Goal: Task Accomplishment & Management: Manage account settings

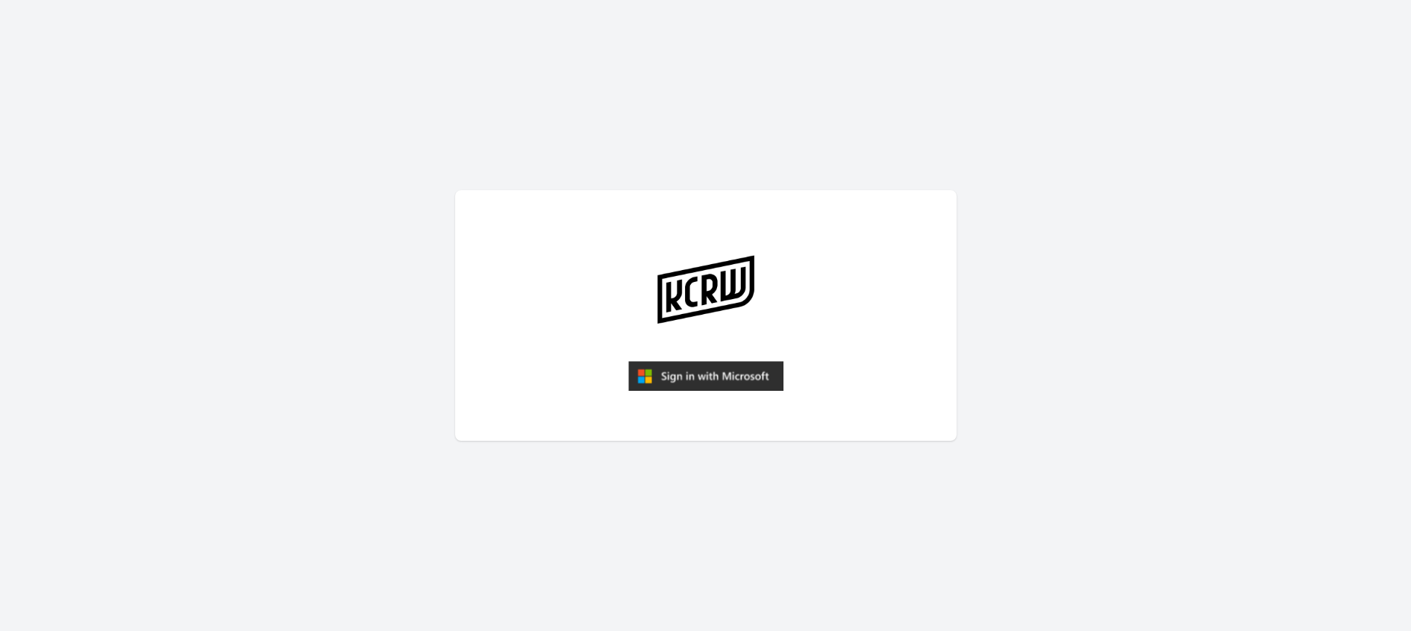
click at [680, 367] on img "submit" at bounding box center [705, 376] width 155 height 30
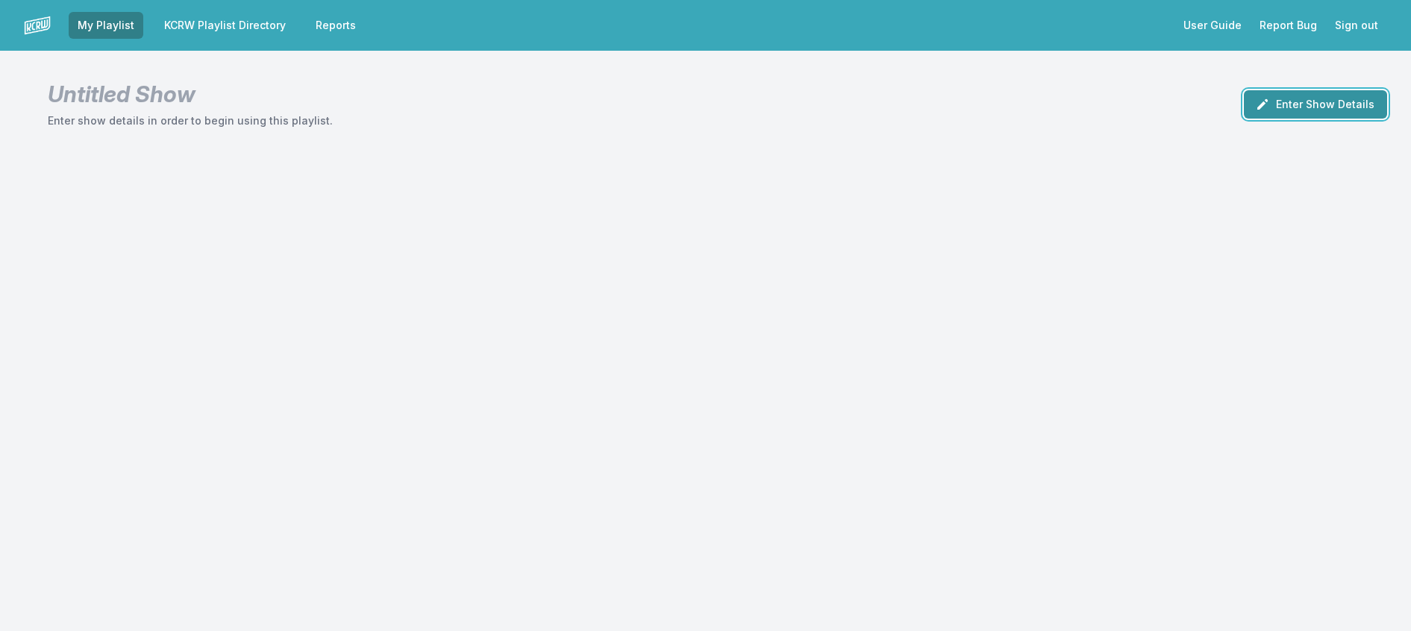
click at [1298, 119] on button "Enter Show Details" at bounding box center [1315, 104] width 143 height 28
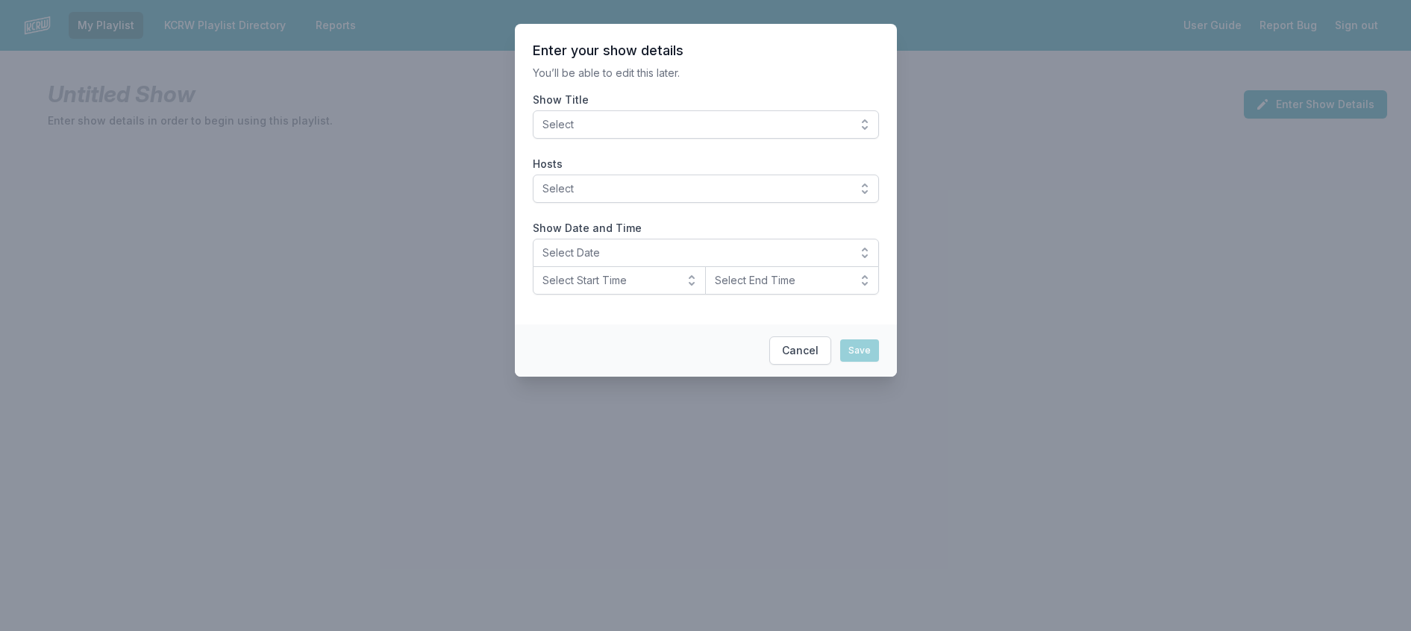
click at [659, 131] on span "Select" at bounding box center [695, 124] width 306 height 15
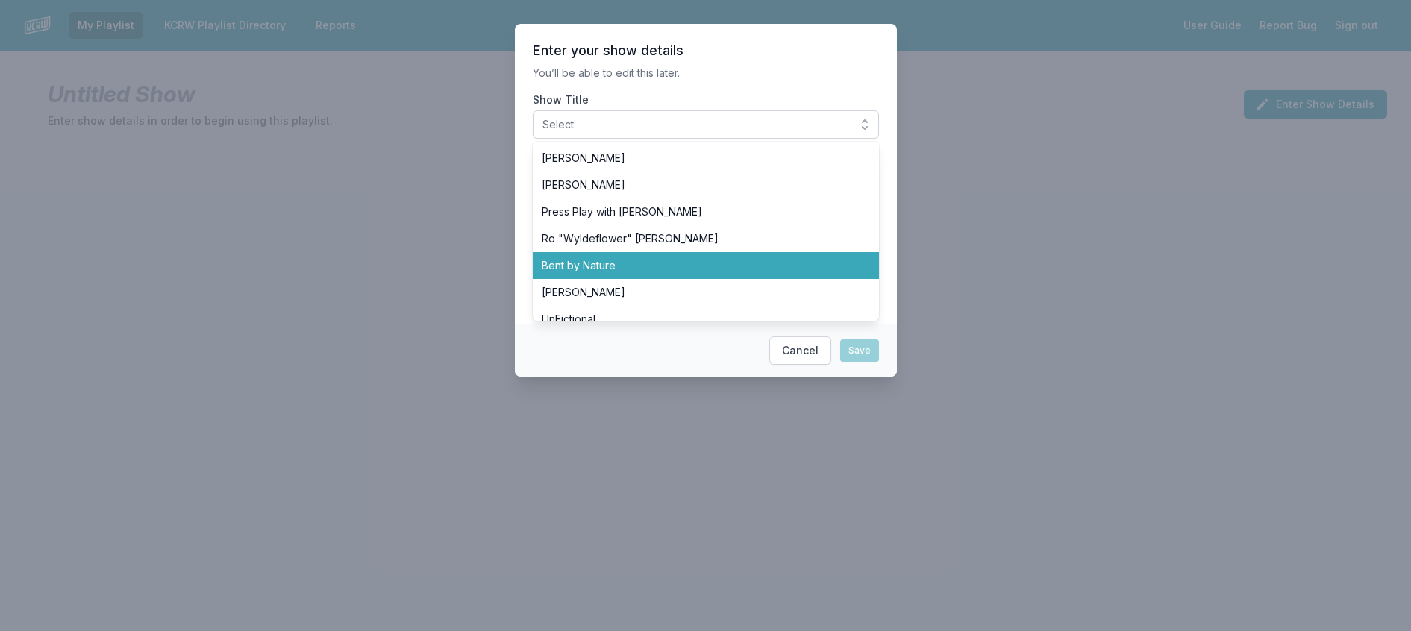
scroll to position [522, 0]
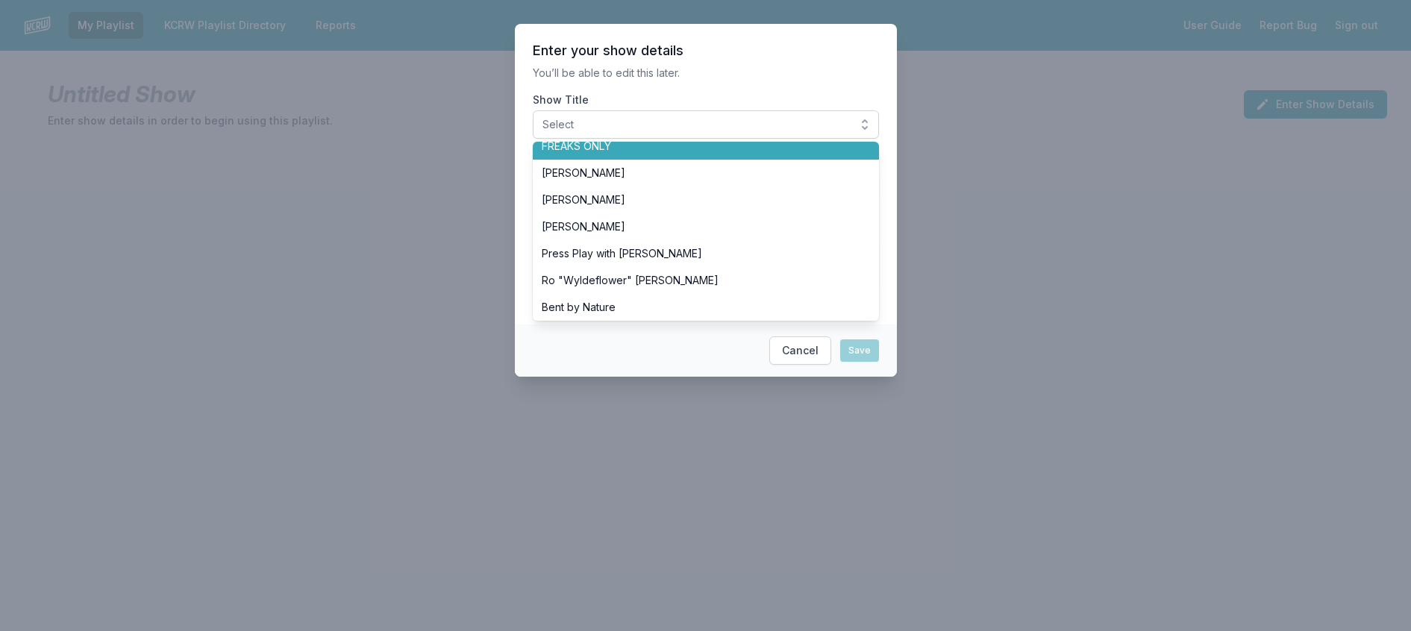
click at [611, 154] on span "FREAKS ONLY" at bounding box center [697, 146] width 310 height 15
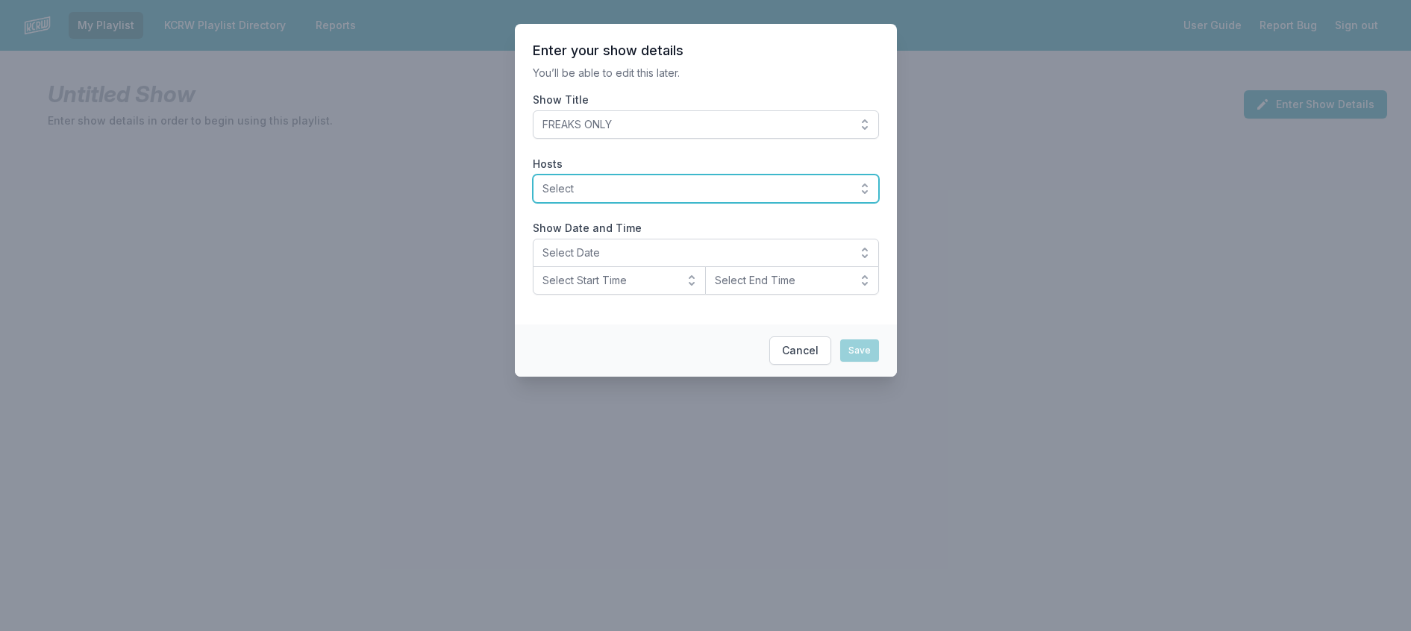
click at [608, 196] on span "Select" at bounding box center [695, 188] width 306 height 15
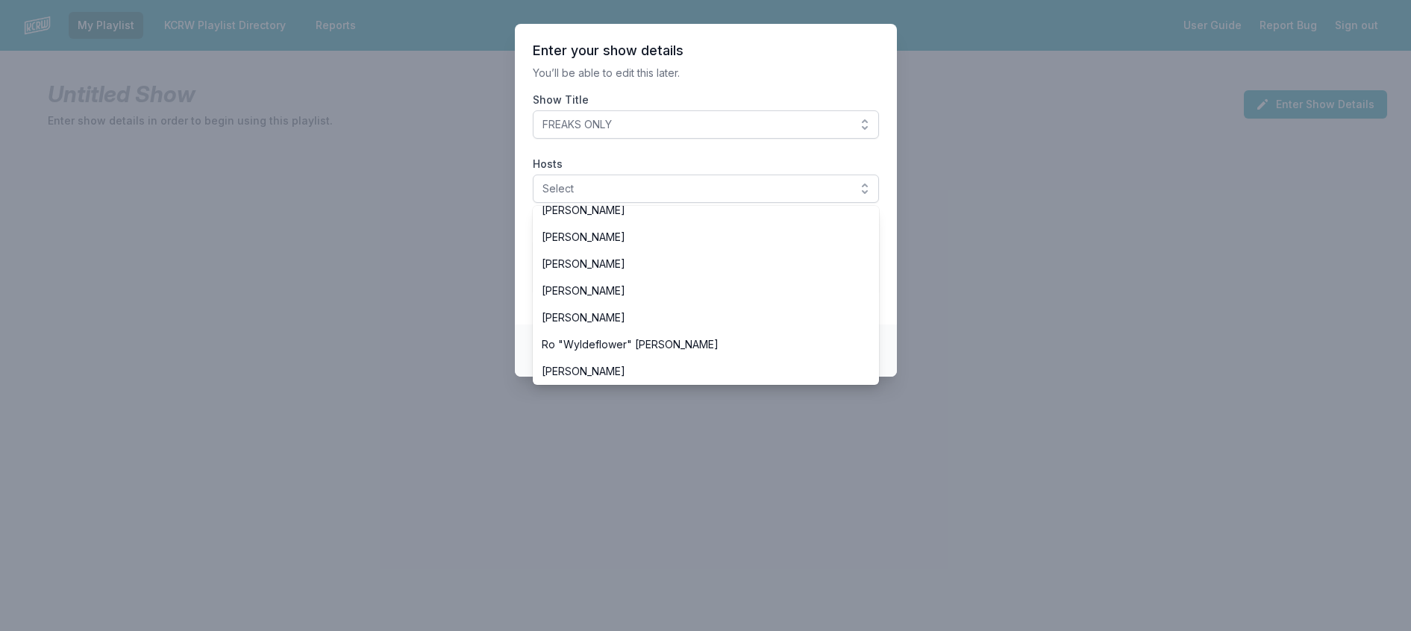
click at [542, 164] on span "[PERSON_NAME]" at bounding box center [697, 156] width 310 height 15
click at [633, 101] on section "Enter your show details You’ll be able to edit this later. Show Title FREAKS ON…" at bounding box center [706, 174] width 382 height 301
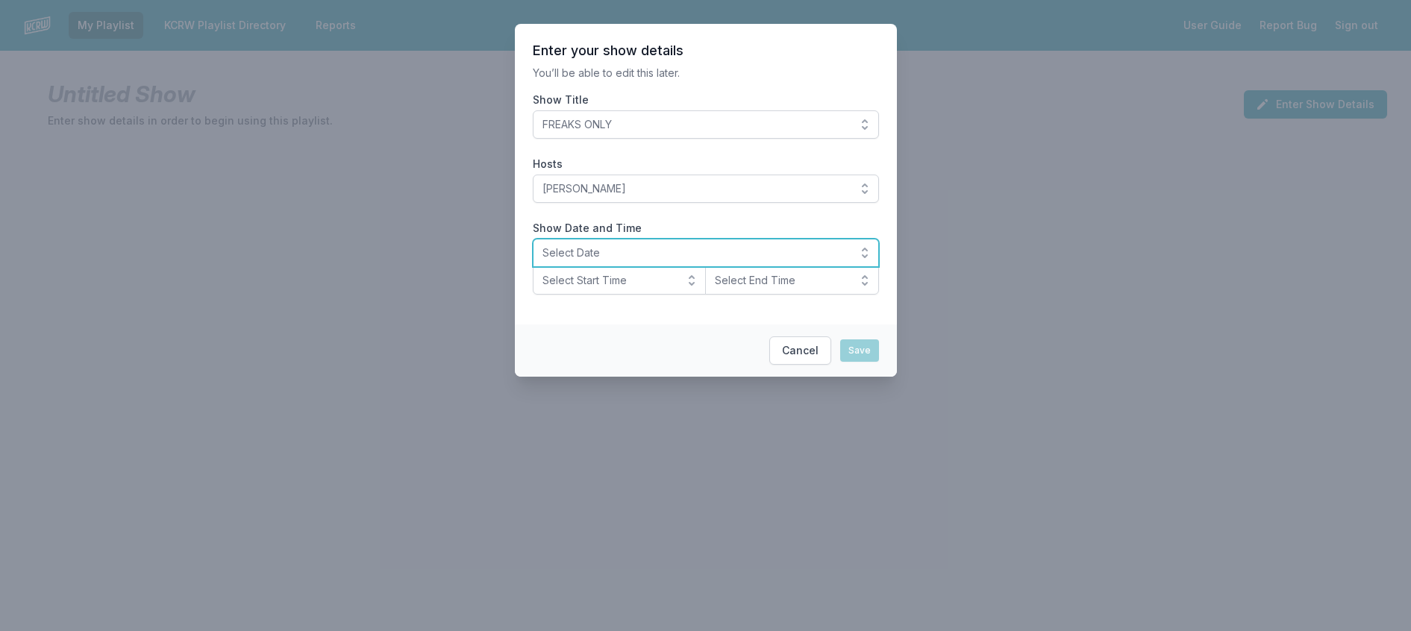
click at [608, 260] on span "Select Date" at bounding box center [695, 252] width 306 height 15
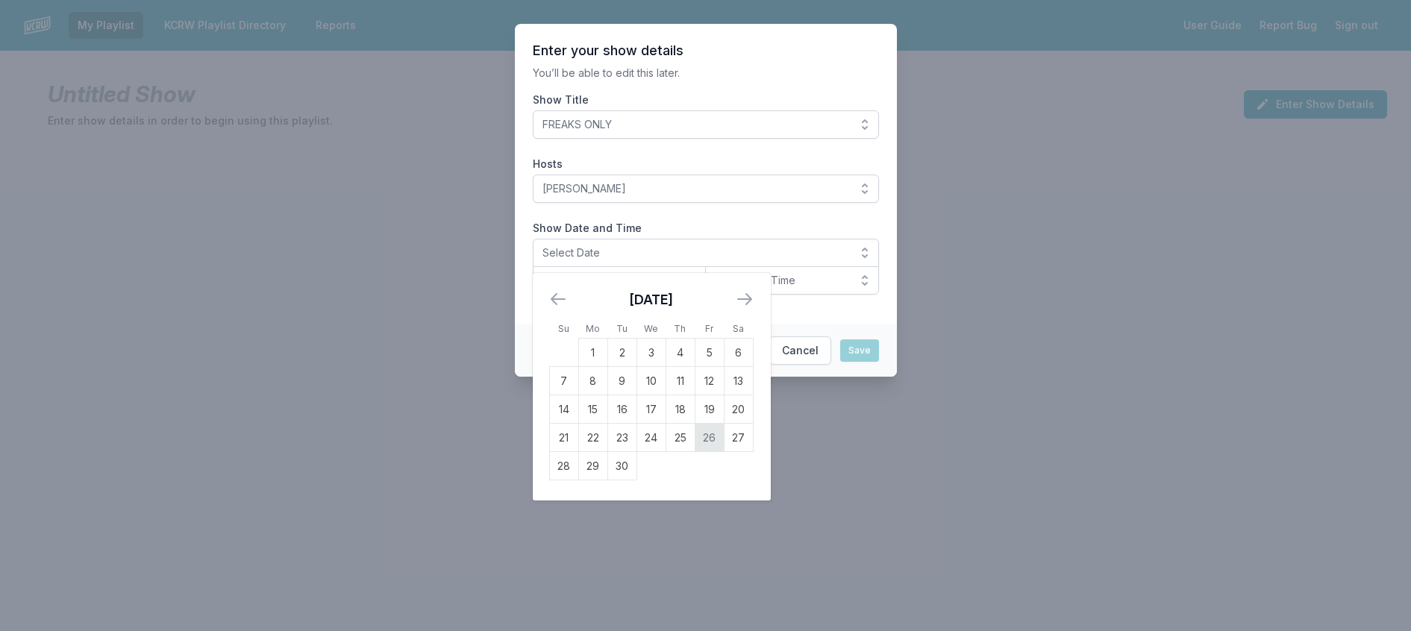
click at [695, 452] on td "26" at bounding box center [709, 438] width 29 height 28
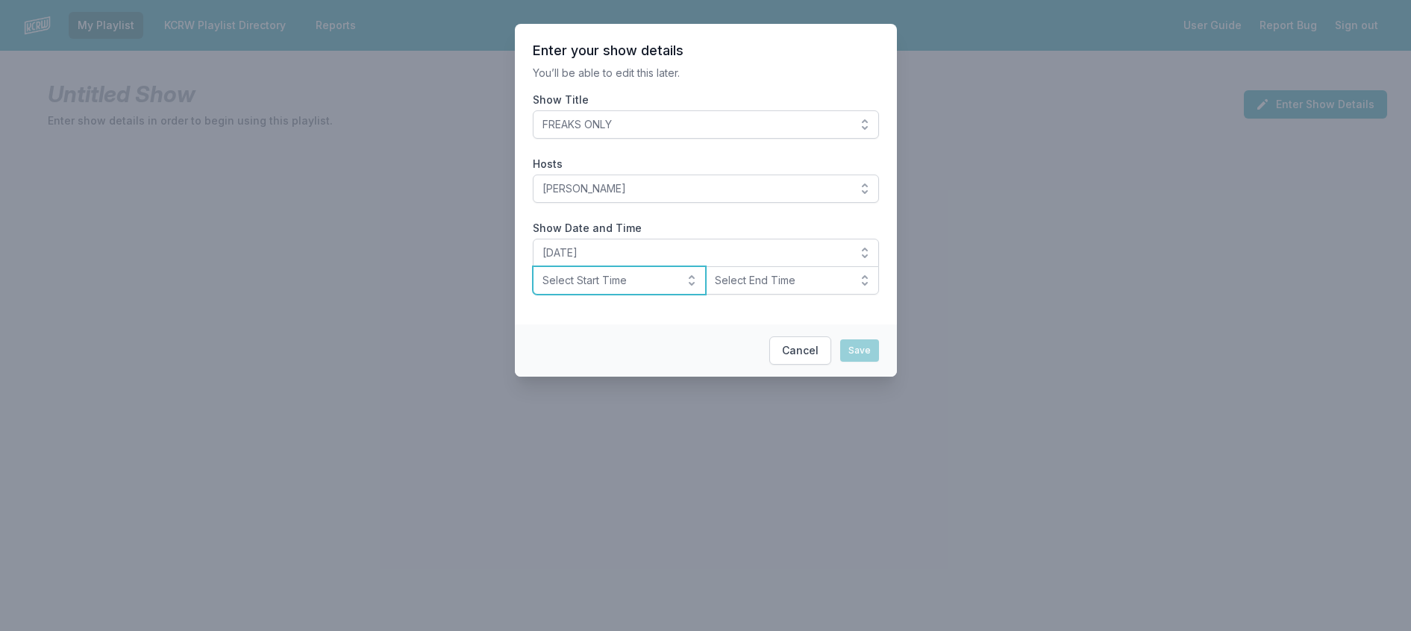
click at [599, 288] on span "Select Start Time" at bounding box center [609, 280] width 134 height 15
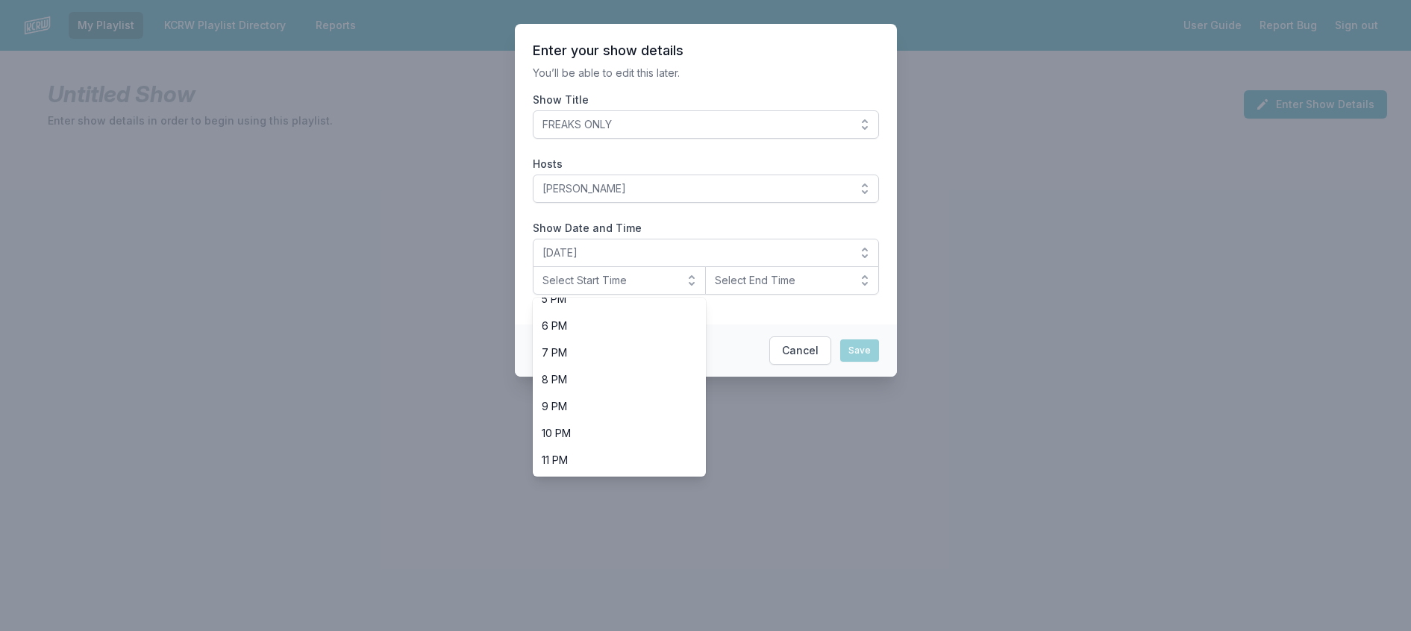
scroll to position [531, 0]
click at [595, 387] on span "8 PM" at bounding box center [611, 379] width 138 height 15
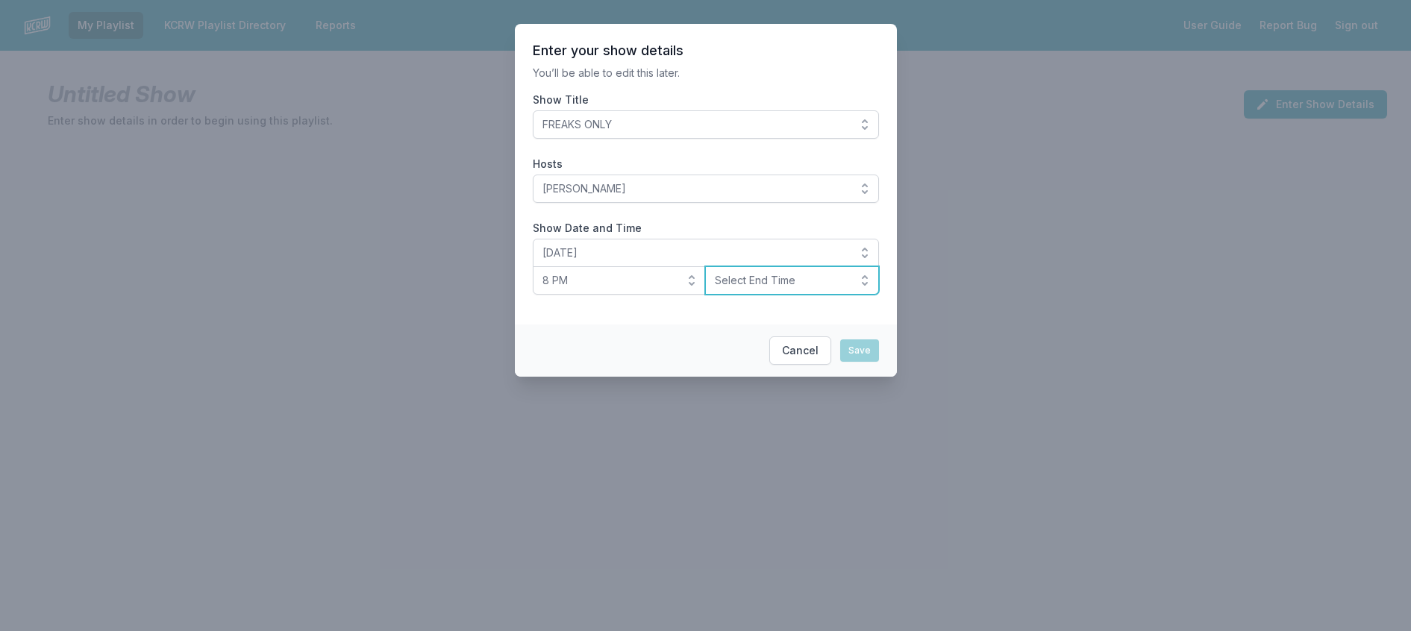
click at [762, 288] on span "Select End Time" at bounding box center [782, 280] width 134 height 15
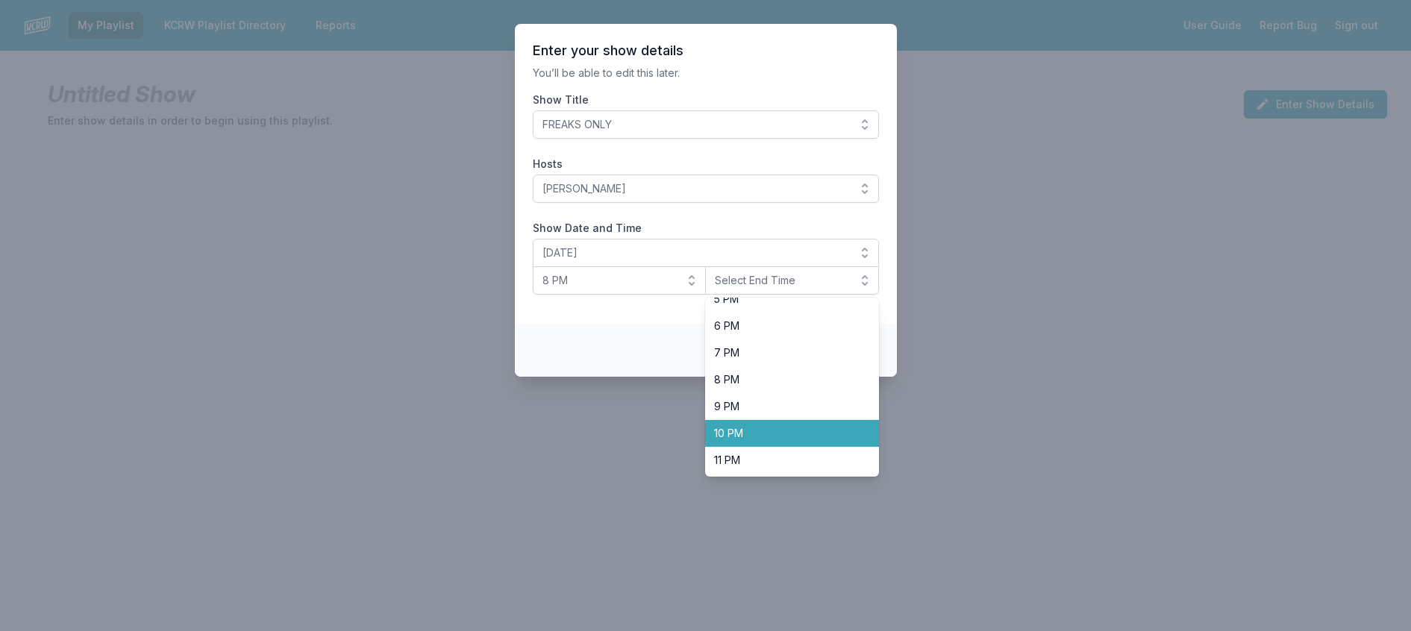
click at [781, 441] on span "10 PM" at bounding box center [783, 433] width 138 height 15
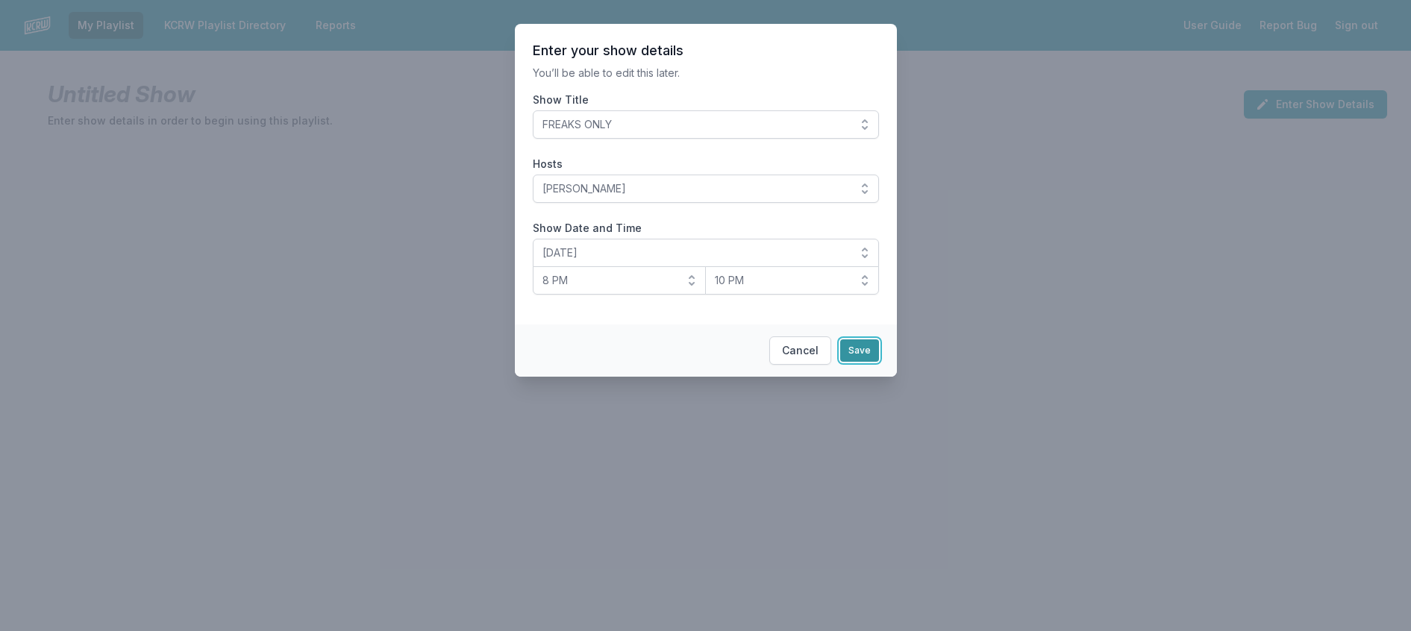
click at [879, 362] on button "Save" at bounding box center [859, 351] width 39 height 22
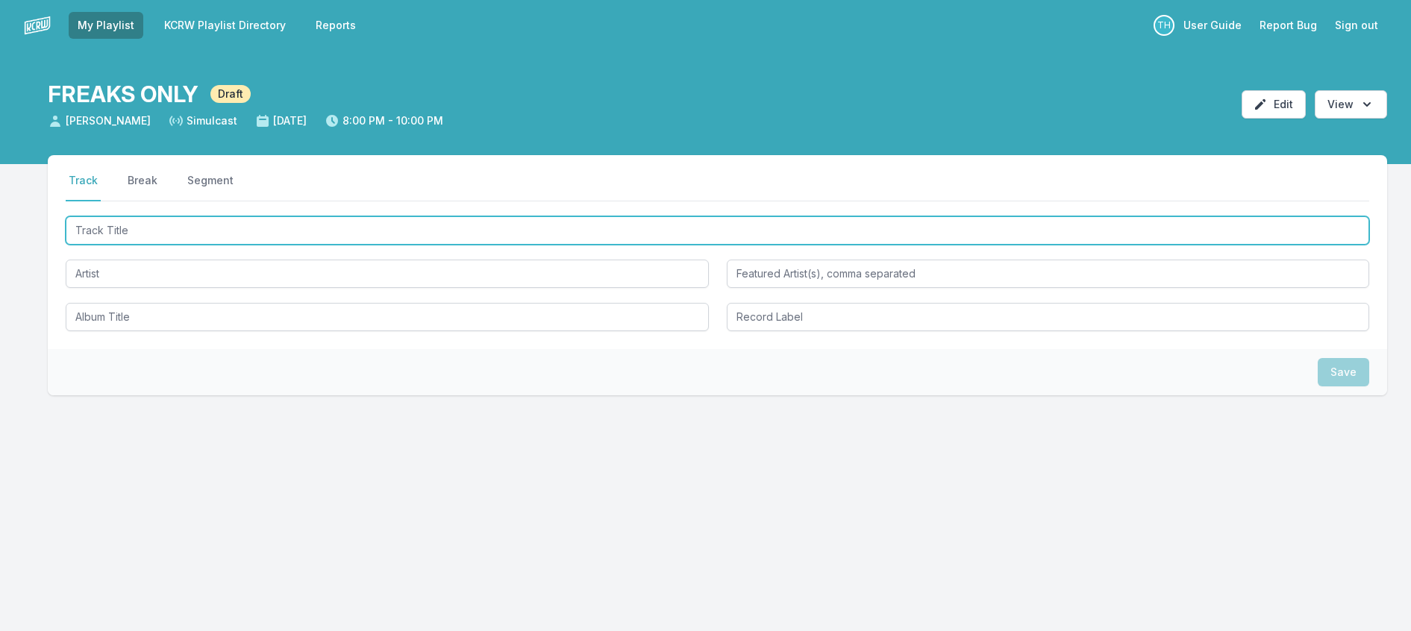
click at [289, 245] on input "Track Title" at bounding box center [718, 230] width 1304 height 28
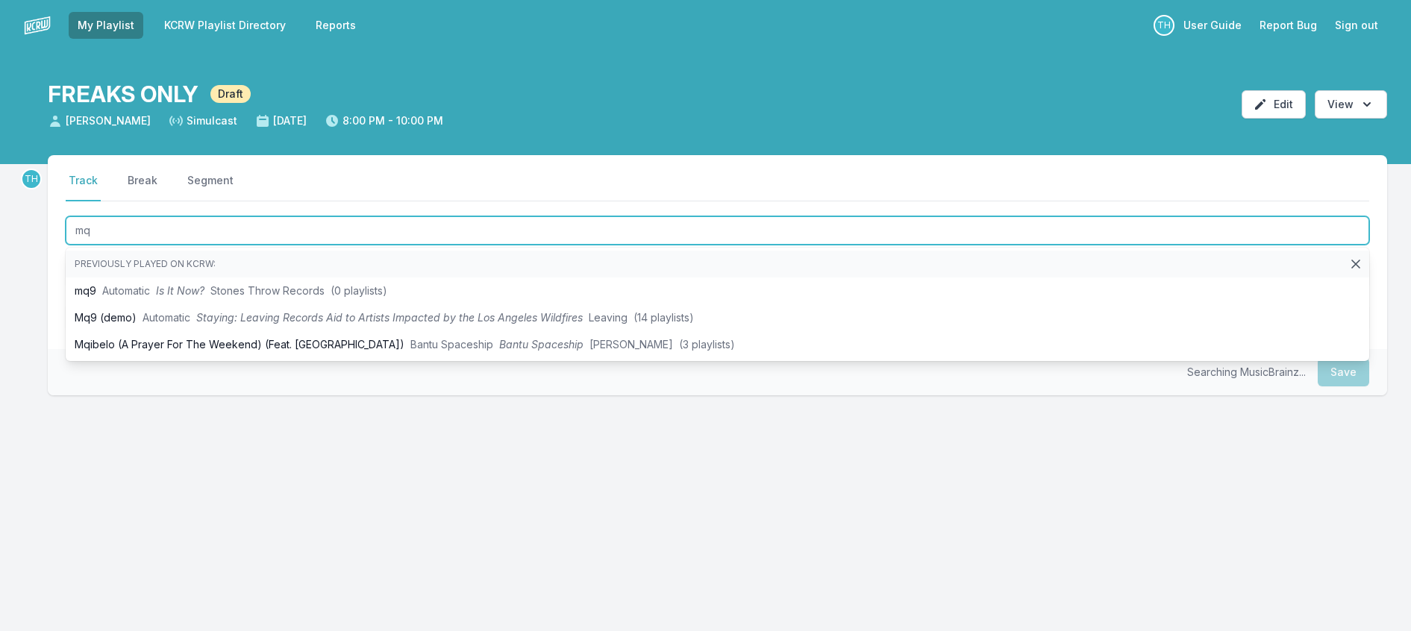
type input "mq9"
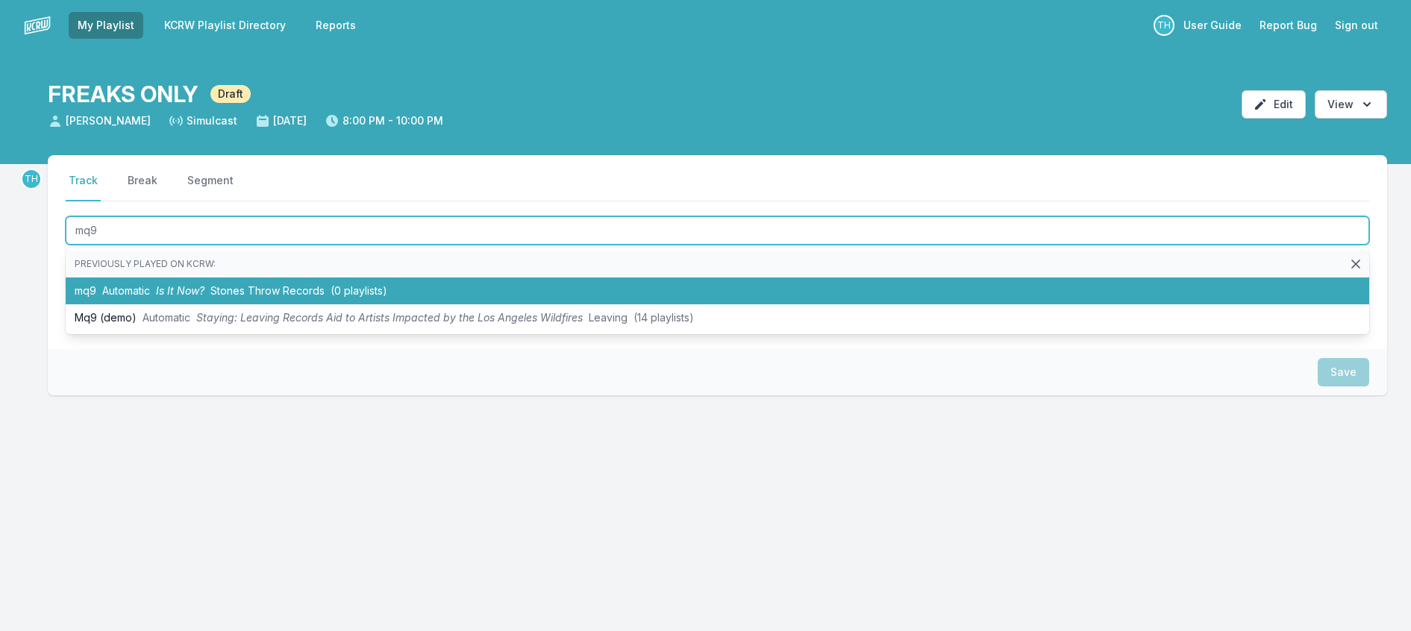
click at [301, 304] on li "mq9 Automatic Is It Now? Stones Throw Records (0 playlists)" at bounding box center [718, 291] width 1304 height 27
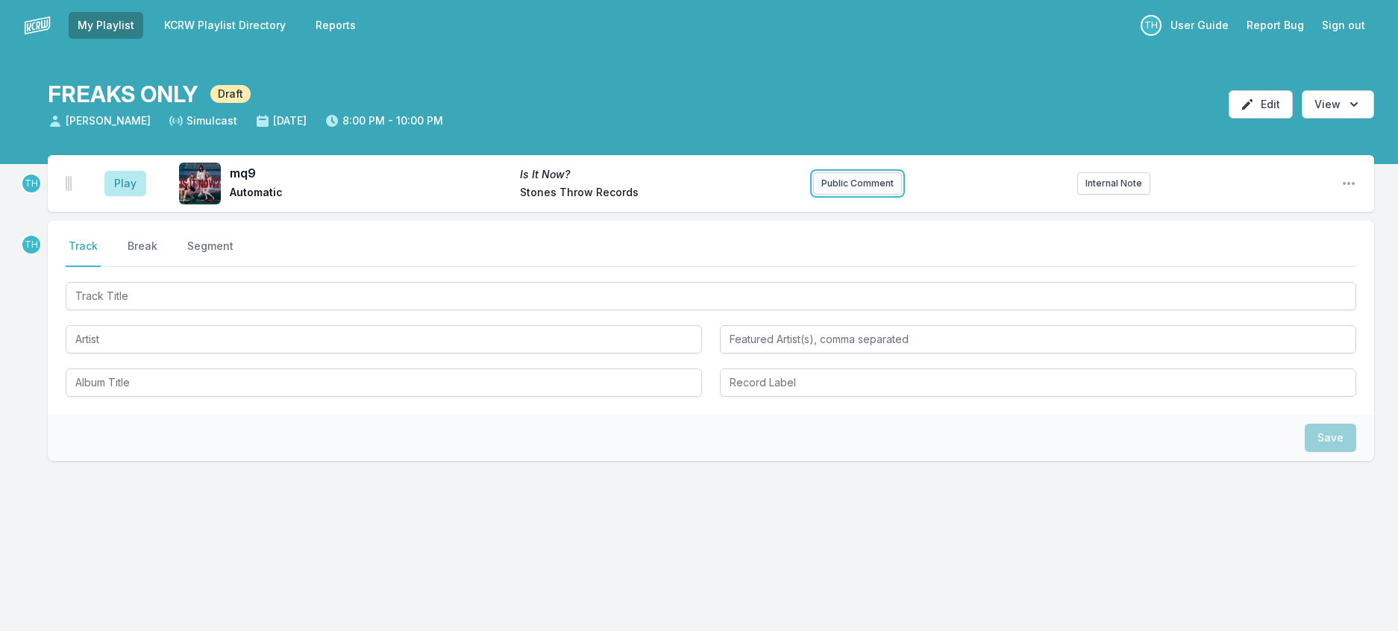
click at [871, 195] on button "Public Comment" at bounding box center [857, 183] width 89 height 22
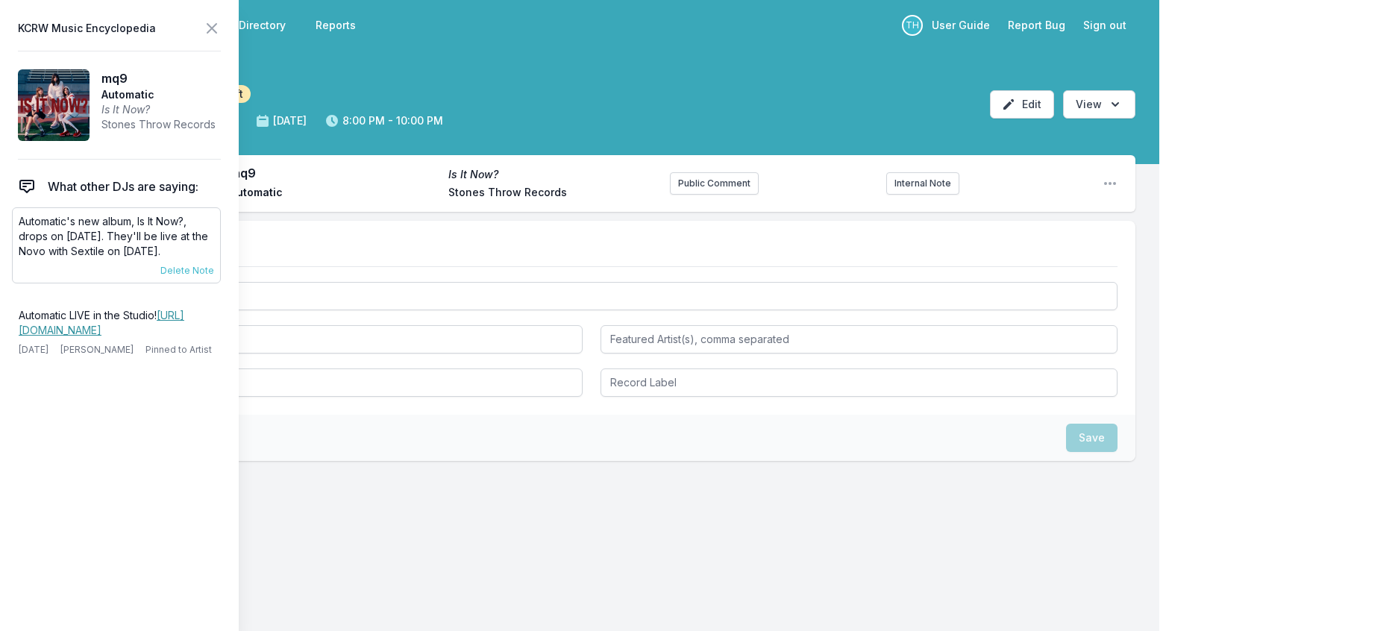
drag, startPoint x: 214, startPoint y: 286, endPoint x: 169, endPoint y: 265, distance: 49.4
click at [169, 259] on p "Automatic's new album, Is It Now?, drops on [DATE]. They'll be live at the Novo…" at bounding box center [116, 236] width 195 height 45
copy p "be live at the Novo with Sextile on [DATE]."
click at [670, 195] on button "Public Comment" at bounding box center [714, 183] width 89 height 22
click at [221, 31] on icon at bounding box center [212, 28] width 18 height 18
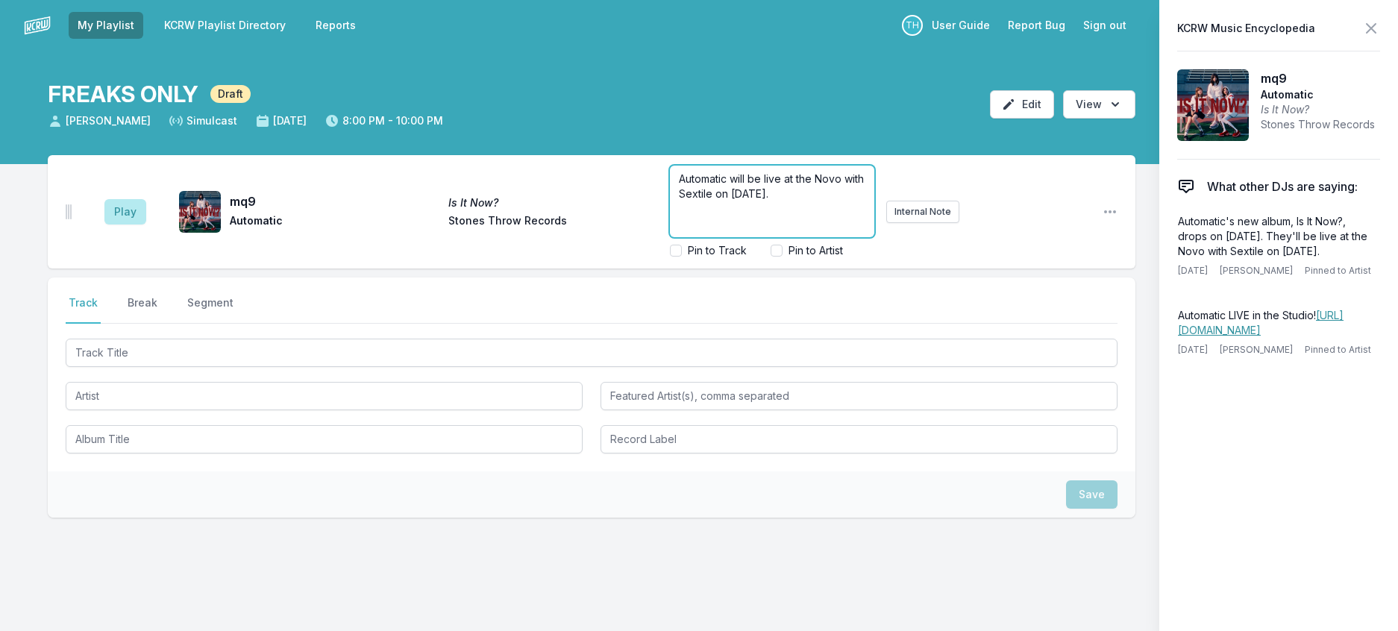
click at [867, 200] on span "Automatic will be live at the Novo with Sextile on [DATE]." at bounding box center [773, 186] width 188 height 28
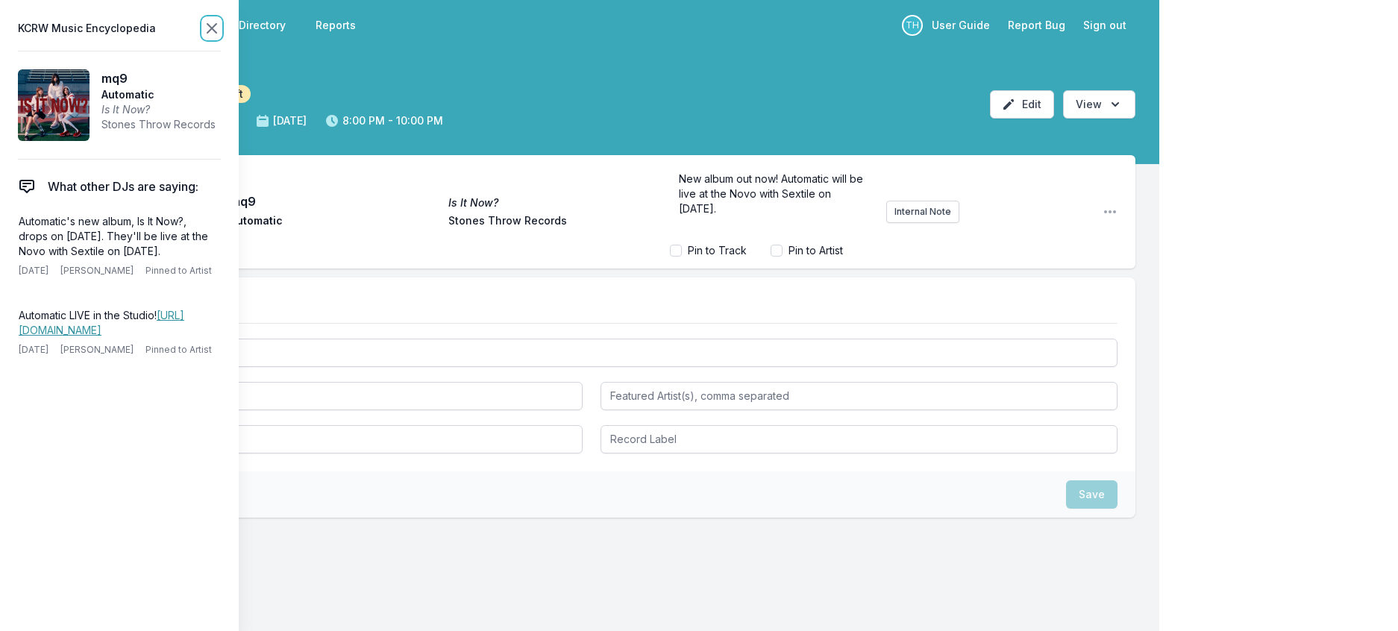
click at [221, 37] on icon at bounding box center [212, 28] width 18 height 18
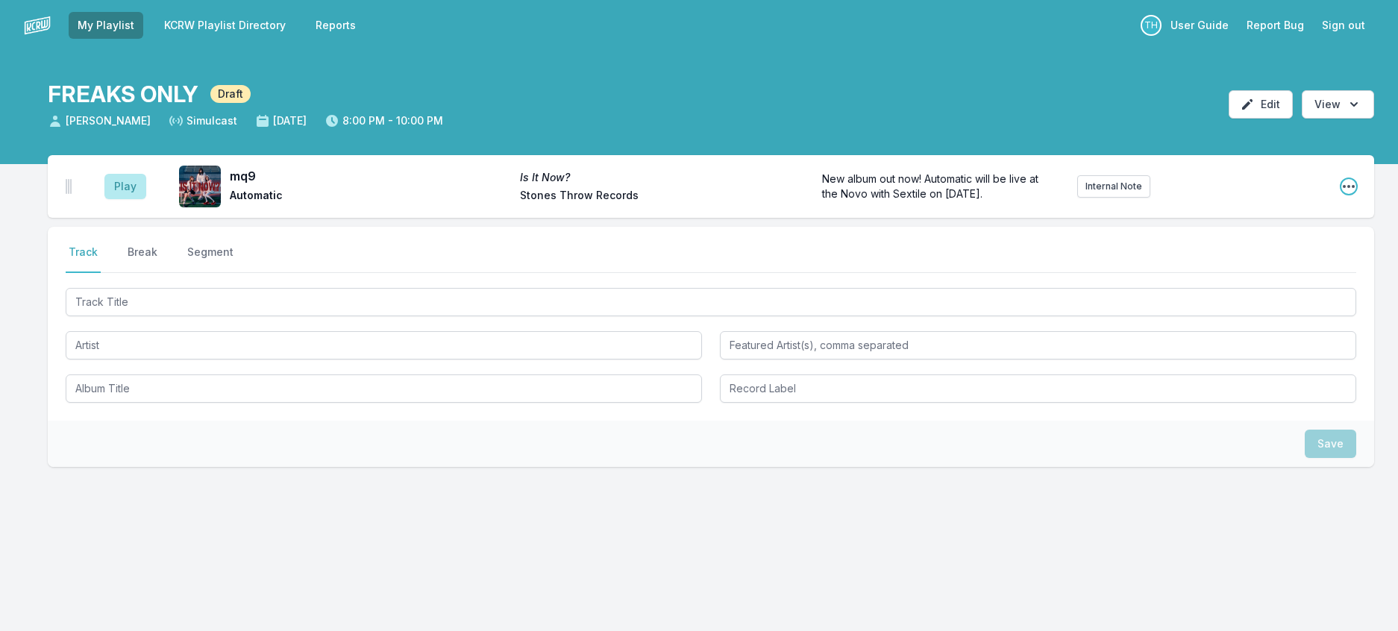
click at [1342, 194] on icon "Open playlist item options" at bounding box center [1349, 186] width 15 height 15
click at [1228, 257] on button "Edit Track Details" at bounding box center [1272, 243] width 167 height 27
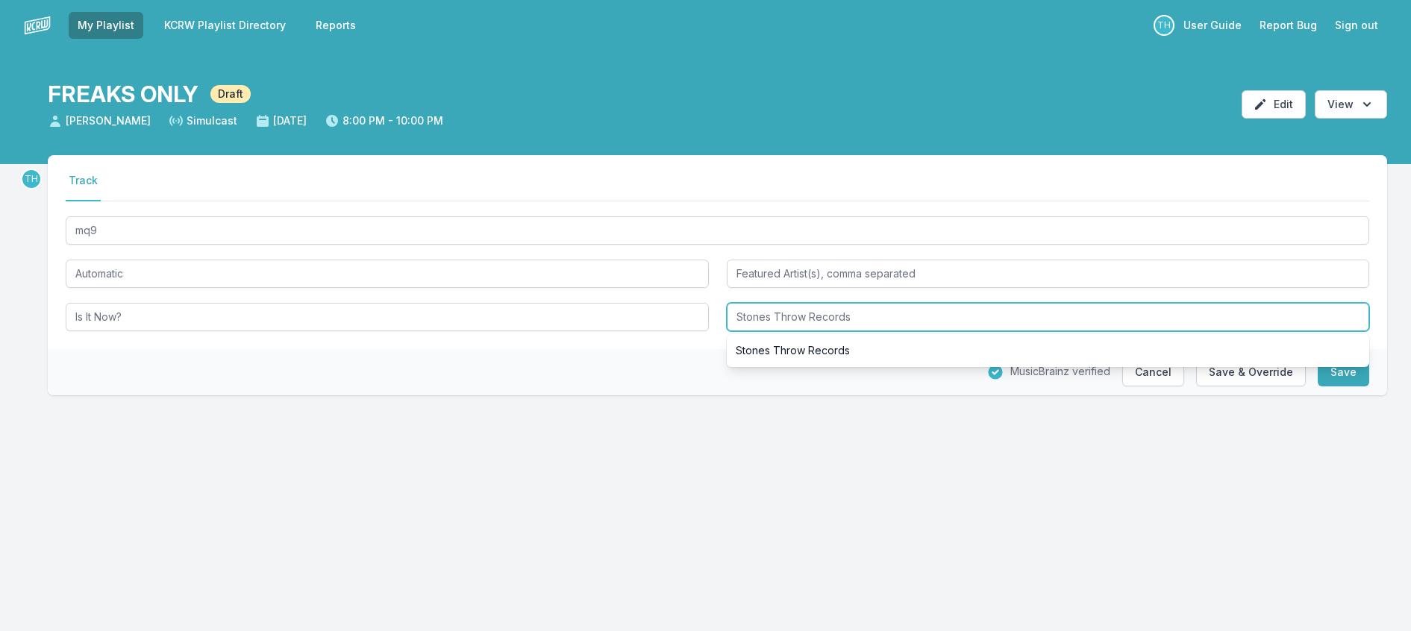
drag, startPoint x: 813, startPoint y: 355, endPoint x: 945, endPoint y: 355, distance: 131.3
click at [945, 331] on input "Stones Throw Records" at bounding box center [1048, 317] width 643 height 28
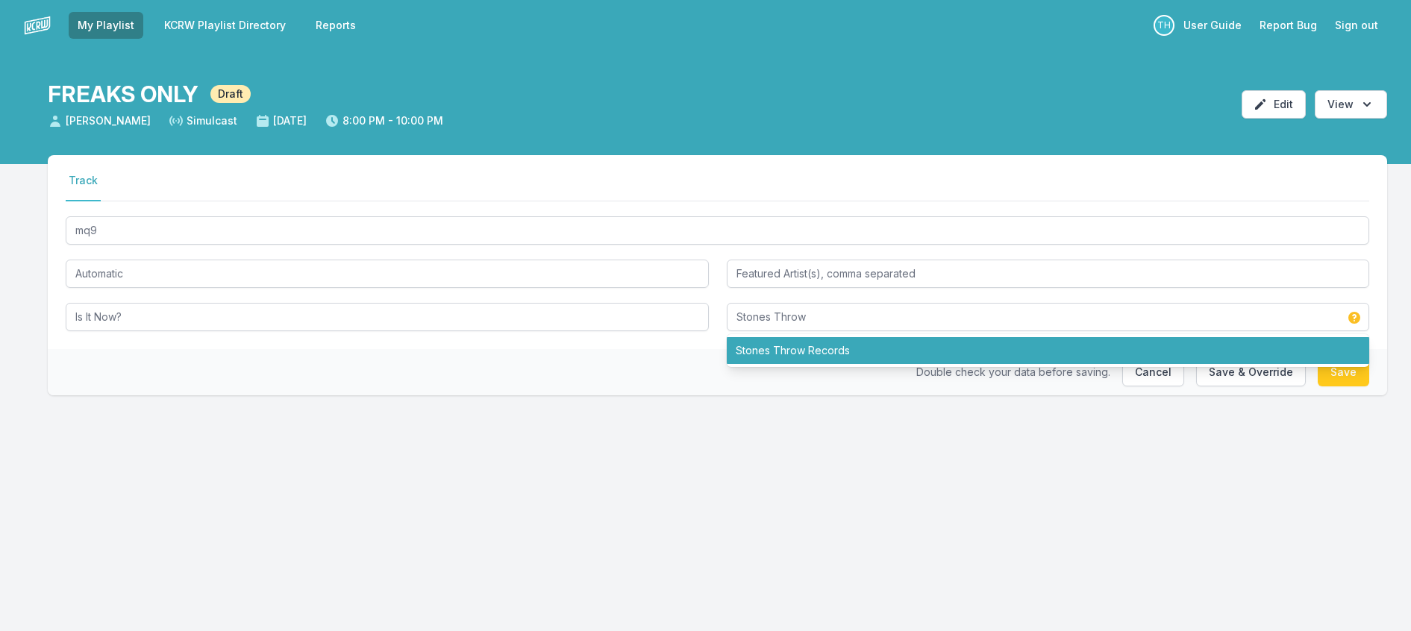
drag, startPoint x: 637, startPoint y: 431, endPoint x: 1026, endPoint y: 420, distance: 388.9
click at [638, 395] on div "Double check your data before saving. Cancel Save & Override Save" at bounding box center [717, 372] width 1339 height 46
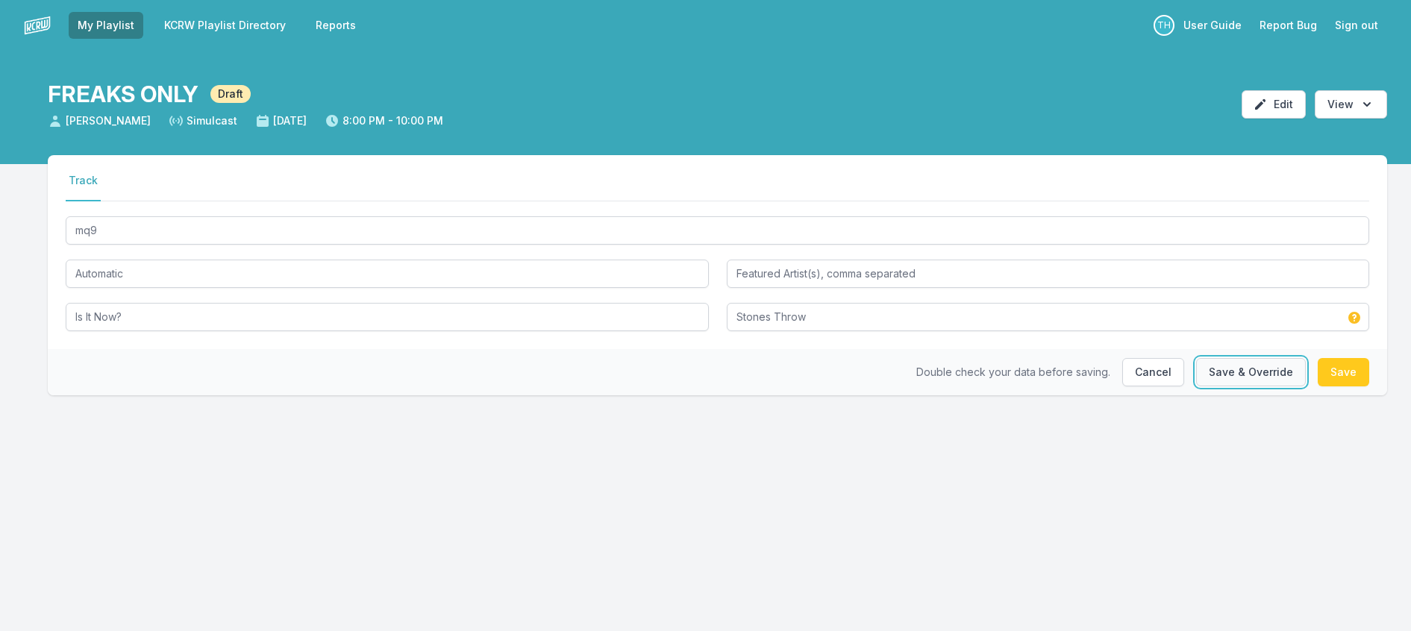
click at [1239, 387] on button "Save & Override" at bounding box center [1251, 372] width 110 height 28
type input "Stones Throw Records"
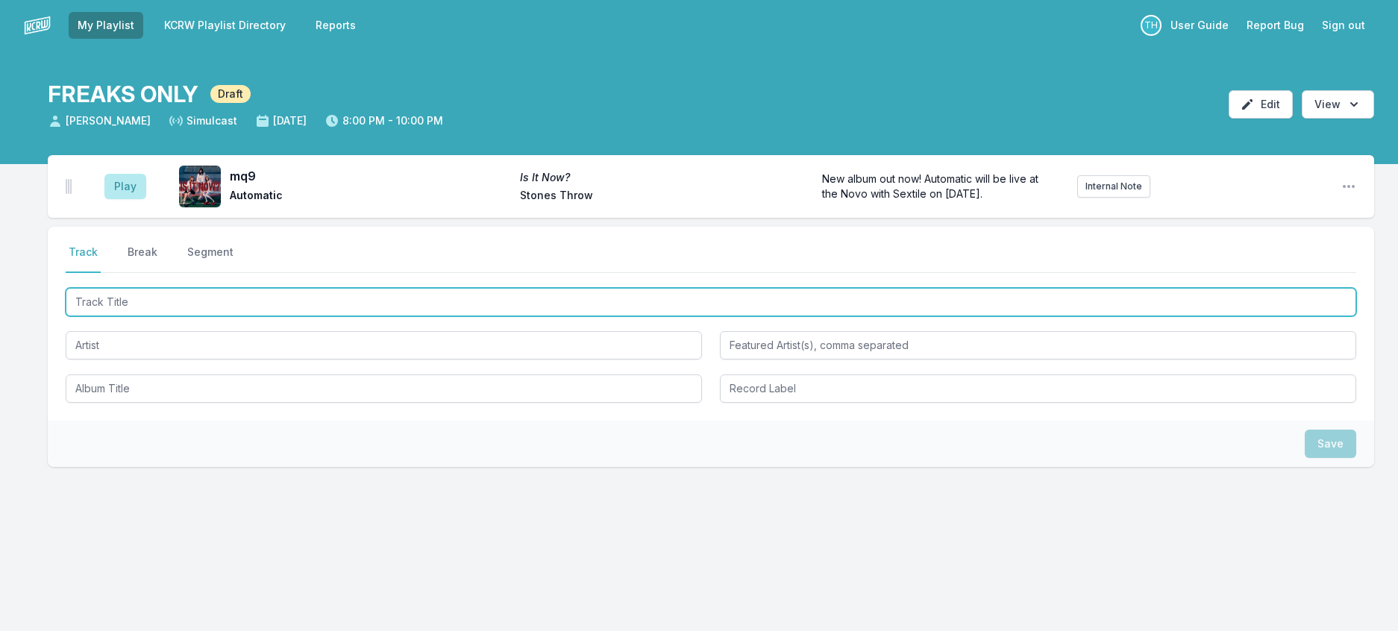
click at [294, 316] on input "Track Title" at bounding box center [711, 302] width 1291 height 28
type input "Waves"
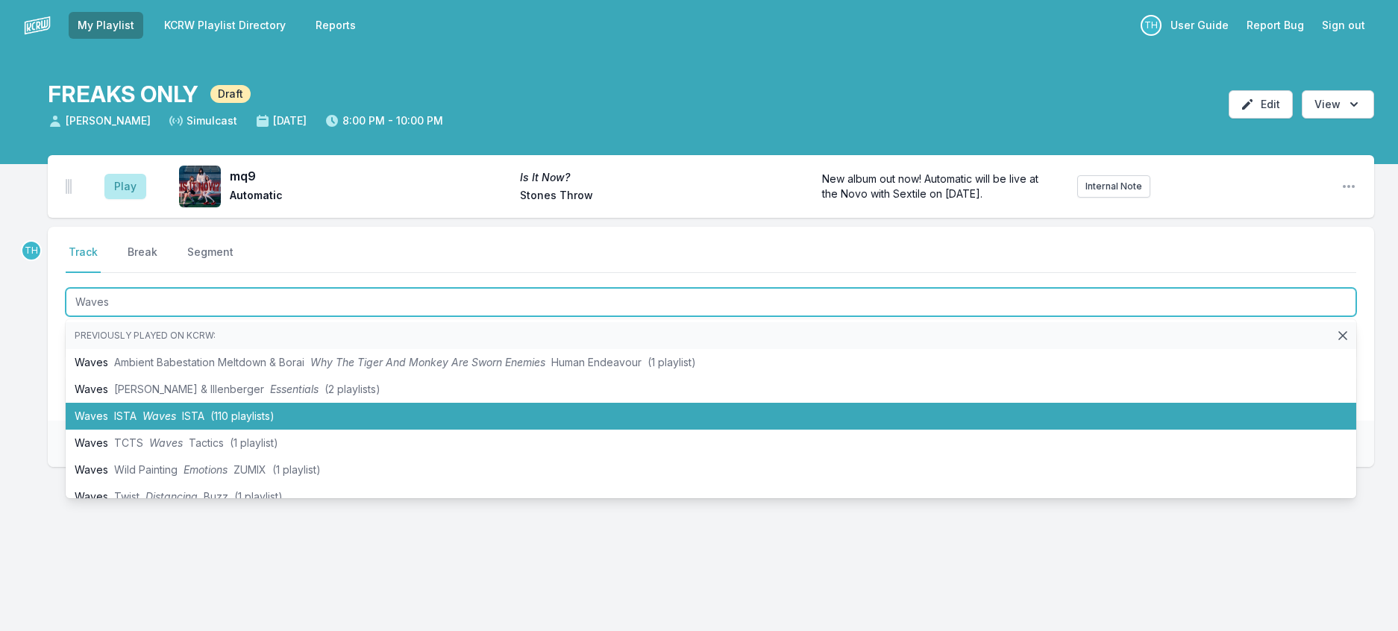
click at [260, 422] on span "(110 playlists)" at bounding box center [242, 416] width 64 height 13
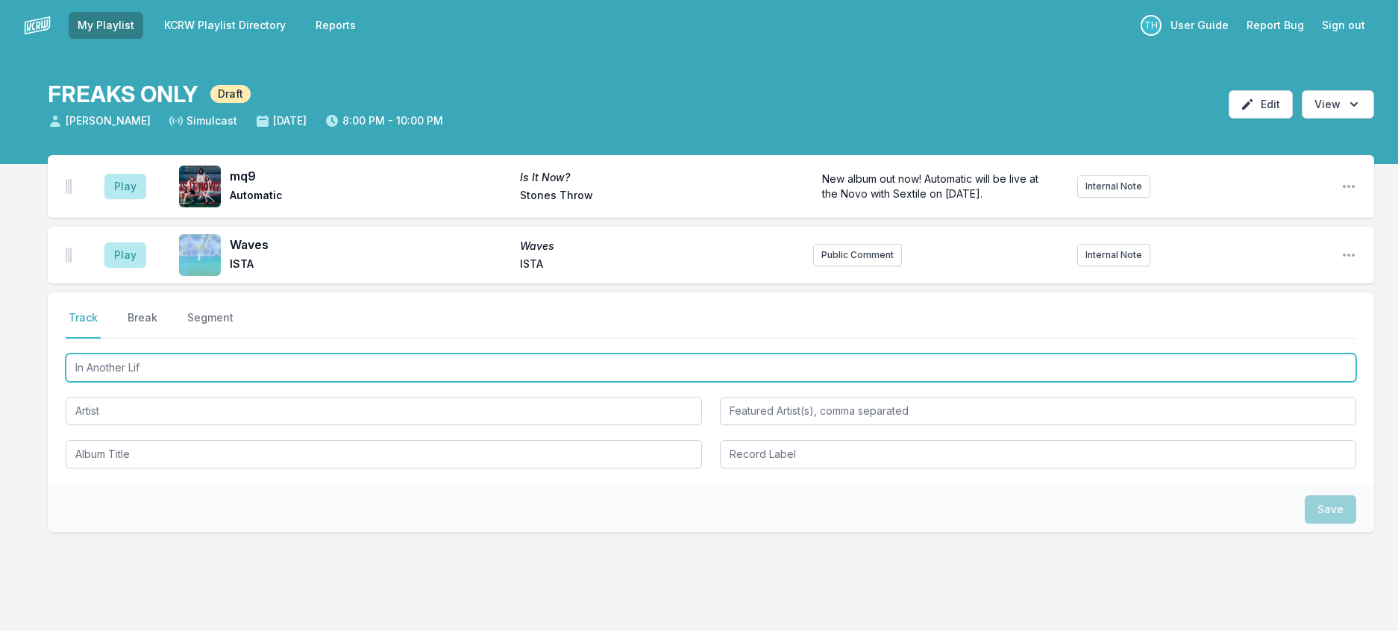
type input "In Another Life"
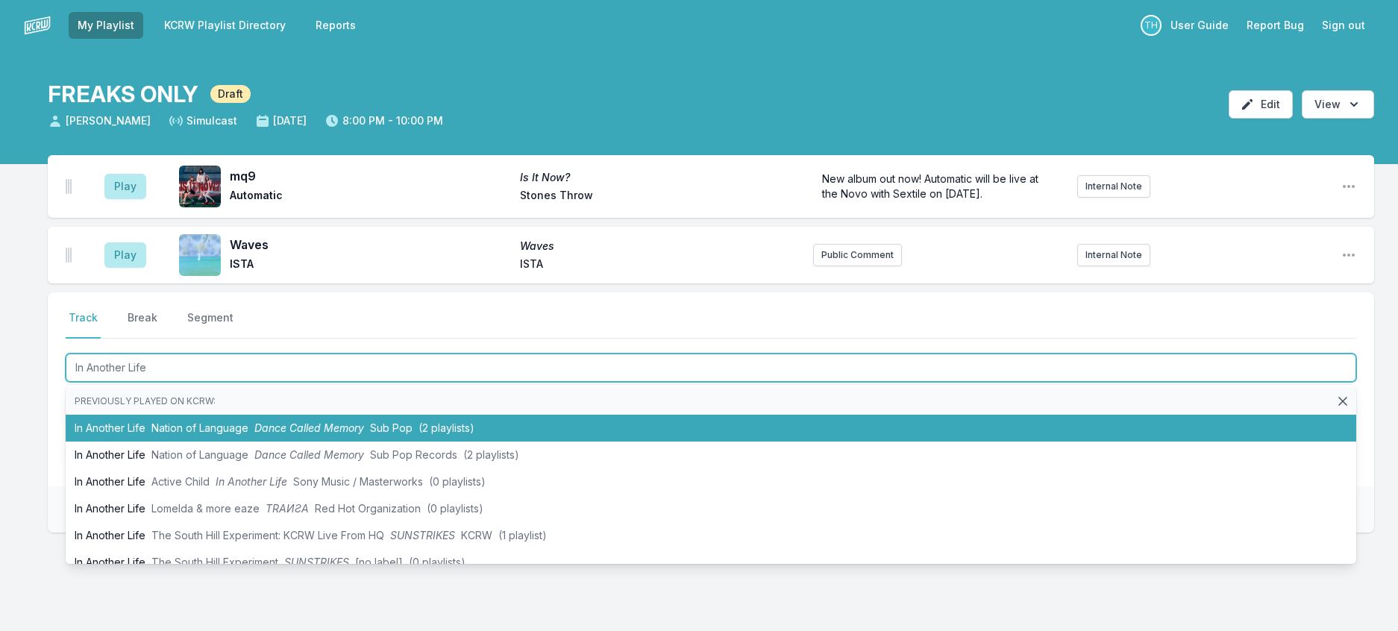
click at [322, 434] on span "Dance Called Memory" at bounding box center [309, 428] width 110 height 13
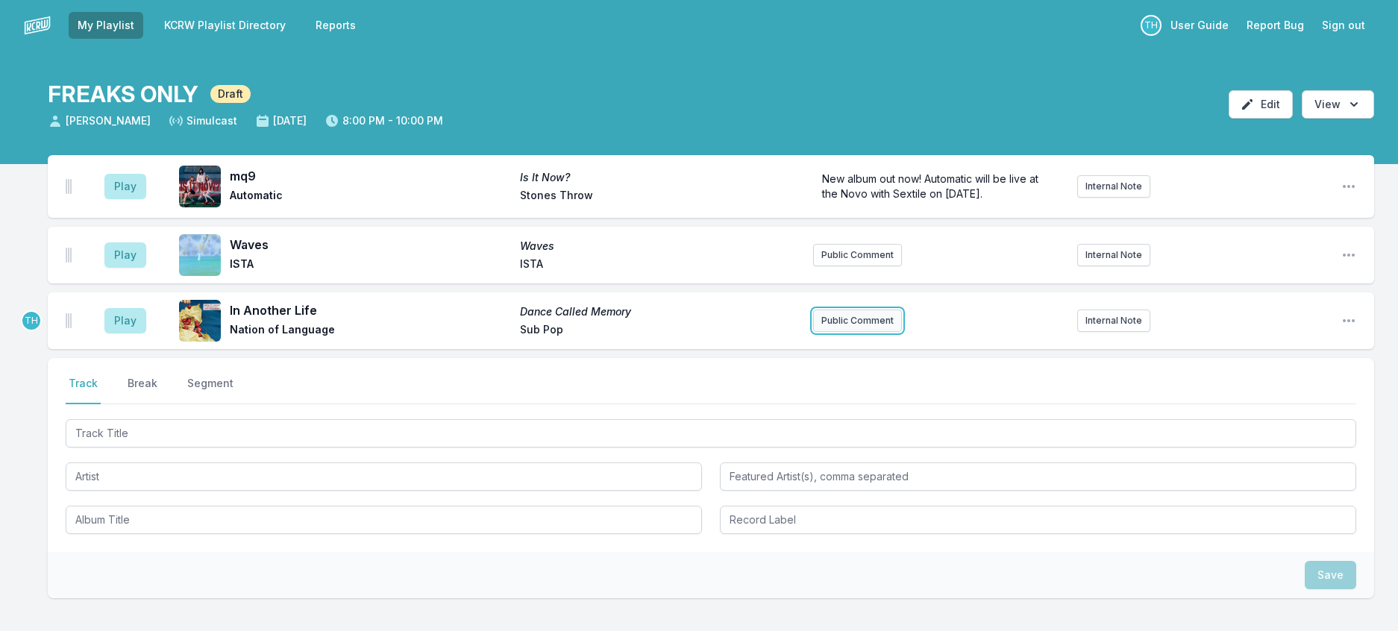
click at [842, 332] on button "Public Comment" at bounding box center [857, 321] width 89 height 22
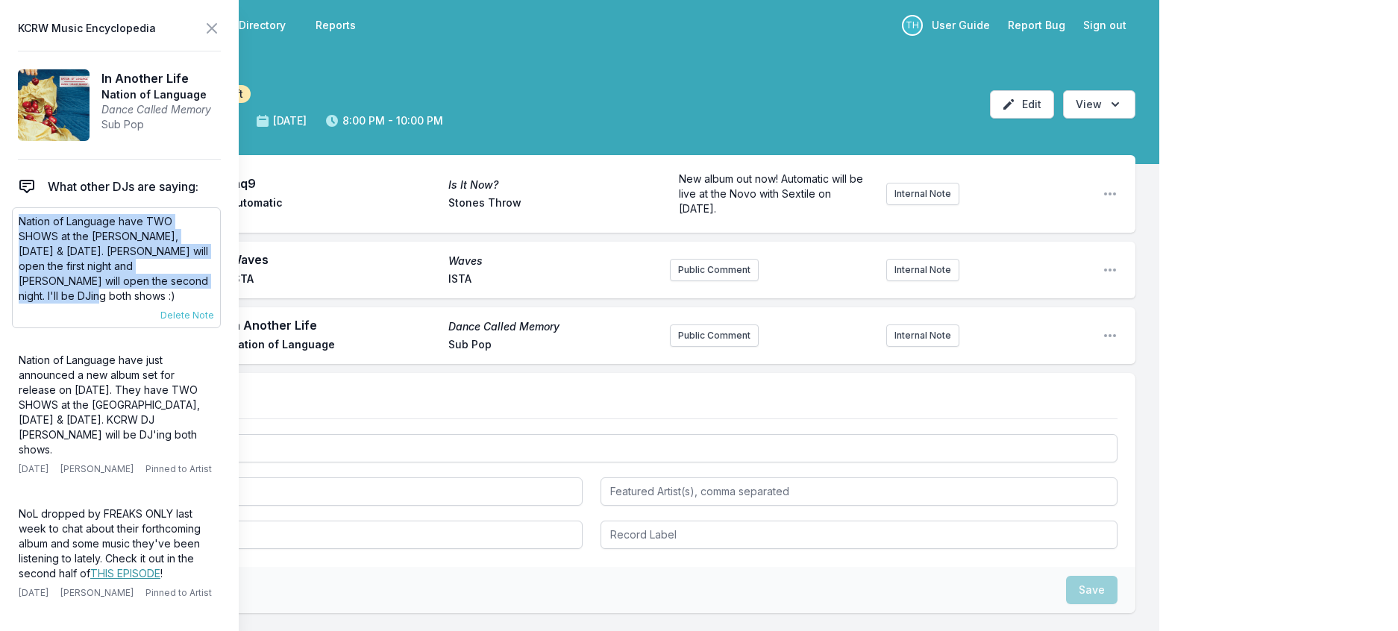
drag, startPoint x: 148, startPoint y: 314, endPoint x: 20, endPoint y: 251, distance: 142.2
click at [20, 251] on div "Nation of Language have TWO SHOWS at the [PERSON_NAME], [DATE] & [DATE]. [PERSO…" at bounding box center [116, 267] width 209 height 121
copy p "Nation of Language have TWO SHOWS at the [PERSON_NAME], [DATE] & [DATE]. [PERSO…"
click at [727, 347] on button "Public Comment" at bounding box center [714, 336] width 89 height 22
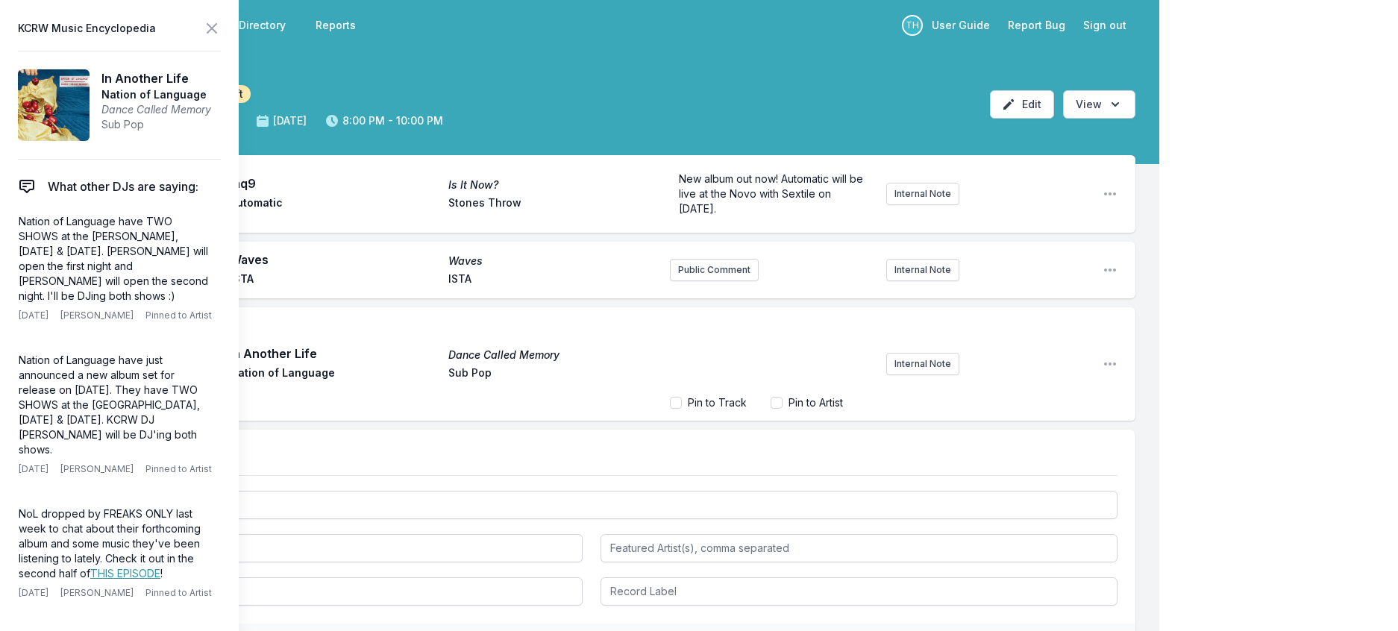
scroll to position [51, 0]
click at [221, 32] on icon at bounding box center [212, 28] width 18 height 18
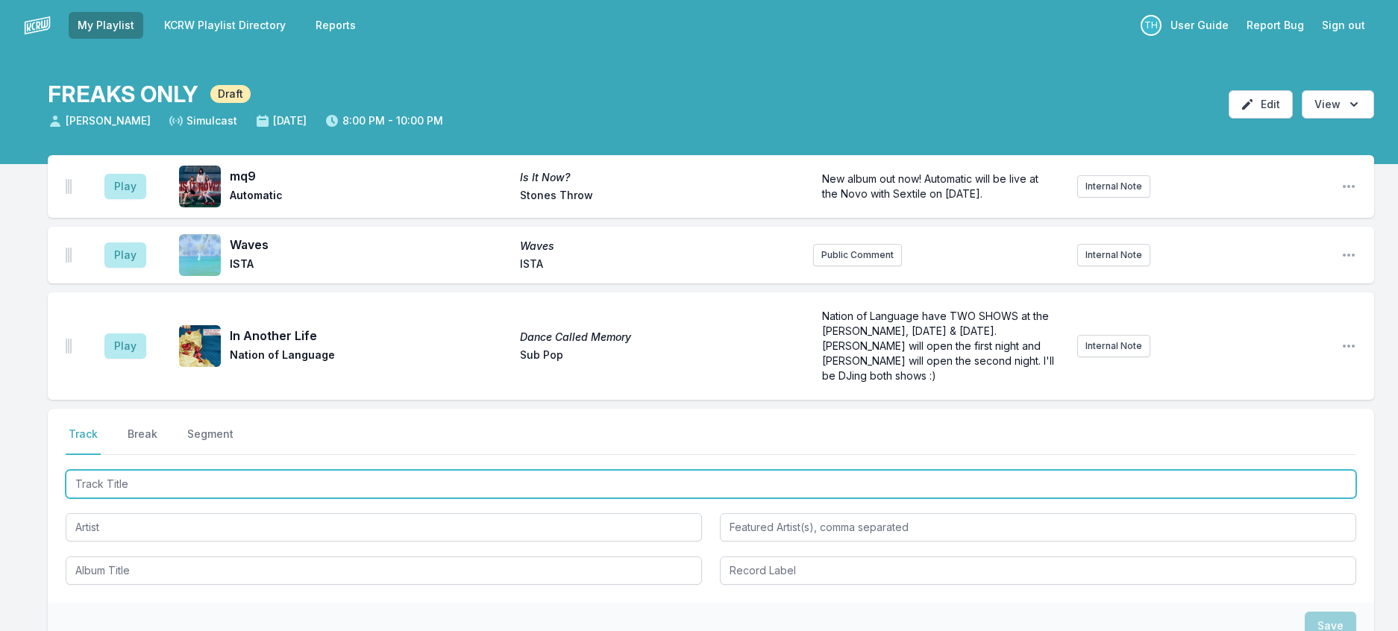
click at [258, 498] on input "Track Title" at bounding box center [711, 484] width 1291 height 28
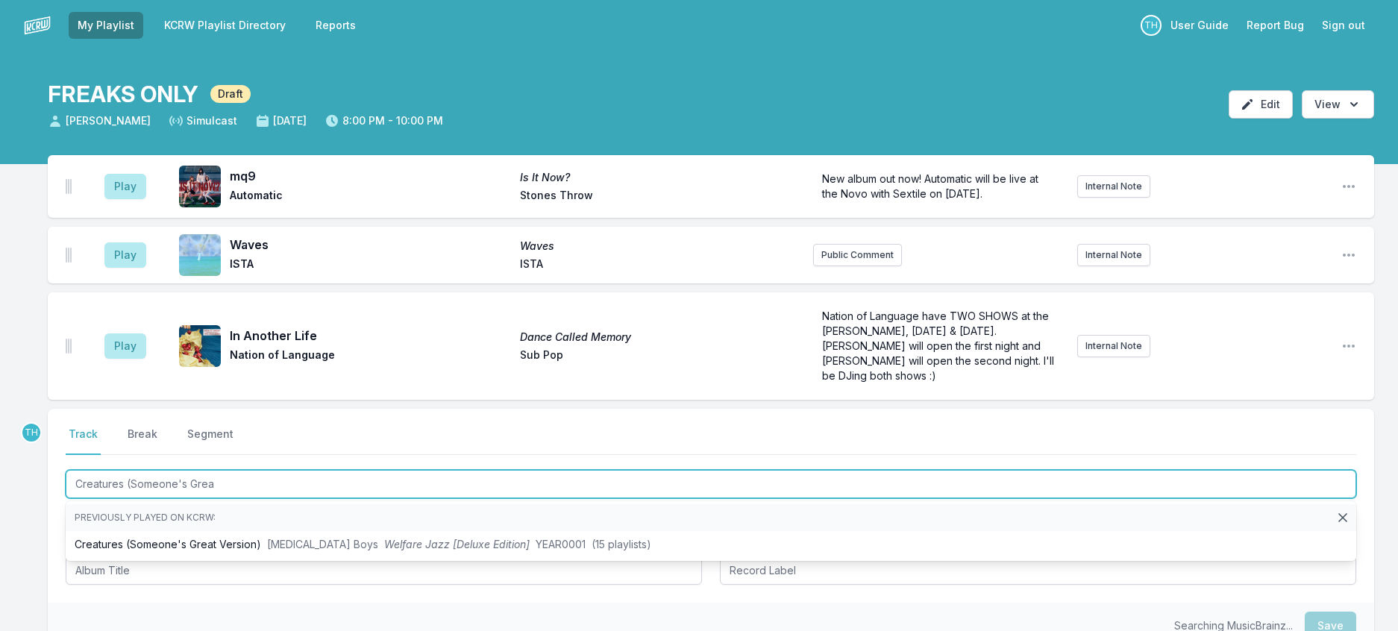
type input "Creatures (Someone's Great"
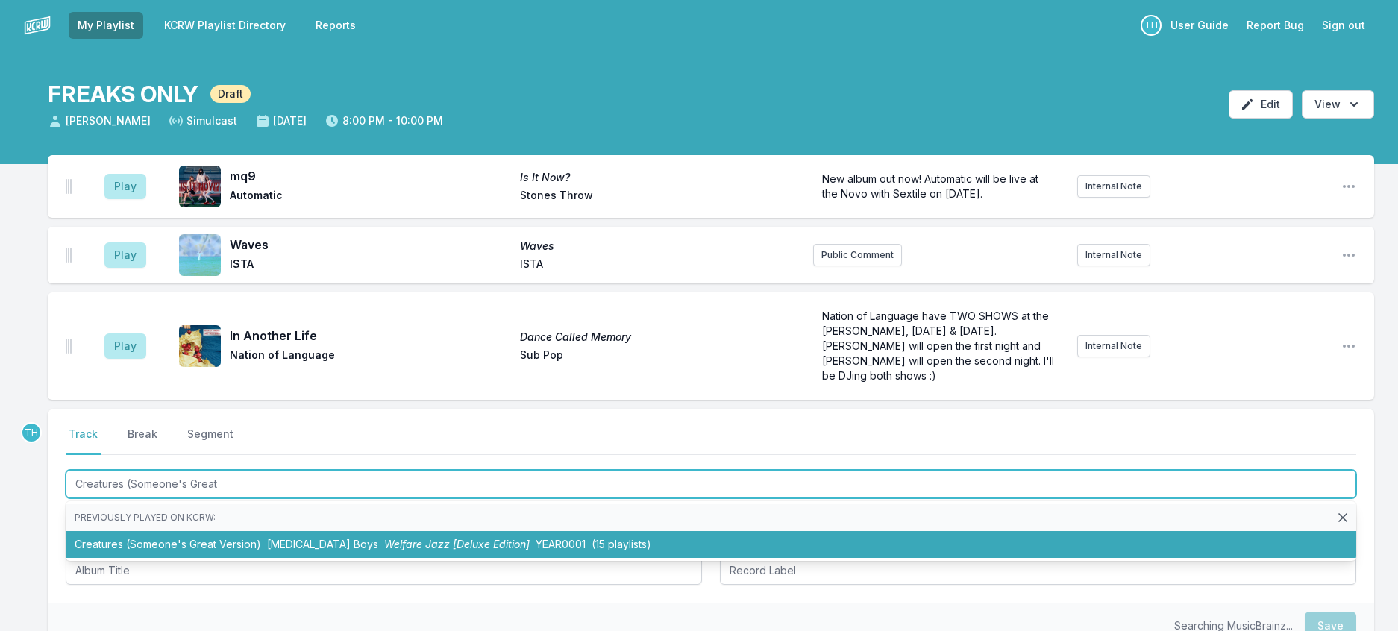
click at [436, 558] on li "Creatures (Someone's Great Version) [MEDICAL_DATA] Boys Welfare Jazz [Deluxe Ed…" at bounding box center [711, 544] width 1291 height 27
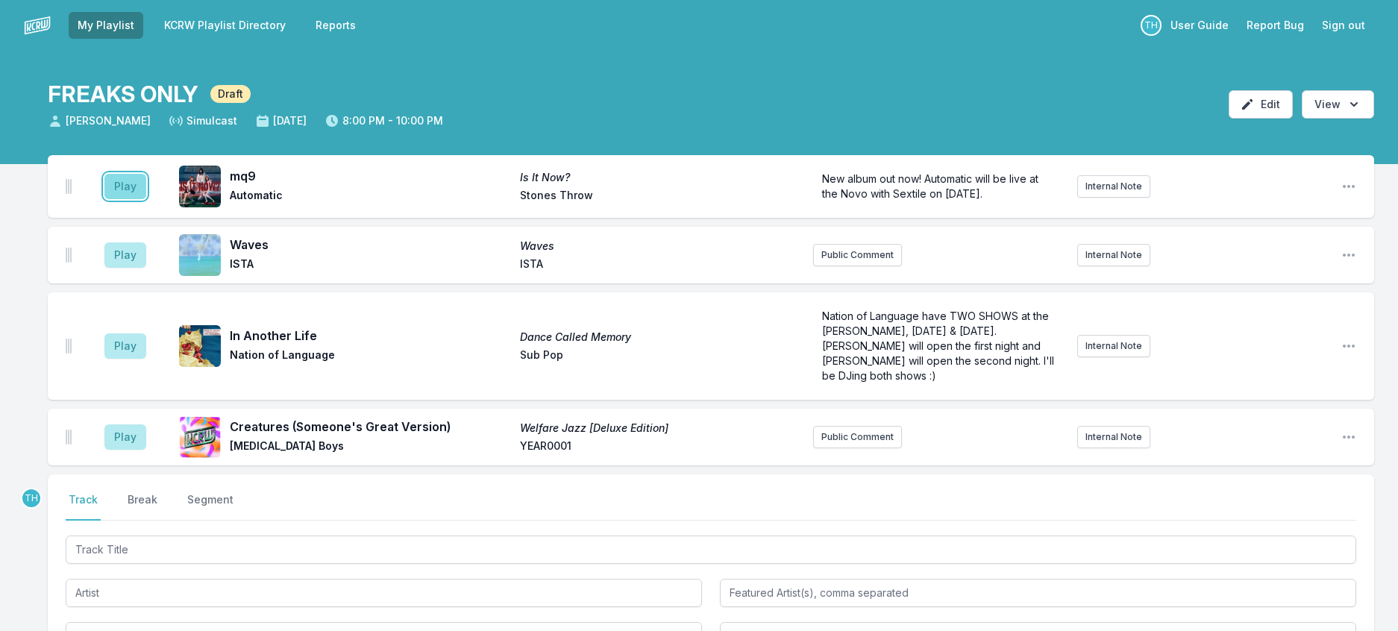
click at [146, 199] on button "Play" at bounding box center [125, 186] width 42 height 25
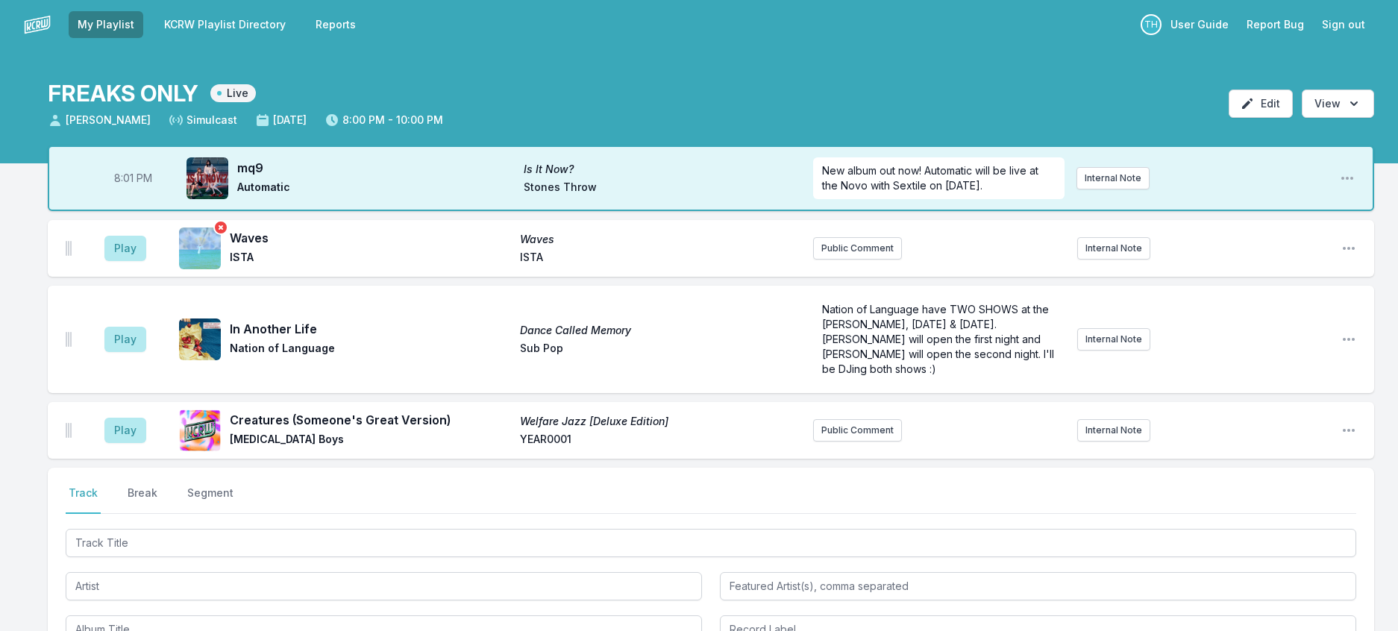
scroll to position [75, 0]
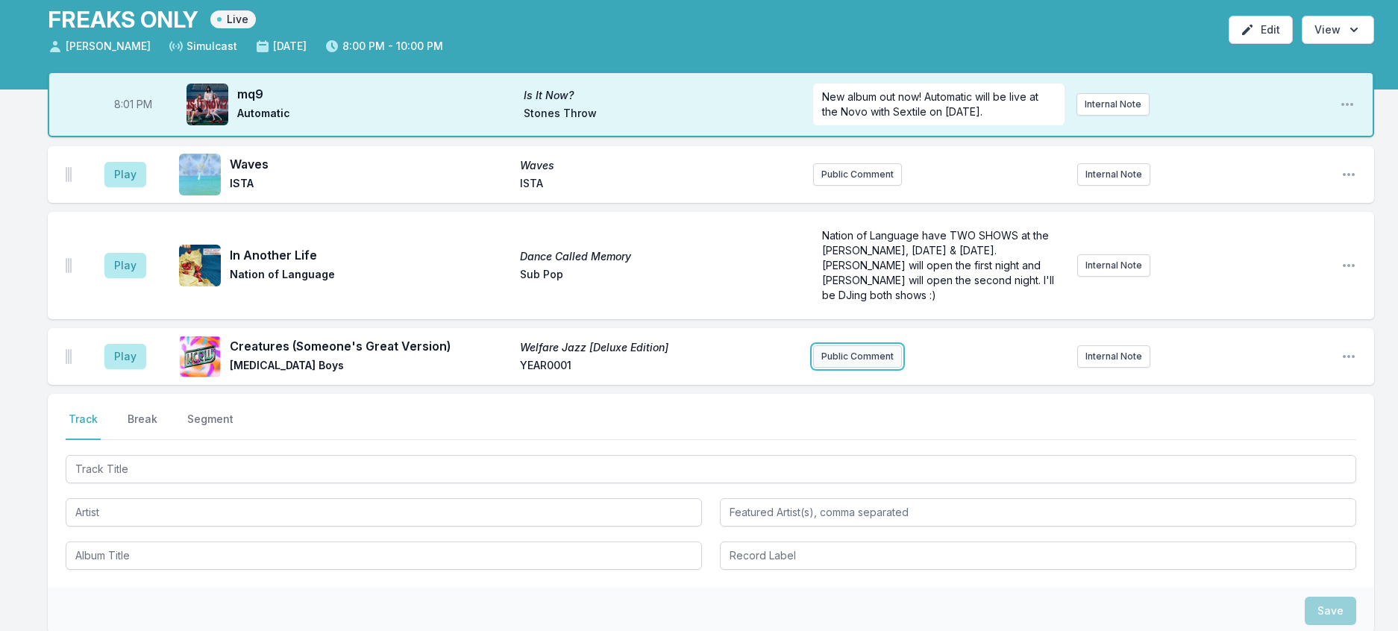
click at [891, 368] on button "Public Comment" at bounding box center [857, 356] width 89 height 22
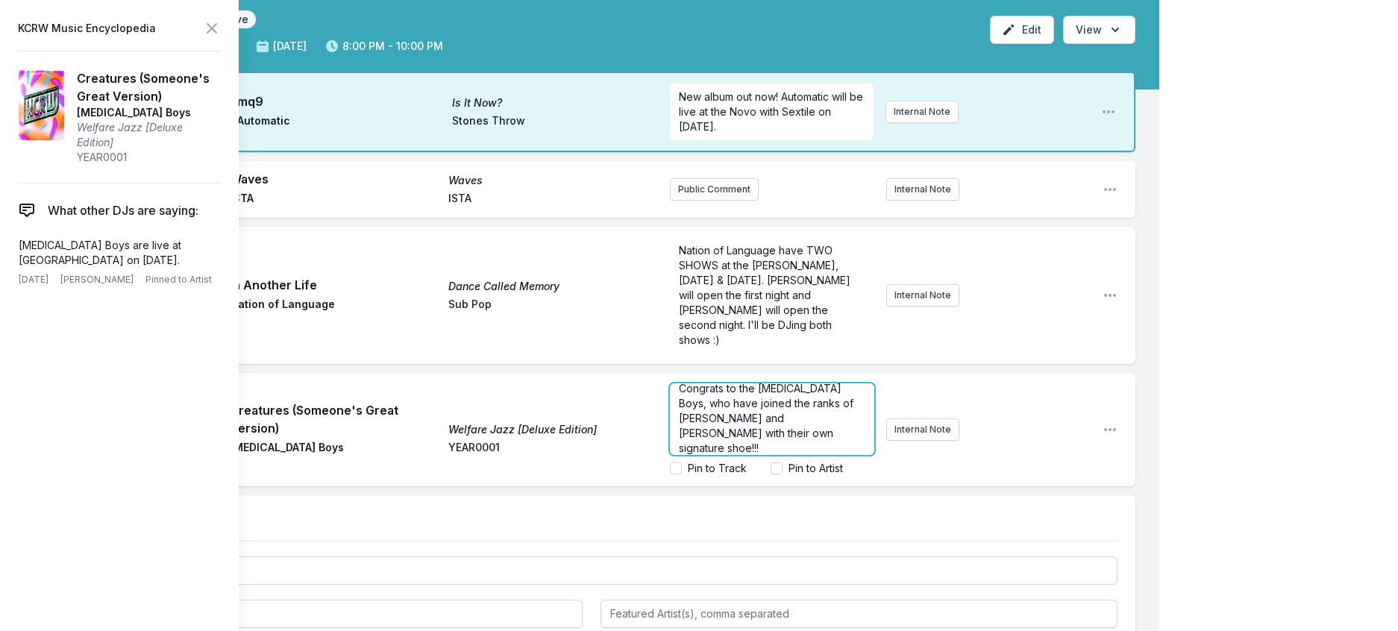
scroll to position [0, 0]
click at [735, 463] on span "Congrats to the [MEDICAL_DATA] Boys, who have joined the ranks of [PERSON_NAME]…" at bounding box center [768, 426] width 178 height 72
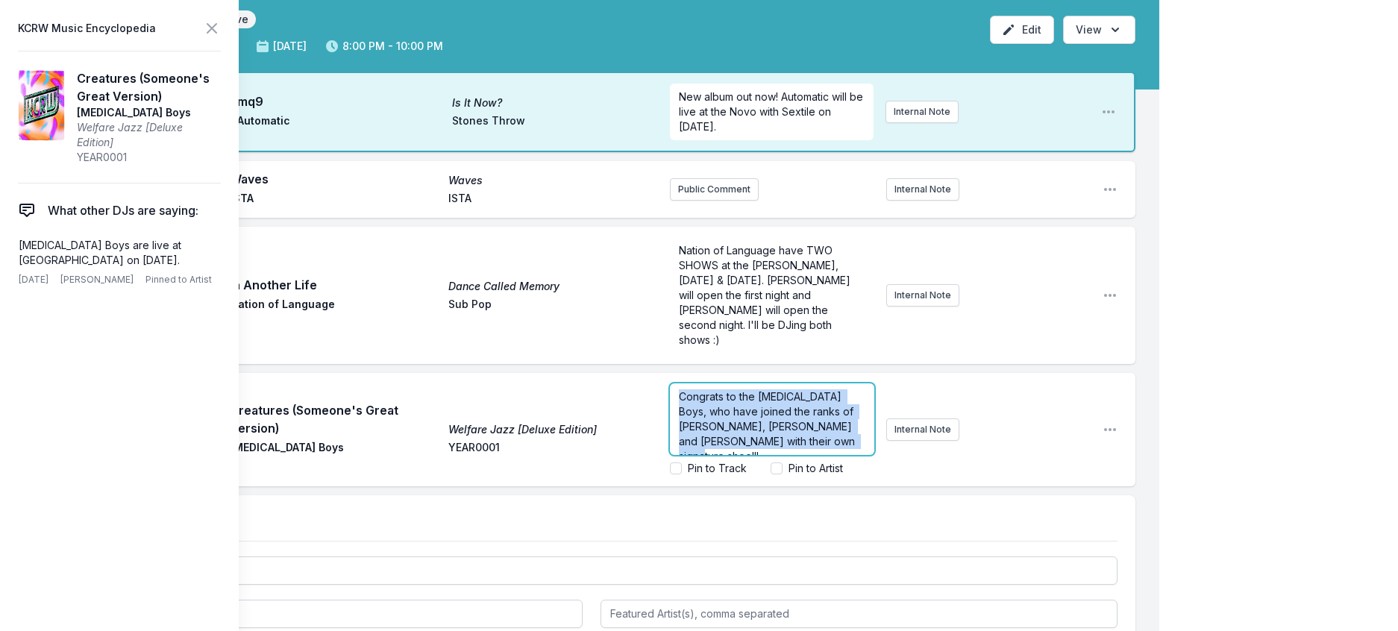
drag, startPoint x: 759, startPoint y: 489, endPoint x: 656, endPoint y: 428, distance: 119.8
click at [670, 428] on div "Congrats to the [MEDICAL_DATA] Boys, who have joined the ranks of [PERSON_NAME]…" at bounding box center [772, 420] width 204 height 72
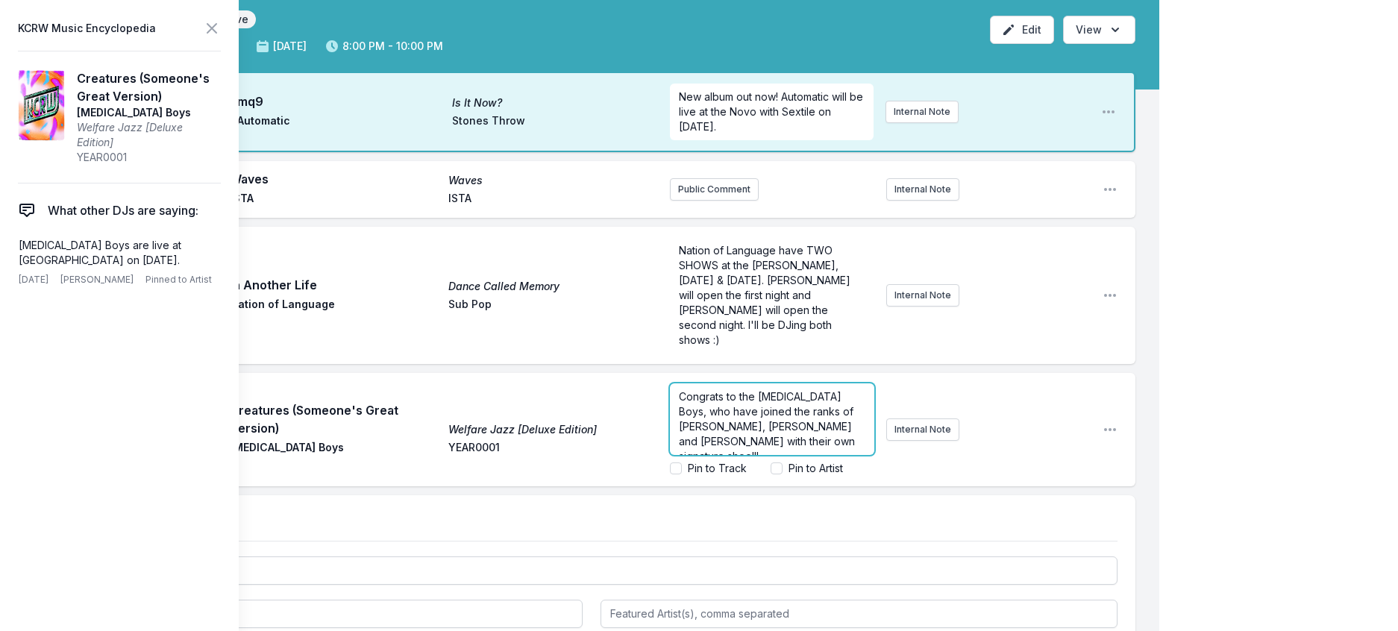
scroll to position [17, 0]
click at [807, 449] on p "﻿ Congrats to the [MEDICAL_DATA] Boys, who have joined the ranks of [PERSON_NAM…" at bounding box center [772, 412] width 187 height 75
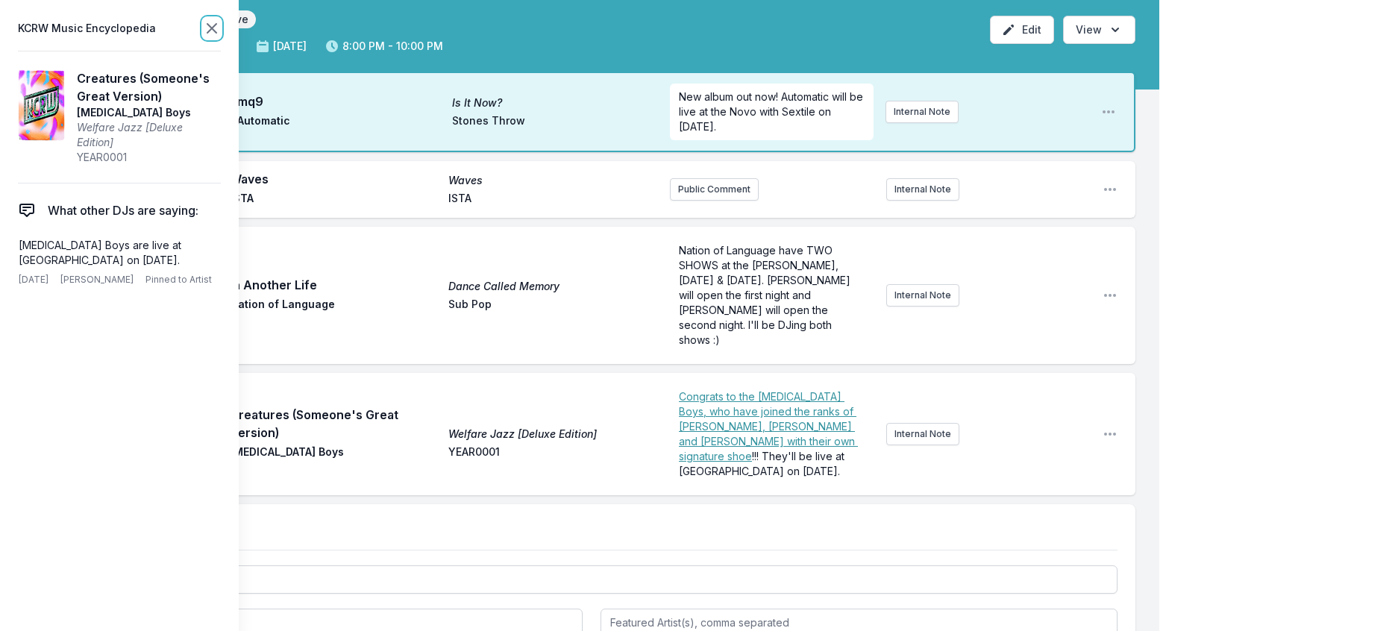
click at [221, 37] on icon at bounding box center [212, 28] width 18 height 18
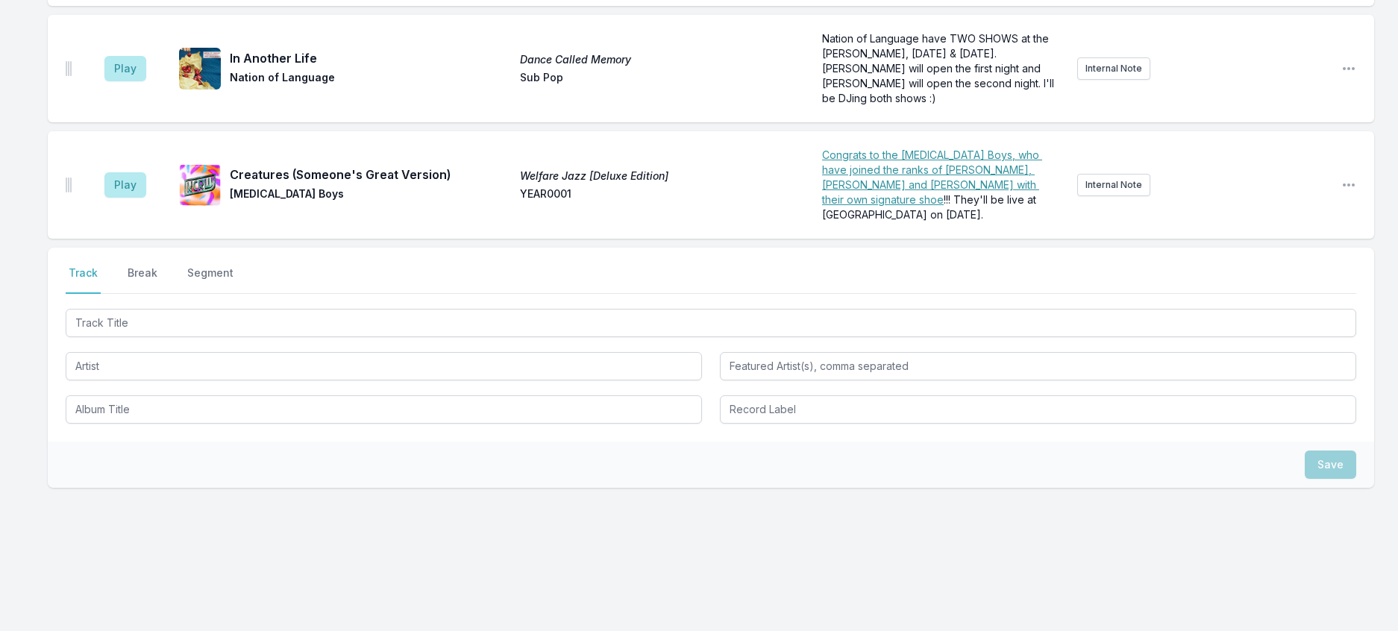
scroll to position [298, 0]
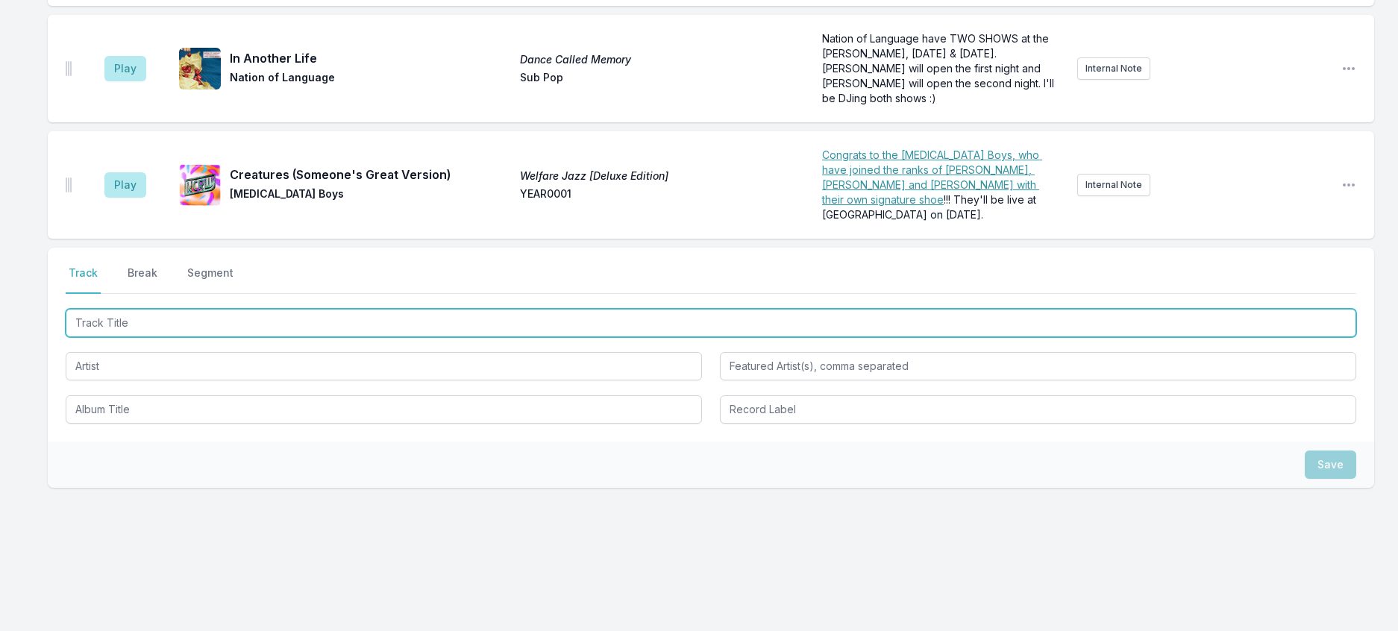
click at [304, 337] on input "Track Title" at bounding box center [711, 323] width 1291 height 28
type input "Tow Truck"
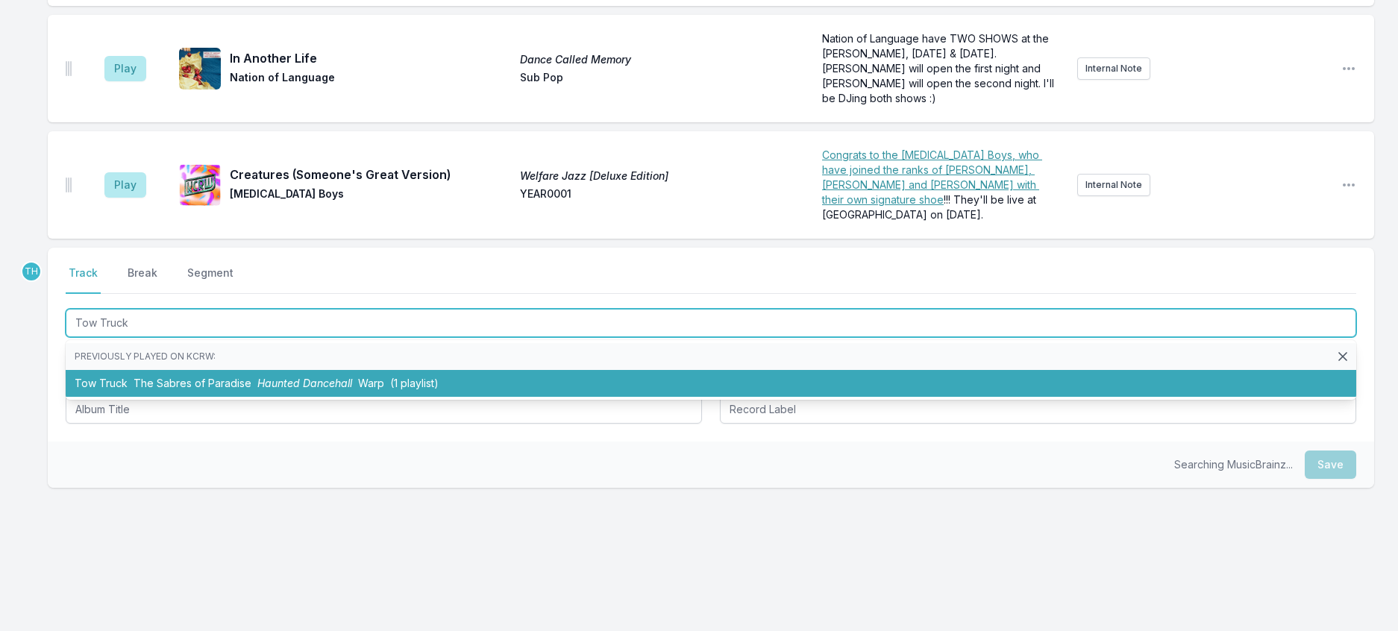
click at [316, 397] on li "Tow Truck The Sabres of Paradise Haunted Dancehall Warp (1 playlist)" at bounding box center [711, 383] width 1291 height 27
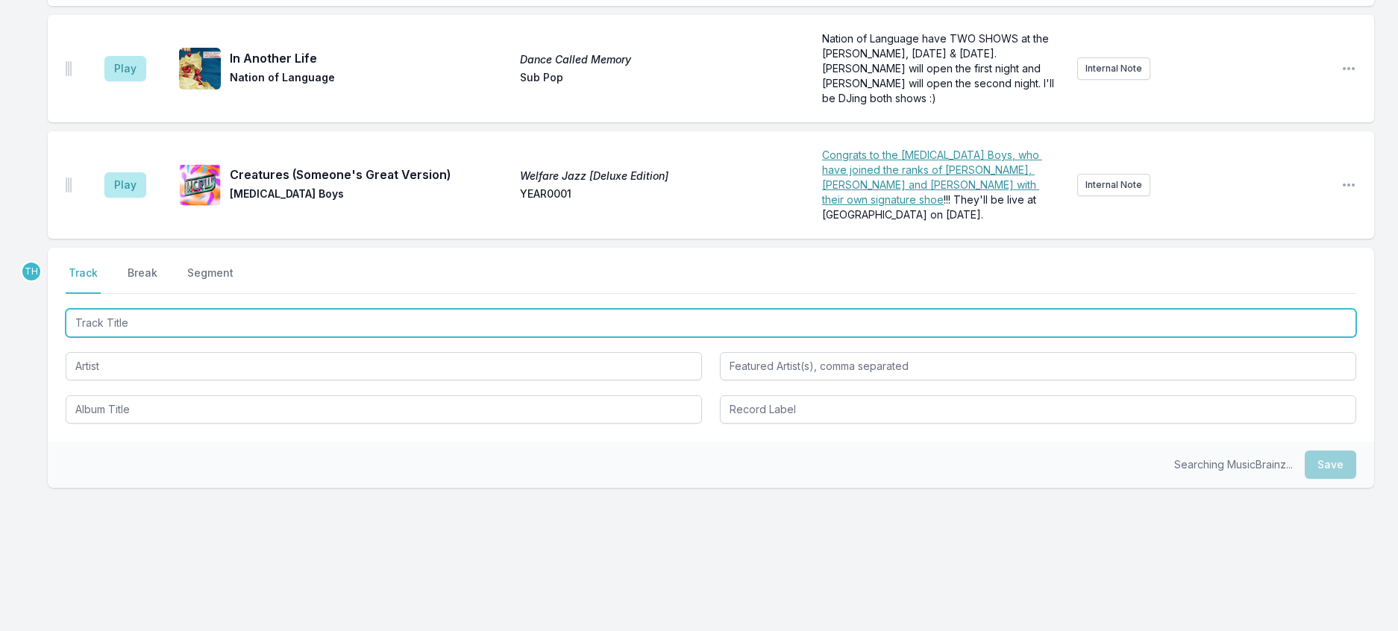
scroll to position [372, 0]
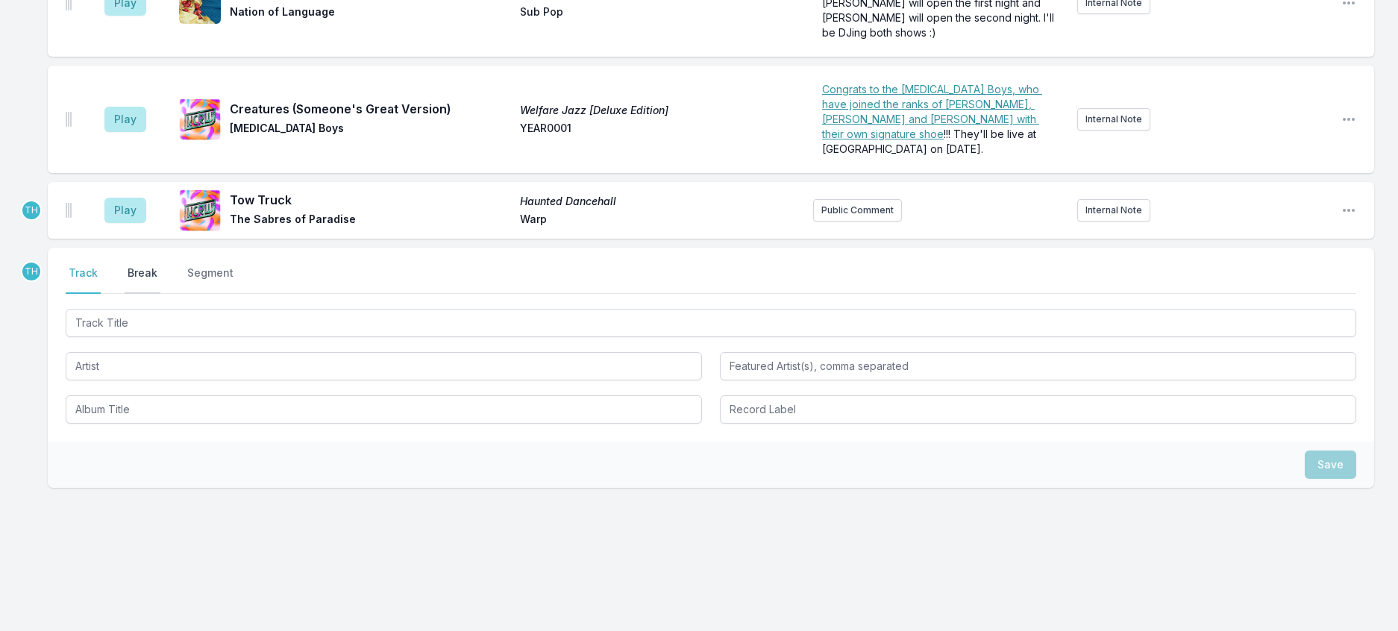
click at [153, 294] on button "Break" at bounding box center [143, 280] width 36 height 28
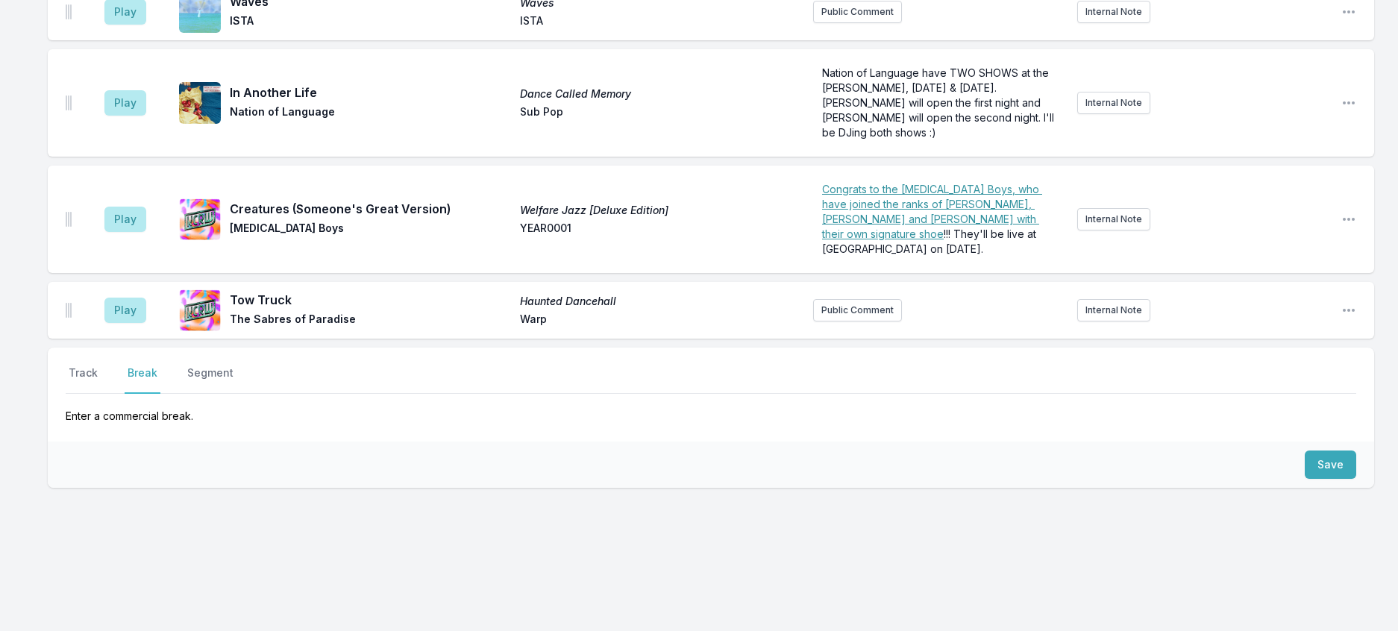
scroll to position [345, 0]
click at [1307, 451] on button "Save" at bounding box center [1330, 465] width 51 height 28
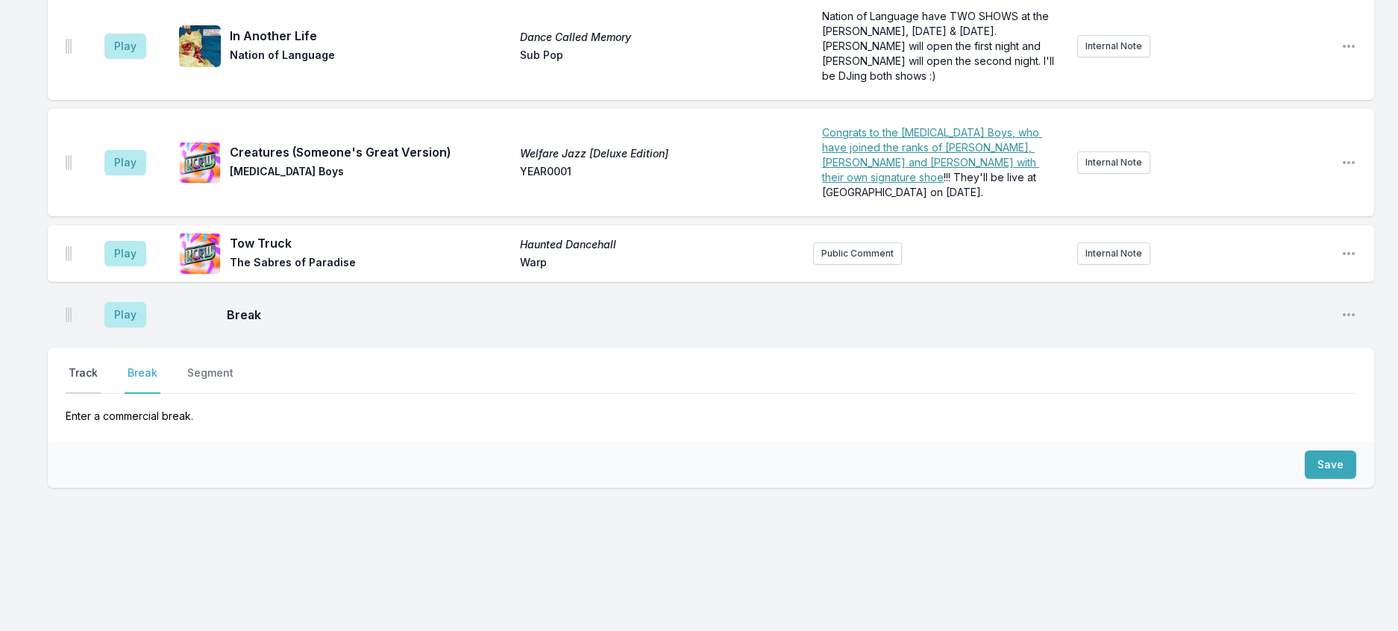
click at [101, 366] on button "Track" at bounding box center [83, 380] width 35 height 28
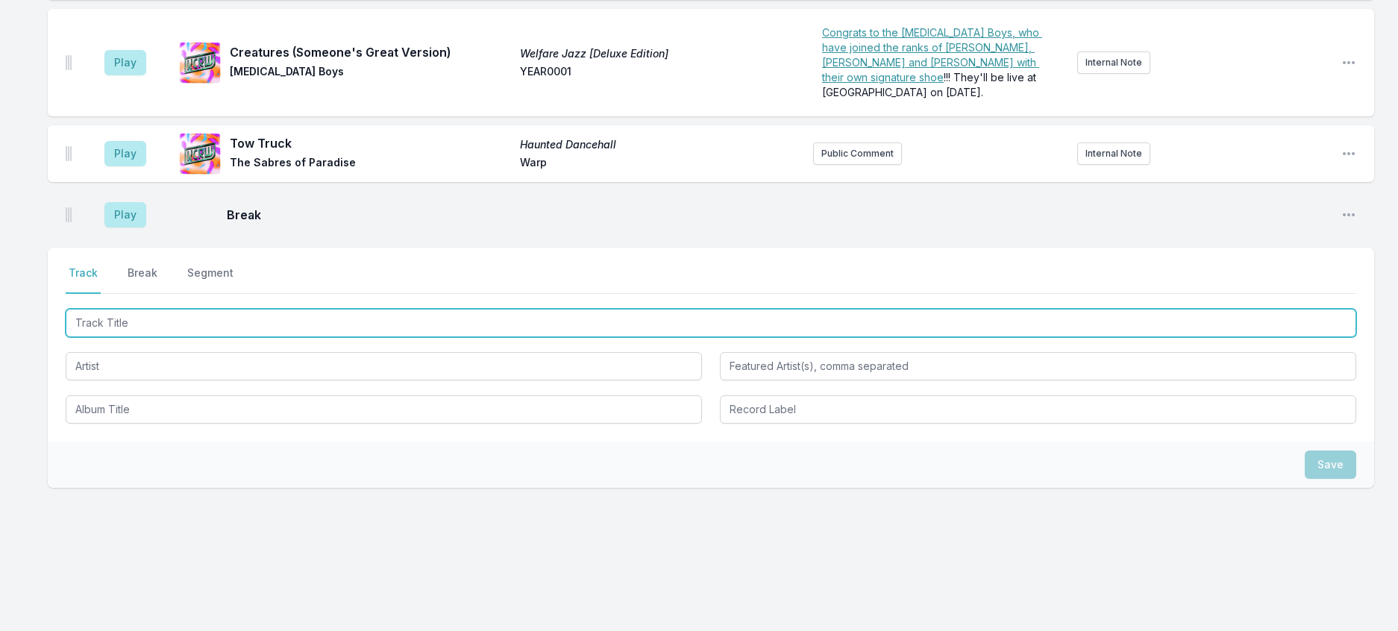
click at [139, 337] on input "Track Title" at bounding box center [711, 323] width 1291 height 28
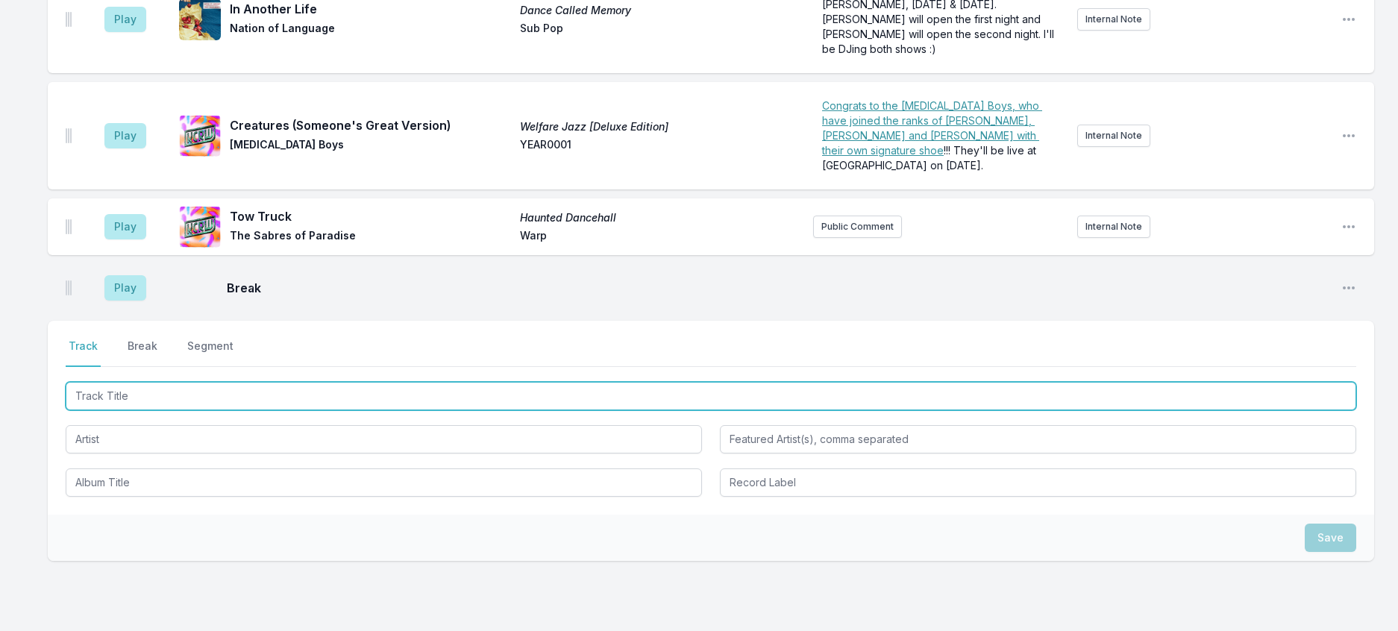
scroll to position [0, 0]
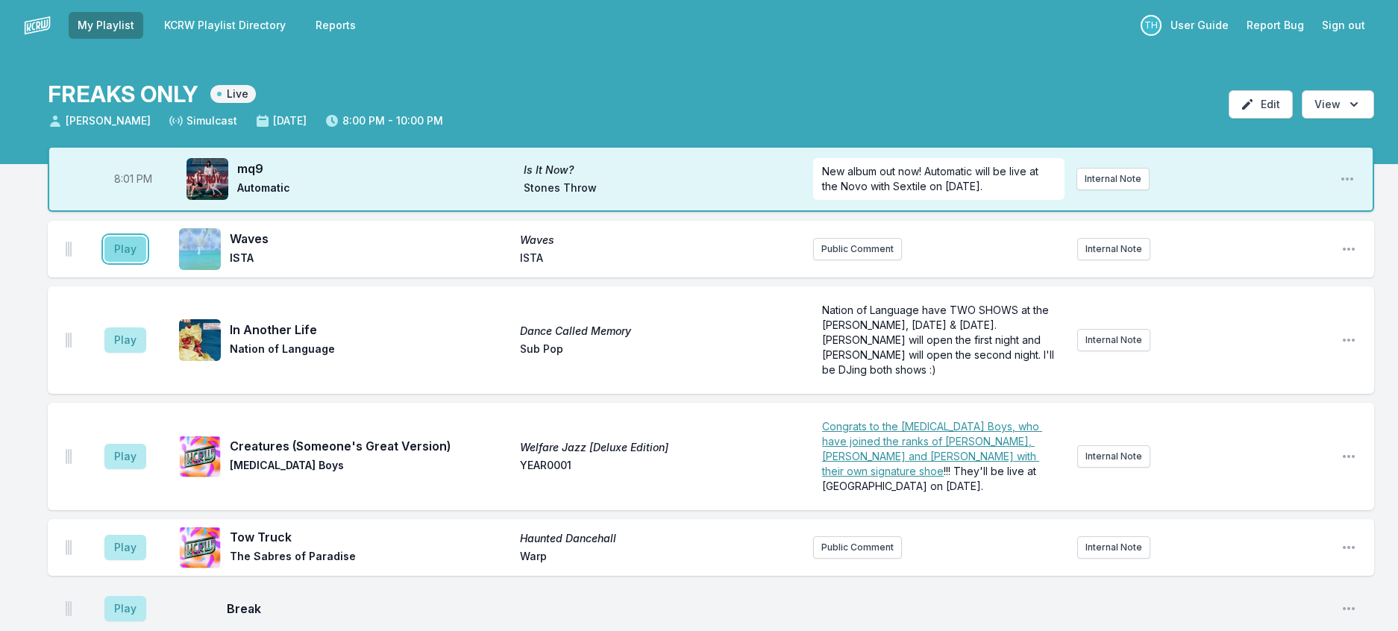
click at [134, 262] on button "Play" at bounding box center [125, 249] width 42 height 25
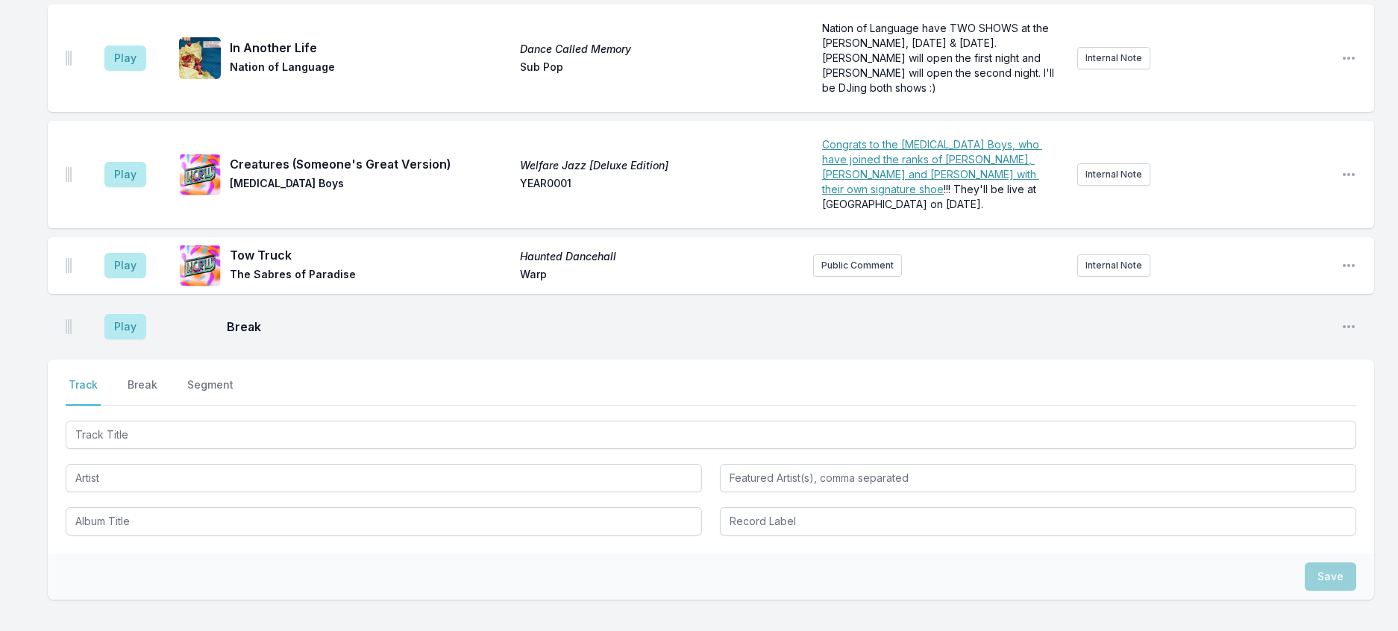
scroll to position [373, 0]
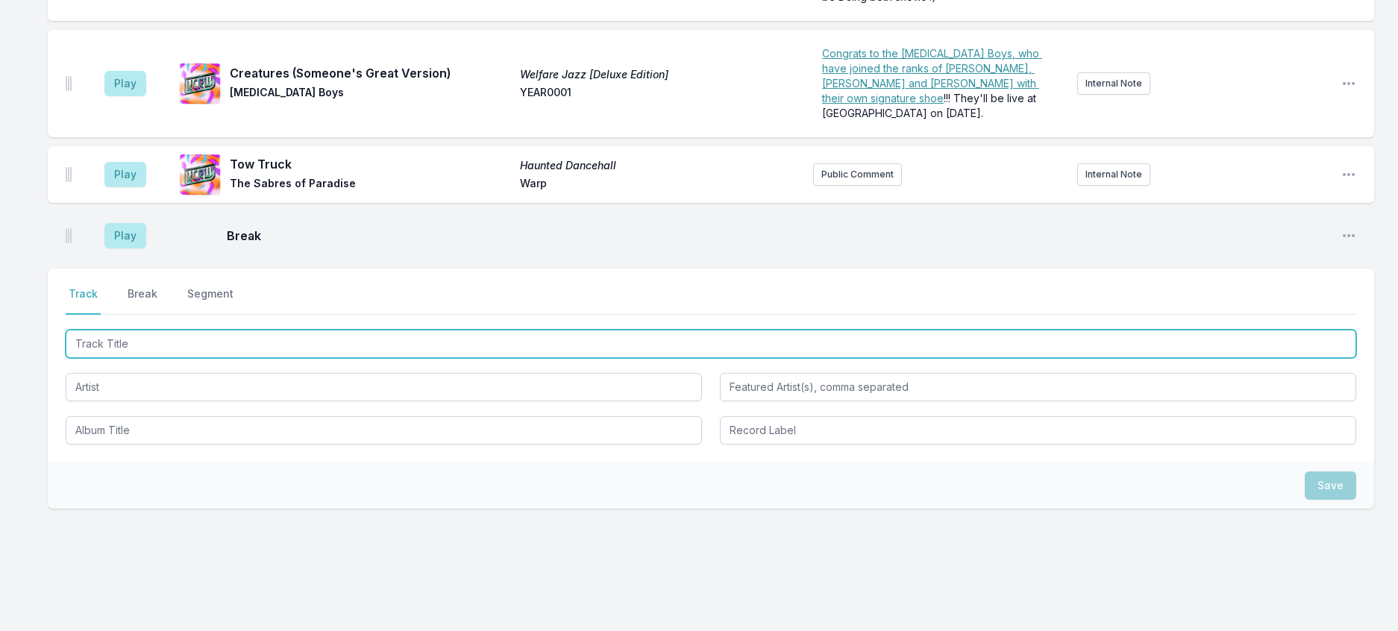
click at [188, 358] on input "Track Title" at bounding box center [711, 344] width 1291 height 28
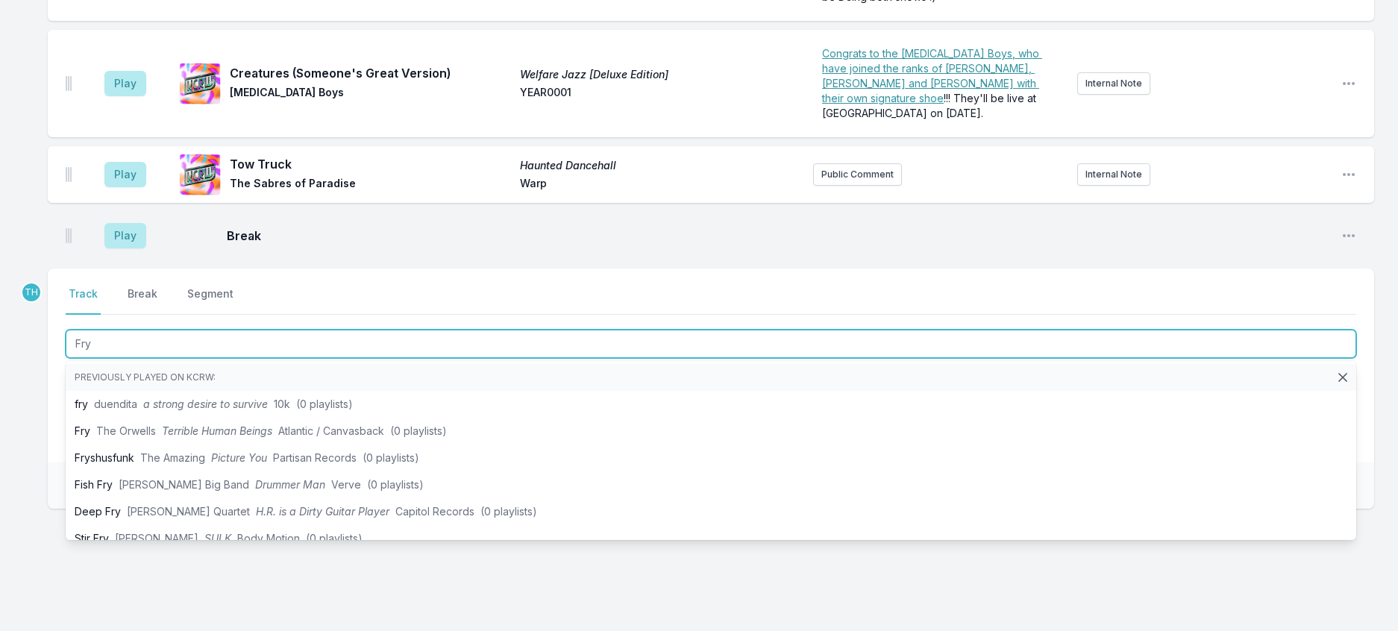
type input "Fry"
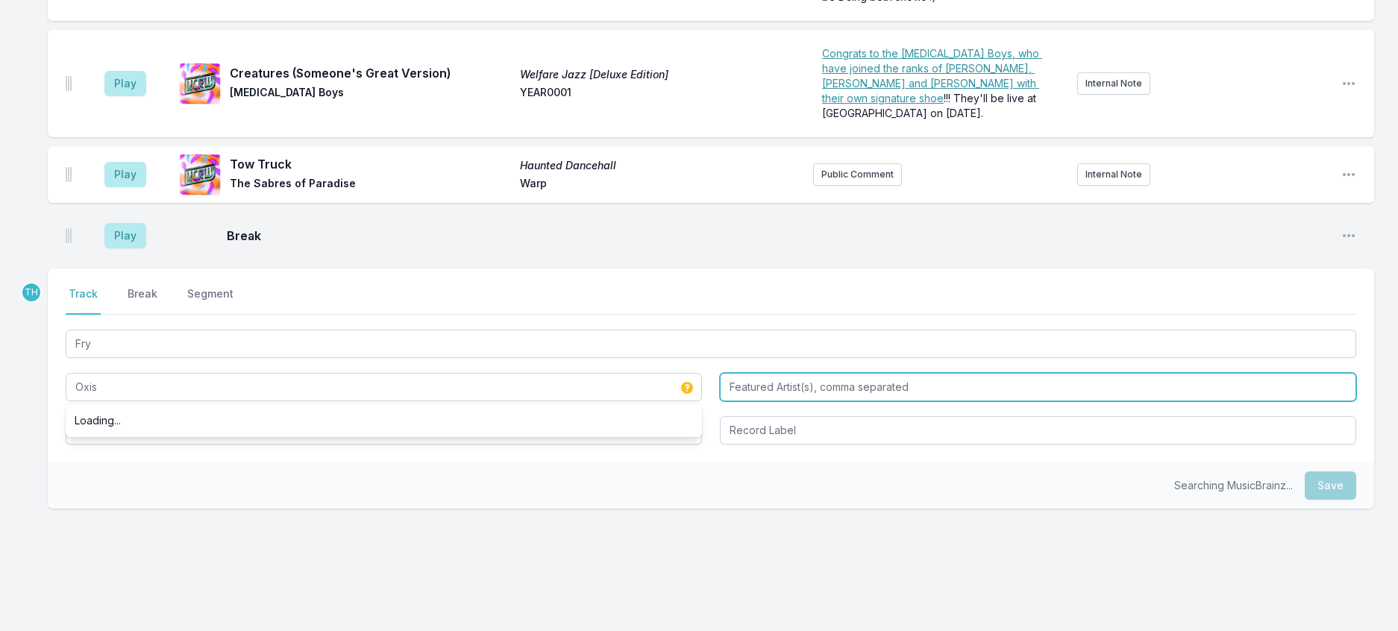
type input "Oxis"
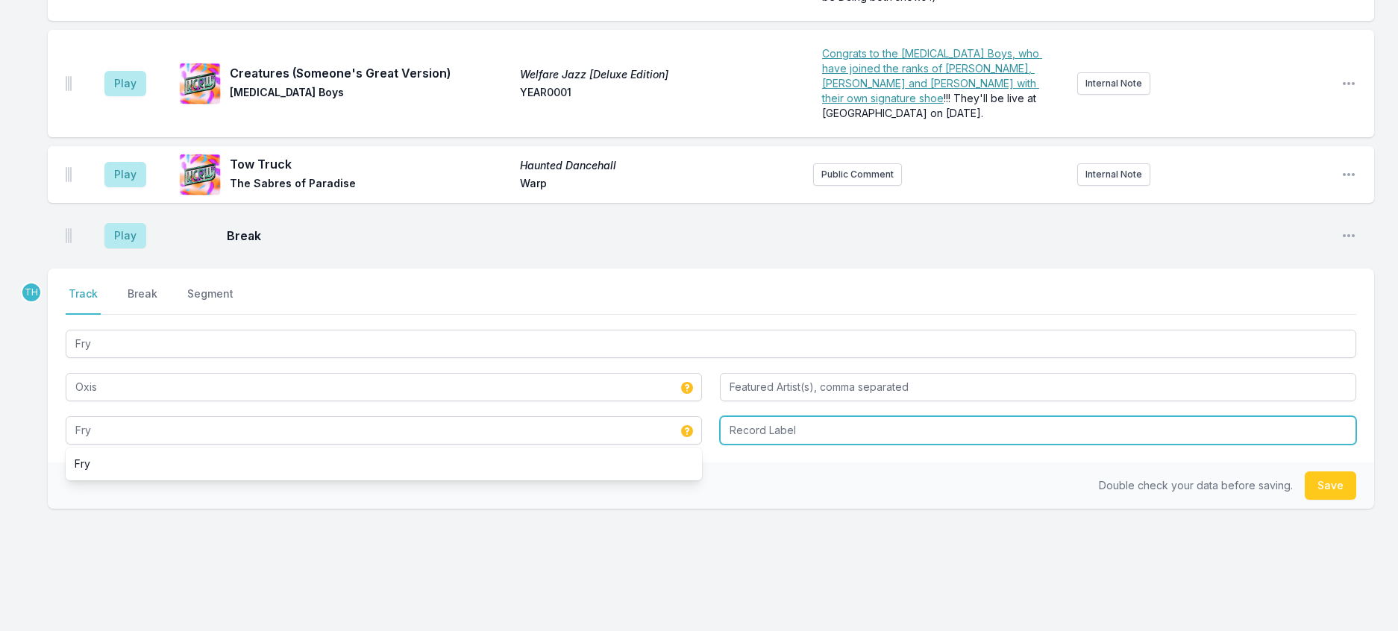
type input "Fry"
type input "Boom"
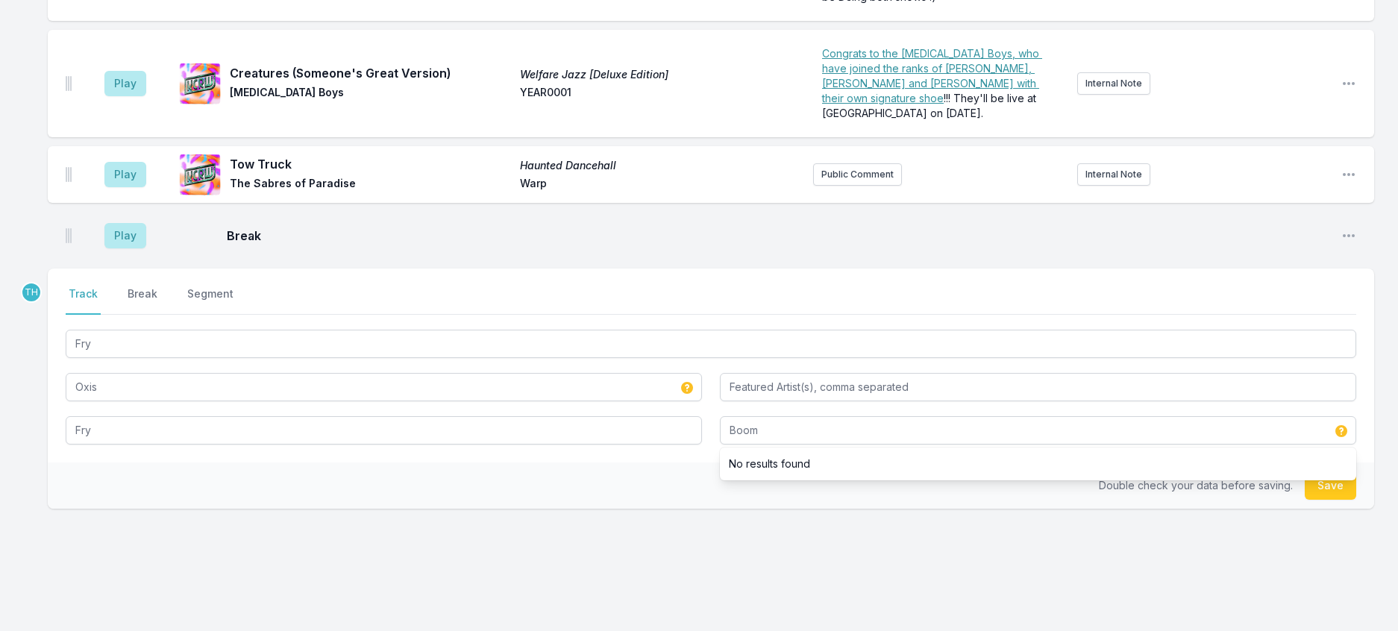
drag, startPoint x: 689, startPoint y: 570, endPoint x: 1233, endPoint y: 515, distance: 546.7
click at [695, 509] on div "Double check your data before saving. Save" at bounding box center [711, 486] width 1327 height 46
click at [1336, 500] on button "Save" at bounding box center [1330, 486] width 51 height 28
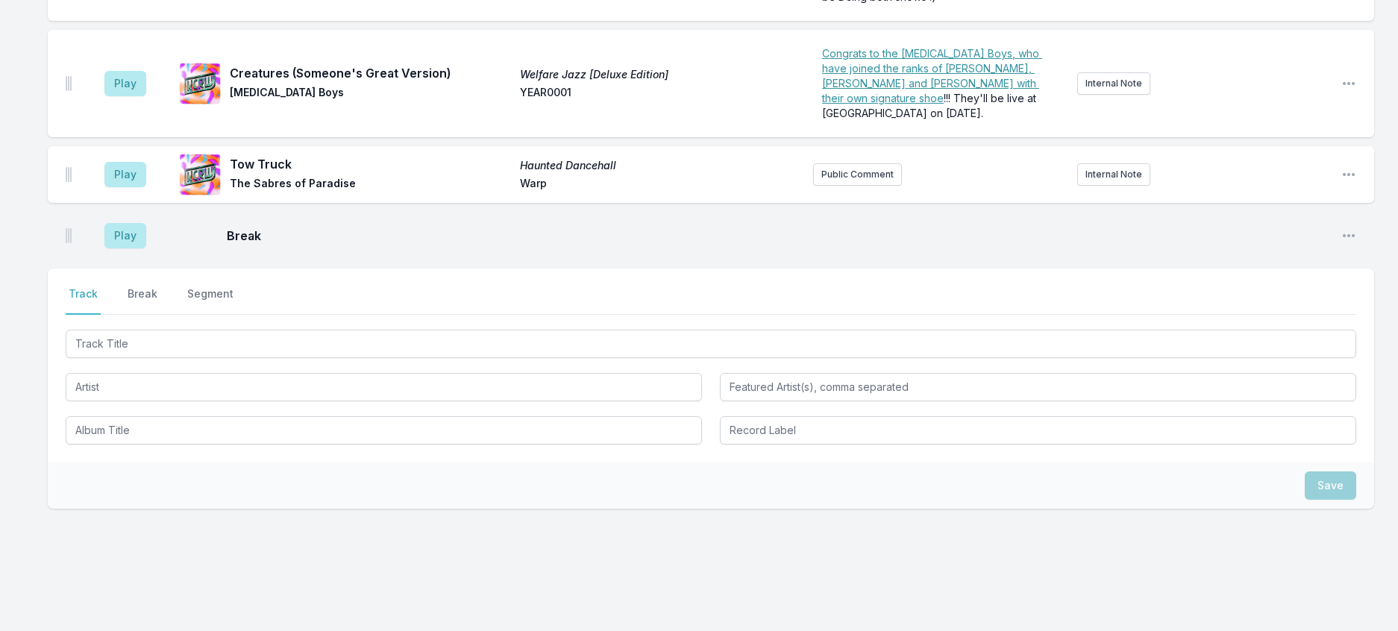
scroll to position [447, 0]
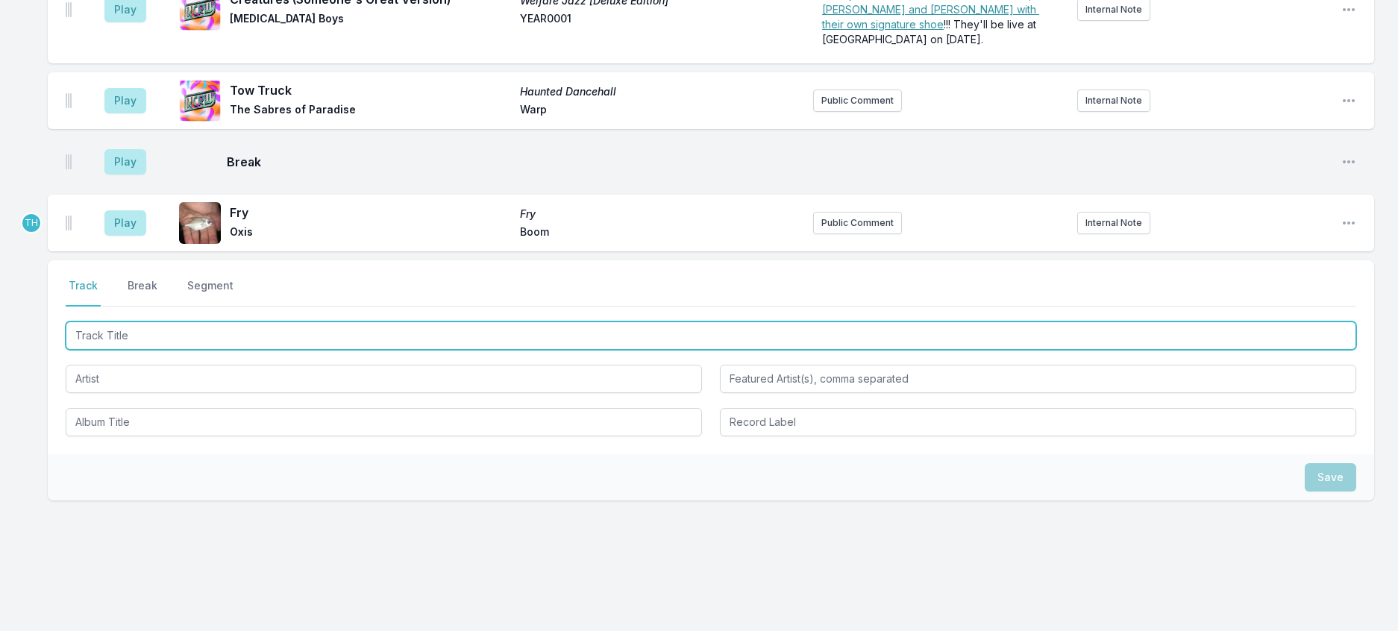
click at [263, 350] on input "Track Title" at bounding box center [711, 336] width 1291 height 28
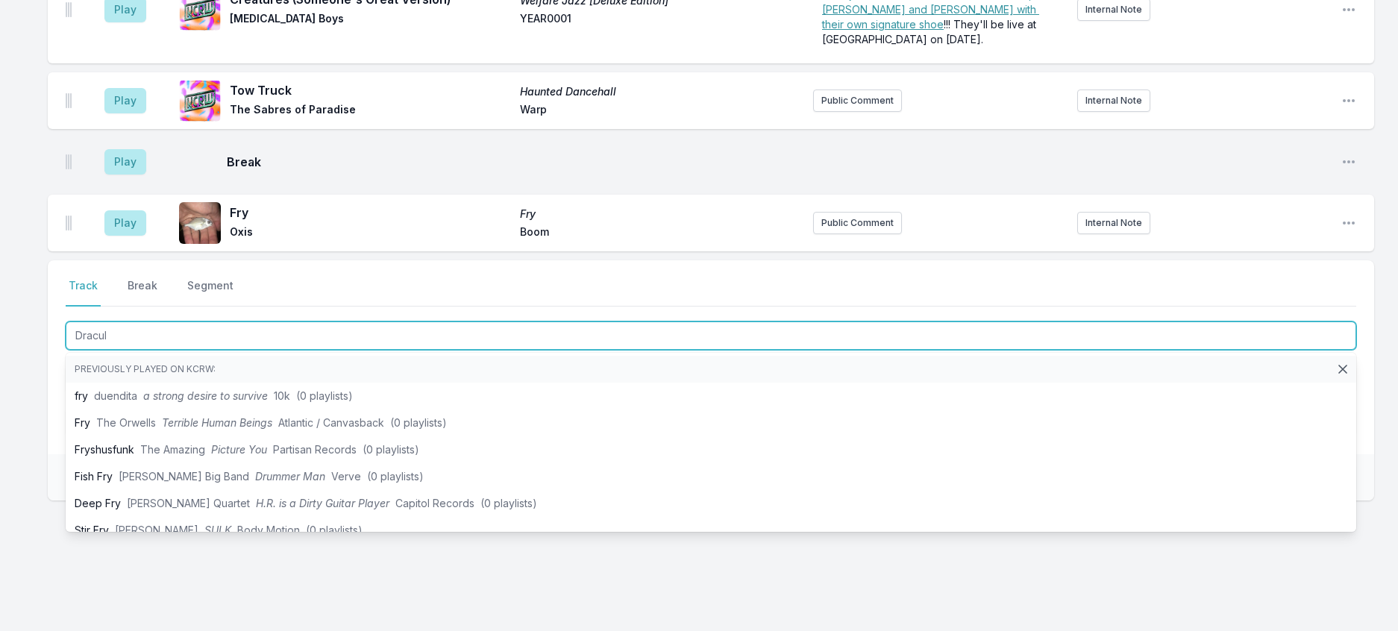
type input "Dracula"
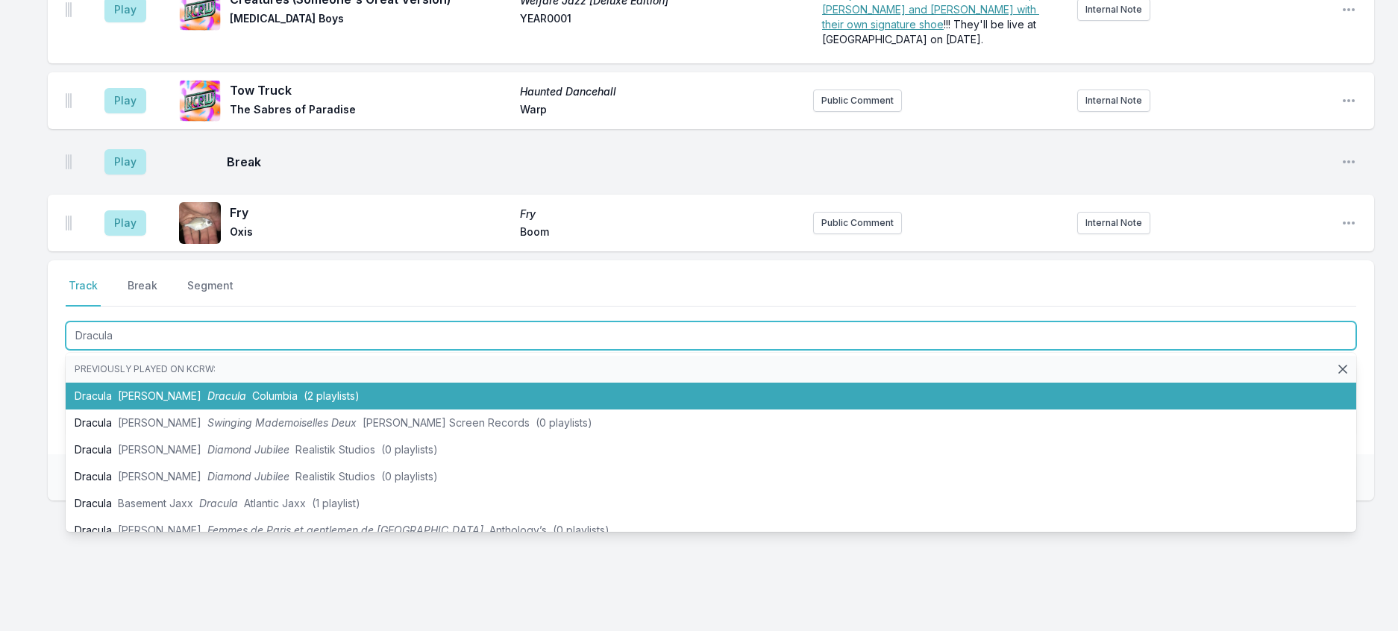
drag, startPoint x: 284, startPoint y: 495, endPoint x: 414, endPoint y: 463, distance: 134.6
click at [284, 402] on span "Columbia" at bounding box center [275, 395] width 46 height 13
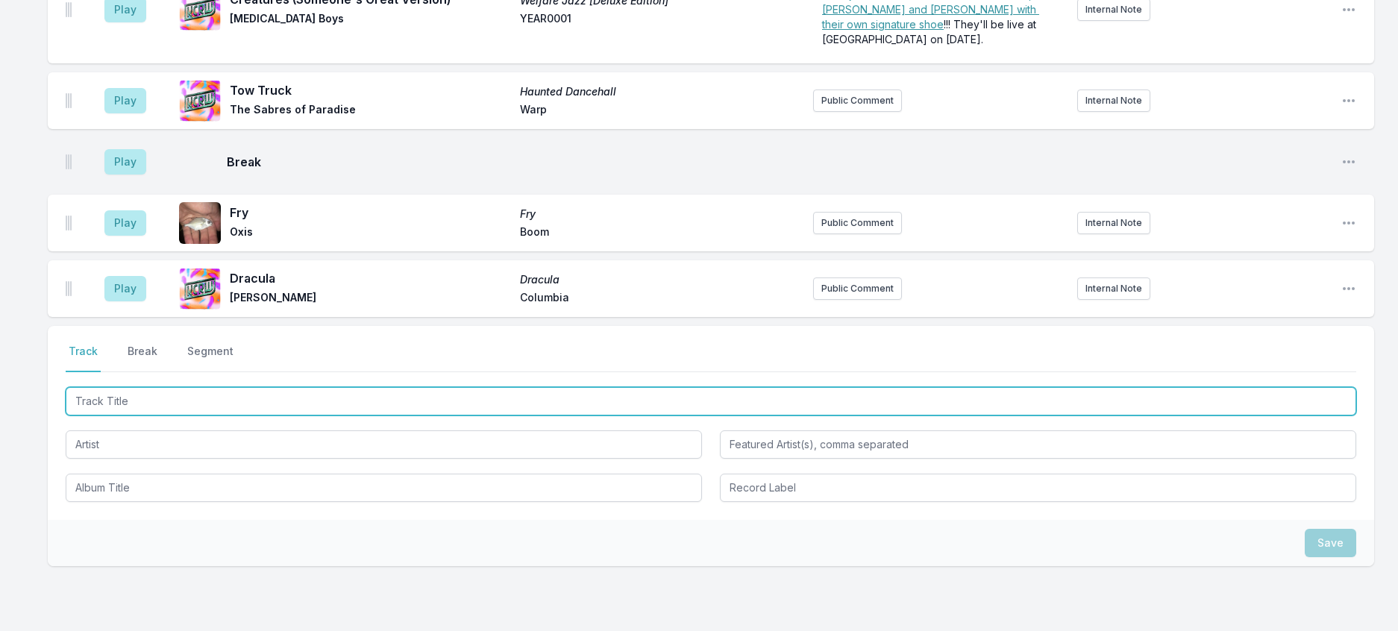
scroll to position [521, 0]
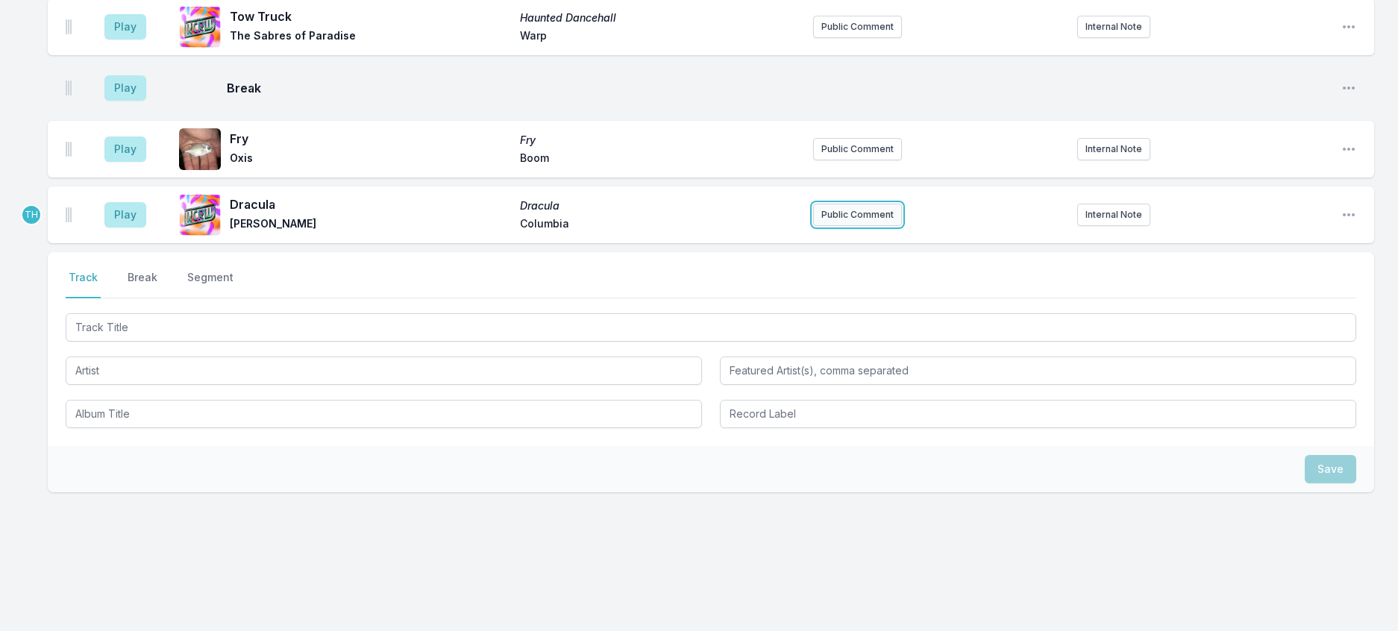
click at [860, 226] on button "Public Comment" at bounding box center [857, 215] width 89 height 22
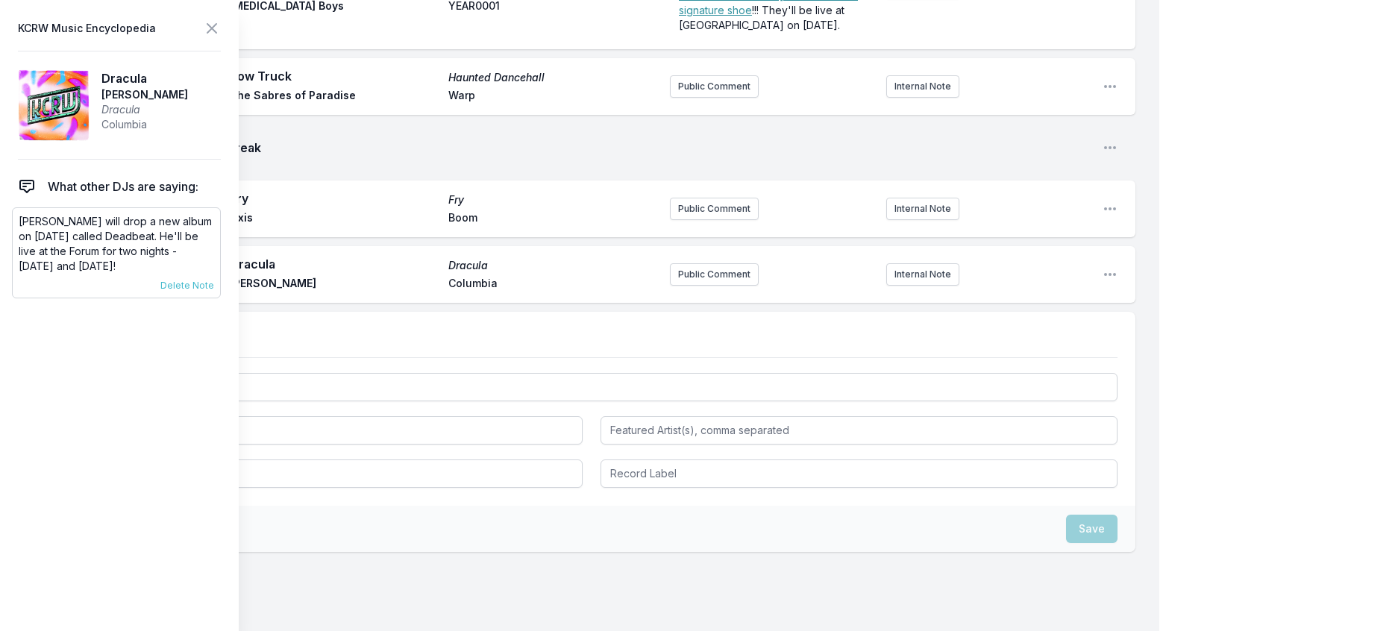
drag, startPoint x: 161, startPoint y: 297, endPoint x: 13, endPoint y: 248, distance: 155.7
click at [13, 248] on div "[PERSON_NAME] will drop a new album on [DATE] called Deadbeat. He'll be live at…" at bounding box center [116, 252] width 209 height 91
copy p "[PERSON_NAME] will drop a new album on [DATE] called Deadbeat. He'll be live at…"
click at [691, 286] on button "Public Comment" at bounding box center [714, 274] width 89 height 22
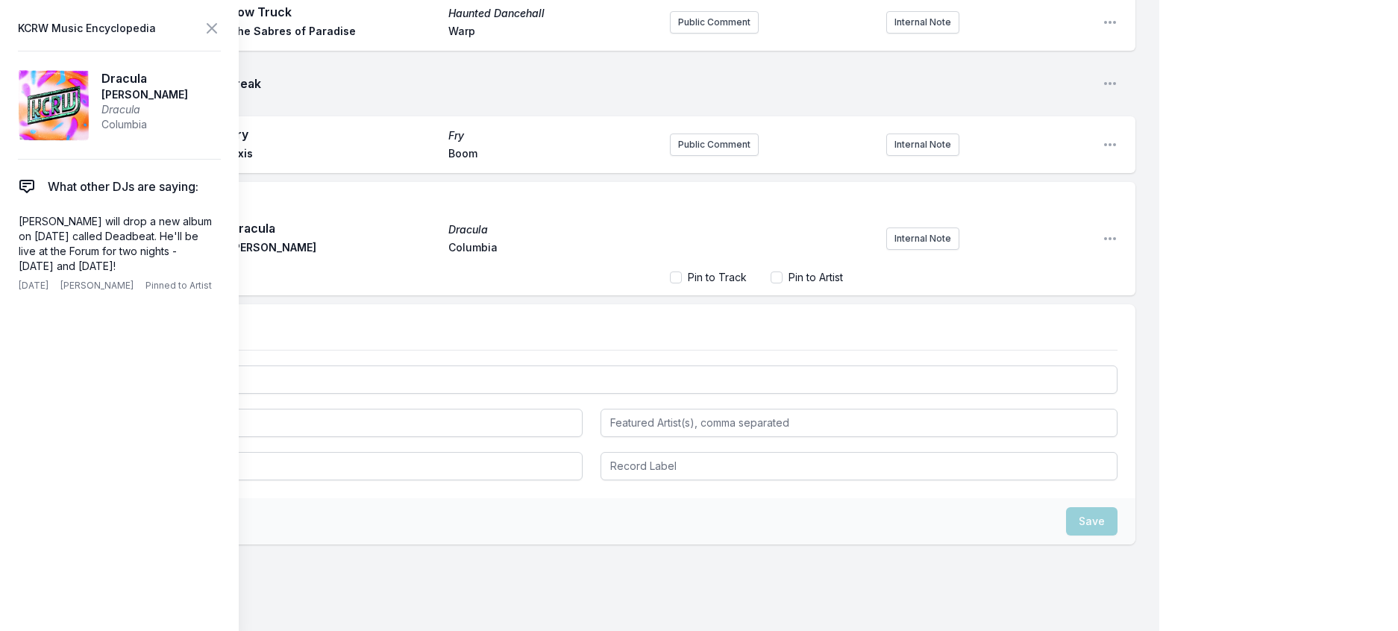
scroll to position [17, 0]
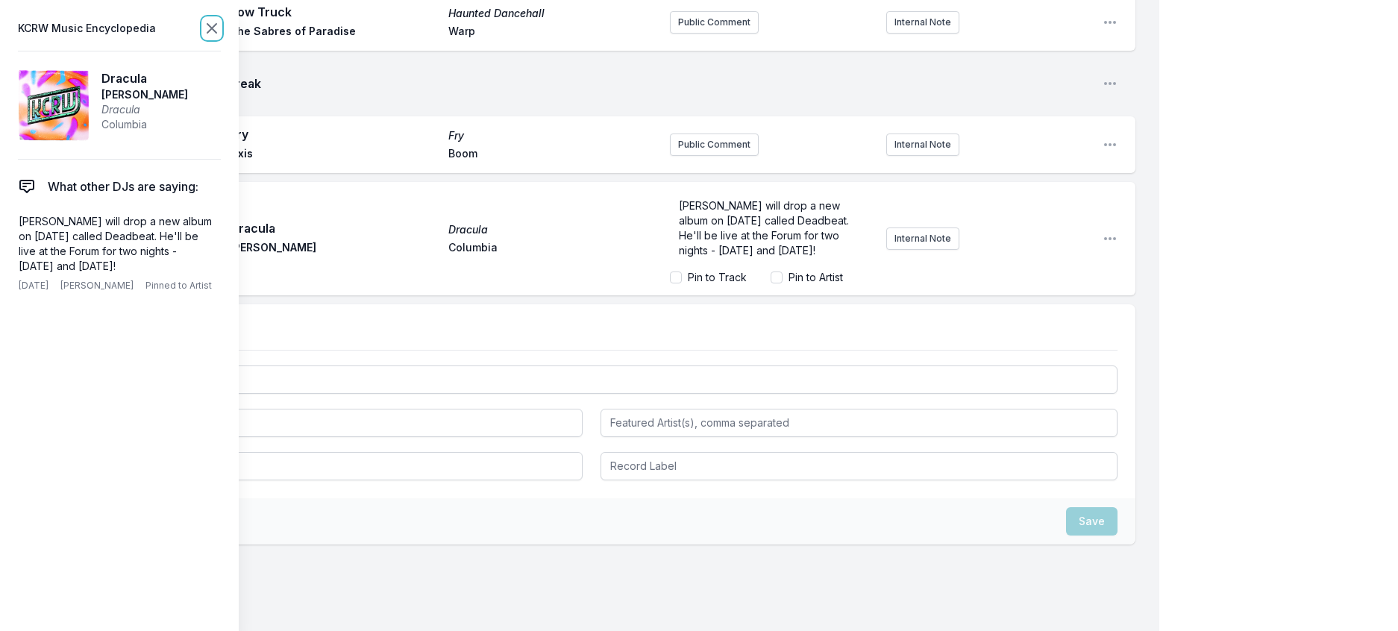
click at [221, 30] on icon at bounding box center [212, 28] width 18 height 18
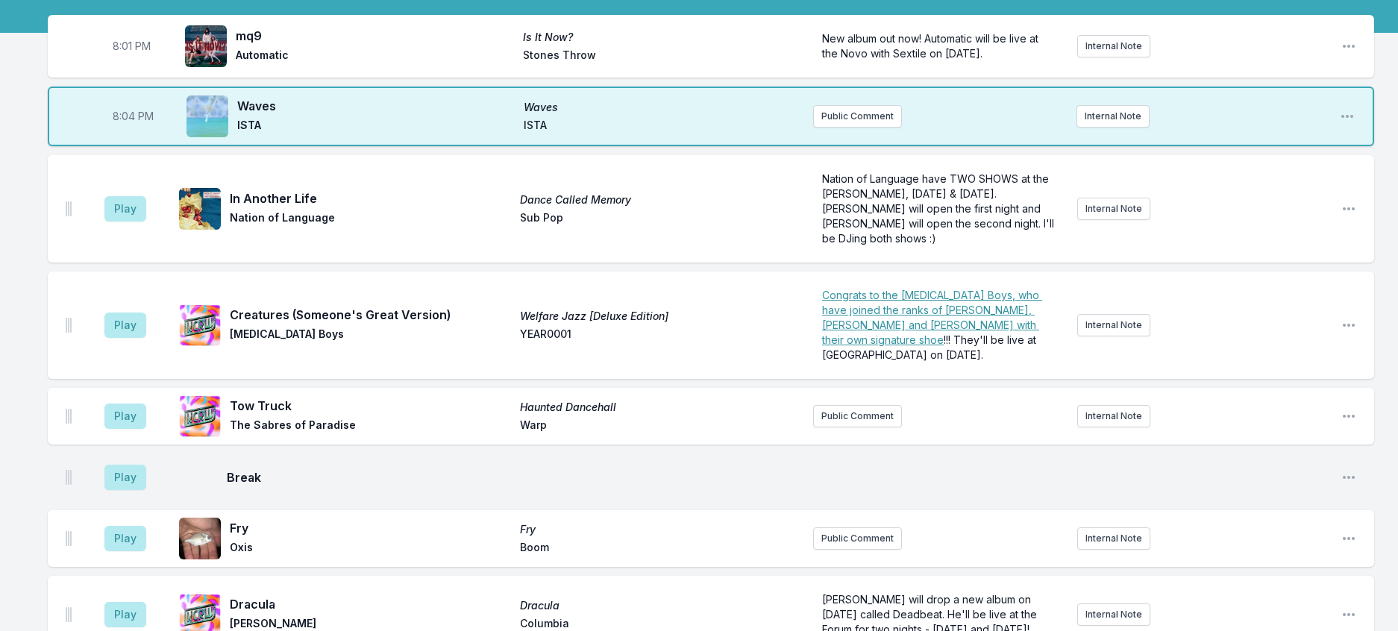
scroll to position [131, 0]
click at [137, 222] on button "Play" at bounding box center [125, 209] width 42 height 25
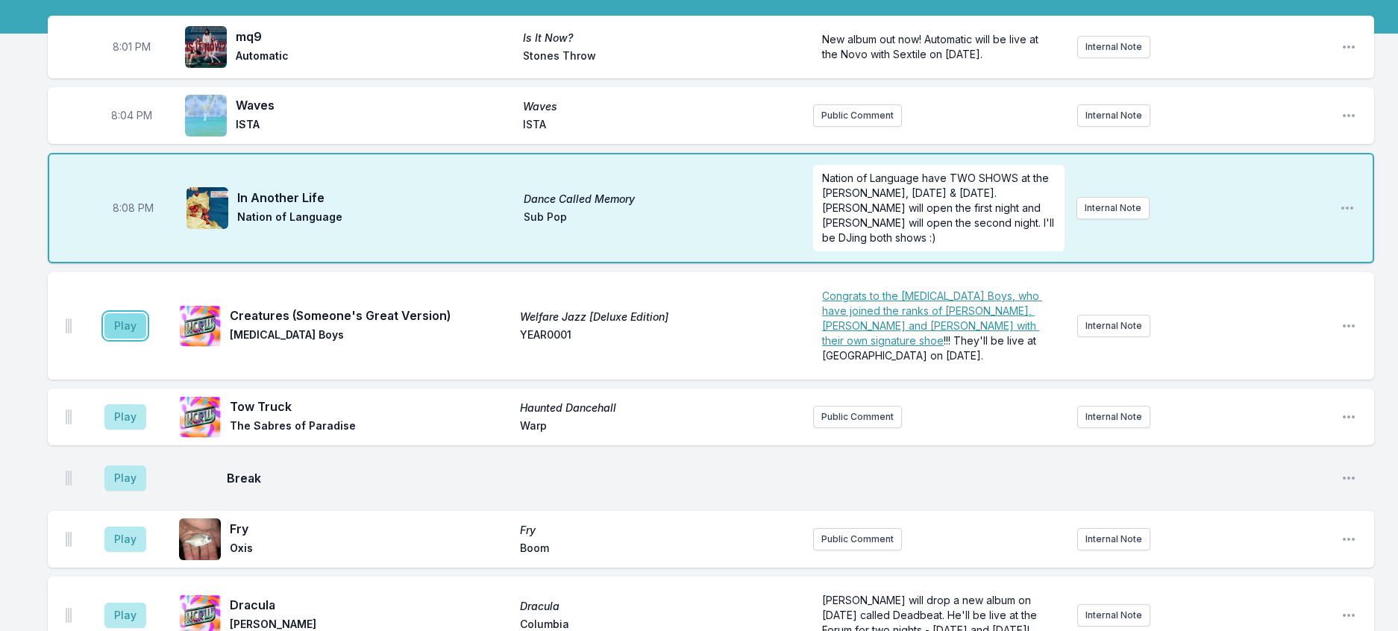
click at [140, 339] on button "Play" at bounding box center [125, 325] width 42 height 25
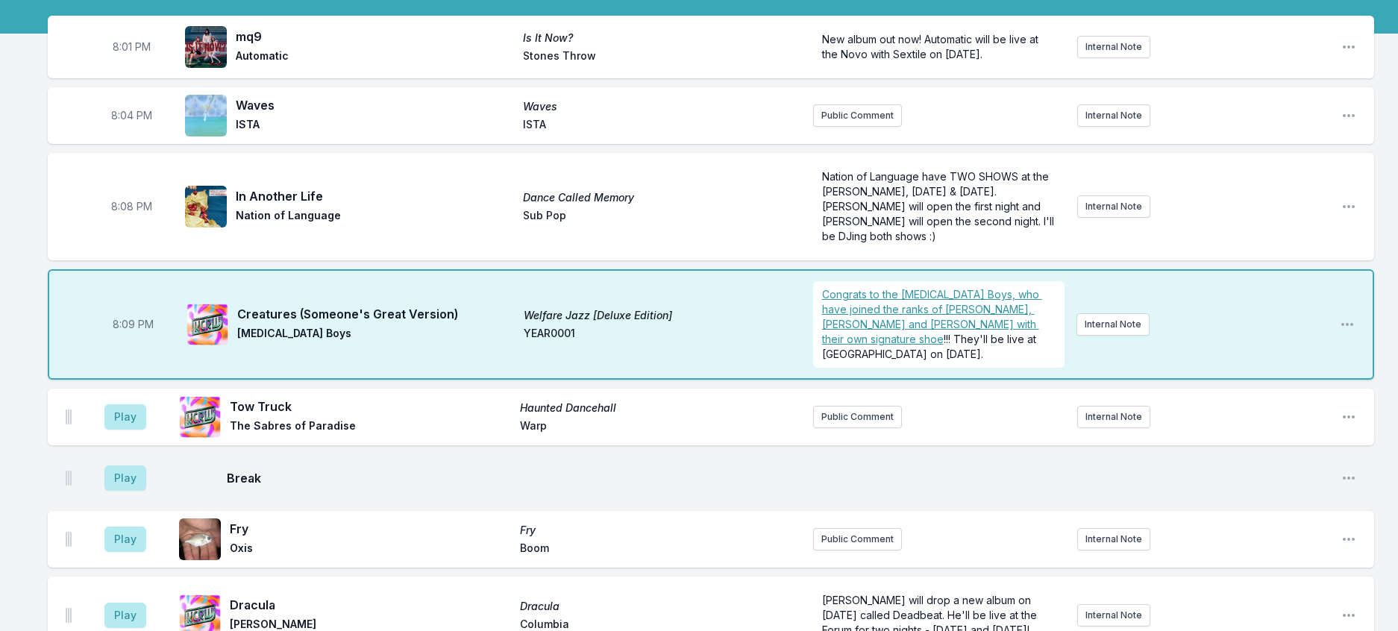
click at [147, 332] on span "8:09 PM" at bounding box center [133, 324] width 41 height 15
click at [137, 339] on input "20:09" at bounding box center [133, 324] width 84 height 28
type input "20:12"
click at [1389, 349] on div "8:01 PM mq9 Is It Now? Automatic Stones Throw New album out now! Automatic will…" at bounding box center [699, 531] width 1398 height 1031
click at [175, 339] on input "20:12" at bounding box center [133, 324] width 84 height 28
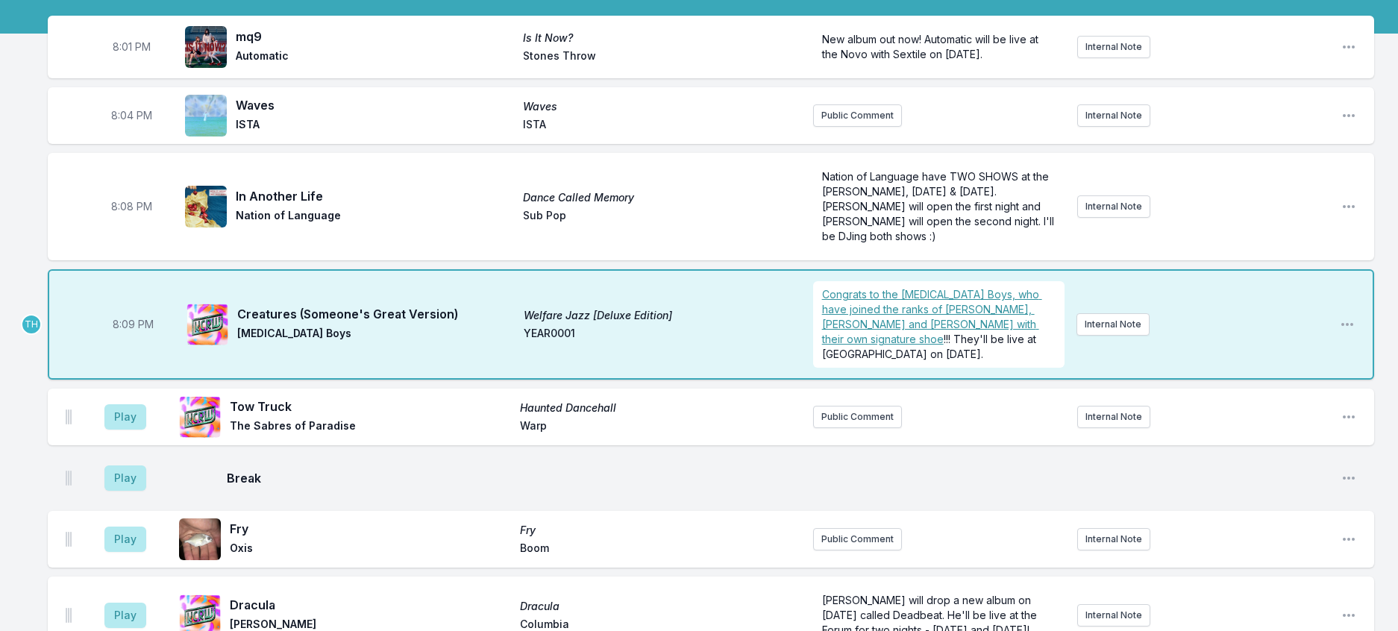
click at [170, 380] on div "8:09 PM Creatures (Someone's Great Version) Welfare Jazz [Deluxe Edition] [MEDI…" at bounding box center [711, 324] width 1327 height 110
click at [139, 332] on span "8:09 PM" at bounding box center [133, 324] width 41 height 15
click at [139, 339] on input "20:09" at bounding box center [133, 324] width 84 height 28
type input "20:12"
click at [1392, 448] on div "8:01 PM mq9 Is It Now? Automatic Stones Throw New album out now! Automatic will…" at bounding box center [699, 531] width 1398 height 1031
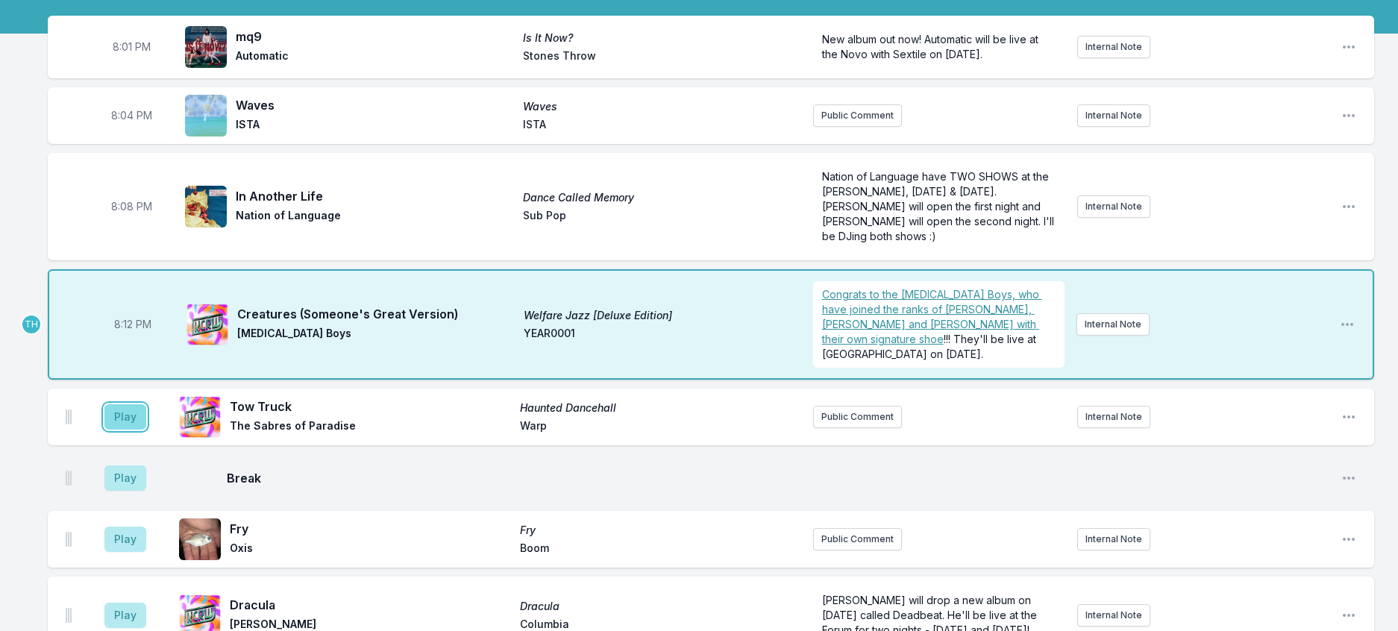
click at [125, 430] on button "Play" at bounding box center [125, 416] width 42 height 25
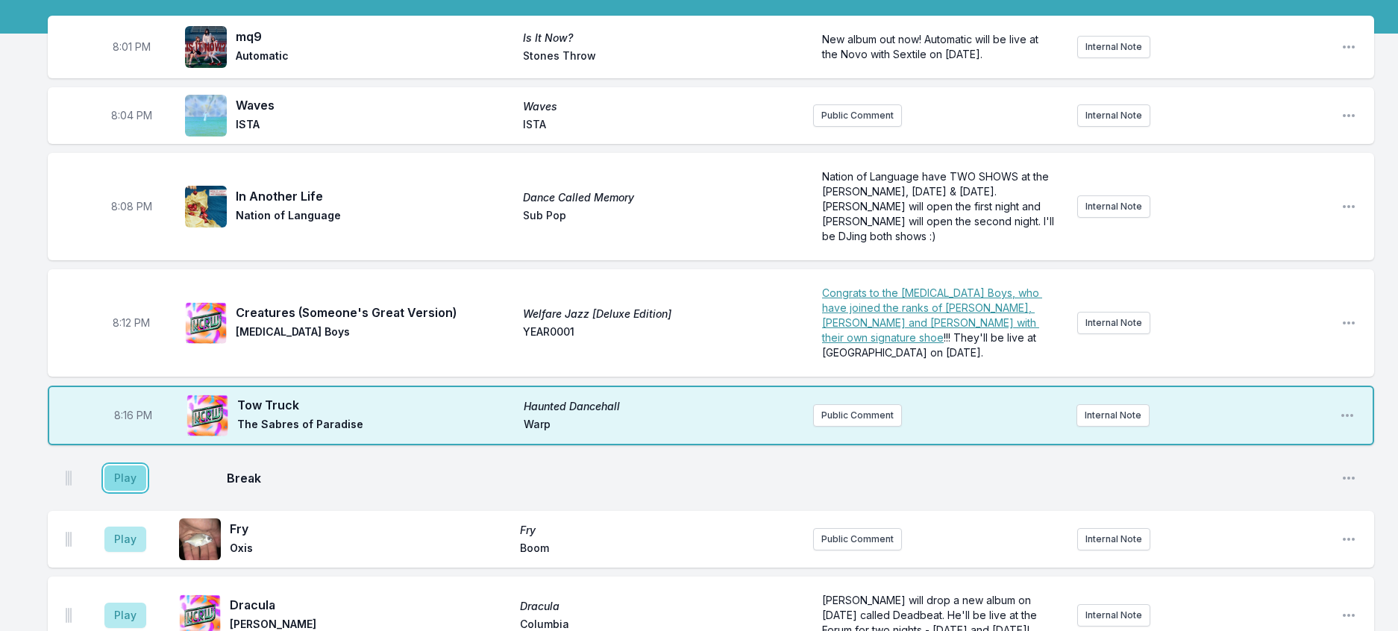
click at [140, 491] on button "Play" at bounding box center [125, 478] width 42 height 25
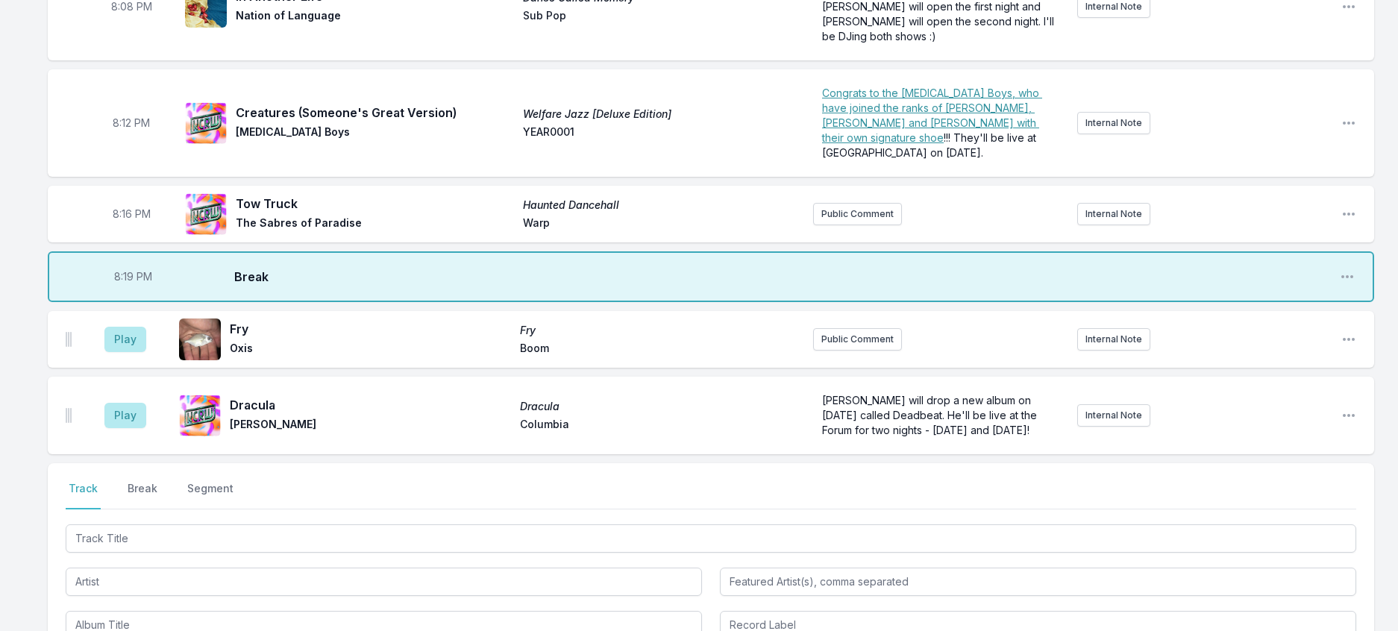
scroll to position [504, 0]
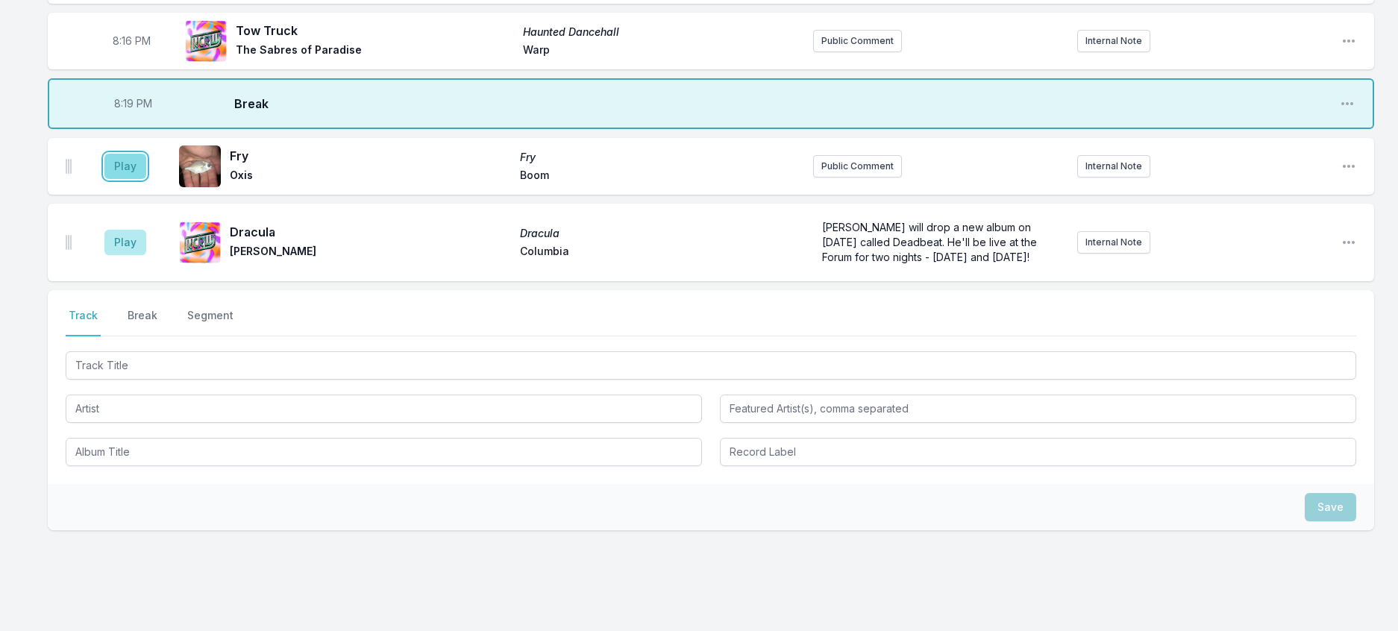
drag, startPoint x: 144, startPoint y: 259, endPoint x: 163, endPoint y: 255, distance: 19.0
click at [144, 179] on button "Play" at bounding box center [125, 166] width 42 height 25
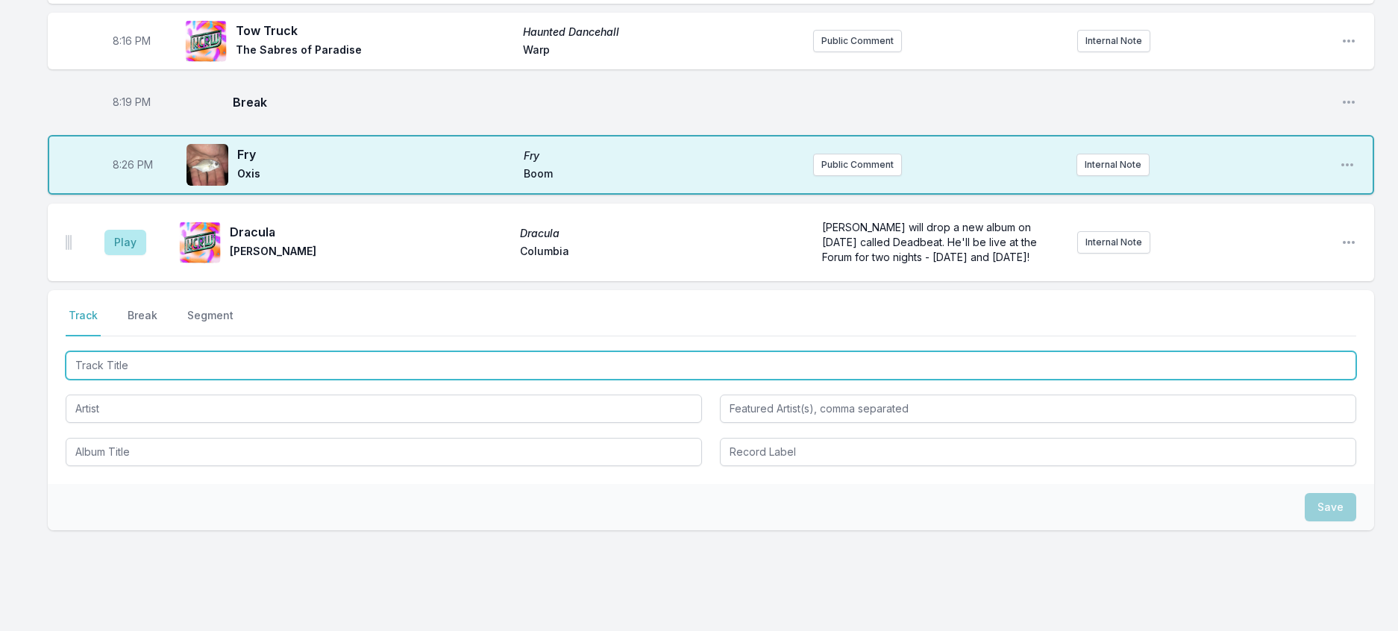
click at [289, 380] on input "Track Title" at bounding box center [711, 365] width 1291 height 28
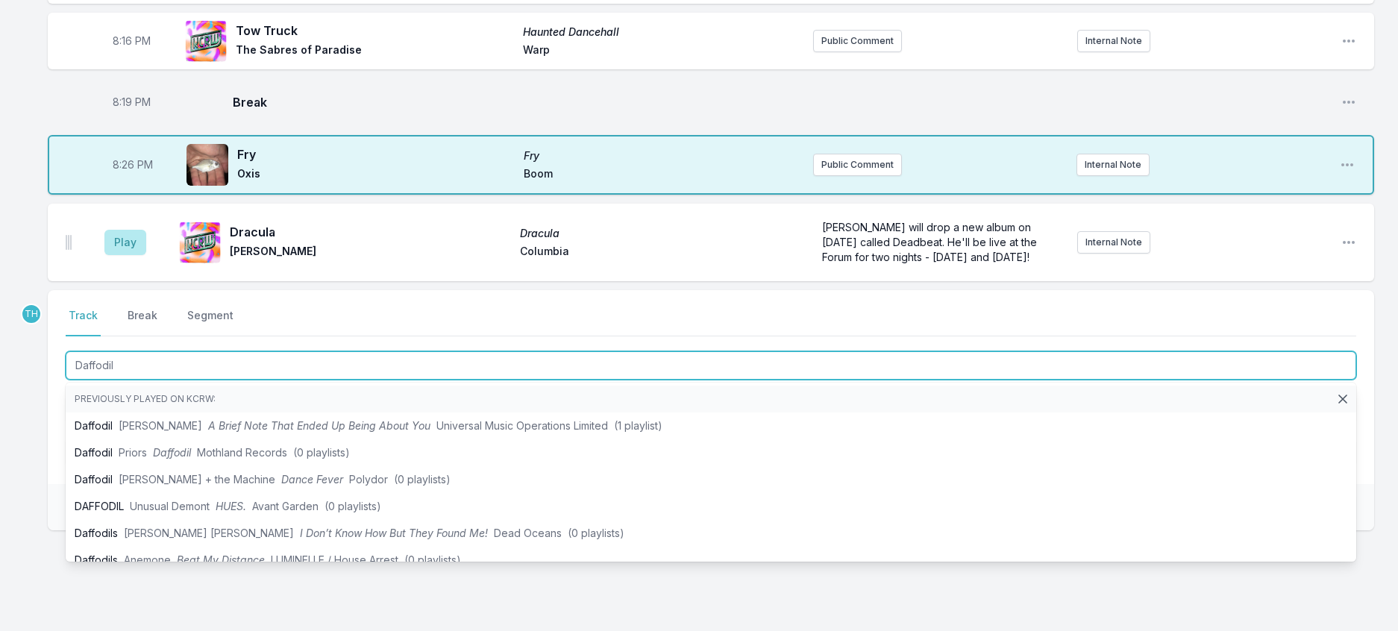
type input "Daffodils"
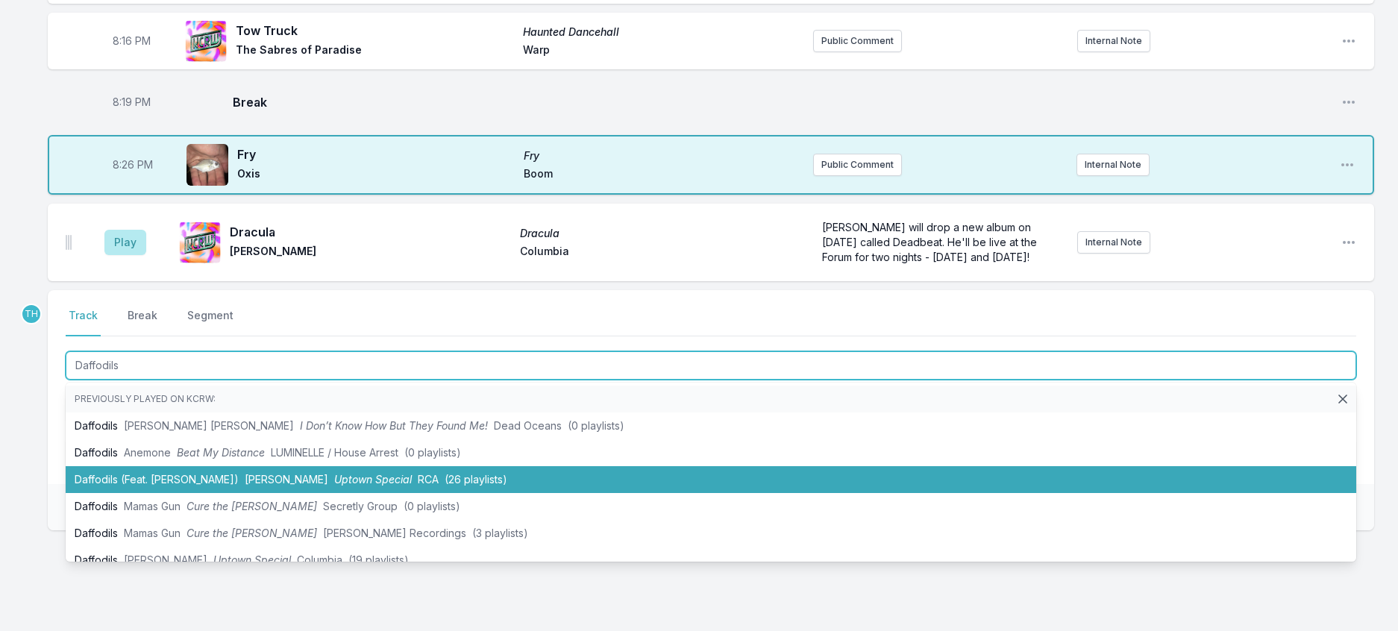
click at [334, 493] on li "Daffodils (Feat. [PERSON_NAME]) [PERSON_NAME] Uptown Special RCA (26 playlists)" at bounding box center [711, 479] width 1291 height 27
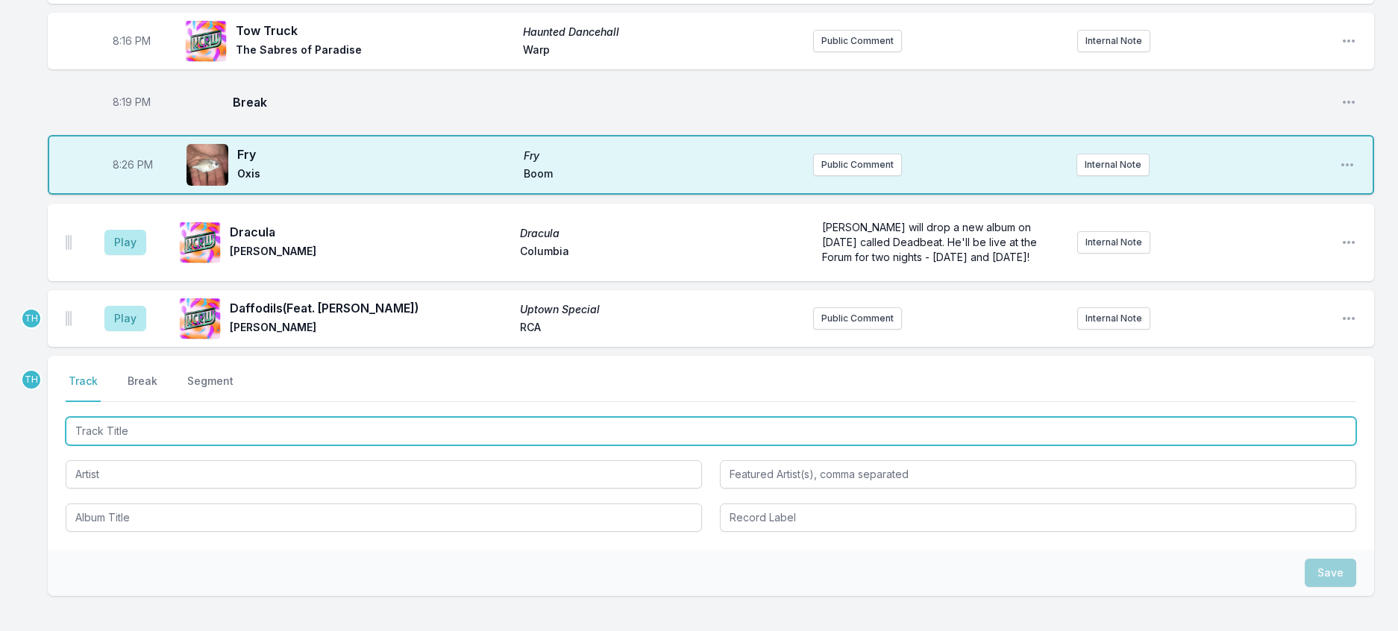
click at [354, 445] on input "Track Title" at bounding box center [711, 431] width 1291 height 28
type input "Run Free"
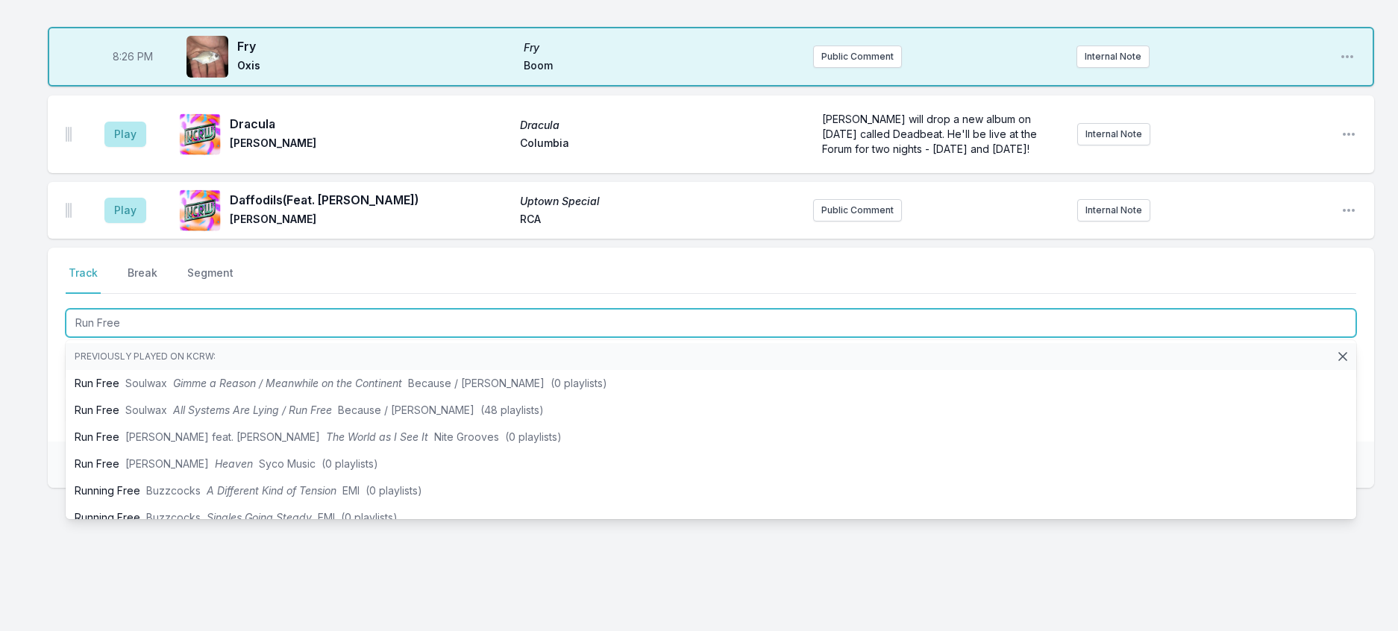
scroll to position [653, 0]
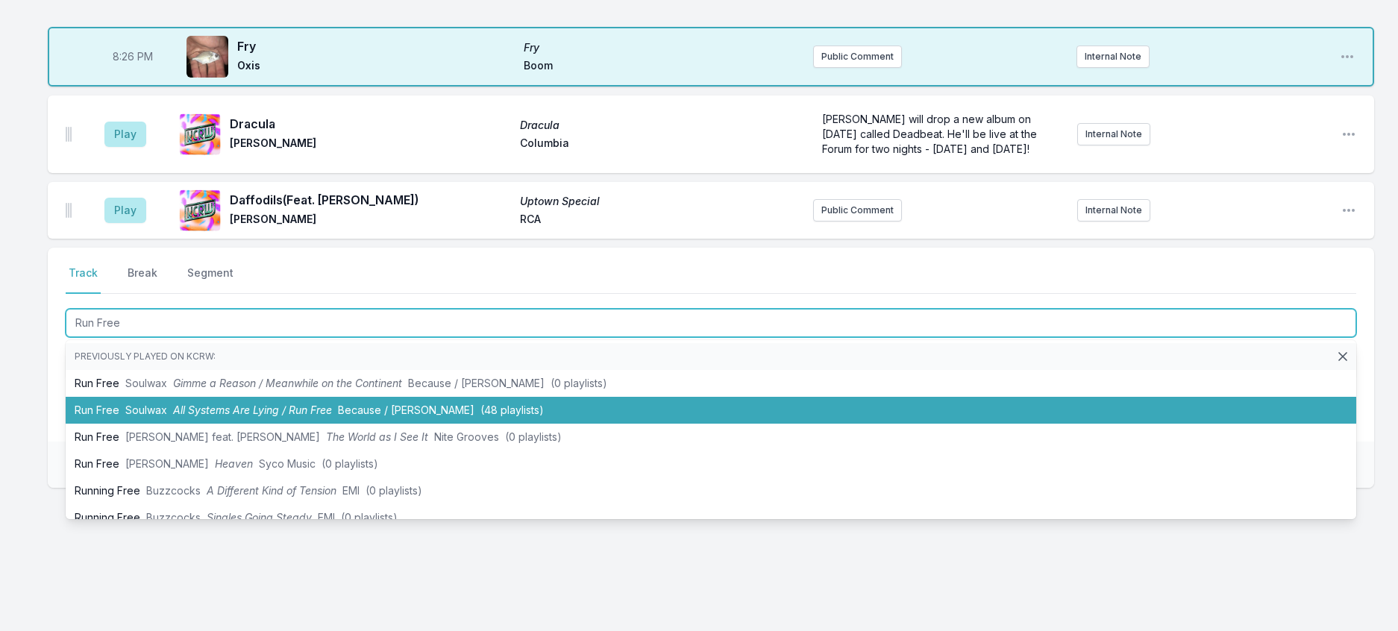
click at [332, 416] on span "All Systems Are Lying / Run Free" at bounding box center [252, 410] width 159 height 13
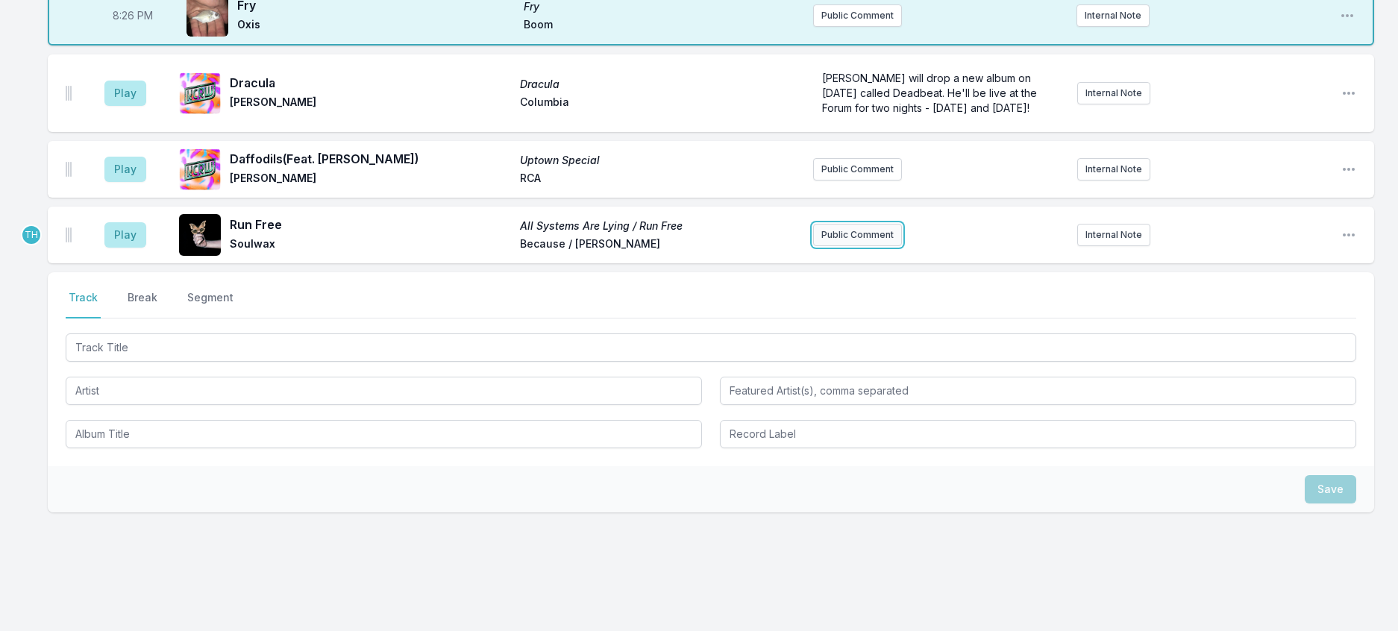
click at [863, 246] on button "Public Comment" at bounding box center [857, 235] width 89 height 22
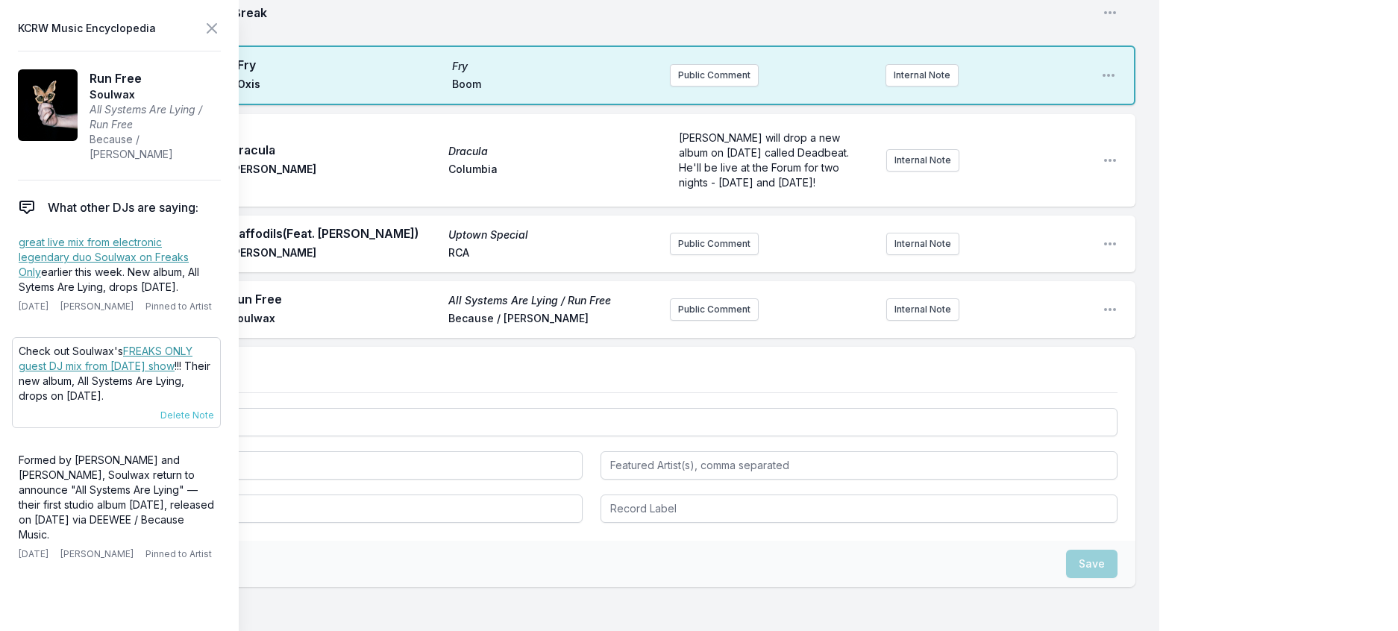
drag, startPoint x: 149, startPoint y: 443, endPoint x: 13, endPoint y: 393, distance: 144.7
click at [14, 394] on div "Check out [PERSON_NAME]'s FREAKS ONLY guest DJ mix from [DATE] show !!! Their n…" at bounding box center [116, 382] width 209 height 91
copy p "Check out [PERSON_NAME]'s FREAKS ONLY guest DJ mix from [DATE] show !!! Their n…"
click at [670, 321] on button "Public Comment" at bounding box center [714, 309] width 89 height 22
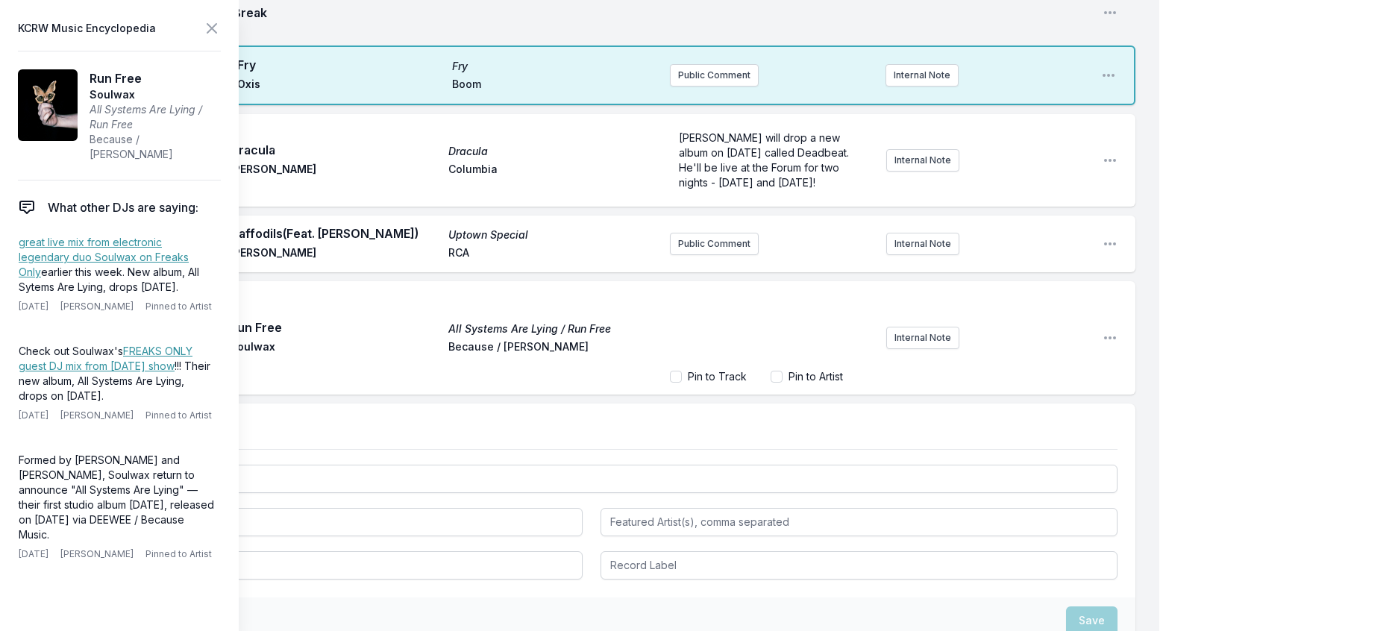
scroll to position [17, 0]
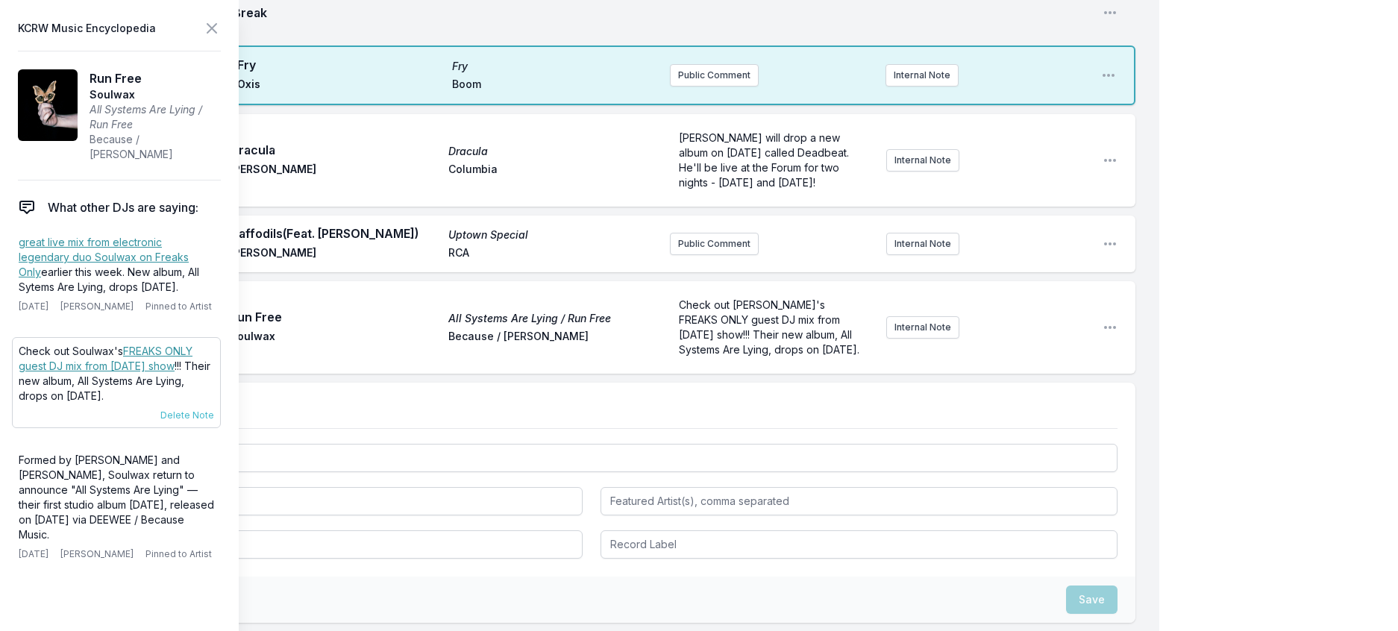
click at [168, 372] on link "FREAKS ONLY guest DJ mix from [DATE] show" at bounding box center [106, 359] width 174 height 28
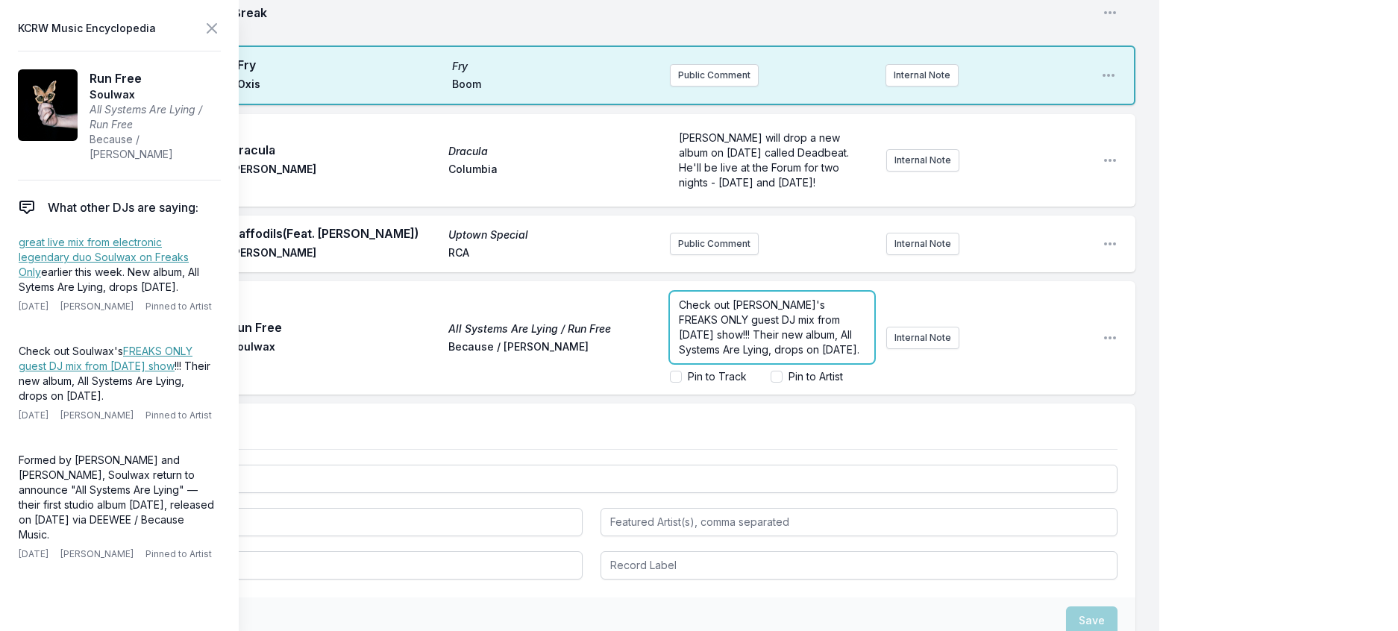
click at [744, 356] on span "Check out [PERSON_NAME]'s FREAKS ONLY guest DJ mix from [DATE] show!!! Their ne…" at bounding box center [769, 326] width 181 height 57
drag, startPoint x: 744, startPoint y: 484, endPoint x: 719, endPoint y: 447, distance: 44.5
click at [719, 356] on span "Check out [PERSON_NAME]'s FREAKS ONLY guest DJ mix from [DATE] show!!! Their ne…" at bounding box center [769, 326] width 181 height 57
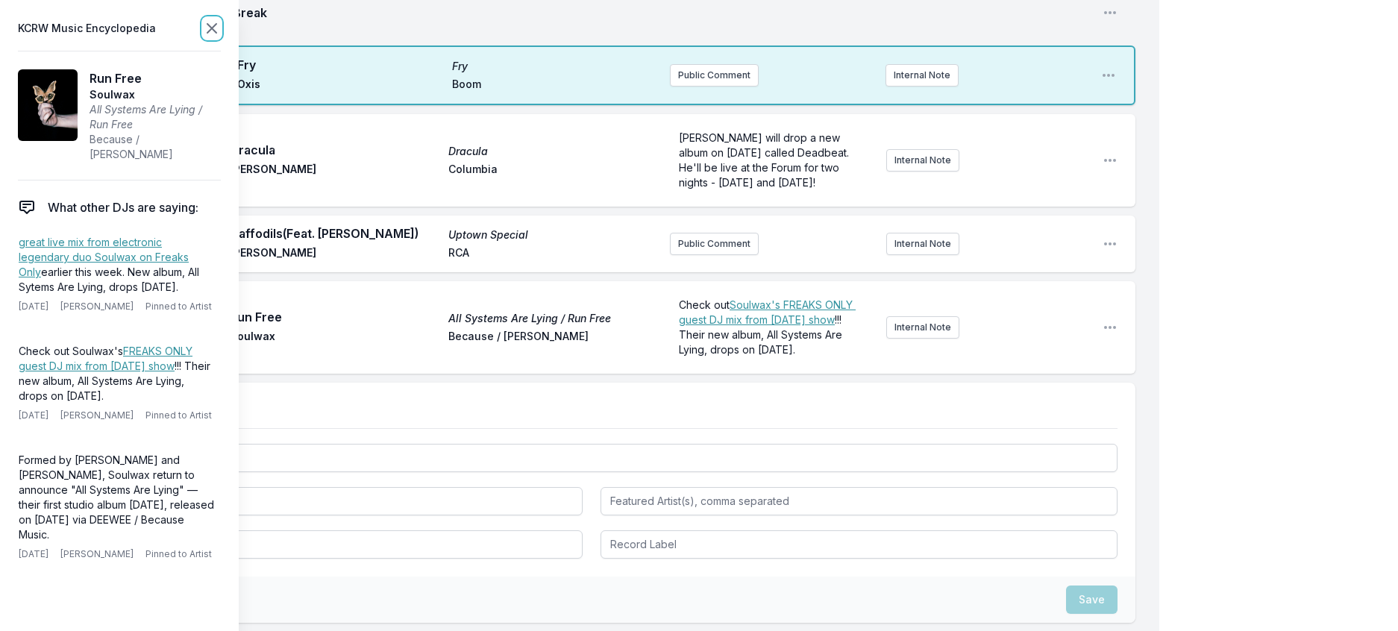
click at [221, 31] on icon at bounding box center [212, 28] width 18 height 18
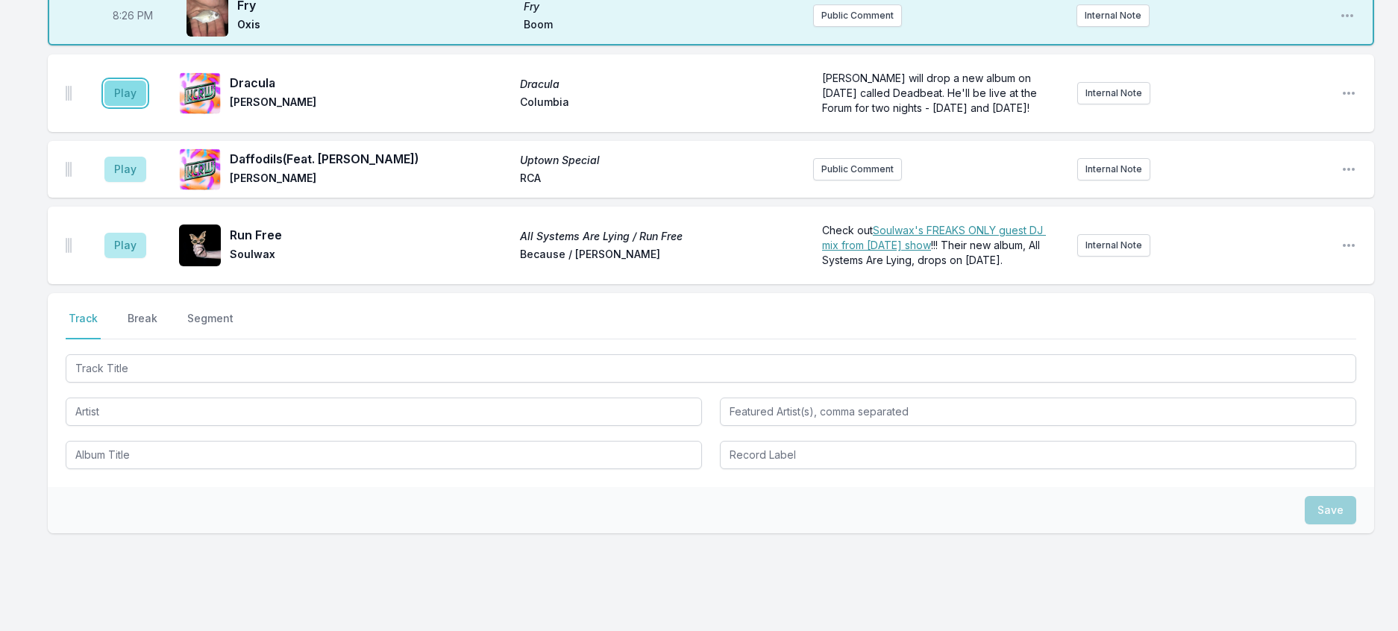
click at [128, 106] on button "Play" at bounding box center [125, 93] width 42 height 25
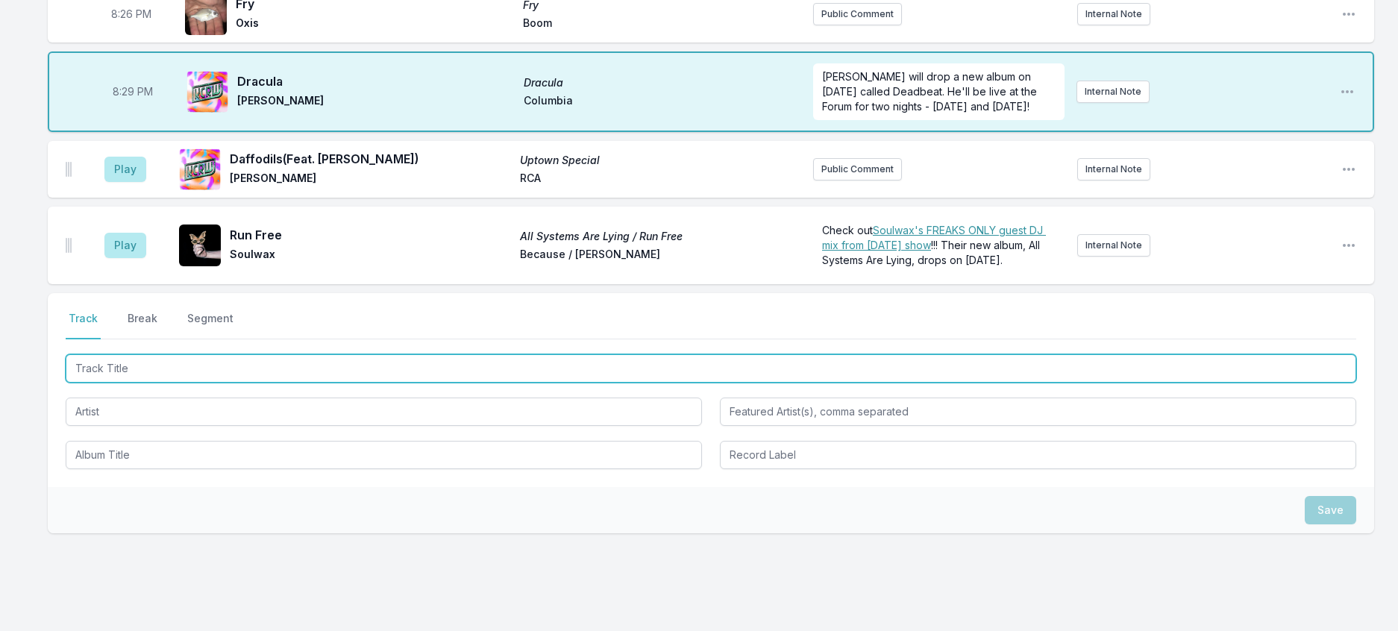
click at [189, 383] on input "Track Title" at bounding box center [711, 368] width 1291 height 28
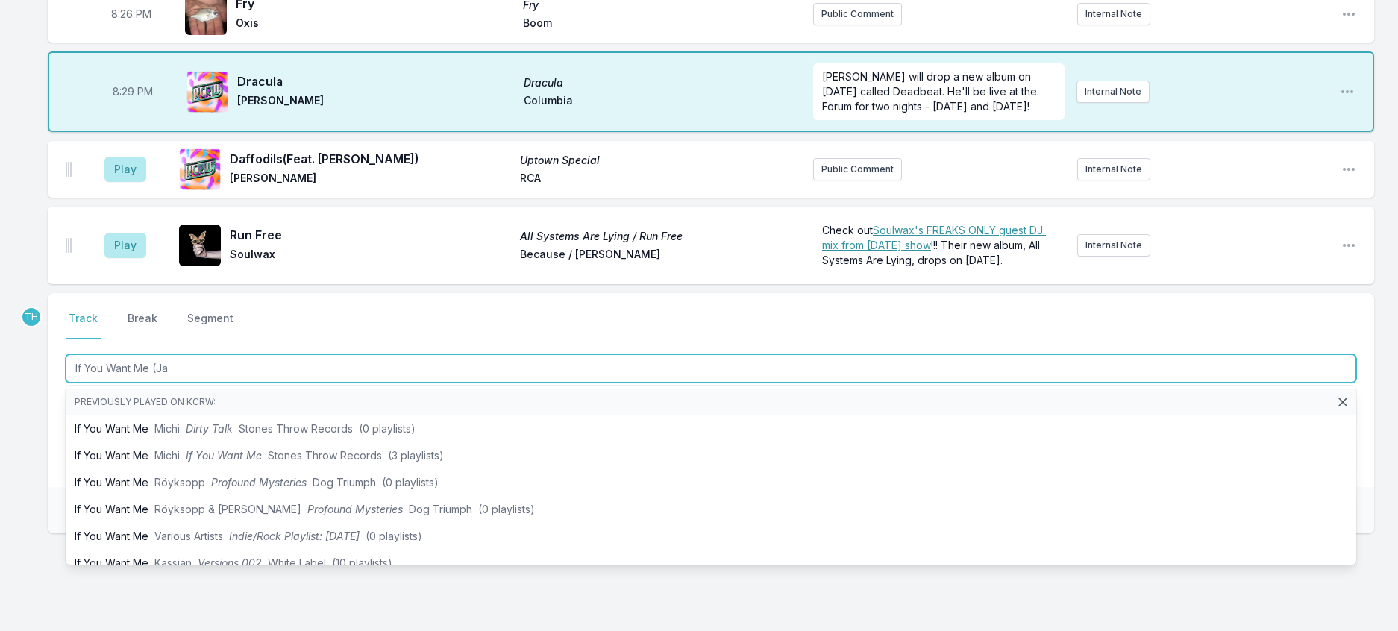
type input "If You Want Me ([PERSON_NAME]"
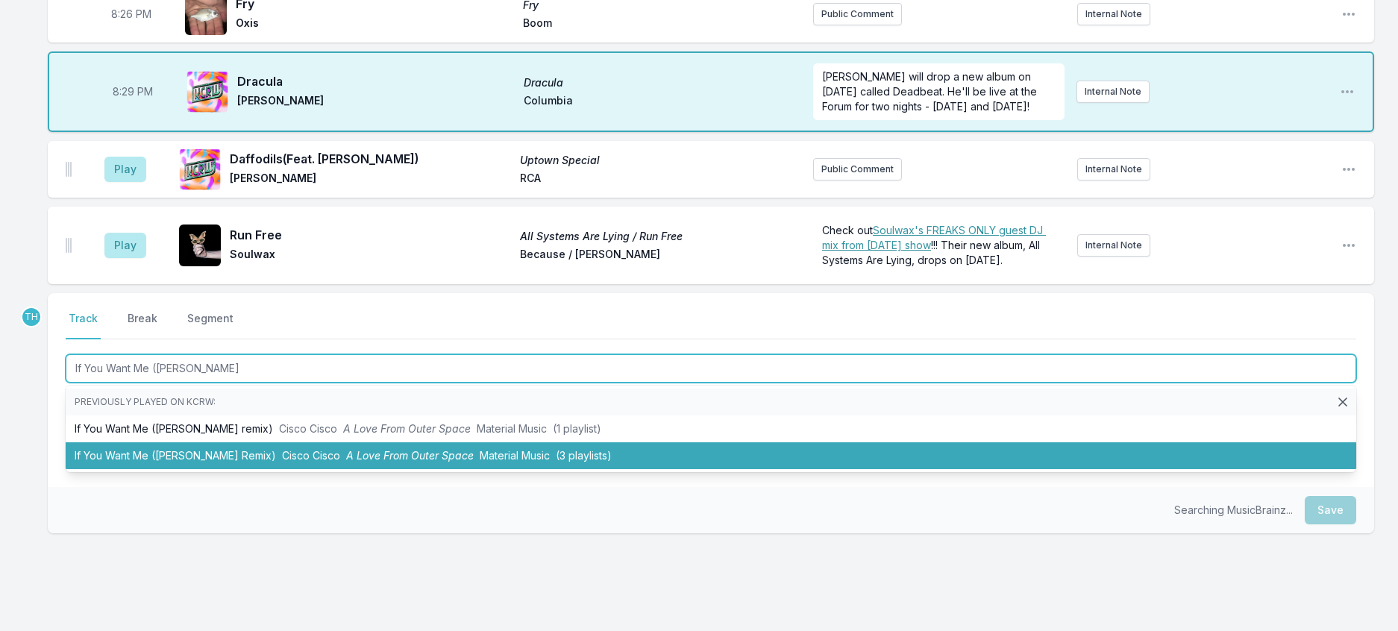
click at [378, 469] on li "If You Want Me ([PERSON_NAME] Remix) Cisco Cisco A Love From Outer Space Materi…" at bounding box center [711, 455] width 1291 height 27
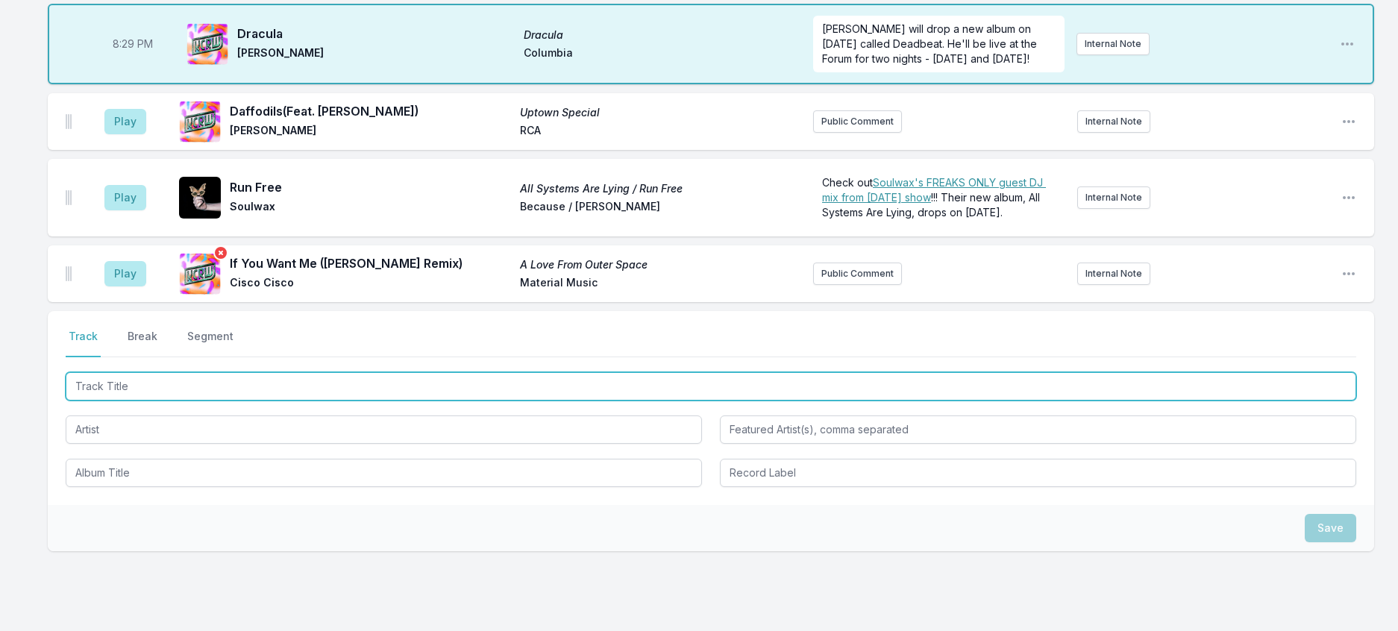
scroll to position [802, 0]
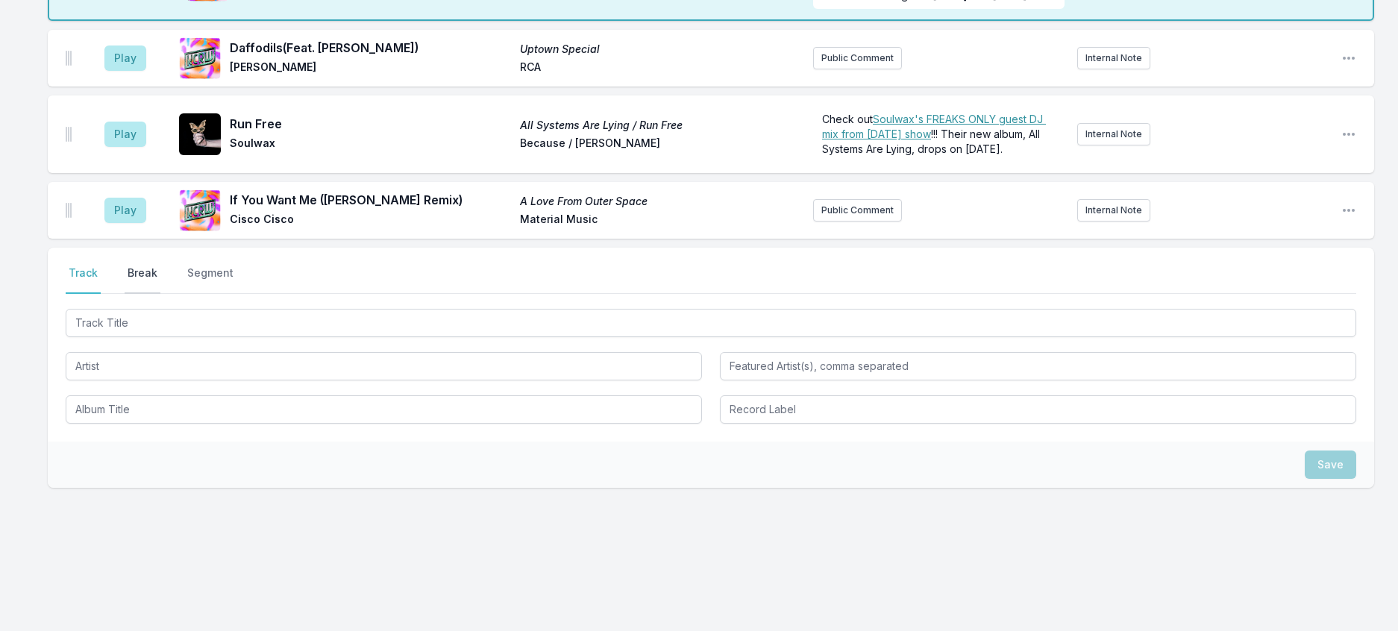
click at [153, 294] on button "Break" at bounding box center [143, 280] width 36 height 28
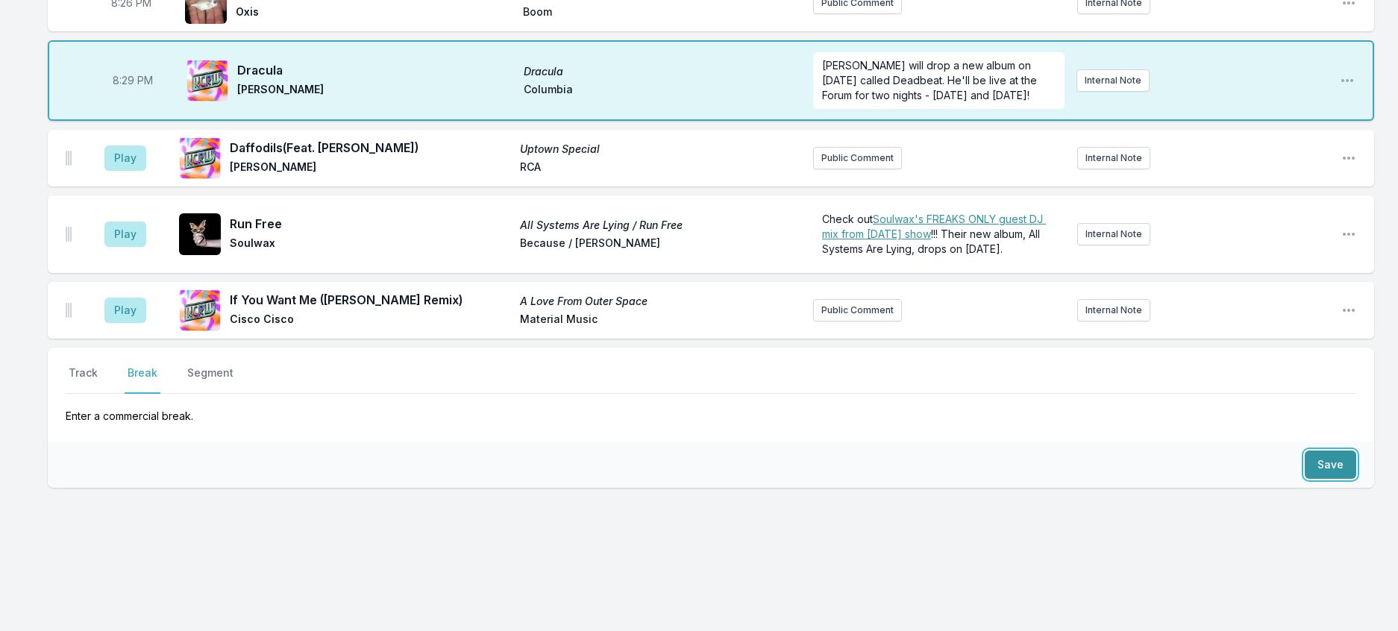
click at [1305, 479] on button "Save" at bounding box center [1330, 465] width 51 height 28
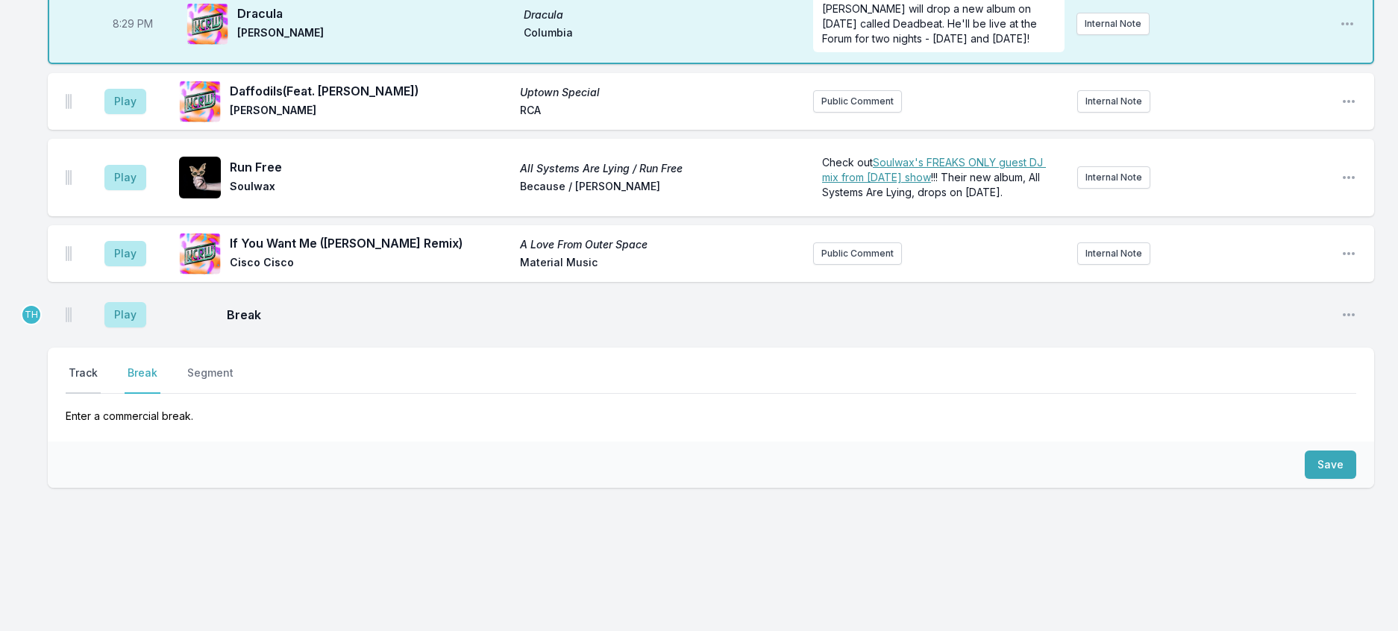
click at [90, 394] on button "Track" at bounding box center [83, 380] width 35 height 28
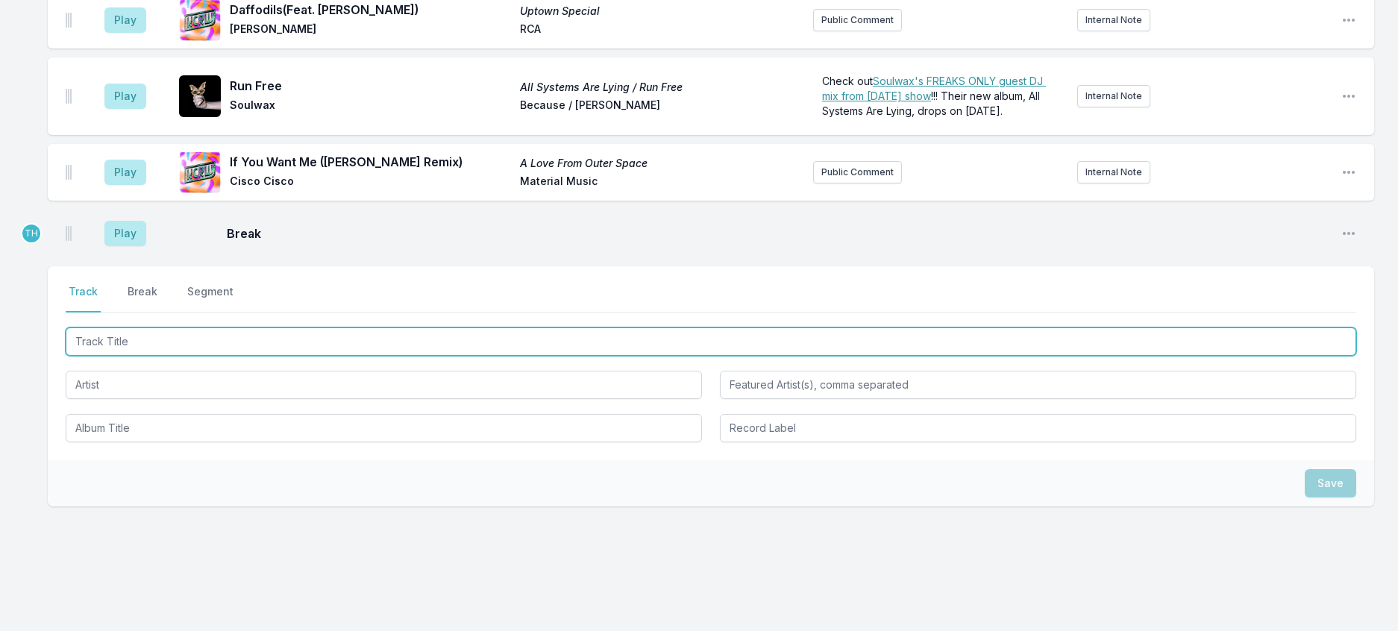
click at [123, 356] on input "Track Title" at bounding box center [711, 342] width 1291 height 28
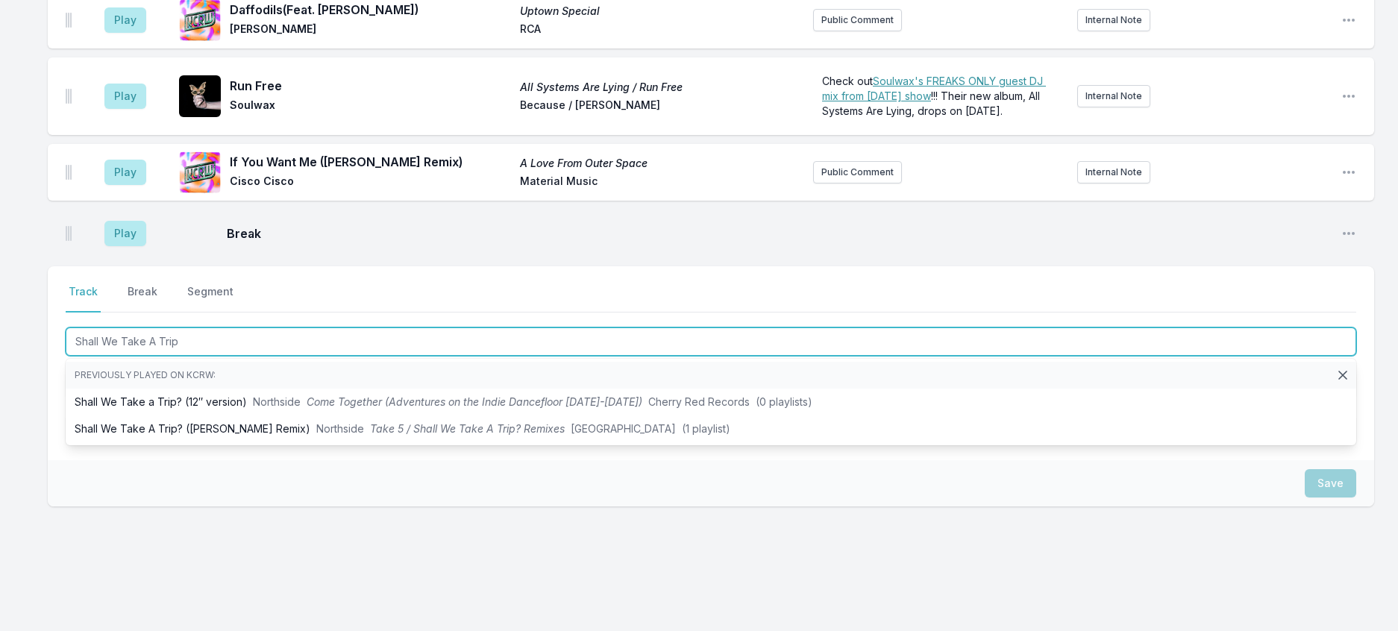
type input "Shall We Take A Trip?"
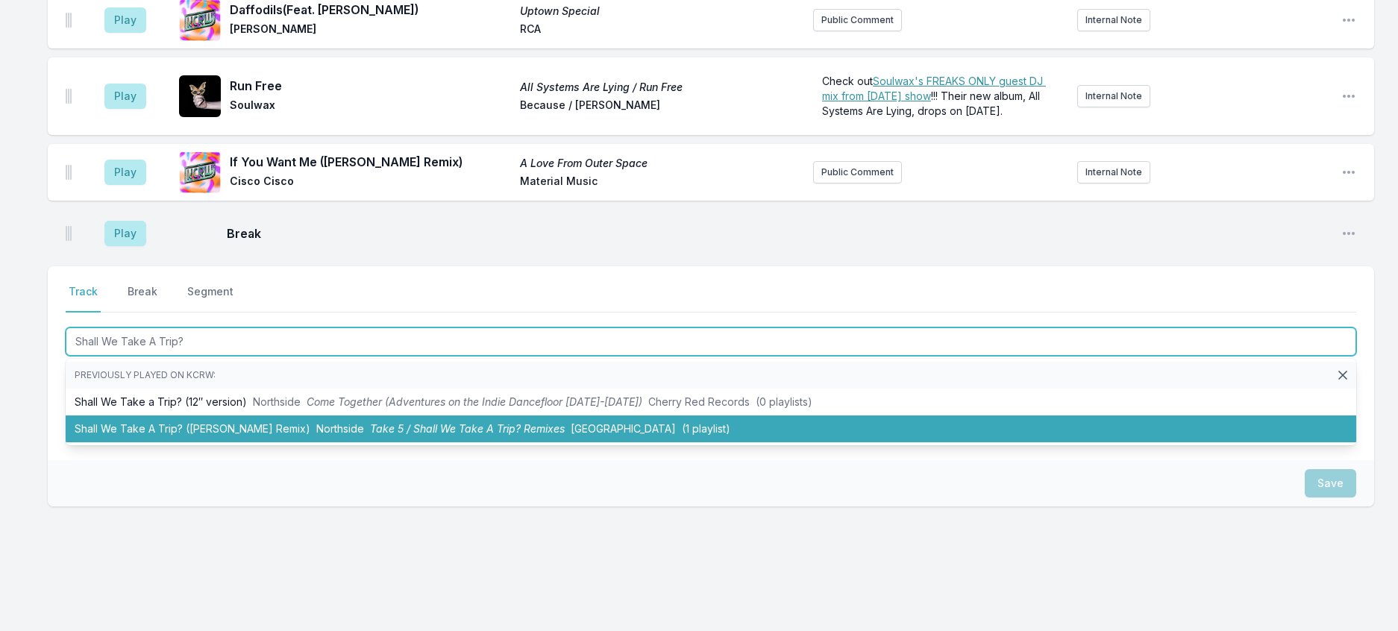
click at [466, 442] on li "Shall We Take A Trip? ([PERSON_NAME] Remix) Northside Take 5 / Shall We Take A …" at bounding box center [711, 429] width 1291 height 27
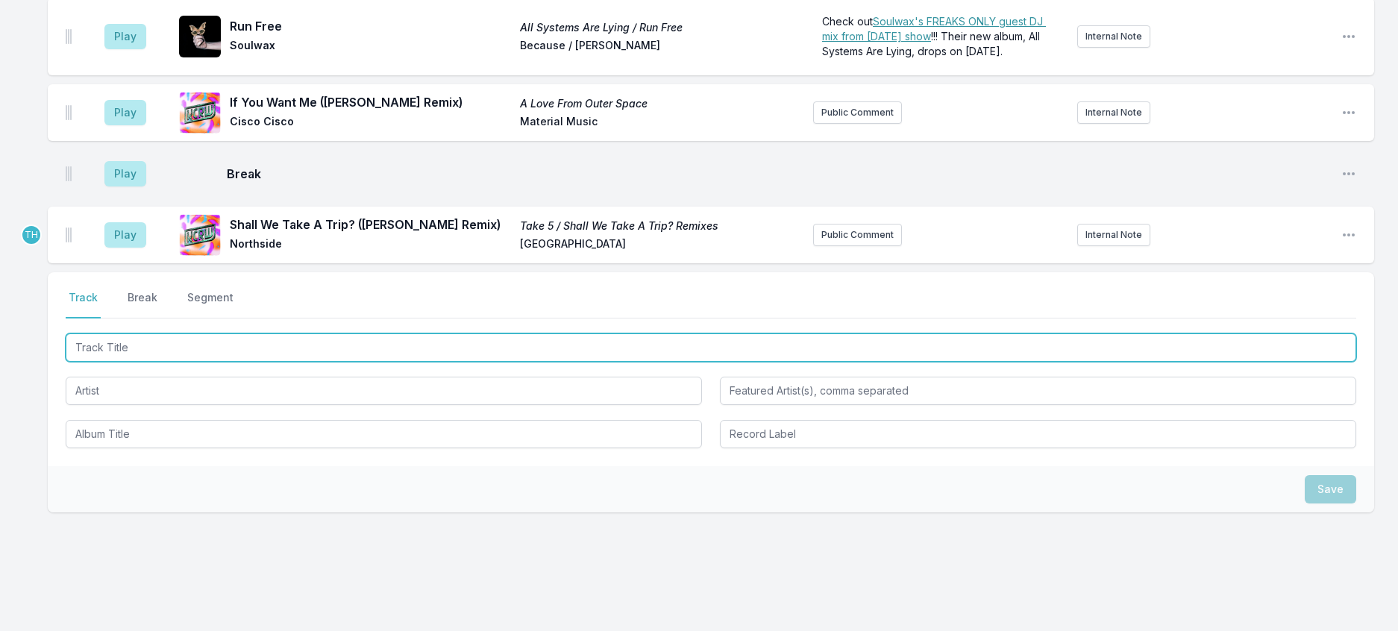
scroll to position [951, 0]
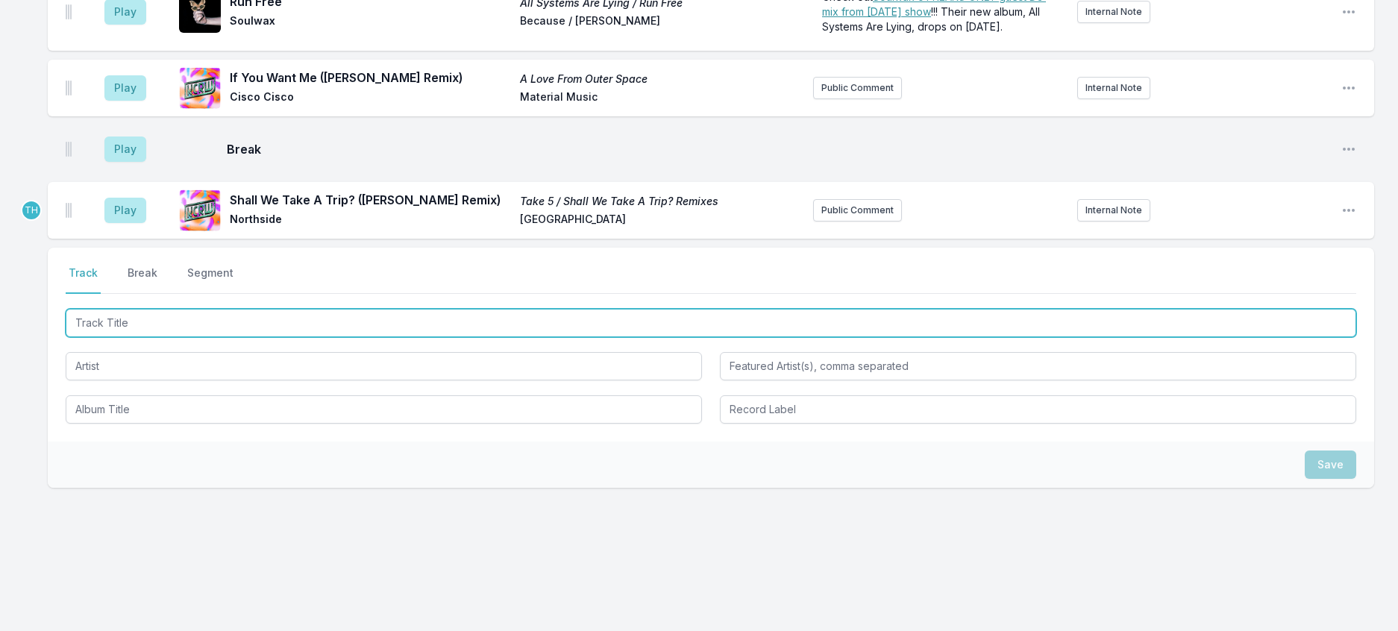
click at [375, 337] on input "Track Title" at bounding box center [711, 323] width 1291 height 28
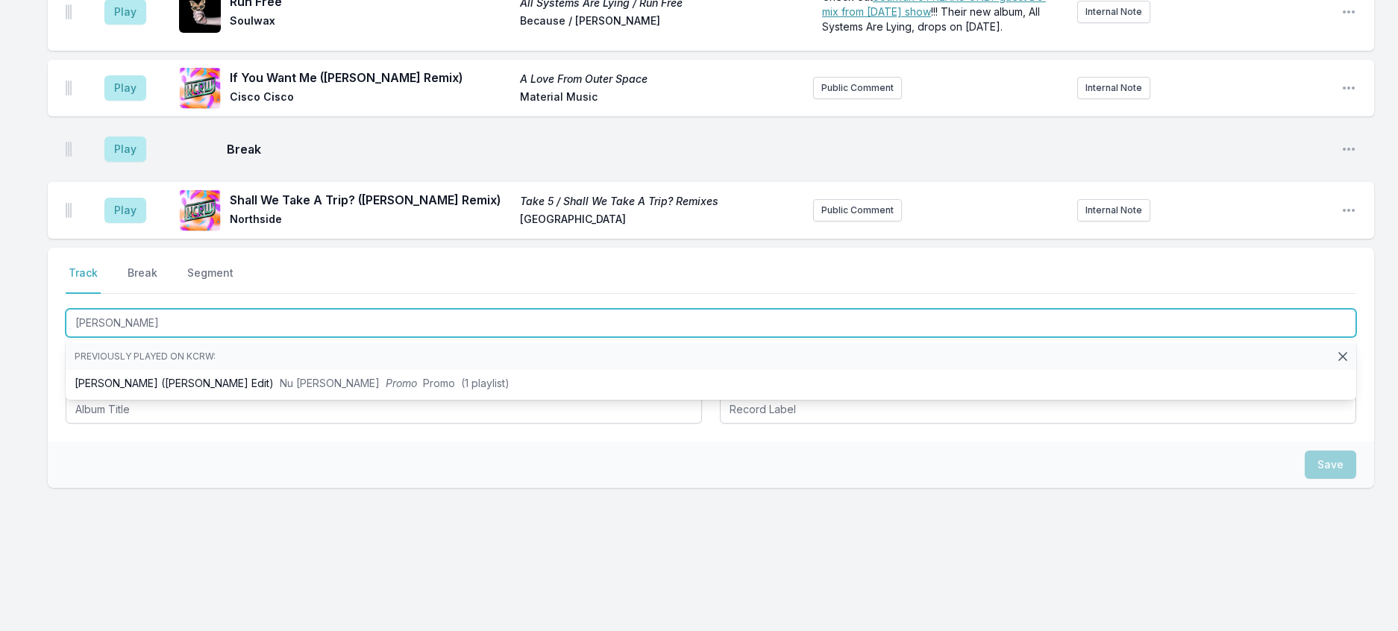
type input "[PERSON_NAME]"
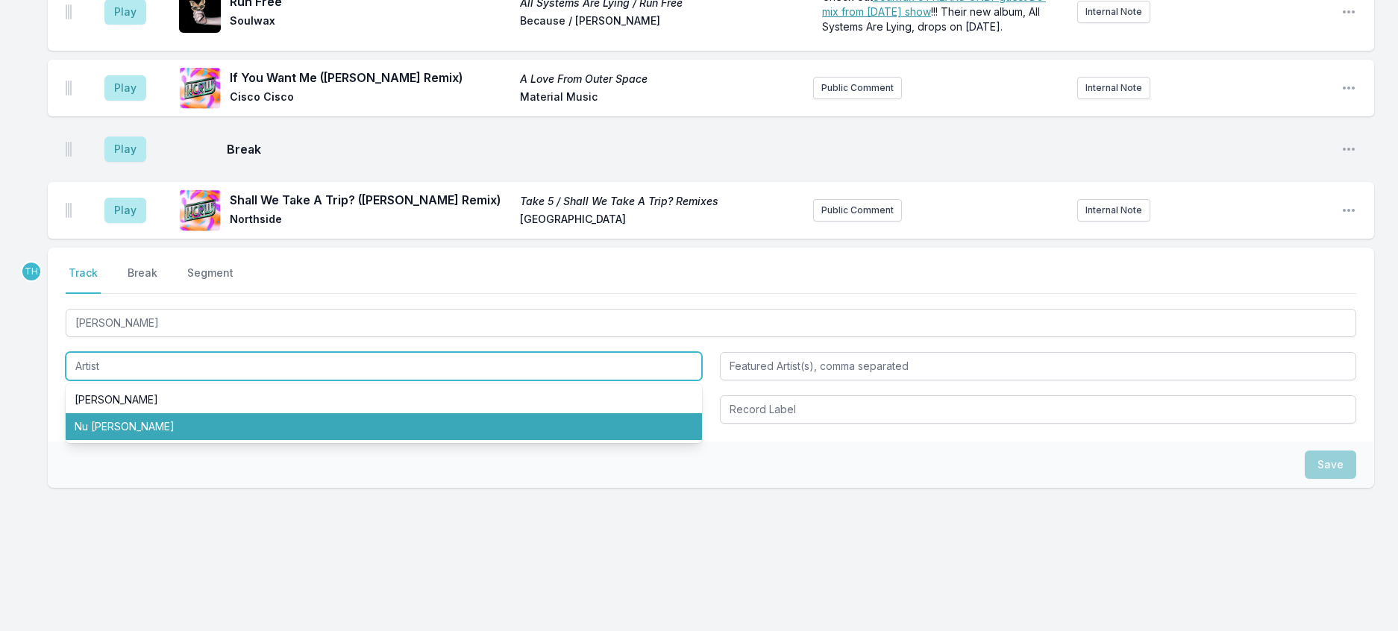
click at [233, 440] on li "Nu [PERSON_NAME]" at bounding box center [384, 426] width 636 height 27
type input "Nu [PERSON_NAME]"
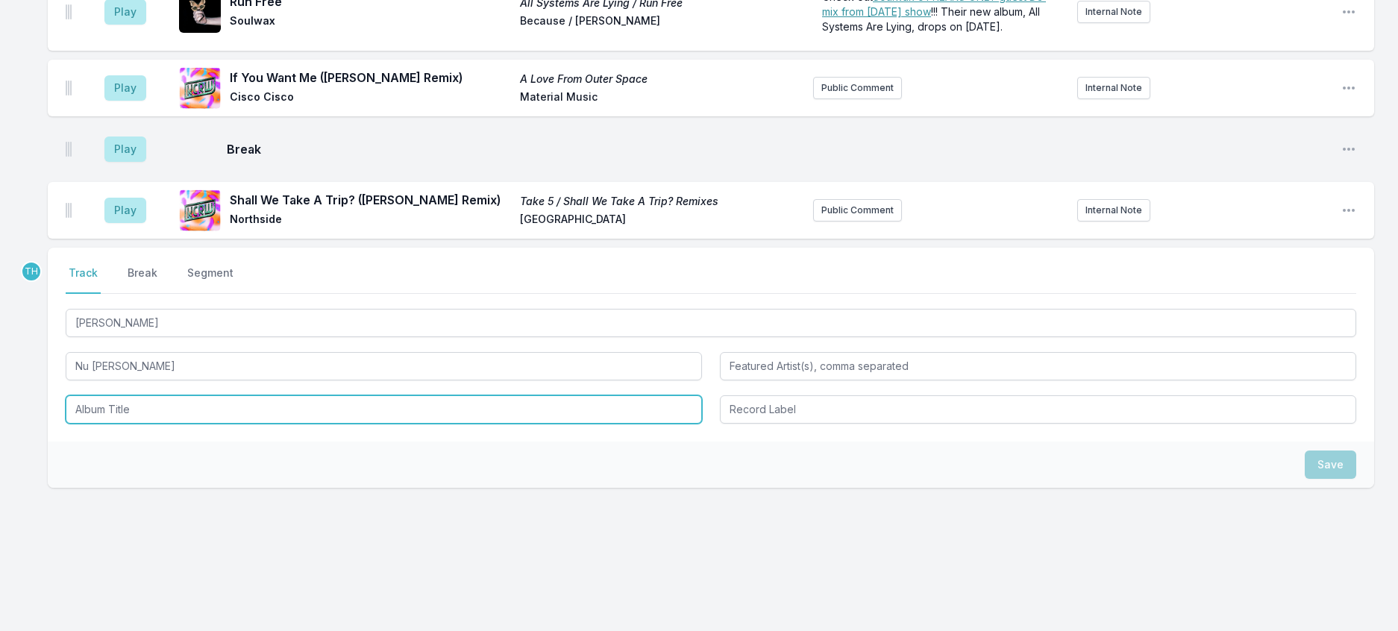
click at [209, 424] on input "Album Title" at bounding box center [384, 409] width 636 height 28
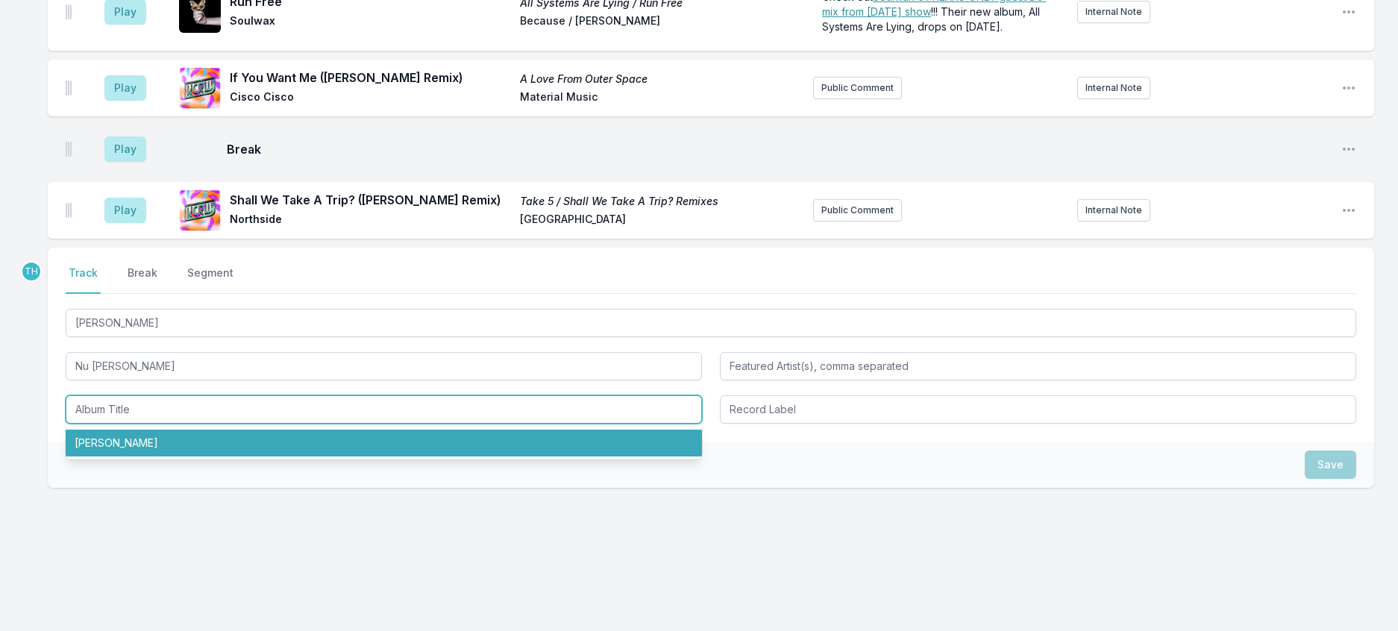
click at [158, 457] on li "[PERSON_NAME]" at bounding box center [384, 443] width 636 height 27
type input "[PERSON_NAME]"
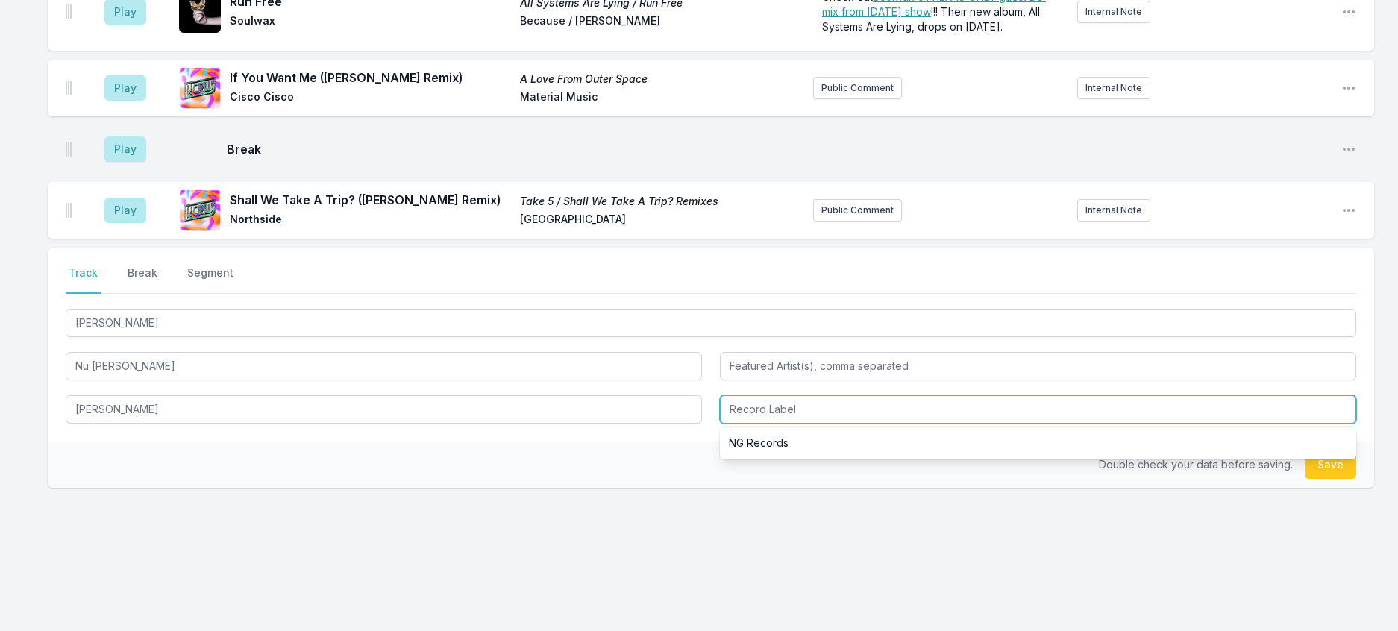
click at [812, 424] on input "Record Label" at bounding box center [1038, 409] width 636 height 28
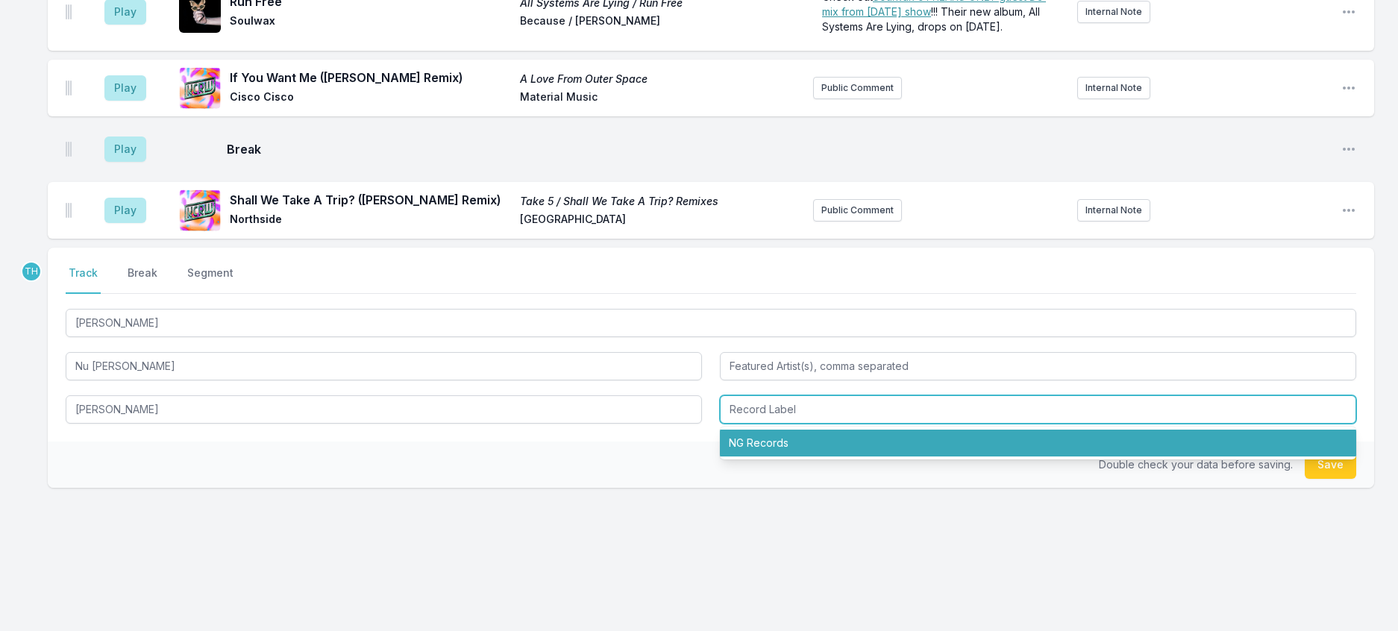
click at [786, 457] on li "NG Records" at bounding box center [1038, 443] width 636 height 27
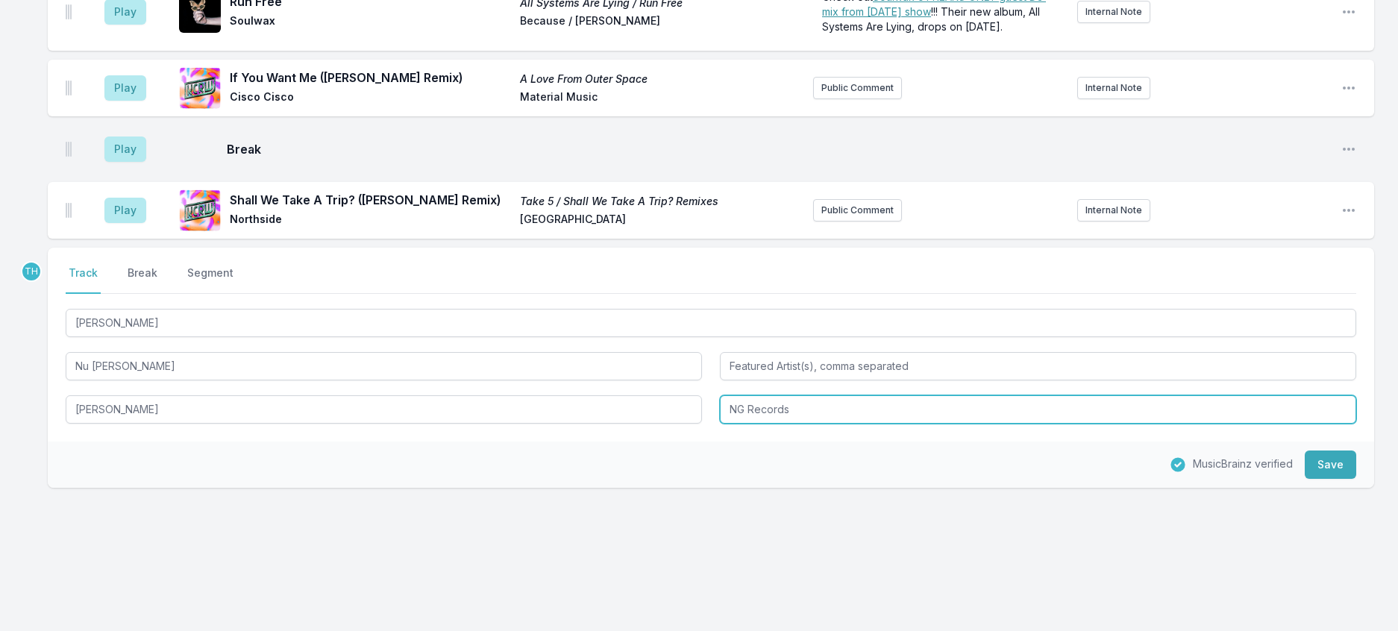
drag, startPoint x: 755, startPoint y: 545, endPoint x: 854, endPoint y: 548, distance: 98.6
click at [854, 424] on input "NG Records" at bounding box center [1038, 409] width 636 height 28
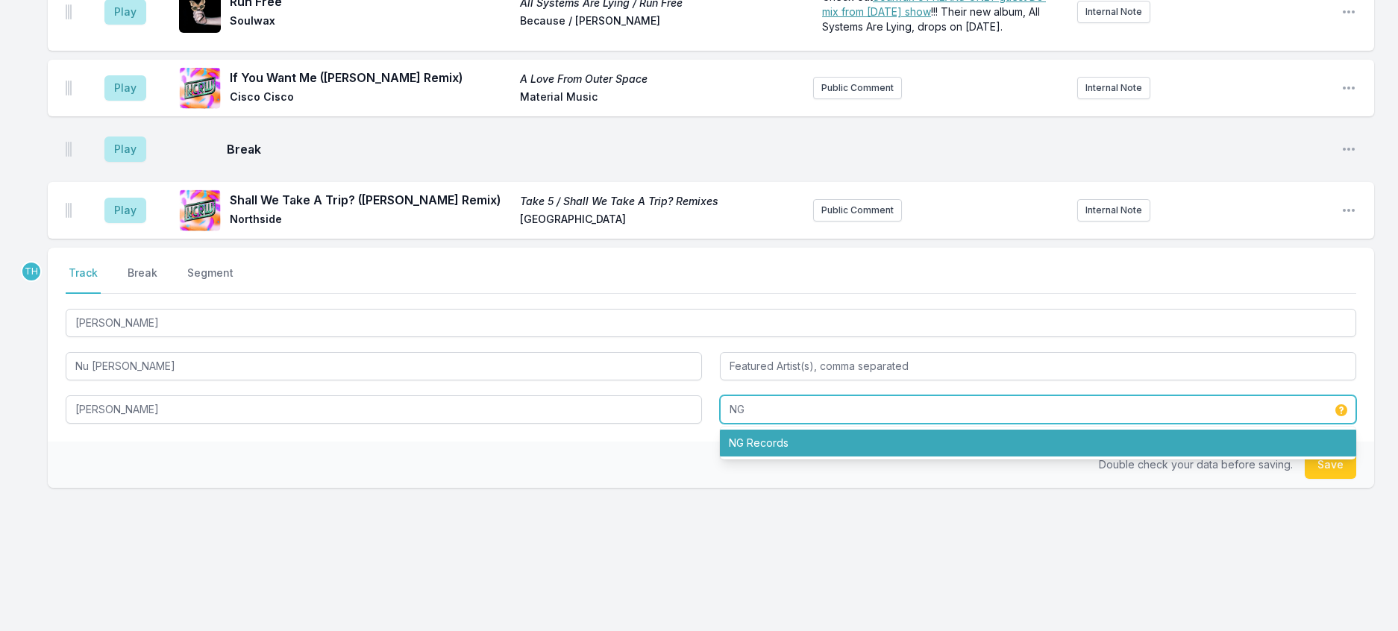
type input "NG"
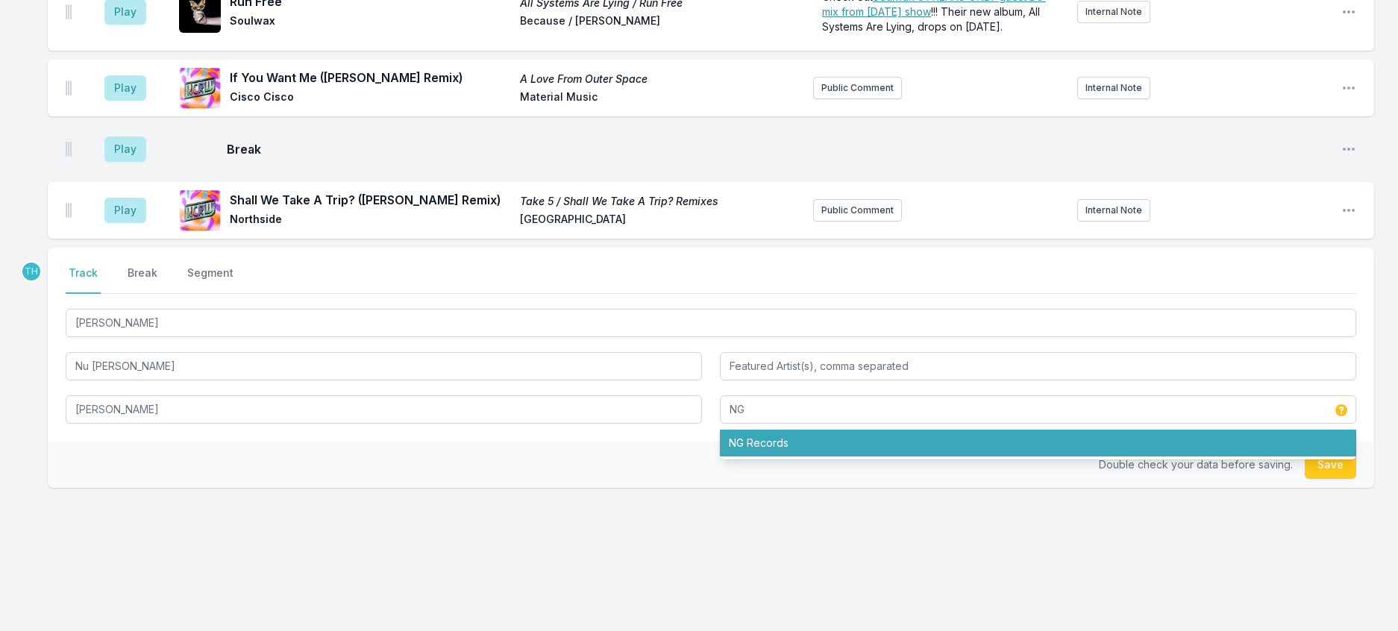
drag, startPoint x: 676, startPoint y: 578, endPoint x: 1060, endPoint y: 554, distance: 385.0
click at [677, 488] on div "Double check your data before saving. Save" at bounding box center [711, 465] width 1327 height 46
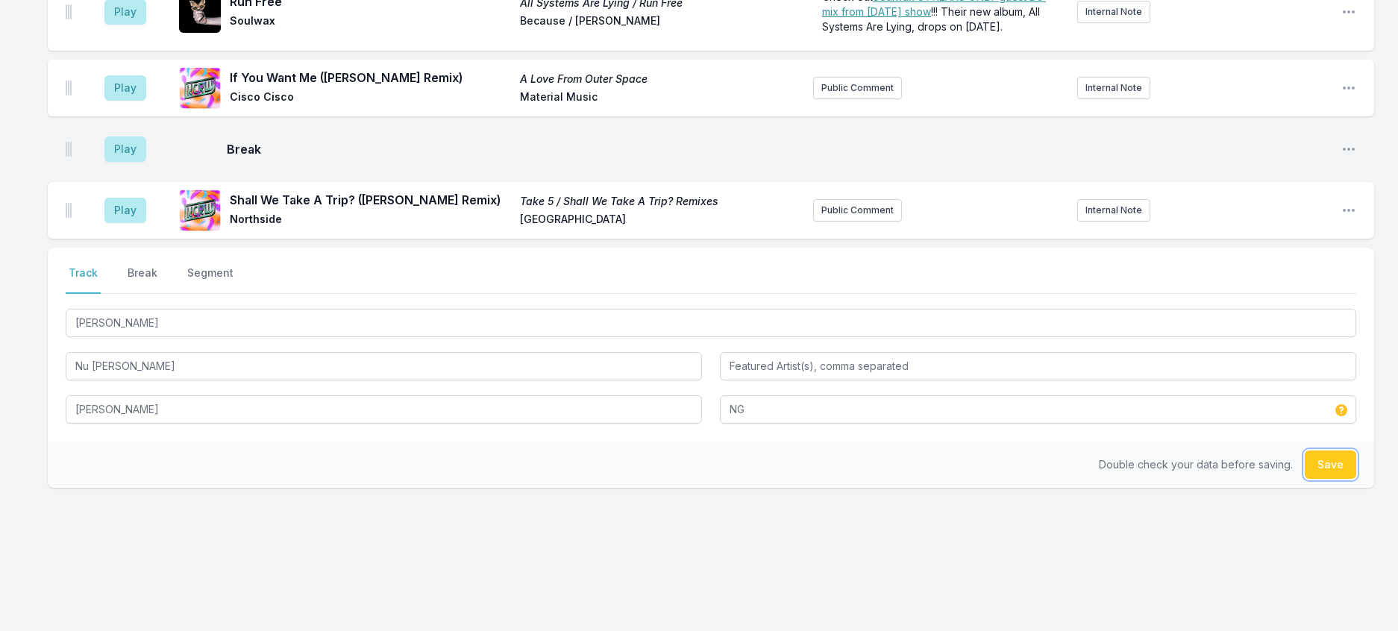
click at [1315, 479] on button "Save" at bounding box center [1330, 465] width 51 height 28
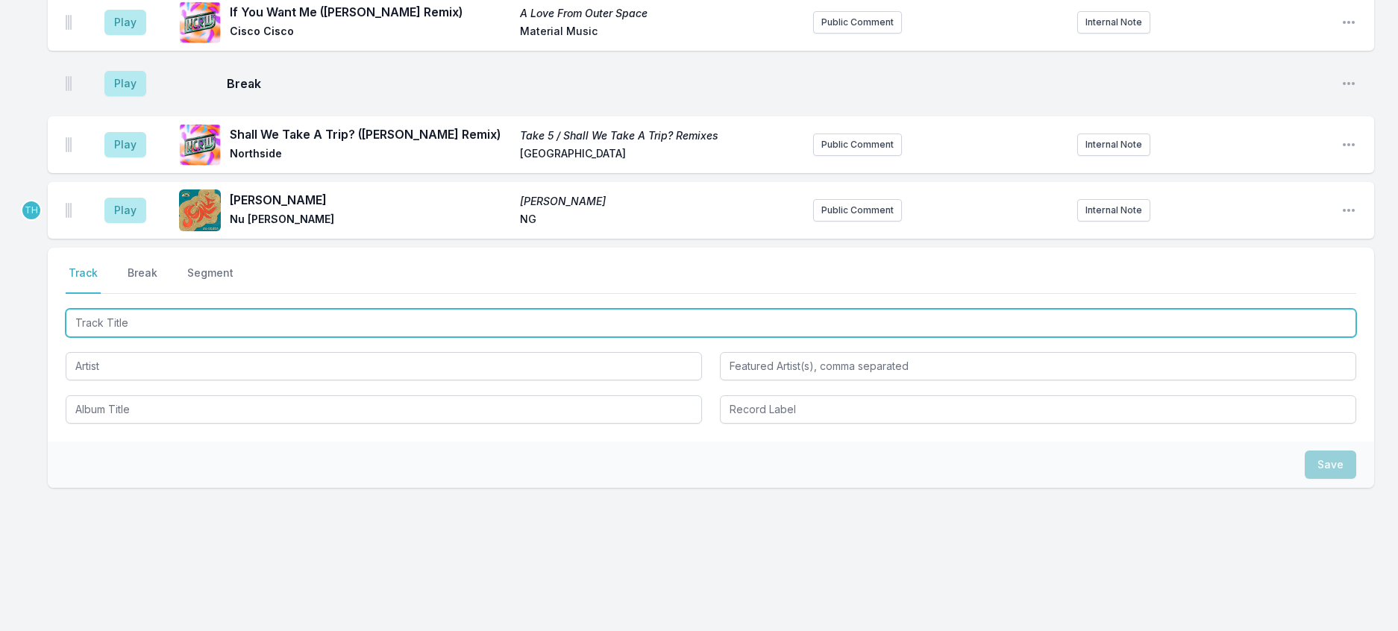
click at [204, 337] on input "Track Title" at bounding box center [711, 323] width 1291 height 28
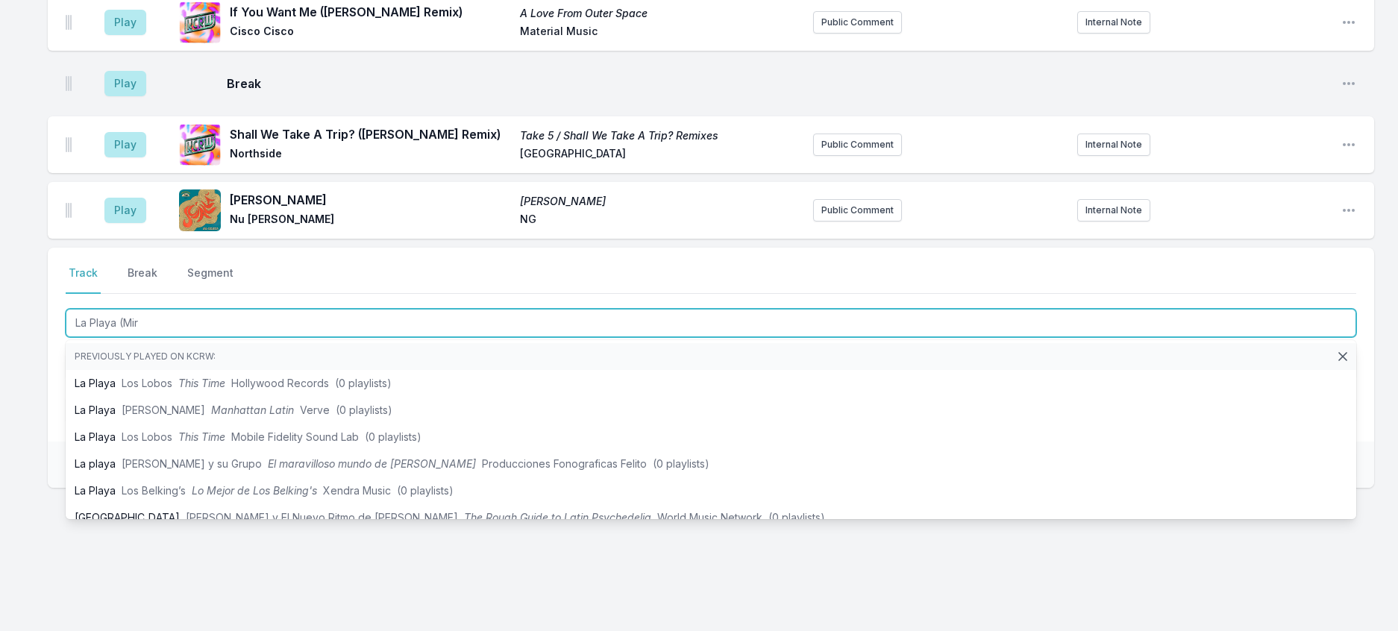
type input "La Playa (Mira"
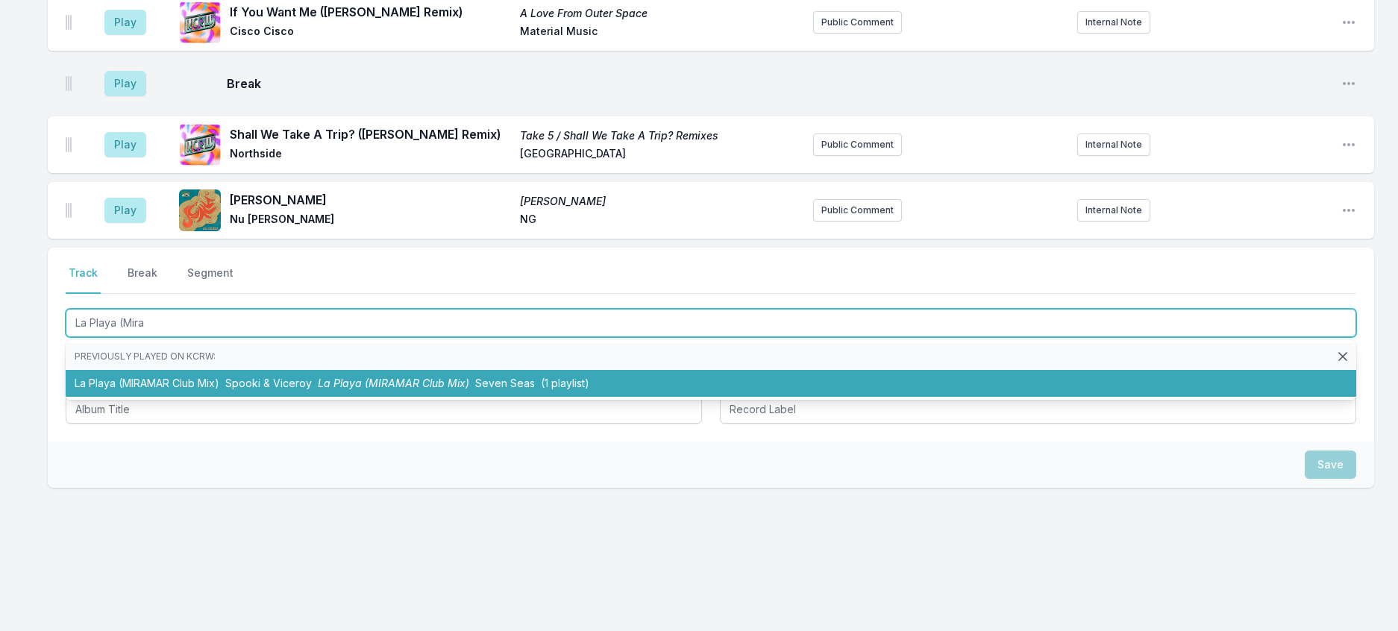
click at [354, 389] on span "La Playa (MIRAMAR Club Mix)" at bounding box center [393, 383] width 151 height 13
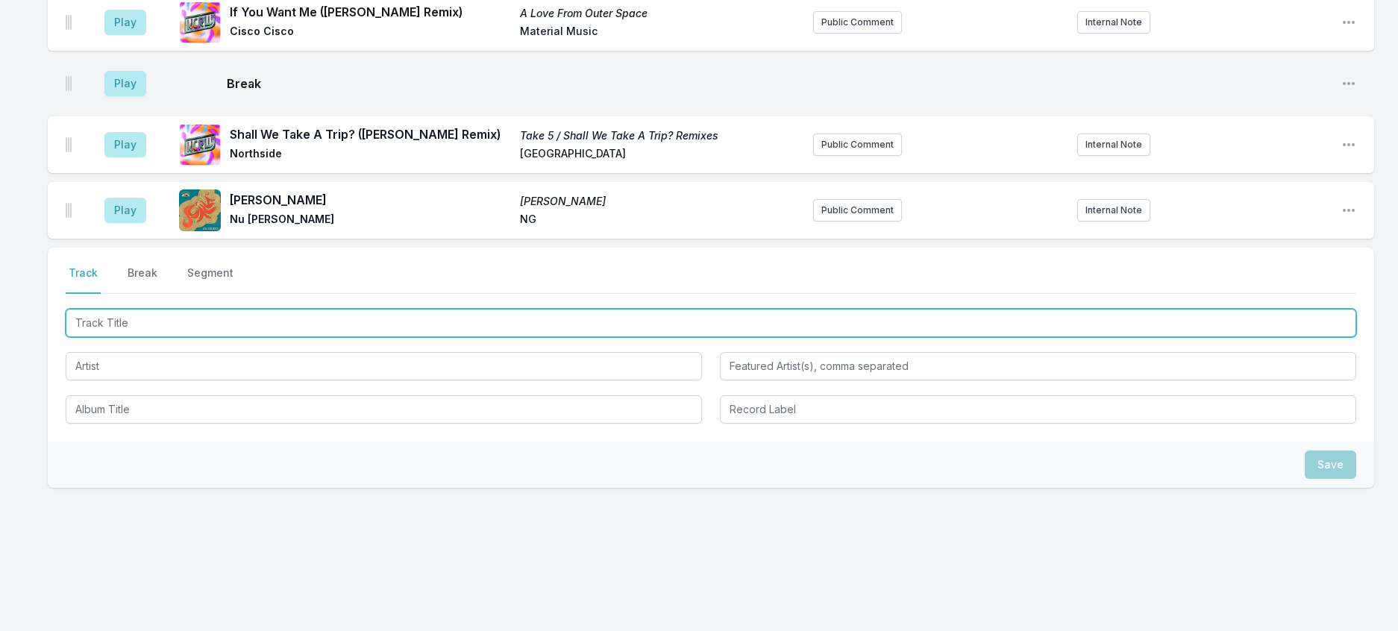
scroll to position [1099, 0]
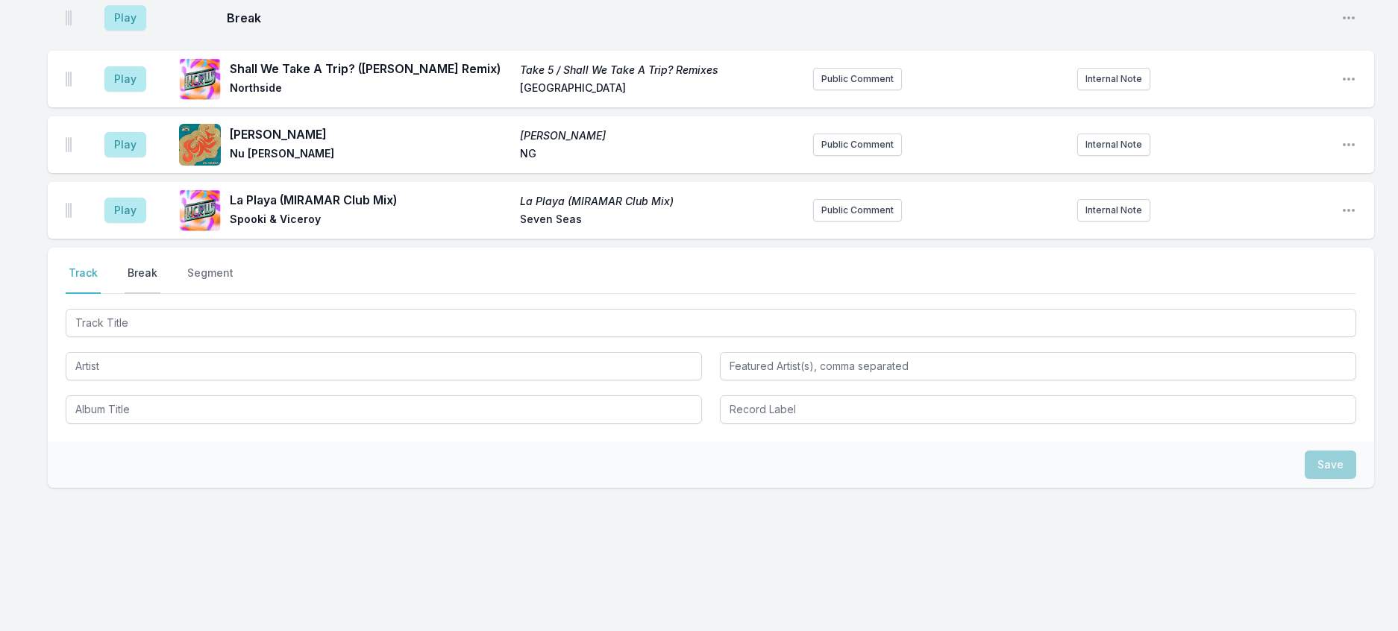
click at [148, 294] on button "Break" at bounding box center [143, 280] width 36 height 28
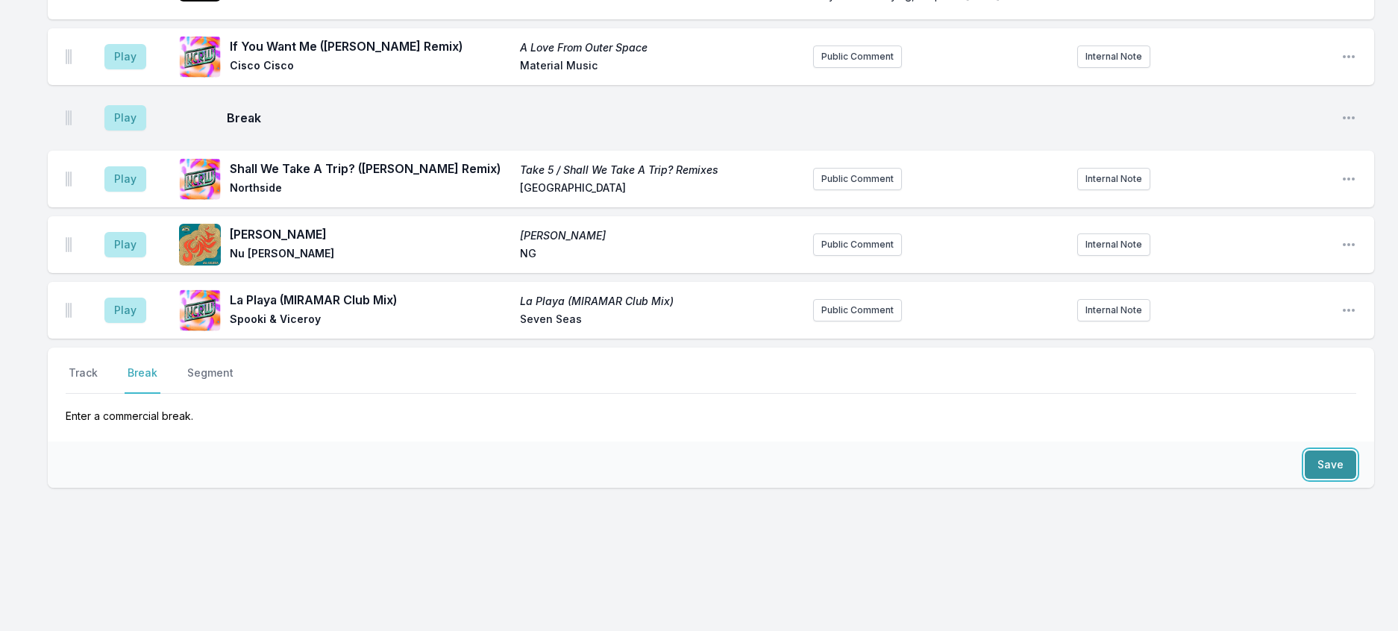
click at [1345, 479] on button "Save" at bounding box center [1330, 465] width 51 height 28
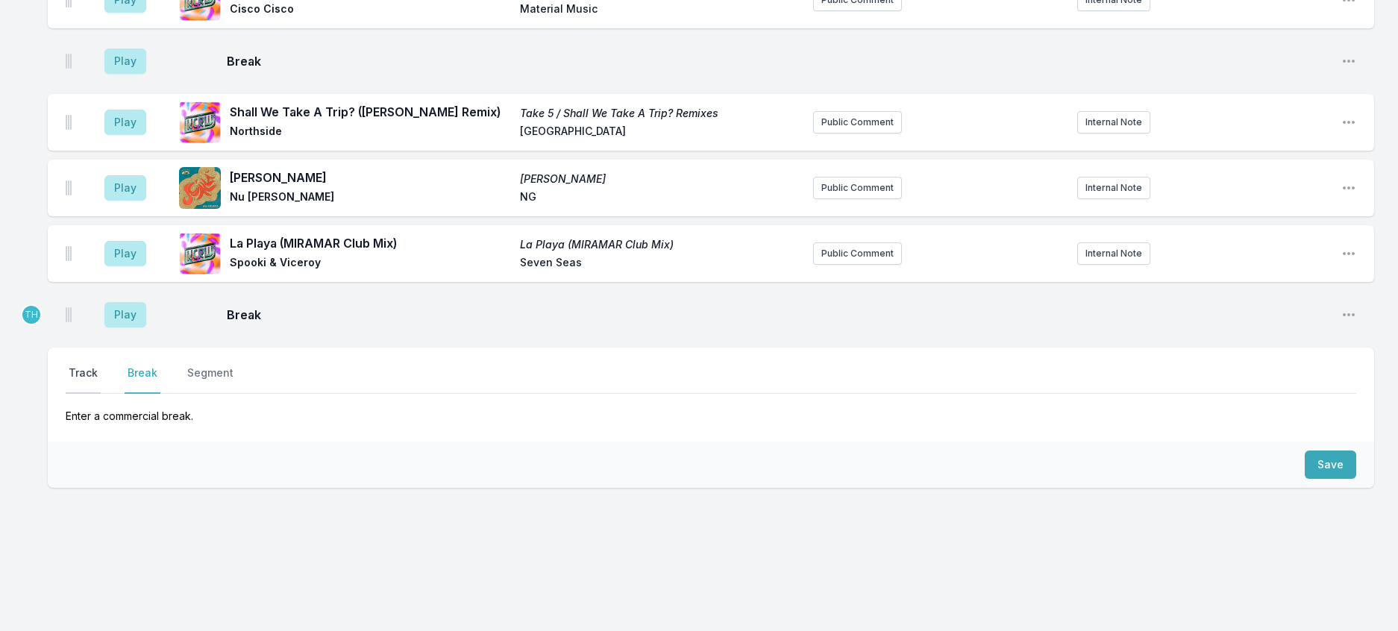
click at [101, 387] on button "Track" at bounding box center [83, 380] width 35 height 28
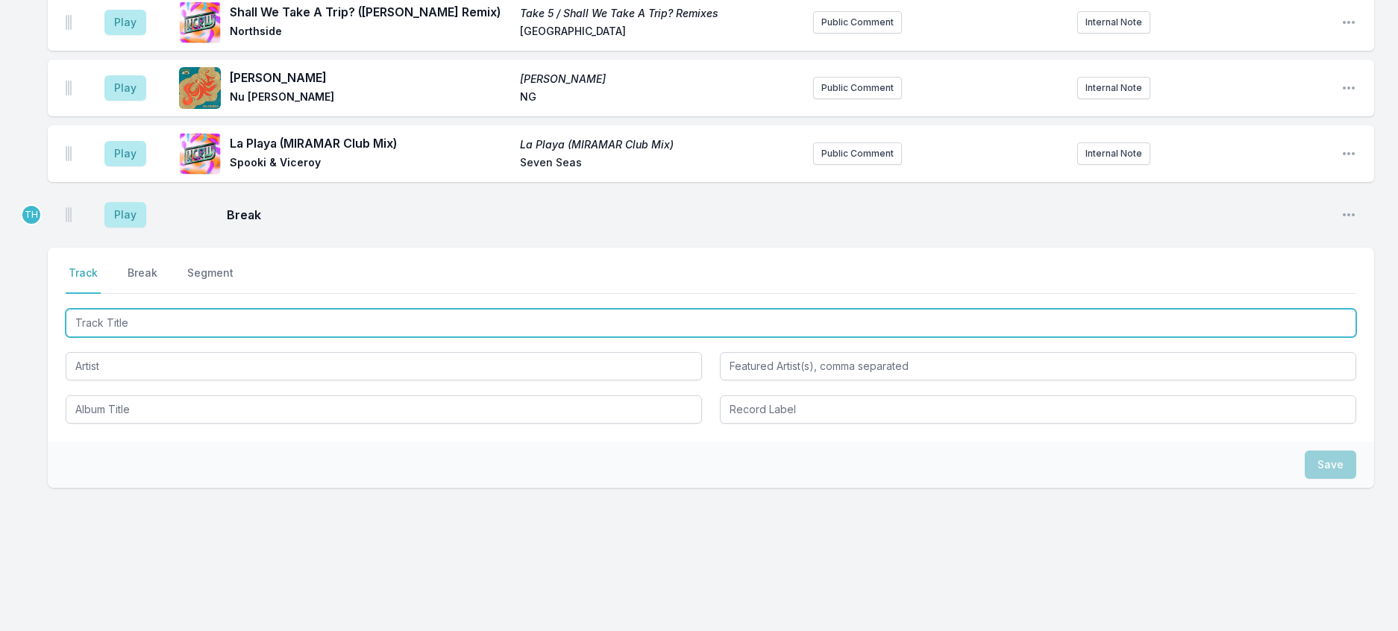
click at [131, 337] on input "Track Title" at bounding box center [711, 323] width 1291 height 28
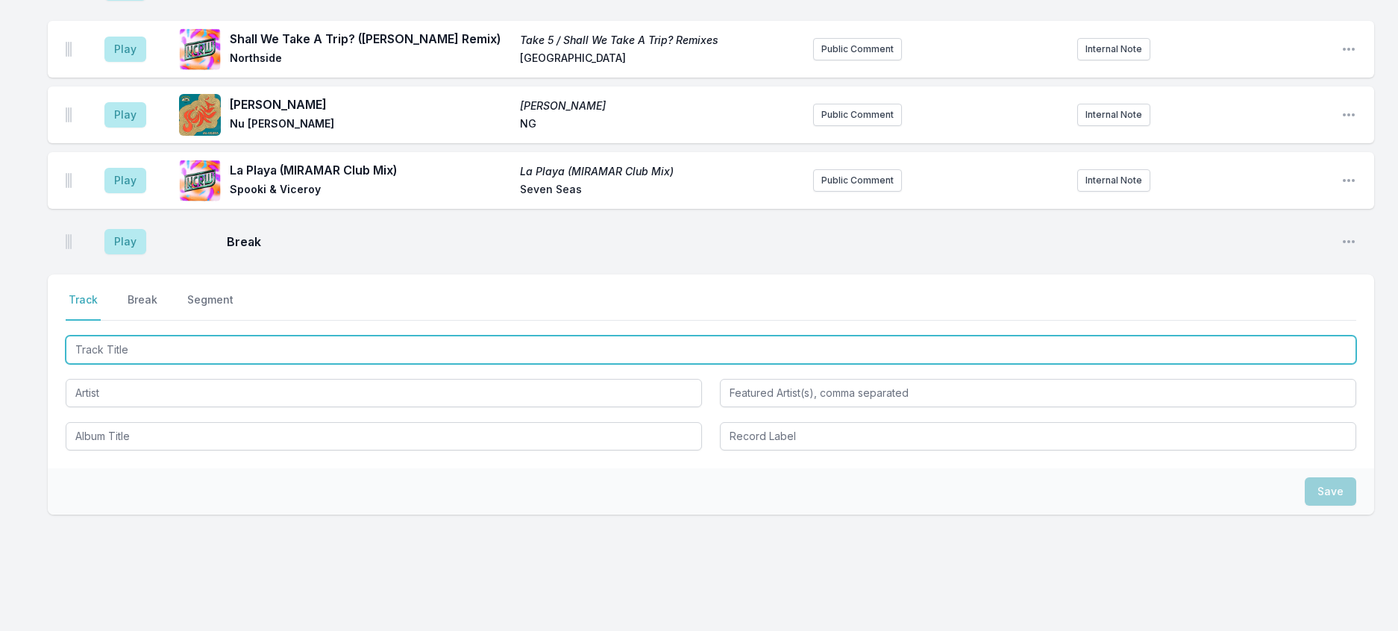
scroll to position [789, 0]
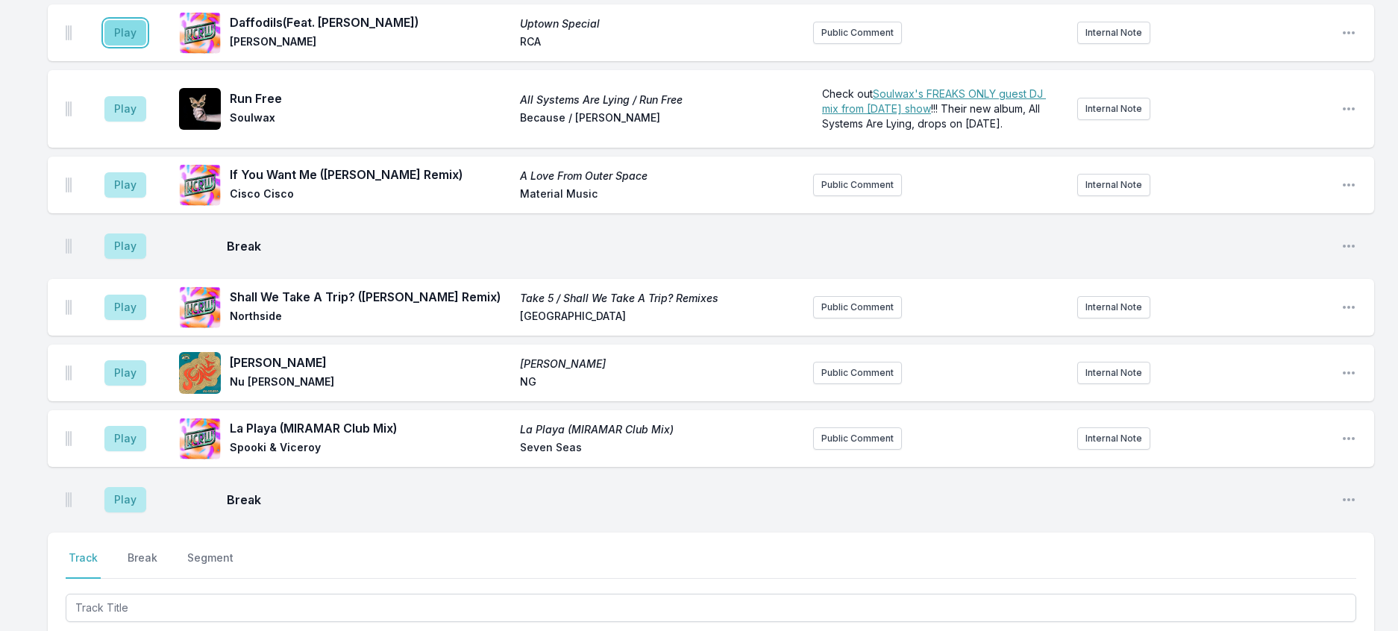
click at [134, 46] on button "Play" at bounding box center [125, 32] width 42 height 25
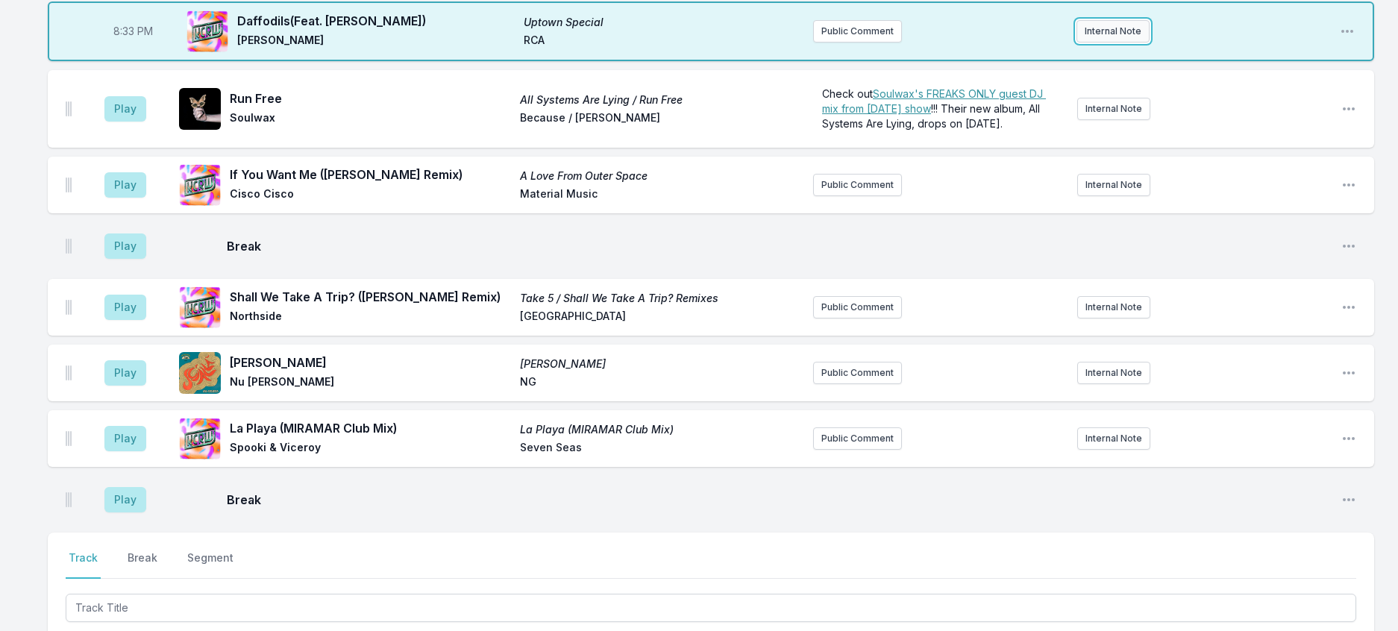
click at [1125, 43] on button "Internal Note" at bounding box center [1113, 31] width 73 height 22
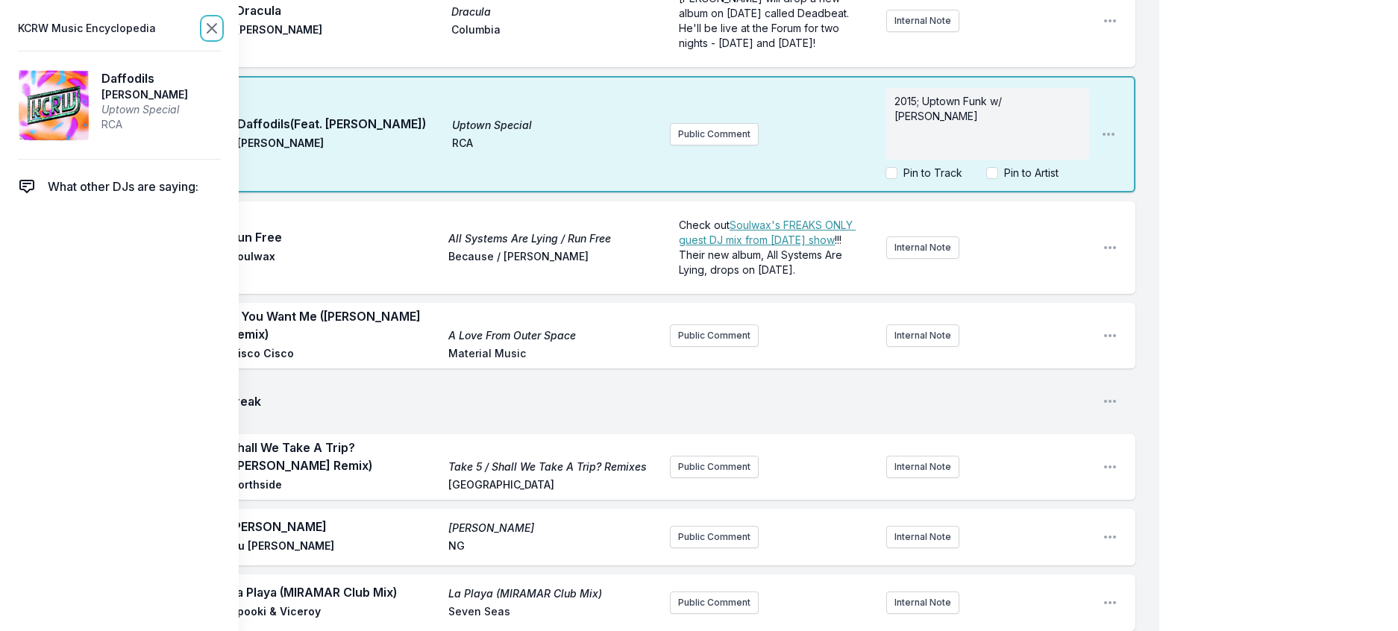
click at [221, 37] on icon at bounding box center [212, 28] width 18 height 18
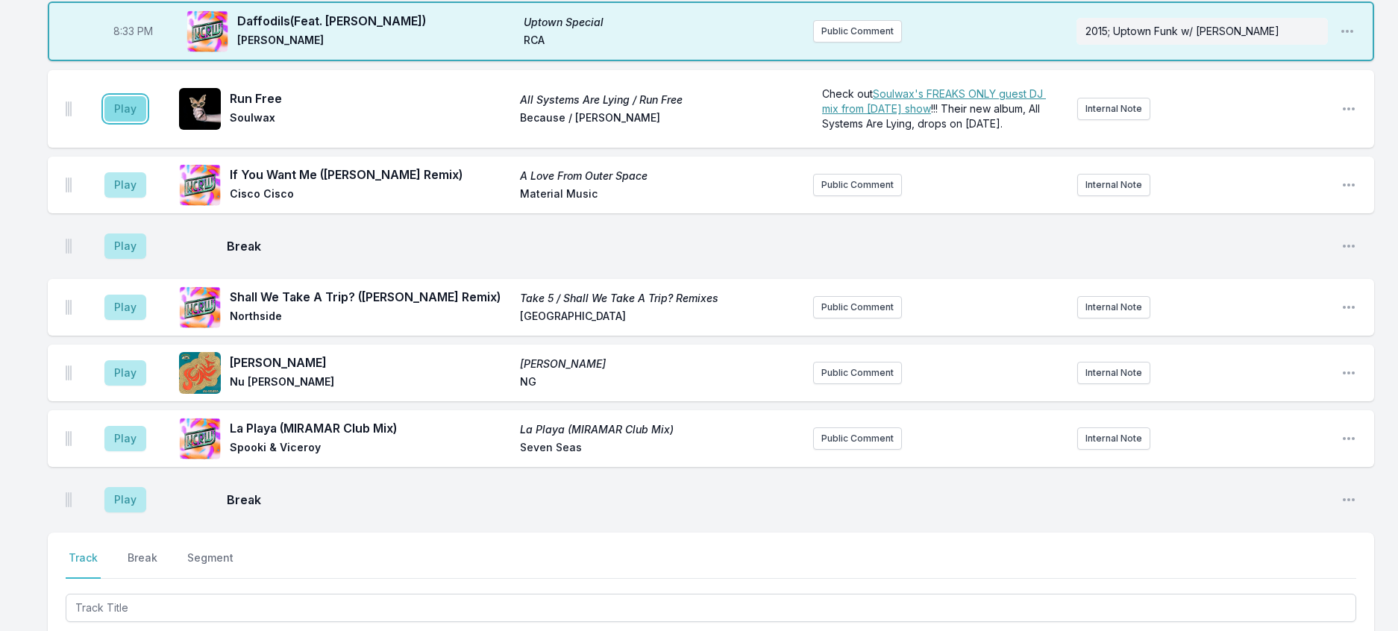
click at [146, 122] on button "Play" at bounding box center [125, 108] width 42 height 25
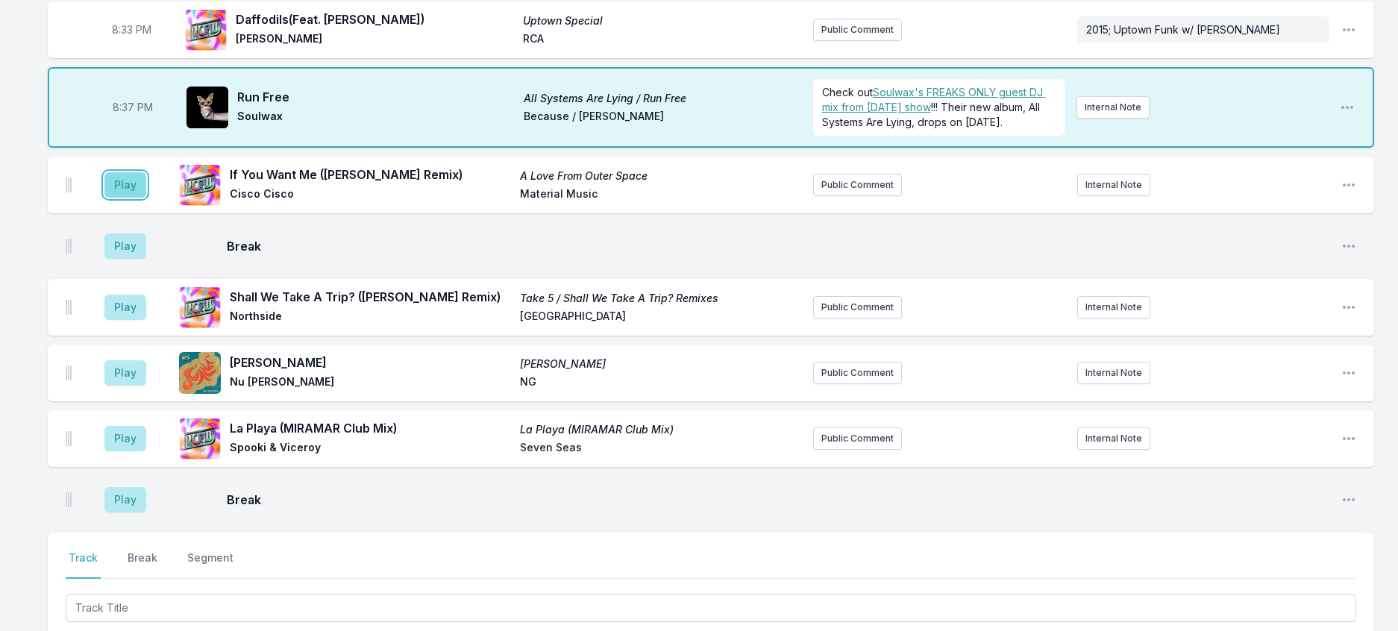
click at [137, 198] on button "Play" at bounding box center [125, 184] width 42 height 25
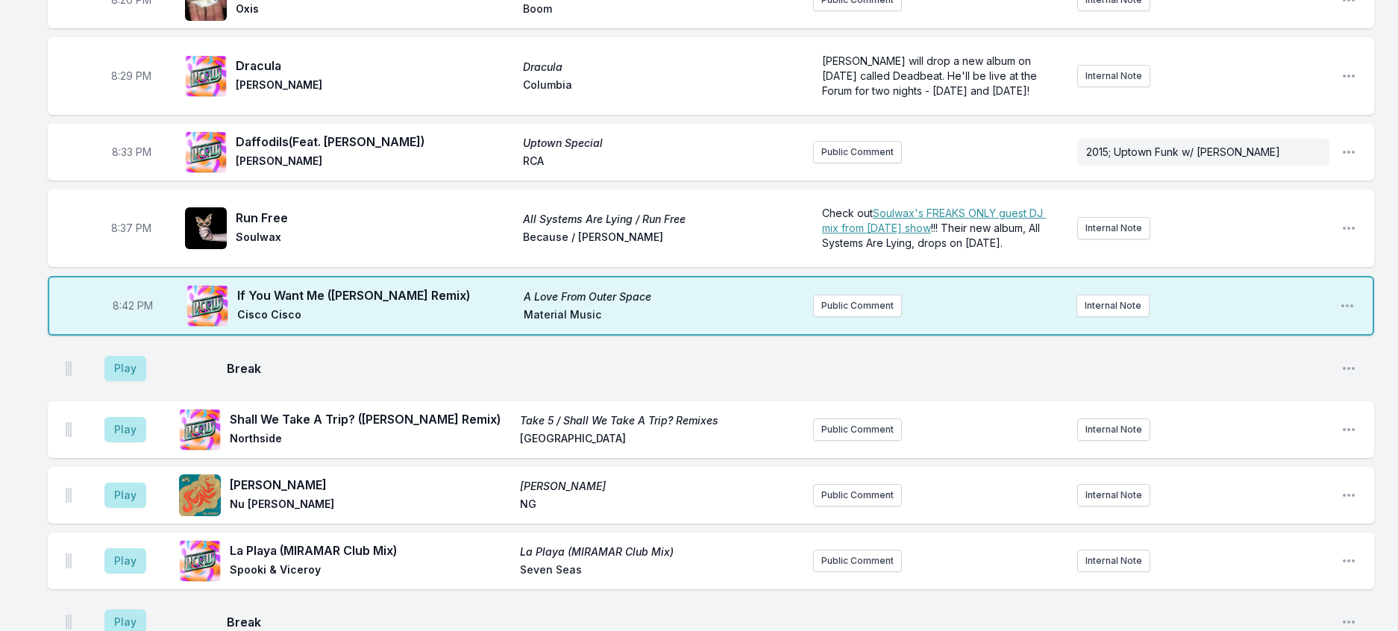
scroll to position [640, 0]
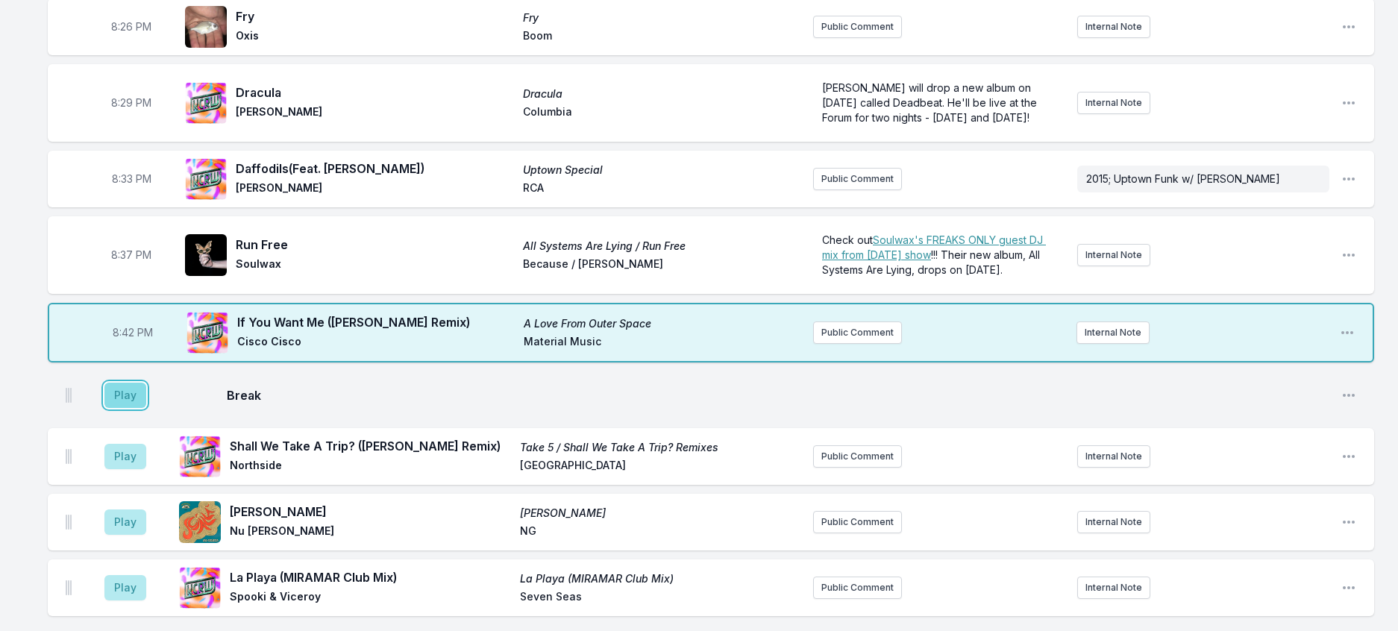
click at [146, 408] on button "Play" at bounding box center [125, 395] width 42 height 25
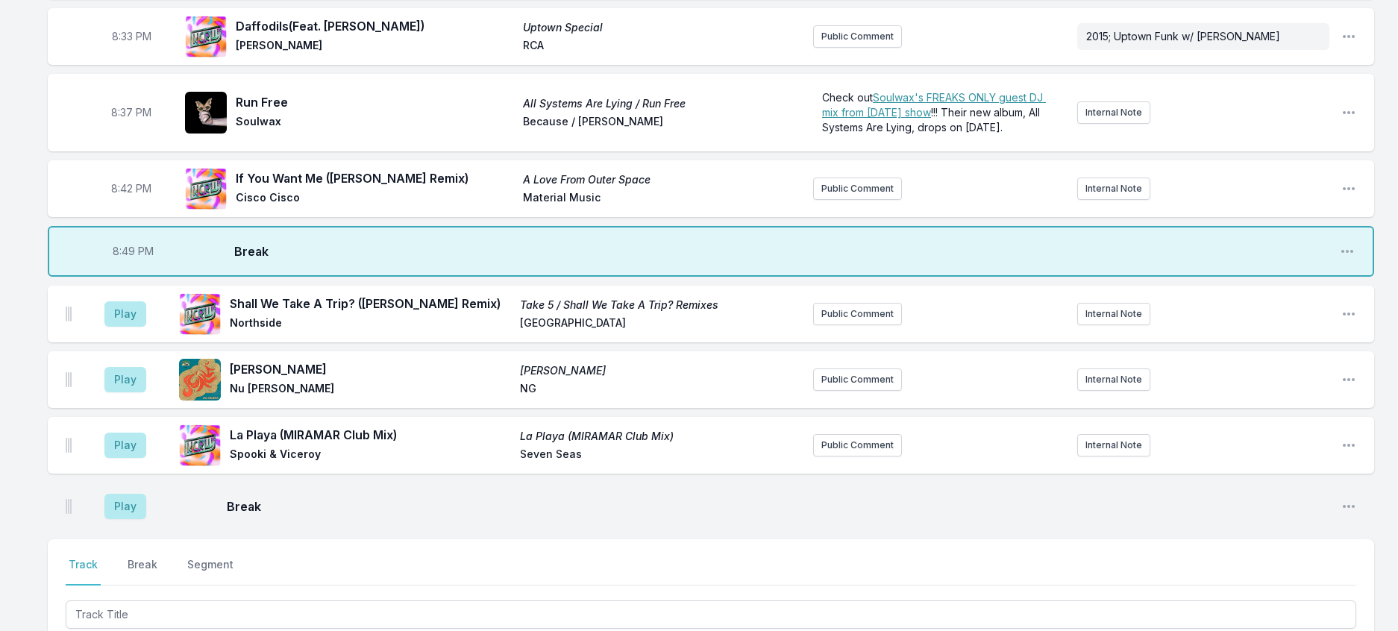
scroll to position [789, 0]
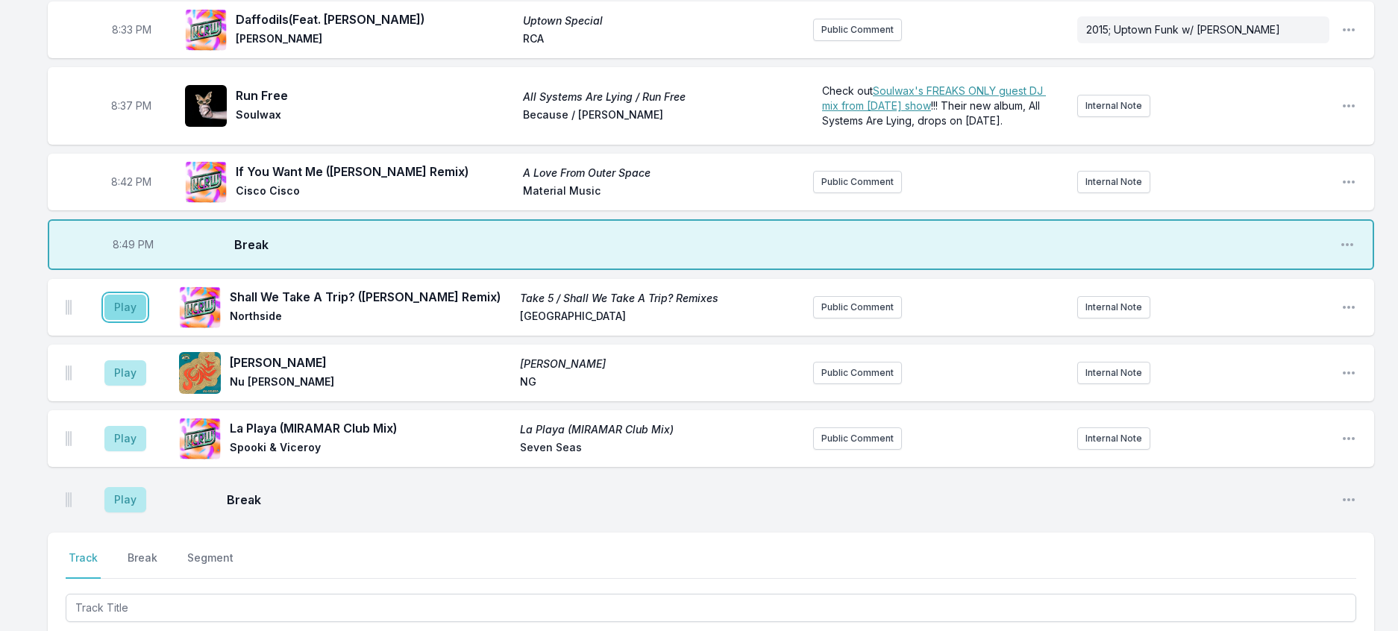
click at [146, 320] on button "Play" at bounding box center [125, 307] width 42 height 25
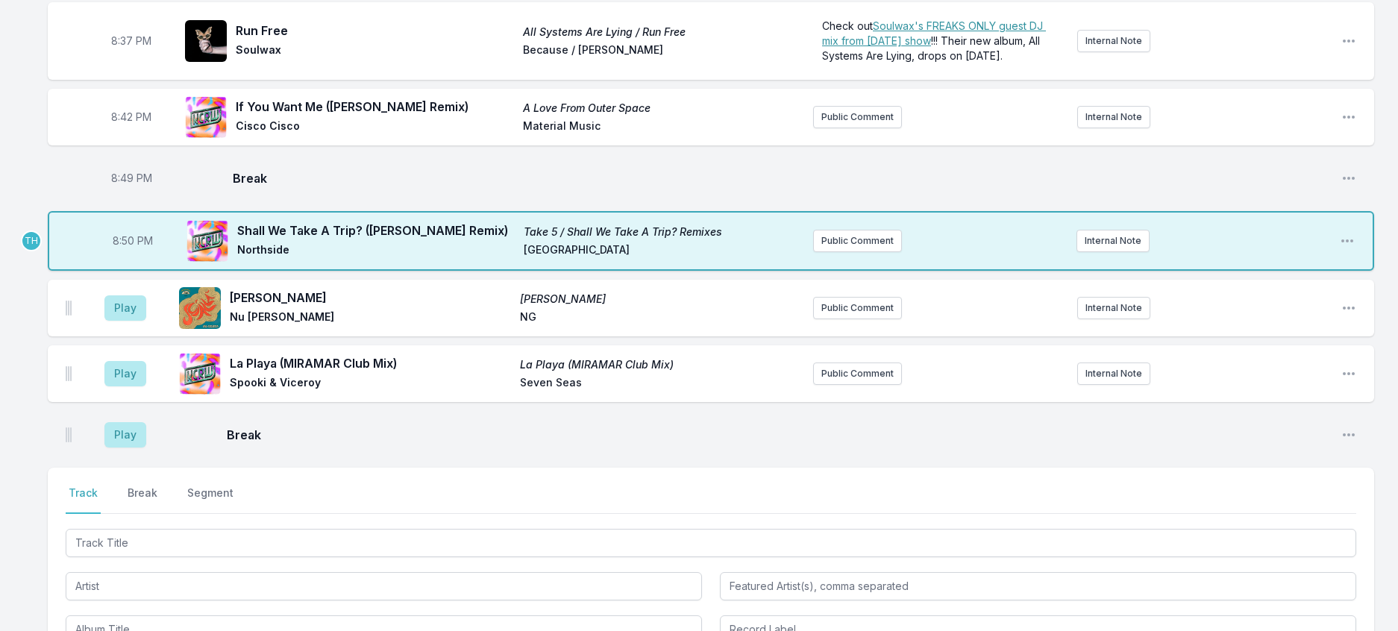
scroll to position [939, 0]
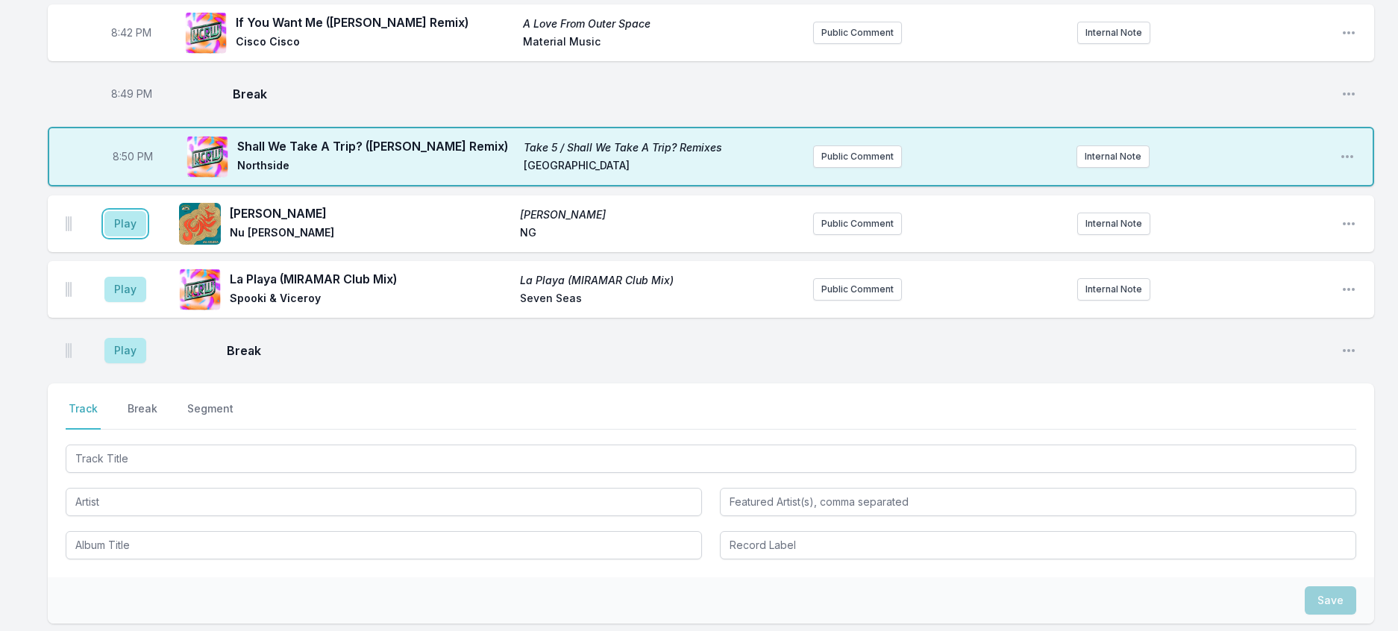
drag, startPoint x: 155, startPoint y: 401, endPoint x: 169, endPoint y: 401, distance: 13.4
click at [146, 237] on button "Play" at bounding box center [125, 223] width 42 height 25
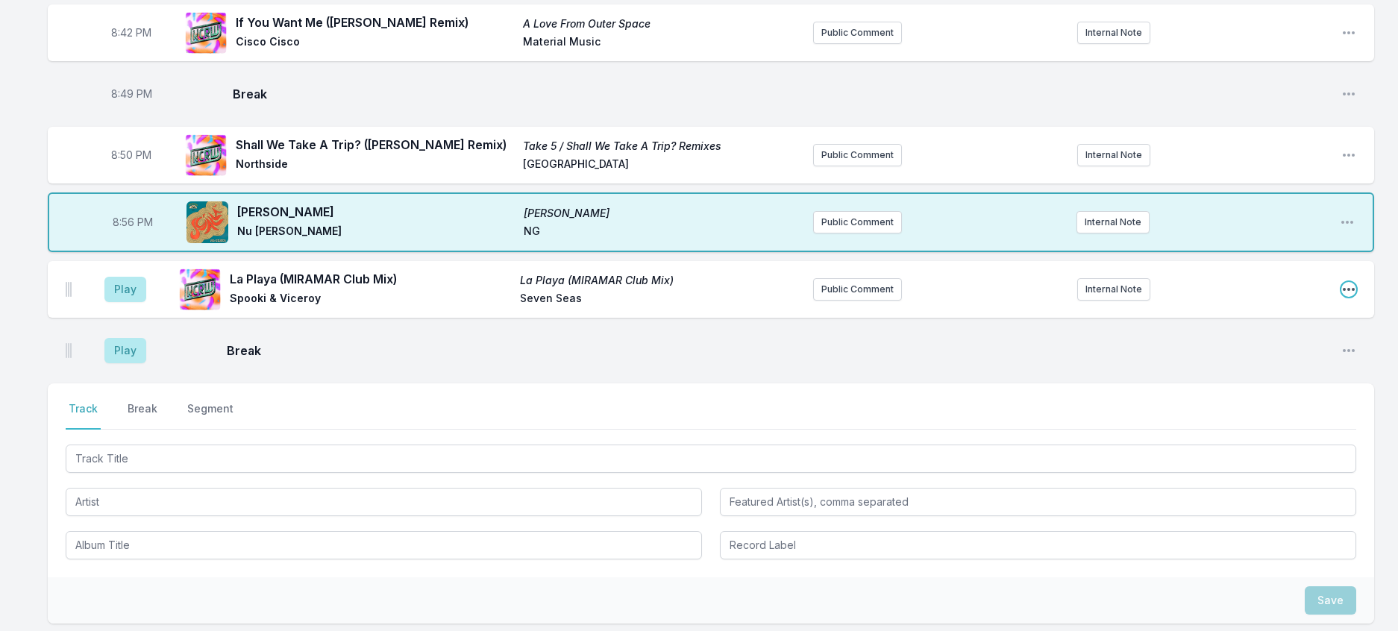
click at [1344, 297] on icon "Open playlist item options" at bounding box center [1349, 289] width 15 height 15
click at [1236, 387] on button "Delete Entry" at bounding box center [1272, 373] width 167 height 27
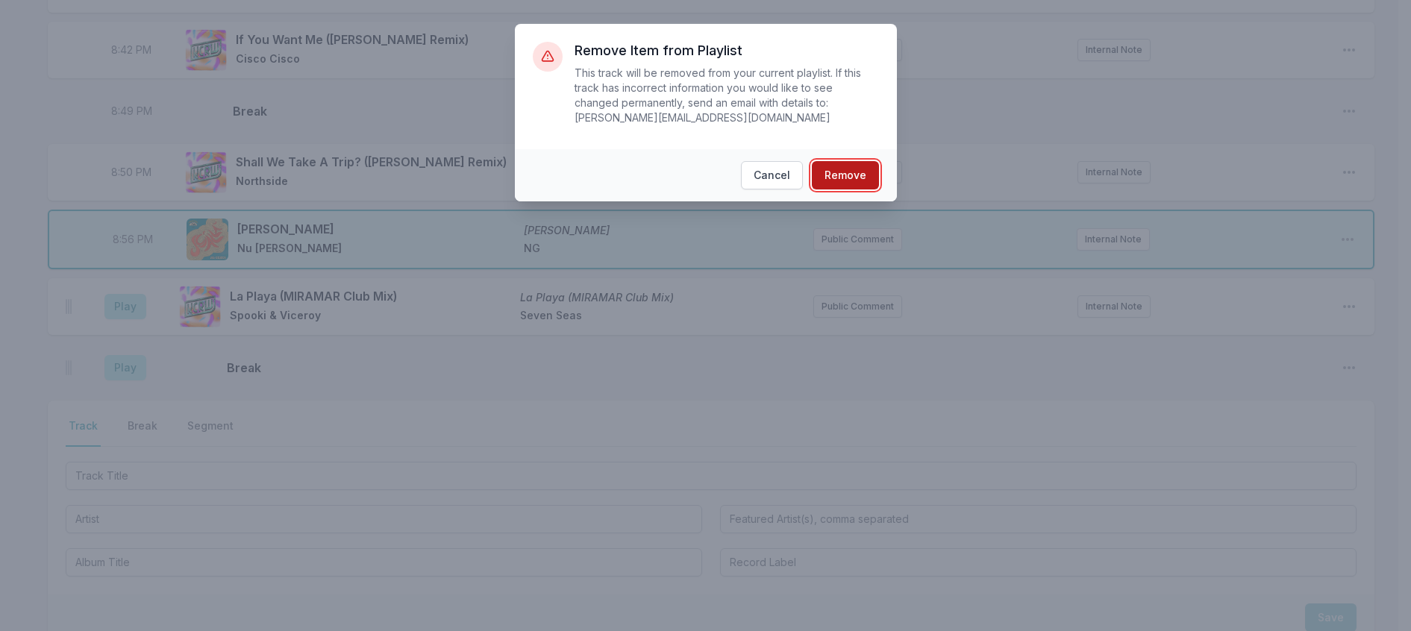
click at [879, 185] on button "Remove" at bounding box center [845, 175] width 67 height 28
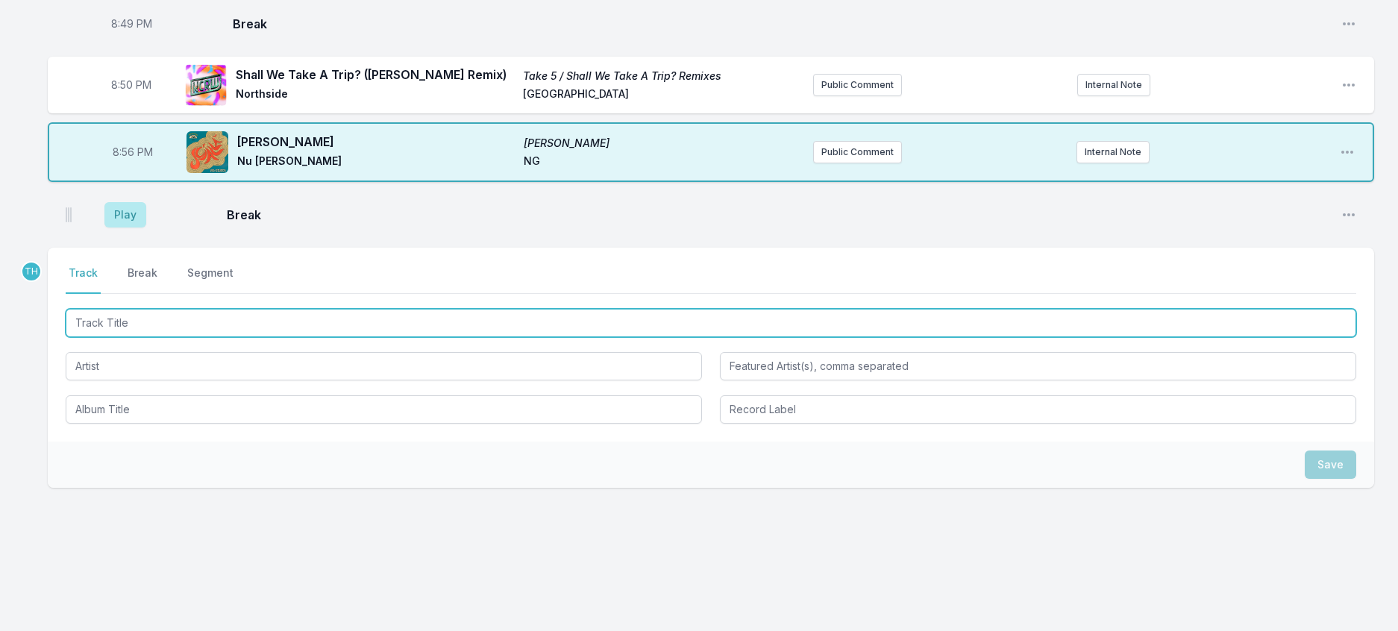
scroll to position [1246, 0]
click at [190, 309] on input "Track Title" at bounding box center [711, 323] width 1291 height 28
type input "Shadow Of Love (Echonomist Remix)"
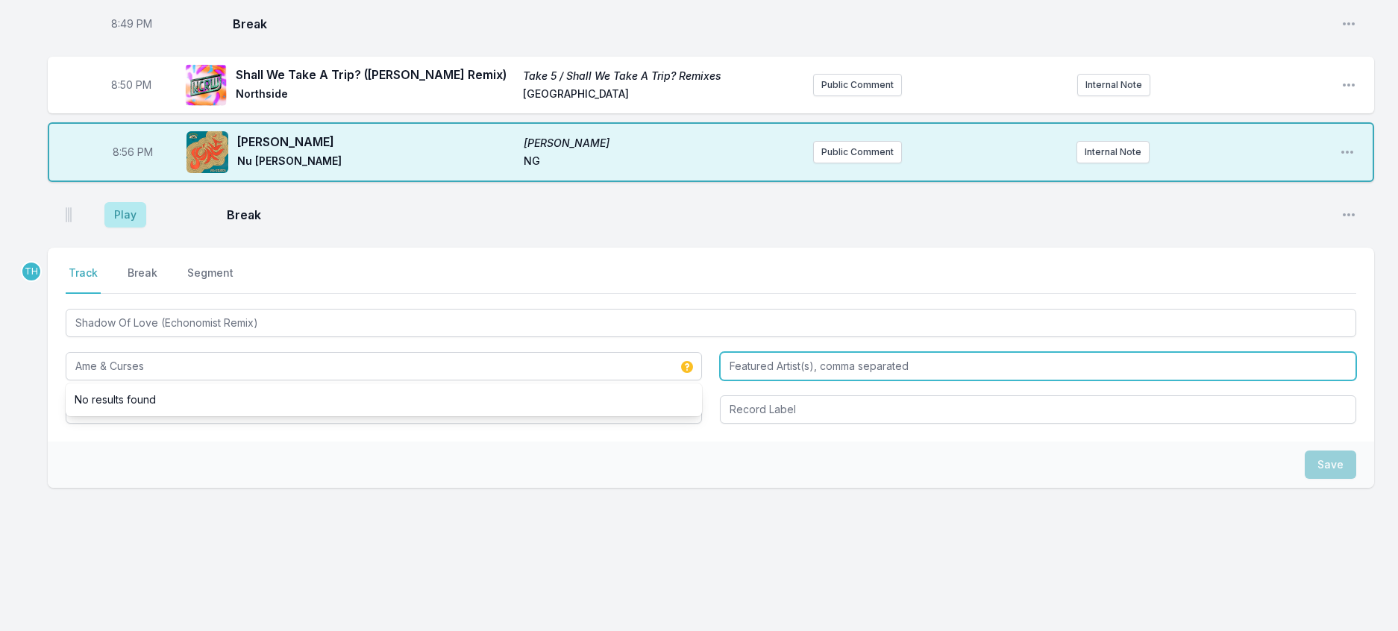
type input "Ame & Curses"
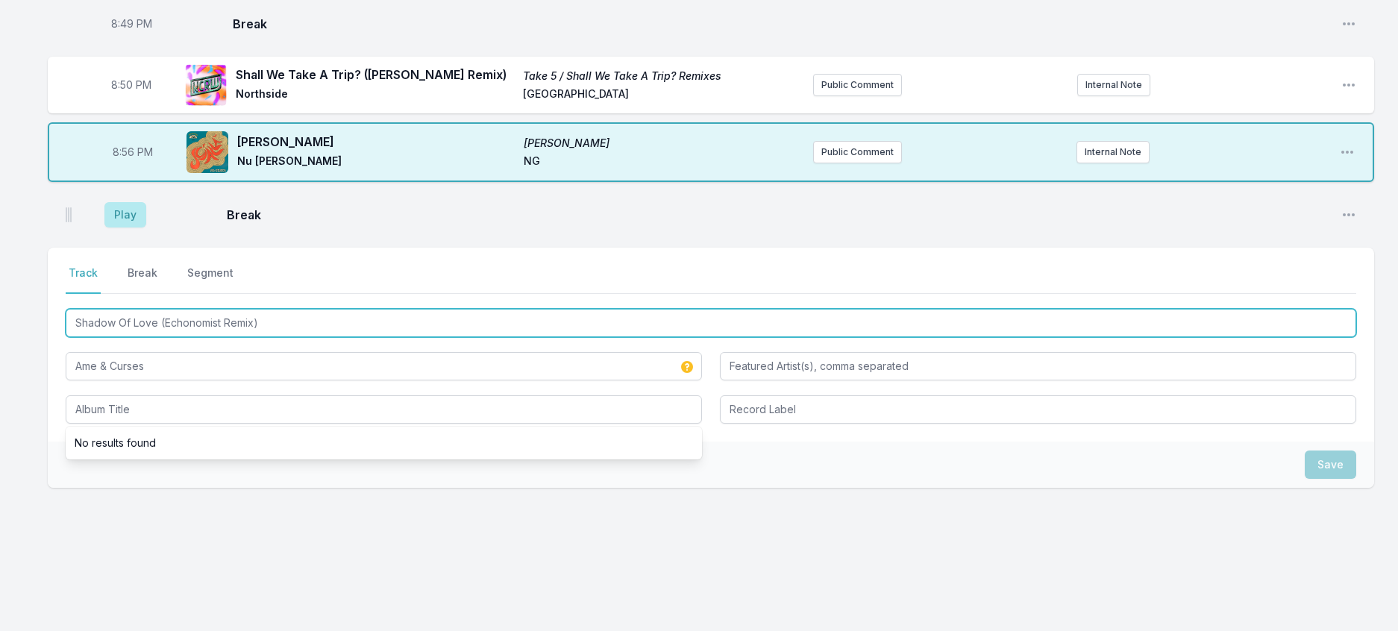
drag, startPoint x: 349, startPoint y: 283, endPoint x: 78, endPoint y: 270, distance: 271.9
click at [78, 309] on input "Shadow Of Love (Echonomist Remix)" at bounding box center [711, 323] width 1291 height 28
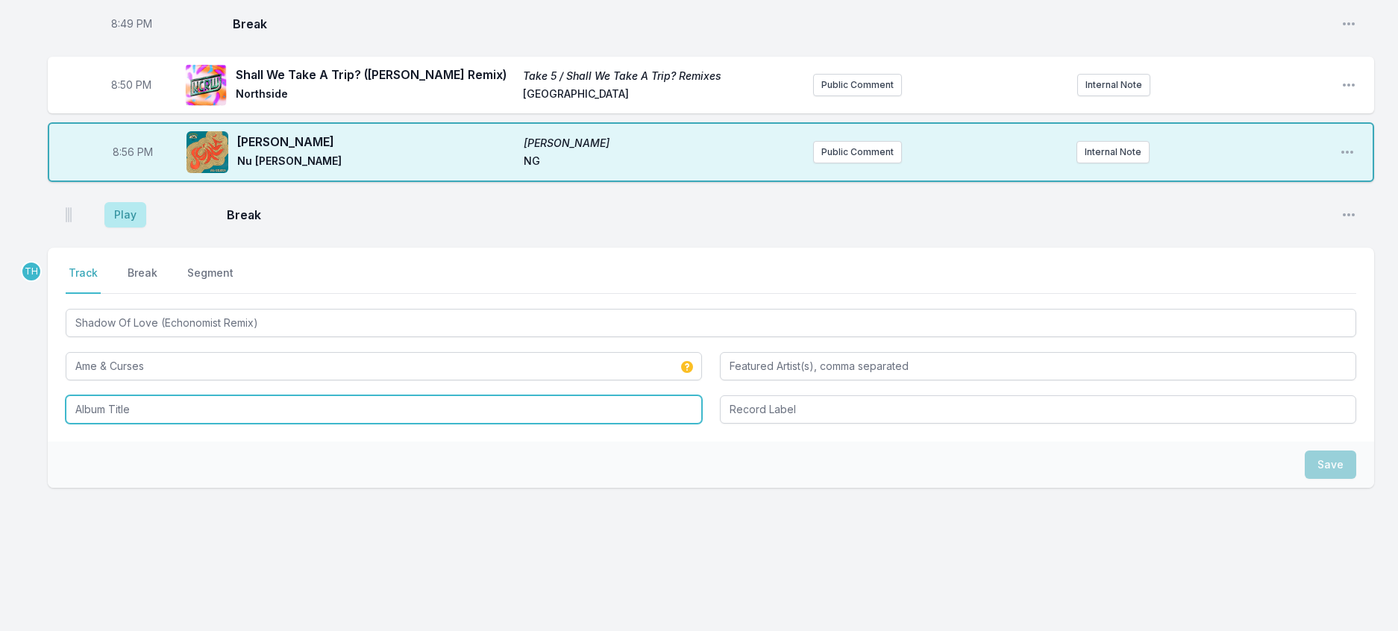
click at [162, 395] on input "Album Title" at bounding box center [384, 409] width 636 height 28
paste input "Shadow Of Love (Echonomist Remix)"
type input "Shadow Of Love (Echonomist Remix)"
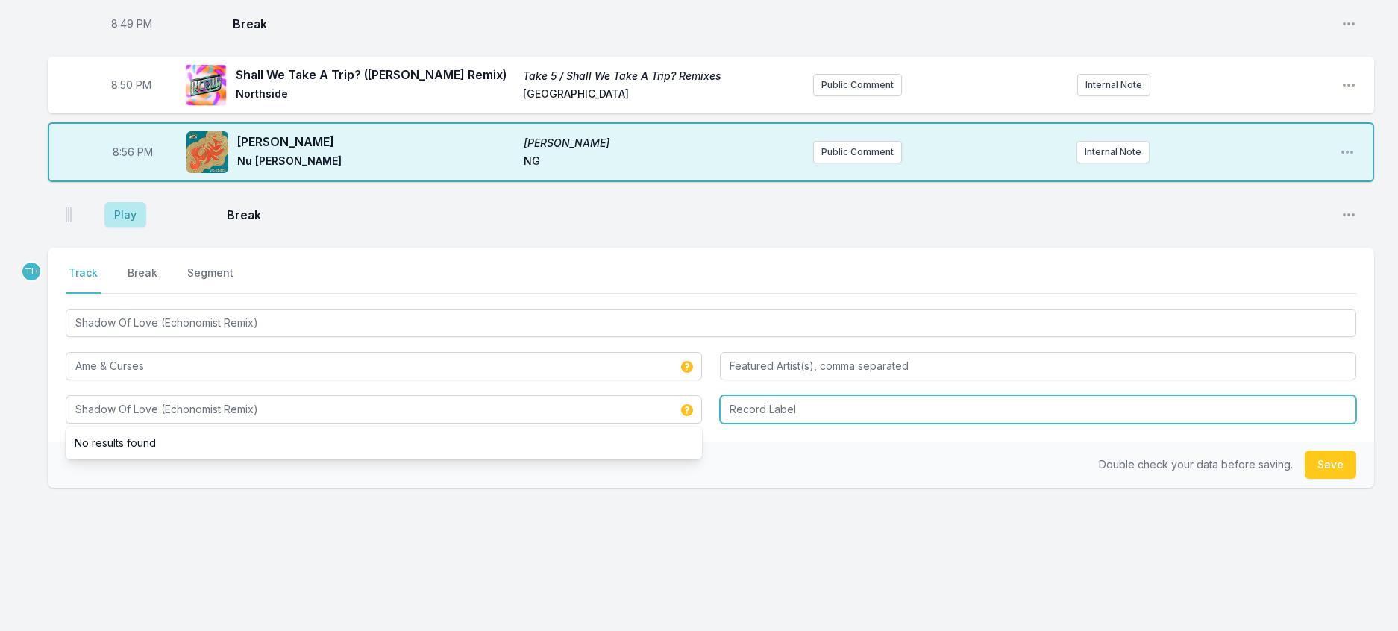
click at [819, 395] on input "Record Label" at bounding box center [1038, 409] width 636 height 28
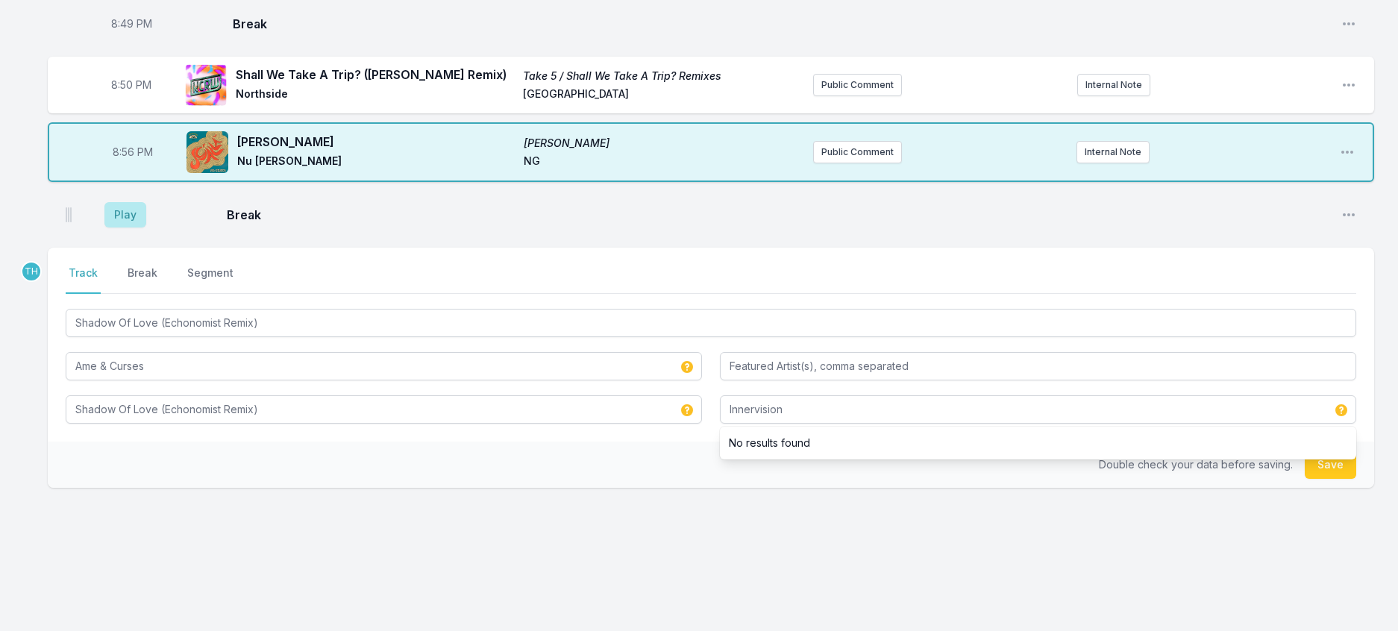
click at [609, 442] on div "Double check your data before saving. Save" at bounding box center [711, 465] width 1327 height 46
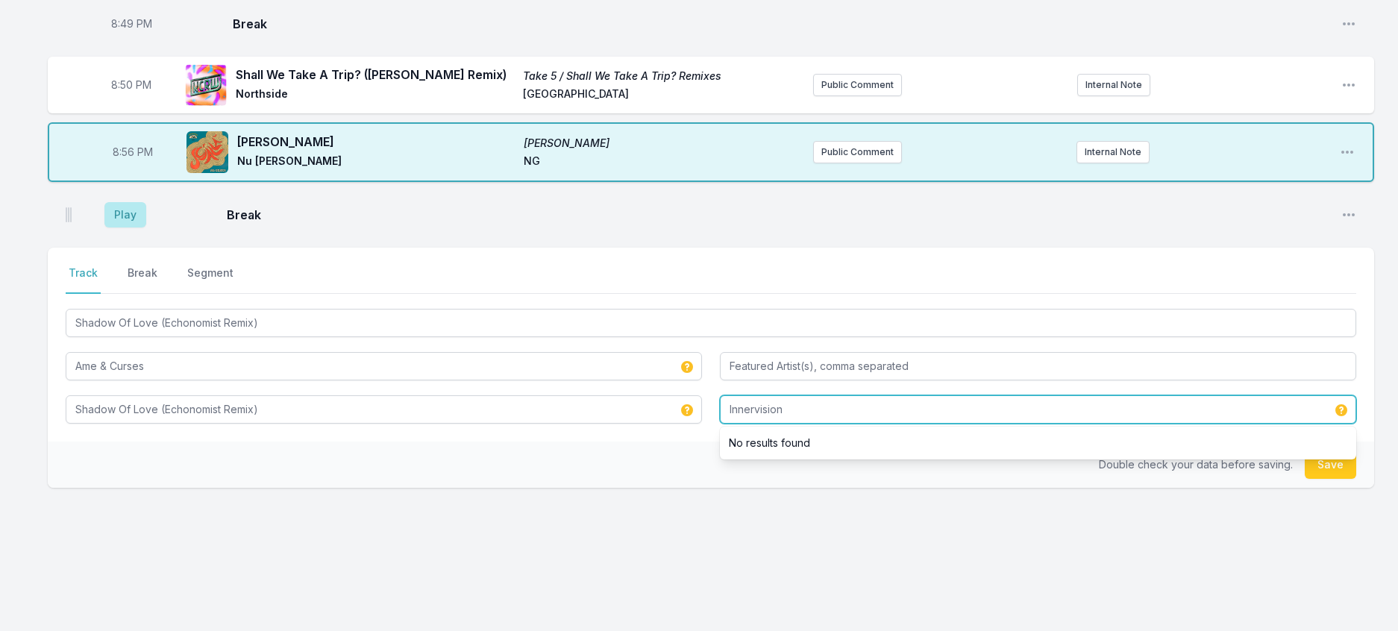
click at [936, 395] on input "Innervision" at bounding box center [1038, 409] width 636 height 28
type input "Innervisions"
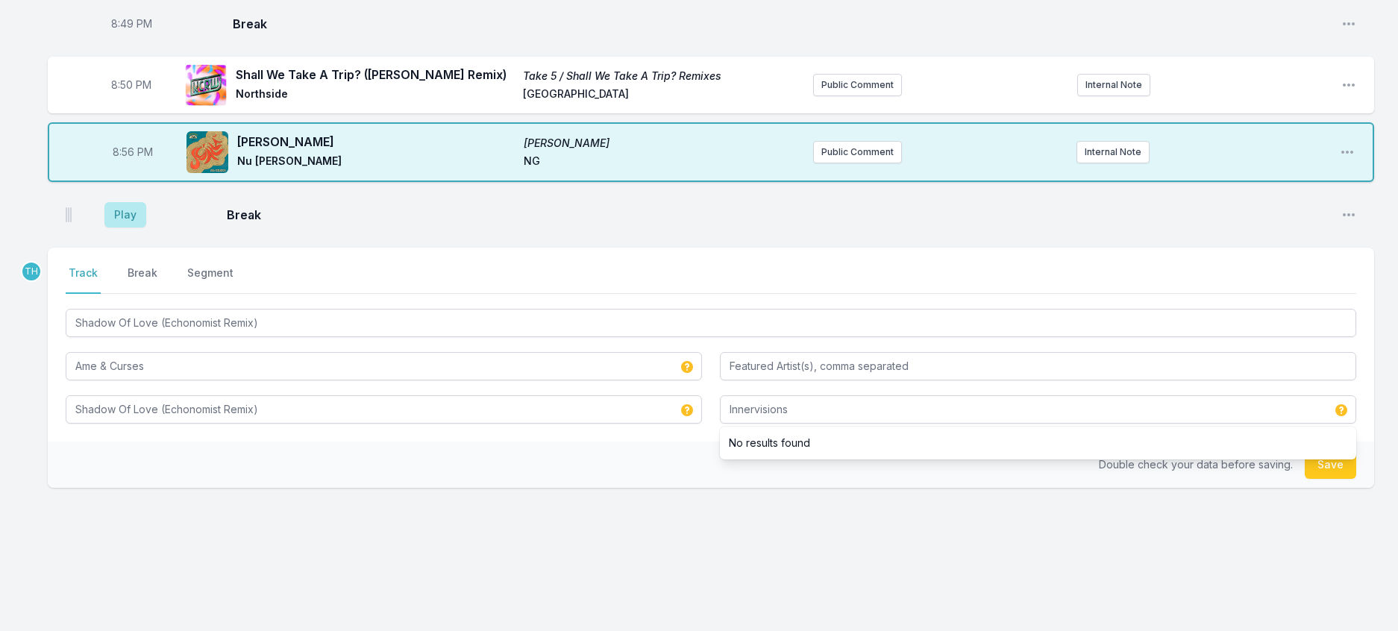
click at [579, 442] on div "Double check your data before saving. Save" at bounding box center [711, 465] width 1327 height 46
click at [1314, 451] on button "Save" at bounding box center [1330, 465] width 51 height 28
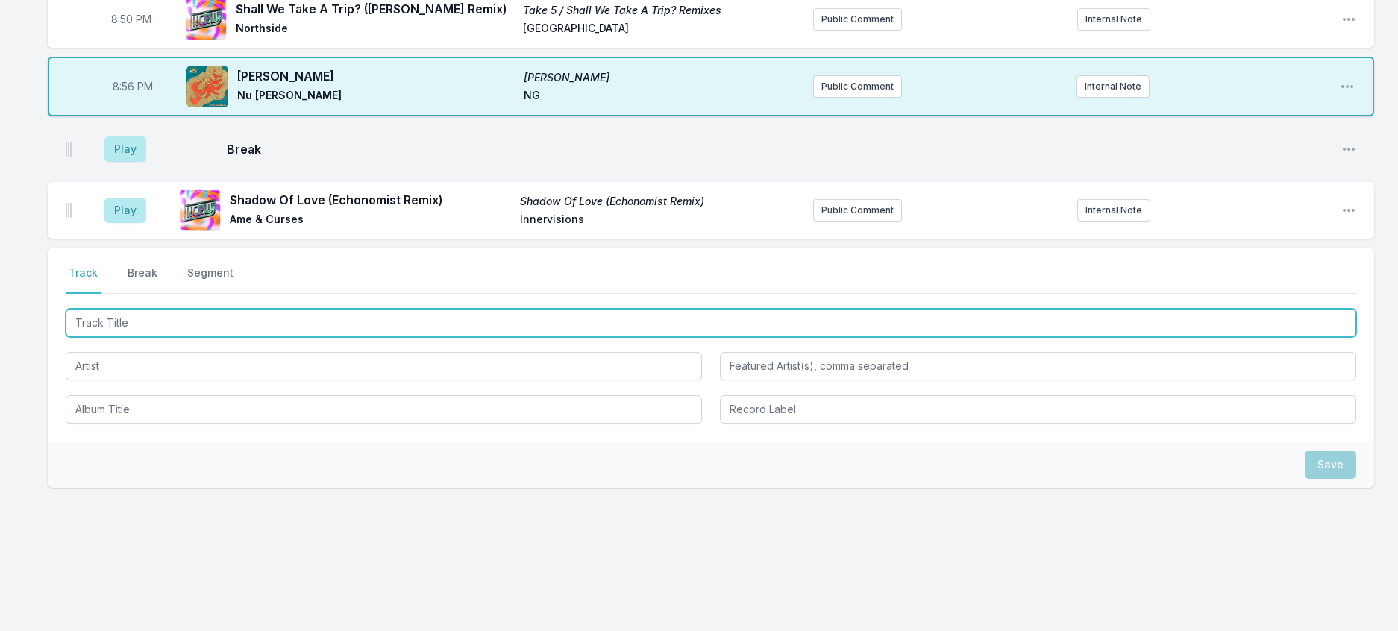
click at [185, 337] on input "Track Title" at bounding box center [711, 323] width 1291 height 28
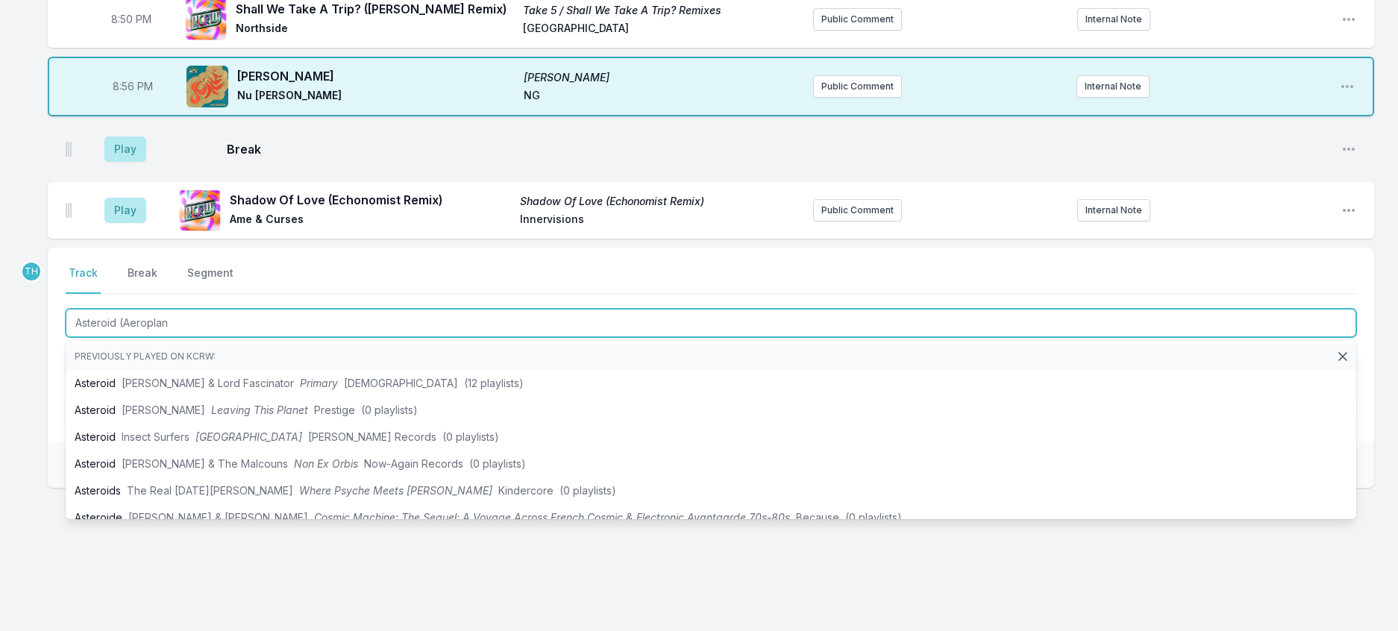
type input "Asteroid (Aeroplane"
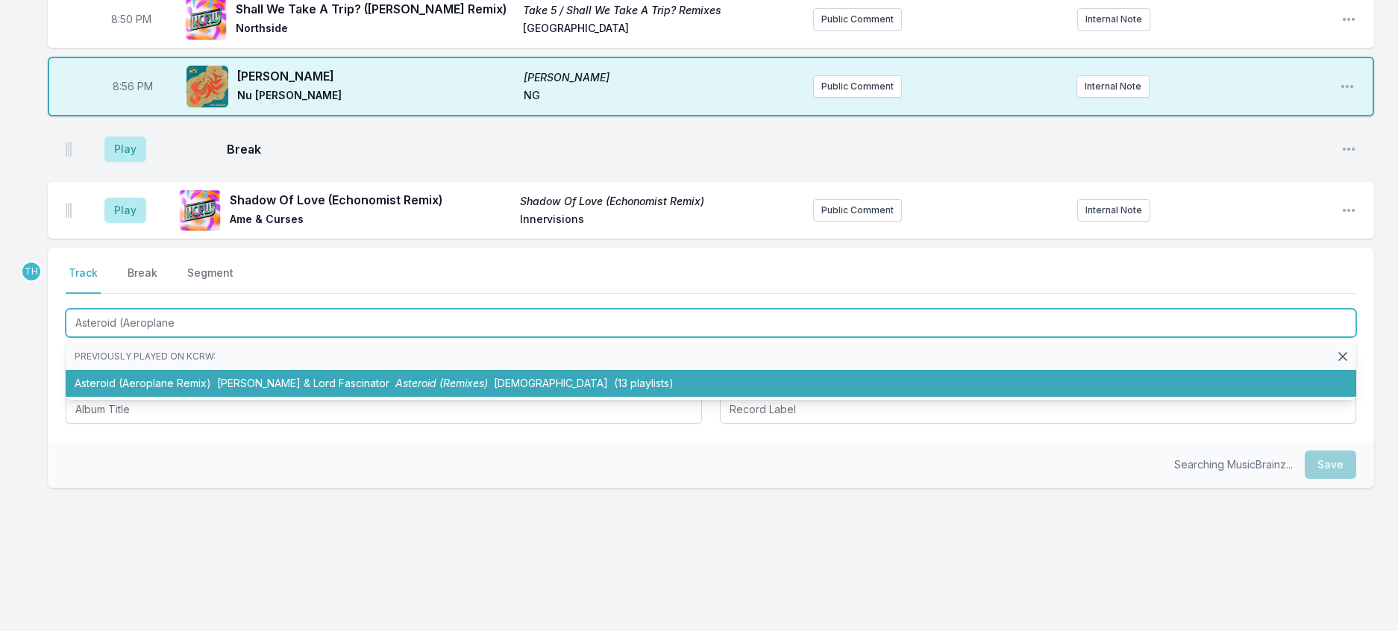
click at [219, 397] on li "Asteroid (Aeroplane Remix) [PERSON_NAME] & Lord Fascinator Asteroid (Remixes) […" at bounding box center [711, 383] width 1291 height 27
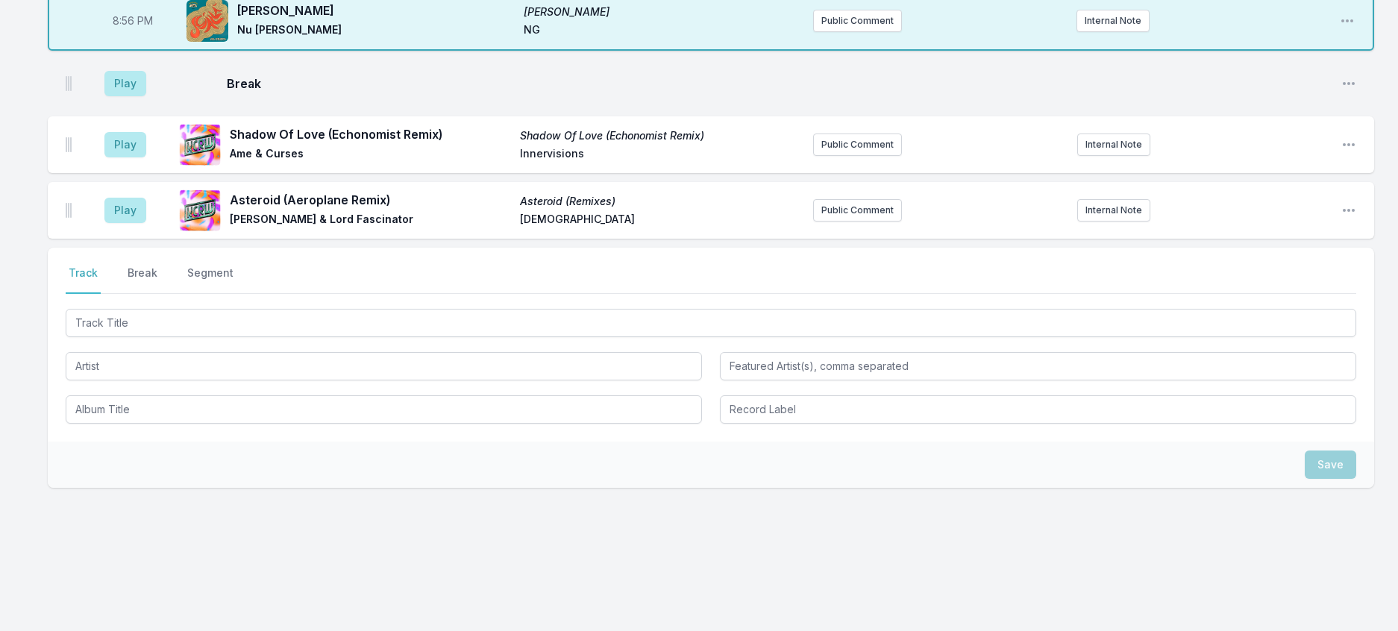
click at [133, 107] on aside "Play" at bounding box center [126, 84] width 84 height 48
click at [144, 96] on button "Play" at bounding box center [125, 83] width 42 height 25
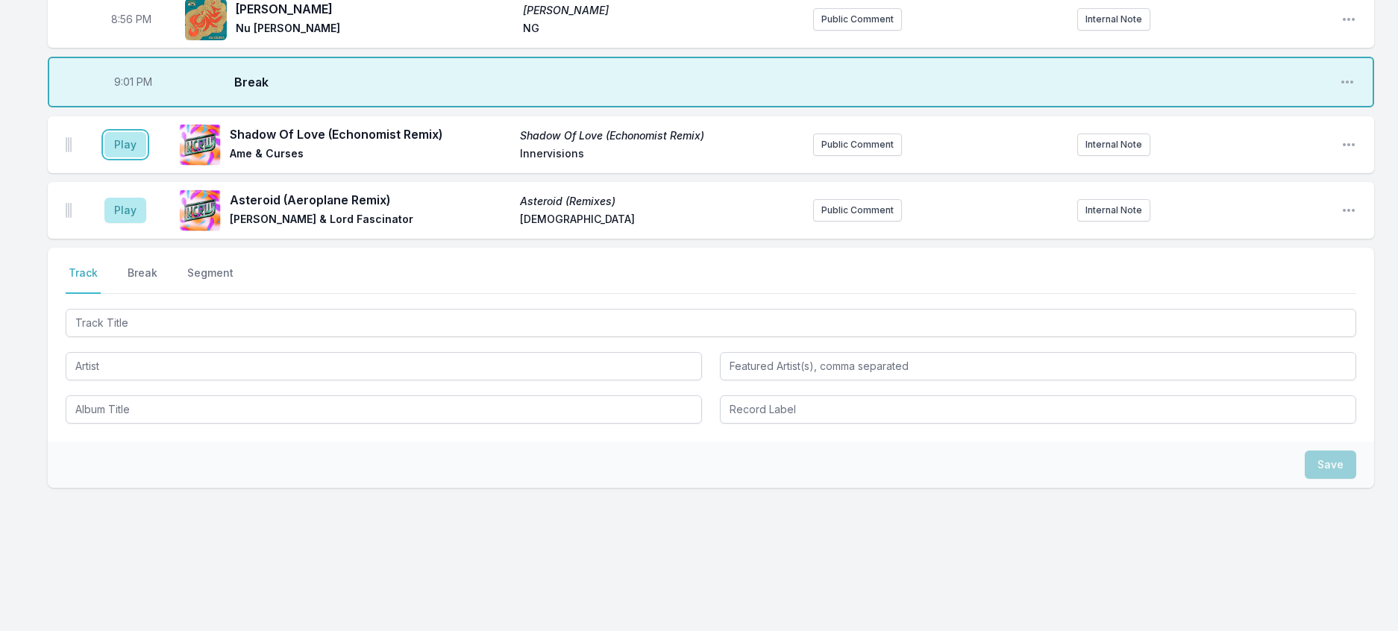
drag, startPoint x: 131, startPoint y: 229, endPoint x: 360, endPoint y: 237, distance: 229.2
click at [132, 157] on button "Play" at bounding box center [125, 144] width 42 height 25
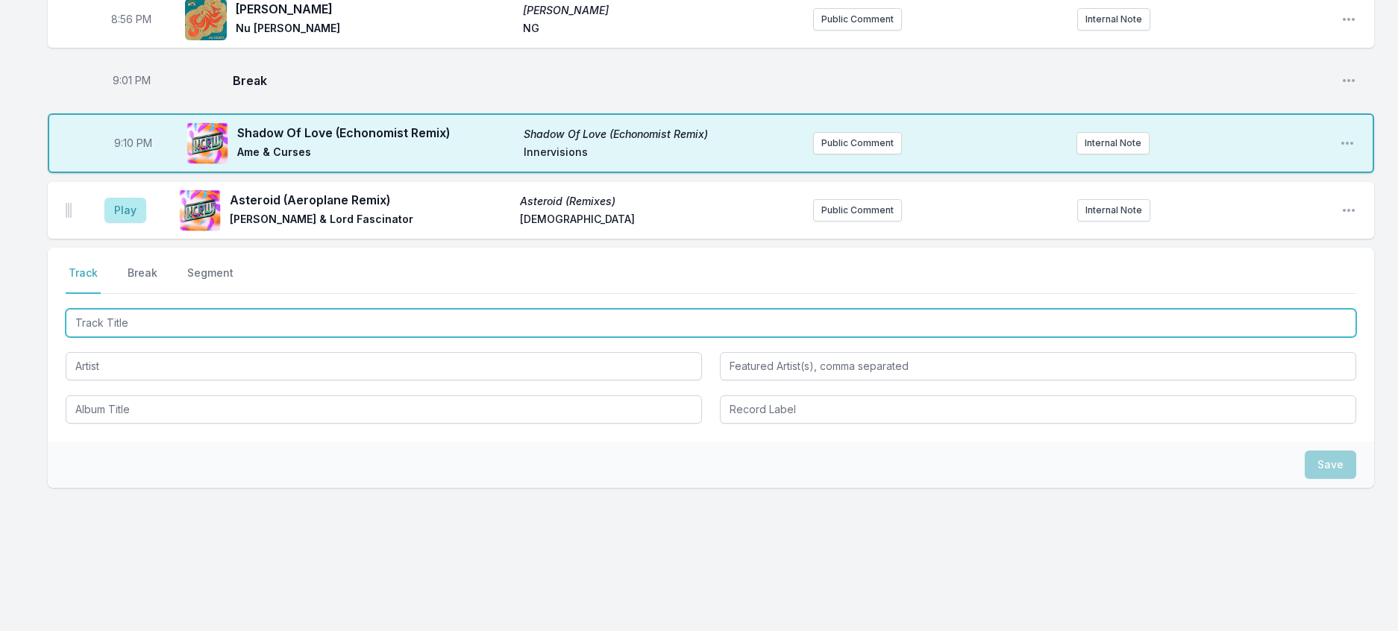
click at [178, 337] on input "Track Title" at bounding box center [711, 323] width 1291 height 28
type input "Echoes of Dolphins"
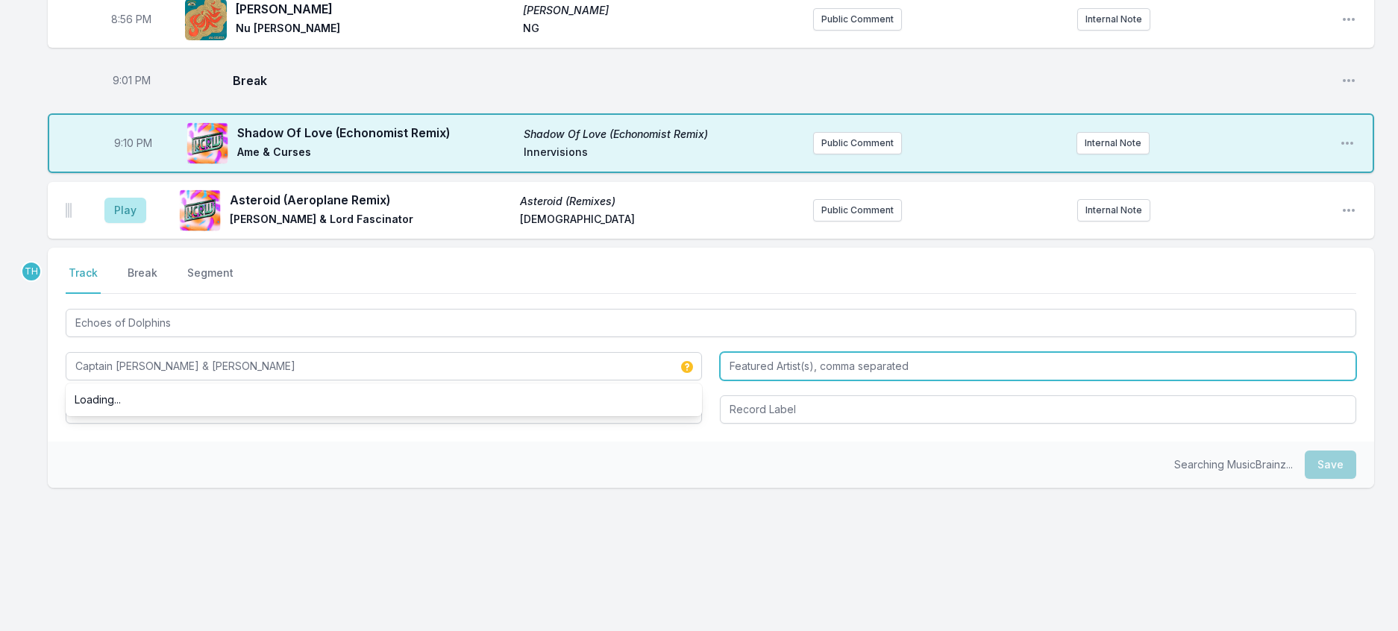
type input "Captain [PERSON_NAME] & [PERSON_NAME]"
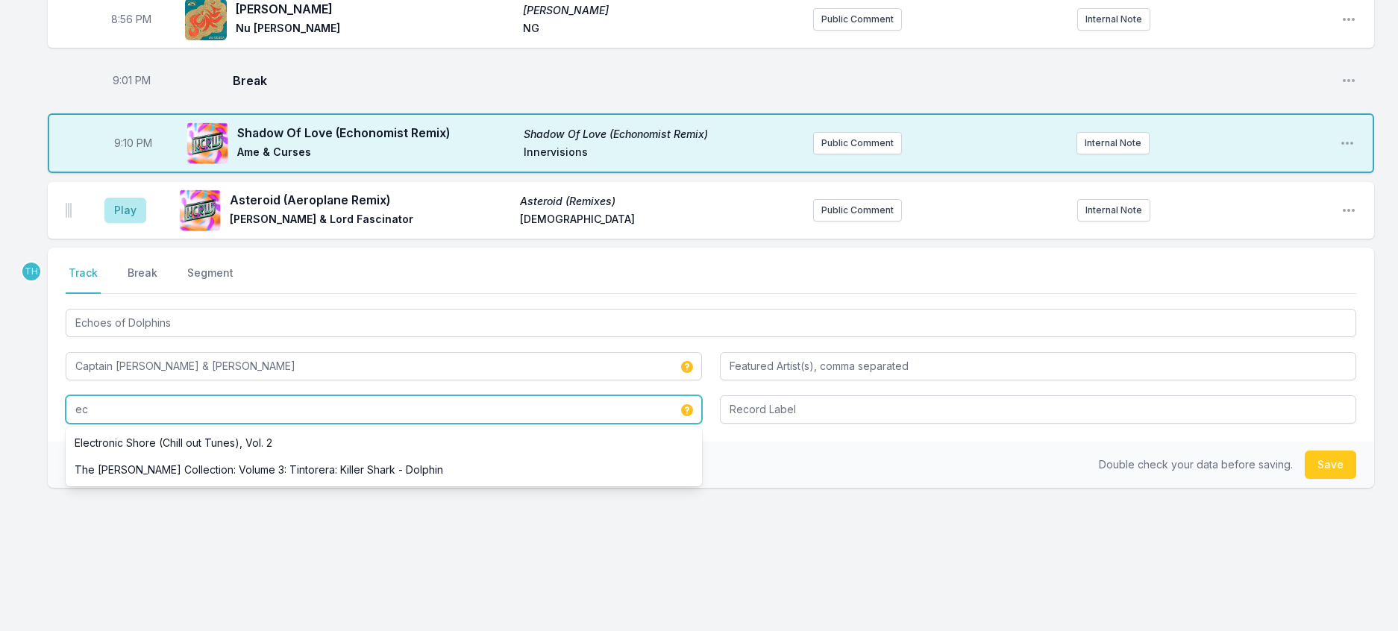
type input "e"
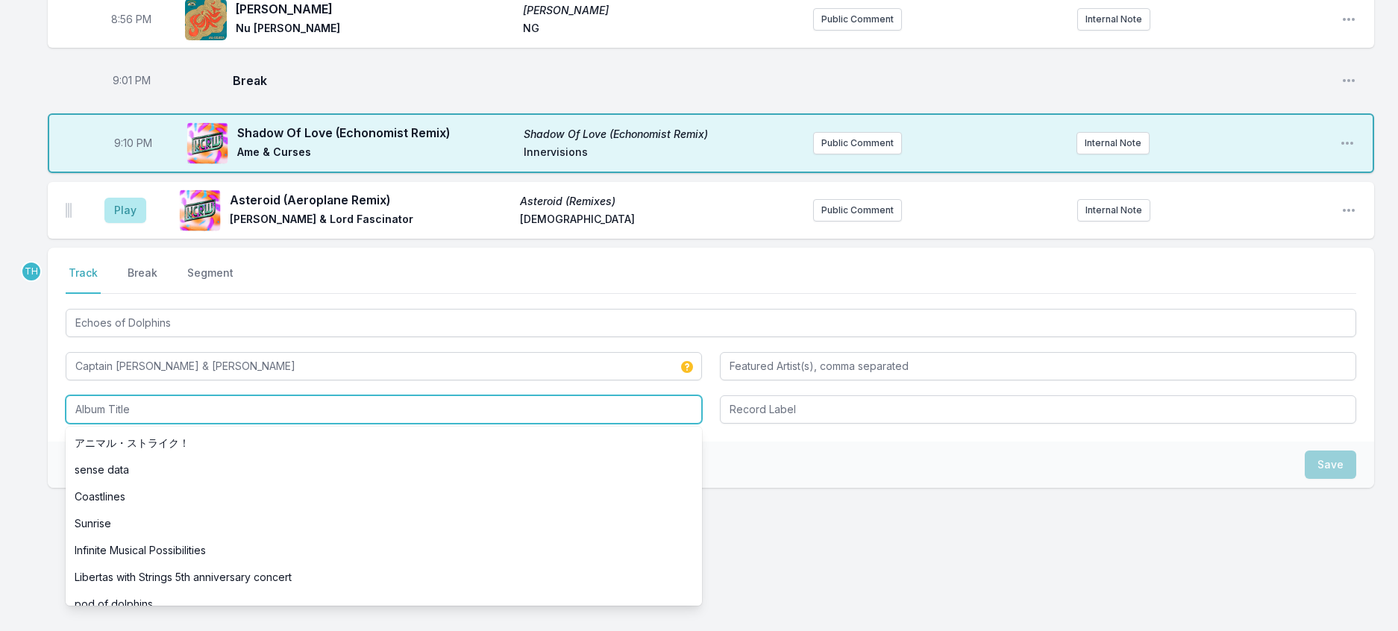
type input "e"
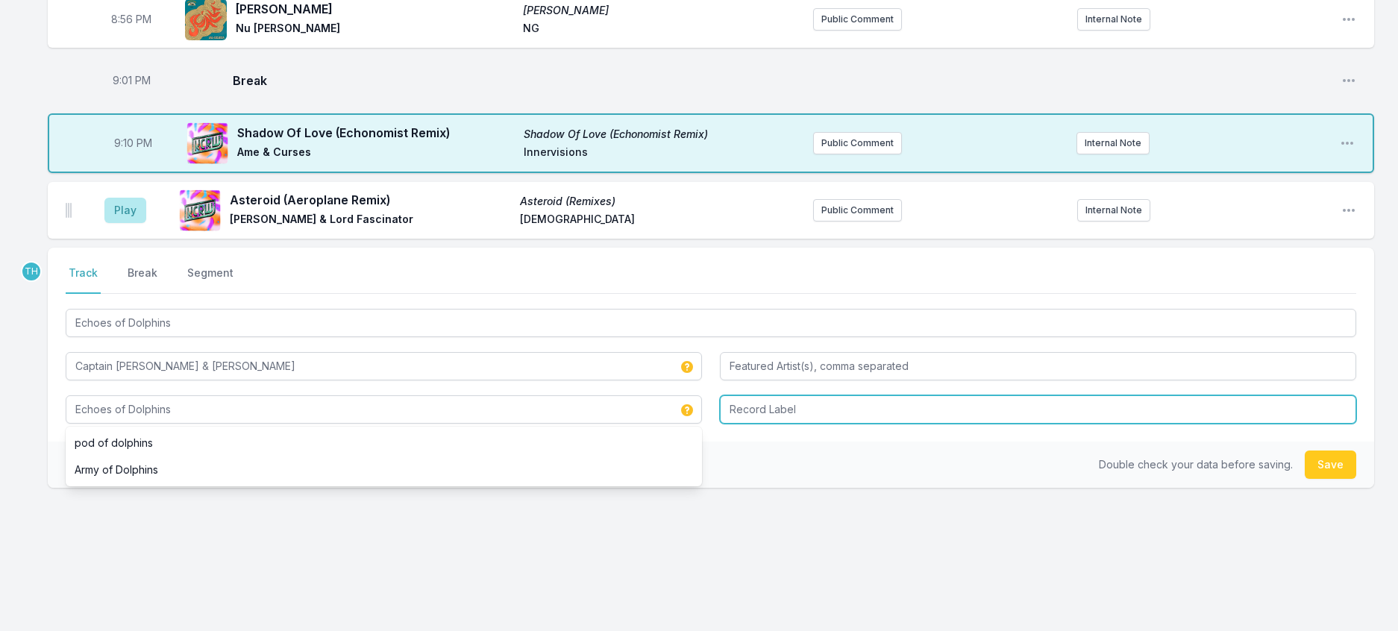
type input "Echoes of Dolphins"
type input "DGTL"
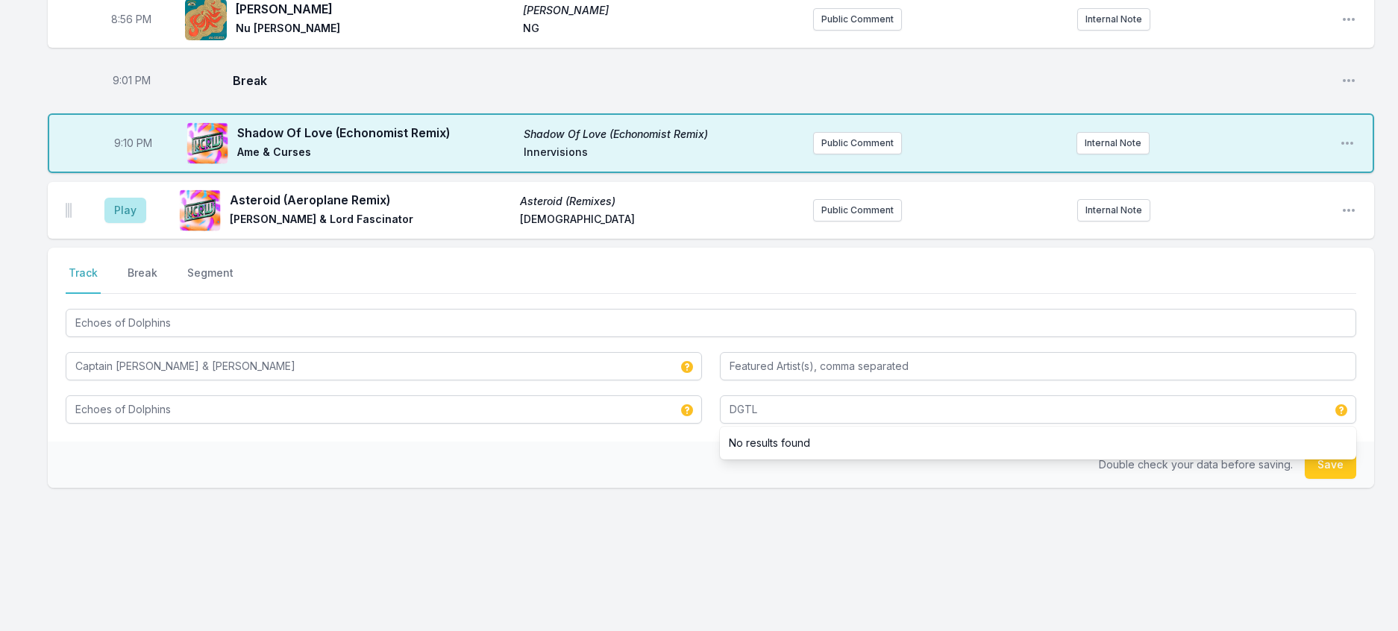
drag, startPoint x: 633, startPoint y: 572, endPoint x: 1215, endPoint y: 602, distance: 582.8
click at [634, 488] on div "Double check your data before saving. Save" at bounding box center [711, 465] width 1327 height 46
click at [1334, 479] on button "Save" at bounding box center [1330, 465] width 51 height 28
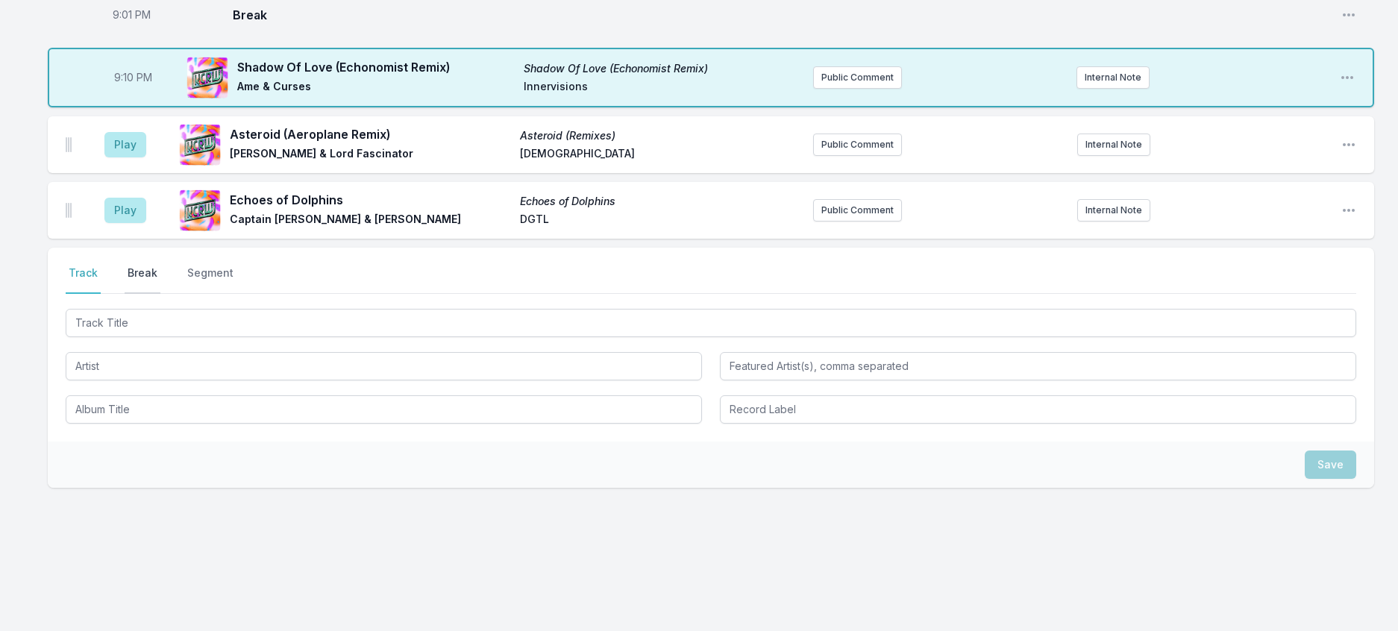
click at [160, 294] on button "Break" at bounding box center [143, 280] width 36 height 28
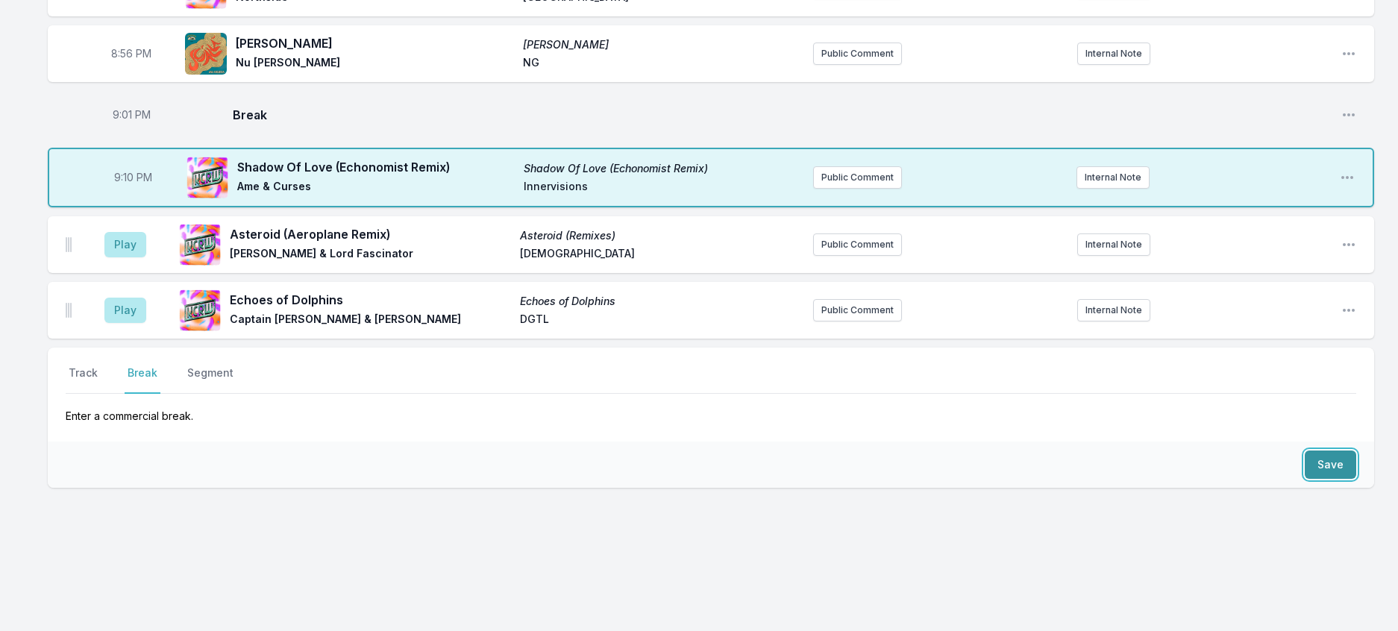
click at [1326, 479] on button "Save" at bounding box center [1330, 465] width 51 height 28
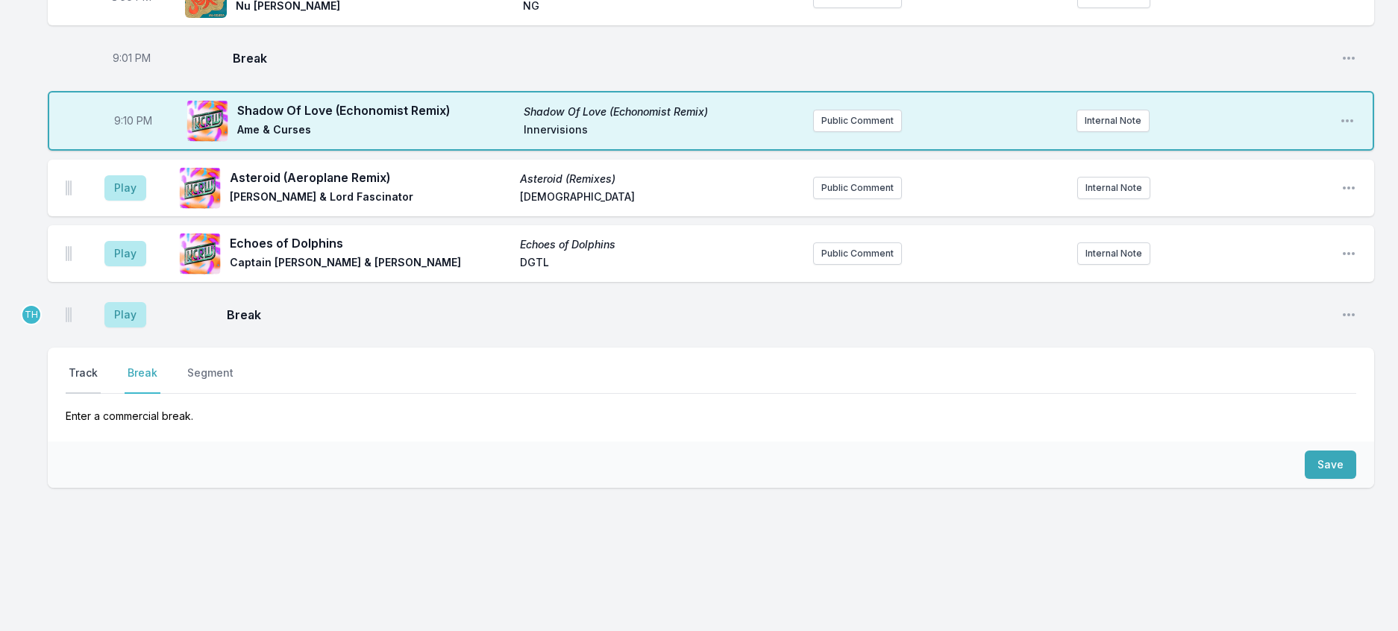
click at [92, 394] on button "Track" at bounding box center [83, 380] width 35 height 28
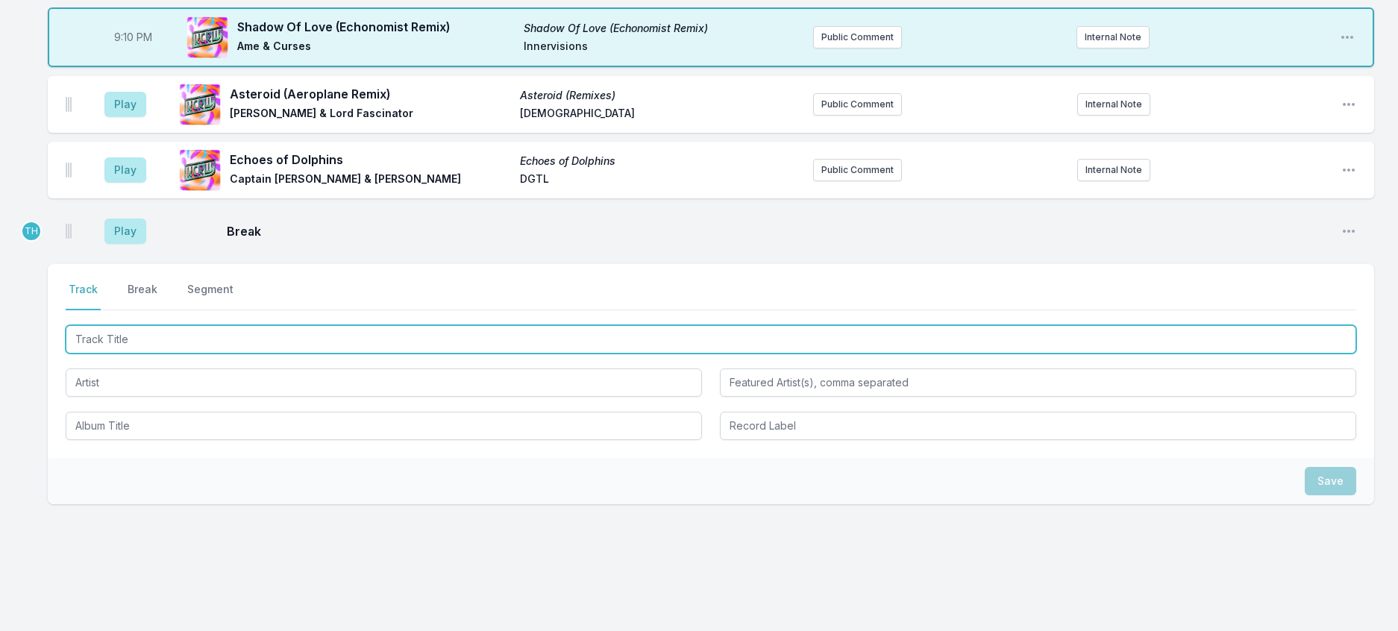
click at [123, 354] on input "Track Title" at bounding box center [711, 339] width 1291 height 28
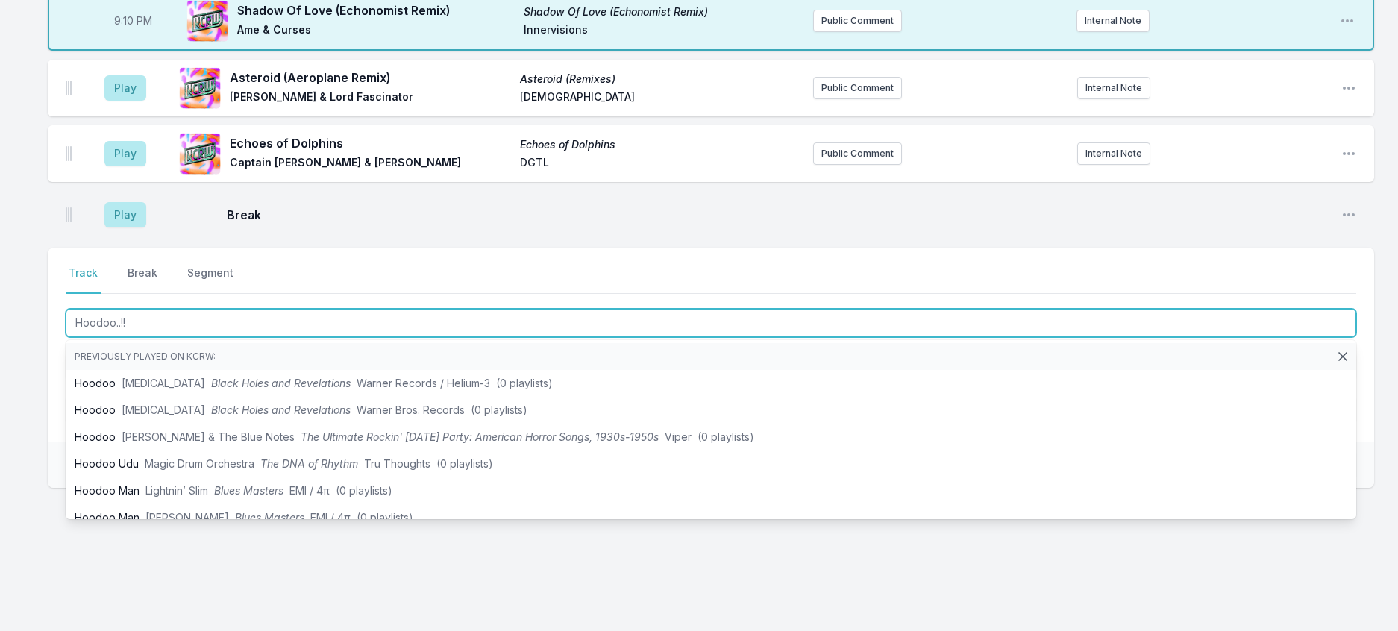
scroll to position [1470, 0]
type input "Hoodoo..!! (Red A"
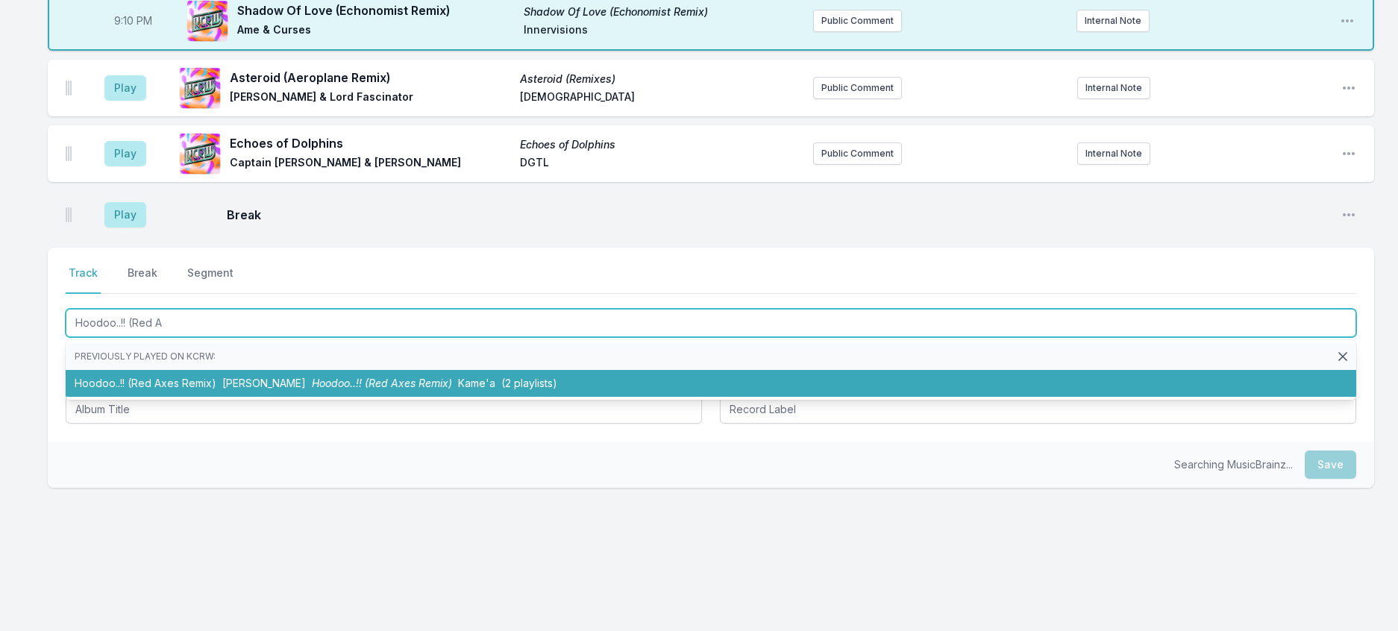
click at [495, 389] on span "Kame'a" at bounding box center [476, 383] width 37 height 13
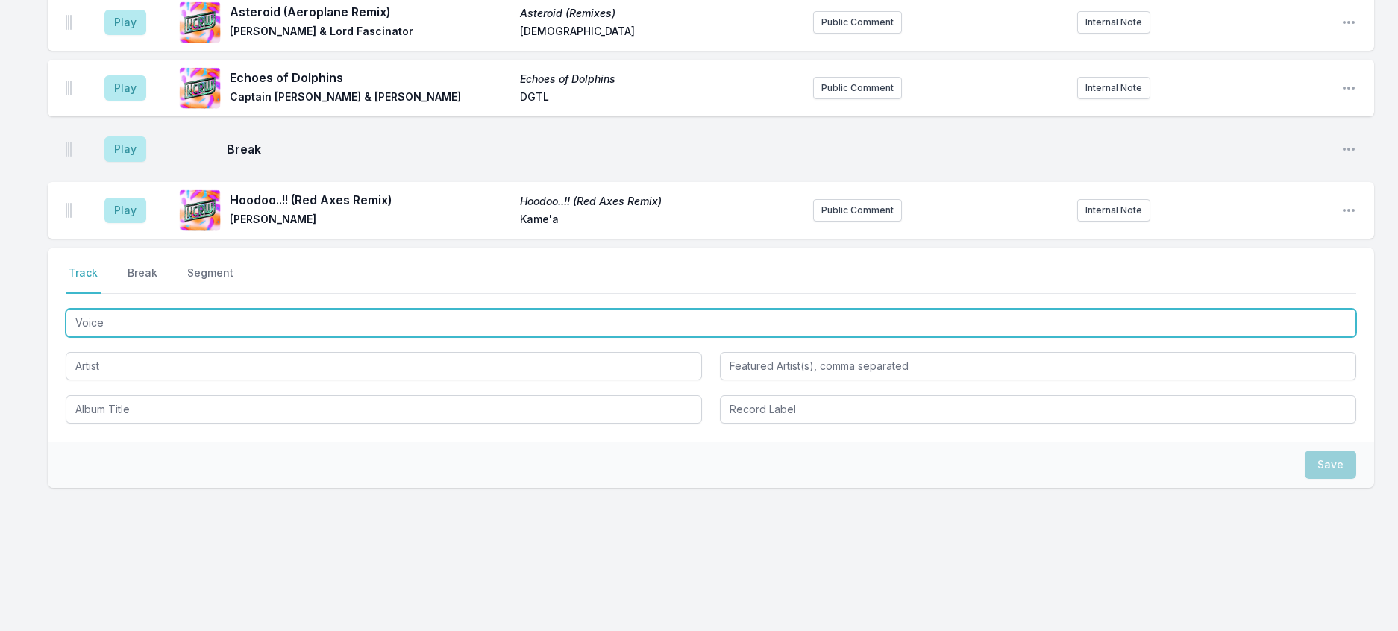
type input "Voices"
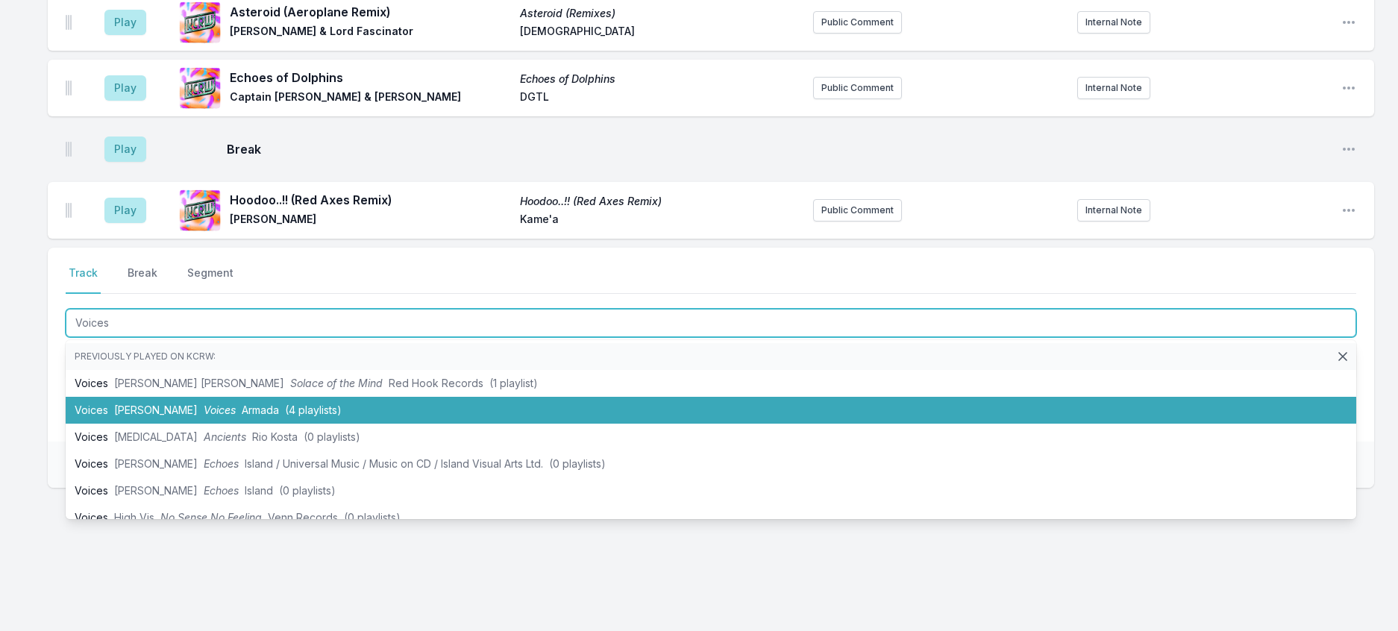
click at [240, 424] on li "Voices [PERSON_NAME] Voices Armada (4 playlists)" at bounding box center [711, 410] width 1291 height 27
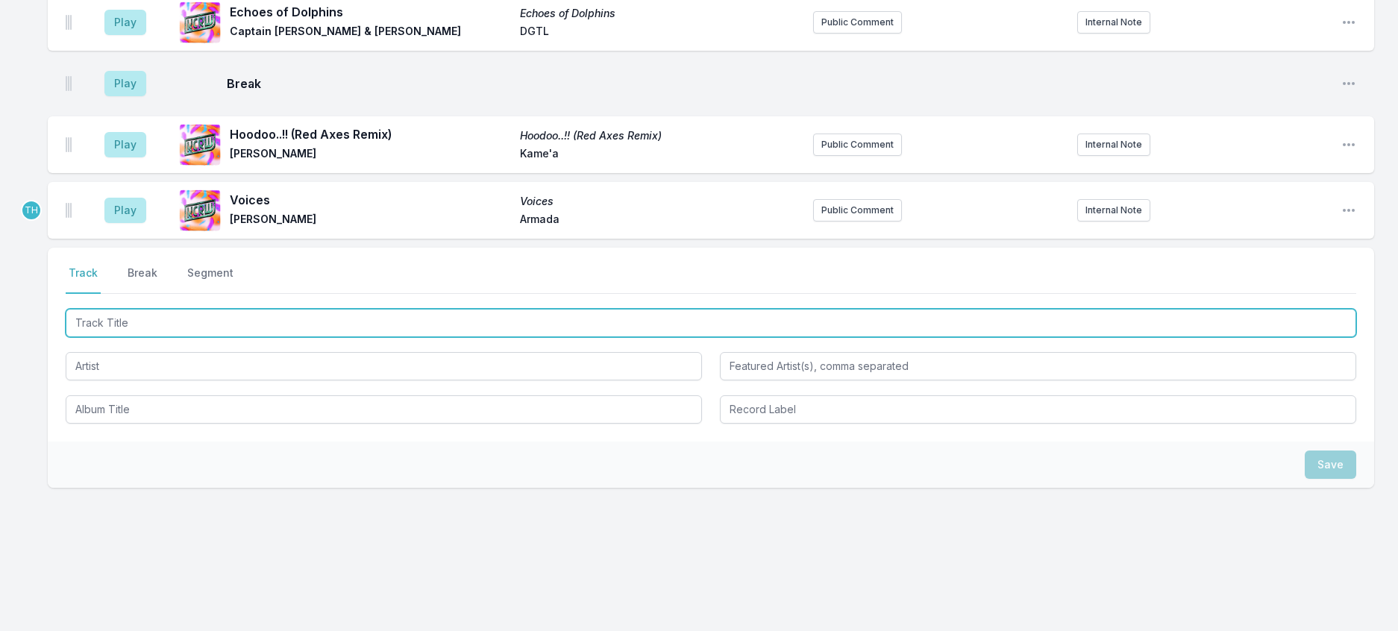
click at [272, 337] on input "Track Title" at bounding box center [711, 323] width 1291 height 28
type input "Terraform"
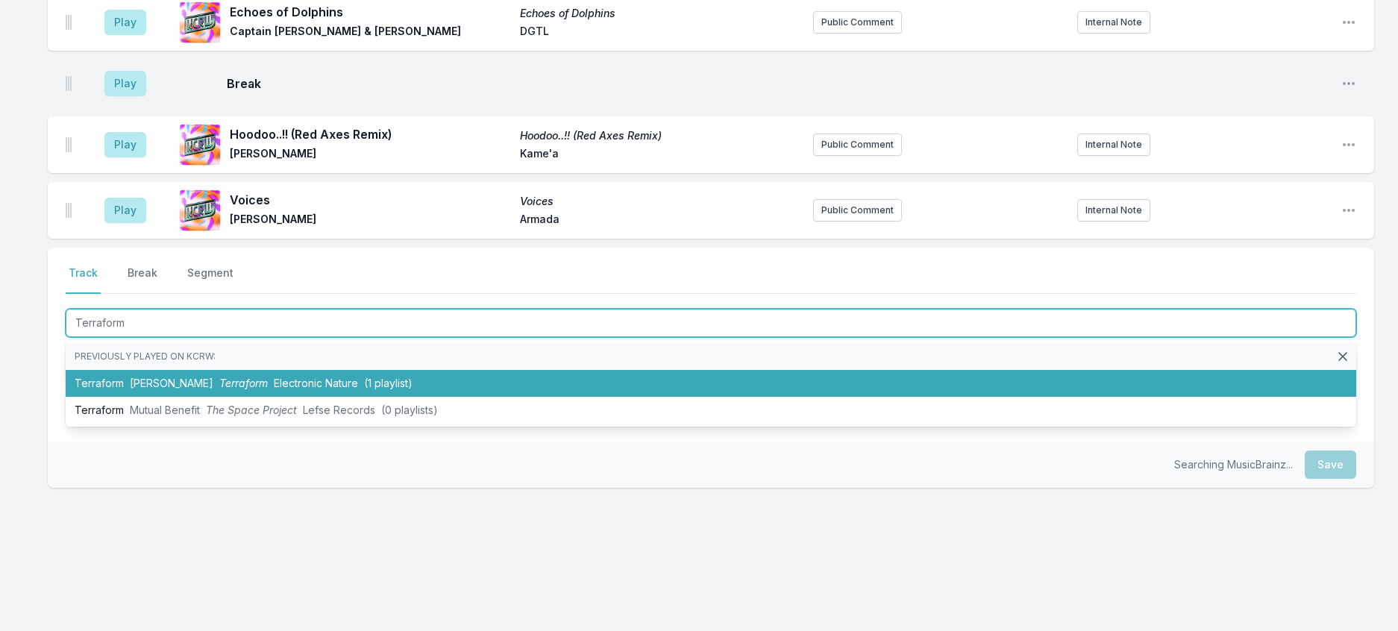
drag, startPoint x: 289, startPoint y: 555, endPoint x: 315, endPoint y: 606, distance: 57.1
click at [289, 389] on span "Electronic Nature" at bounding box center [316, 383] width 84 height 13
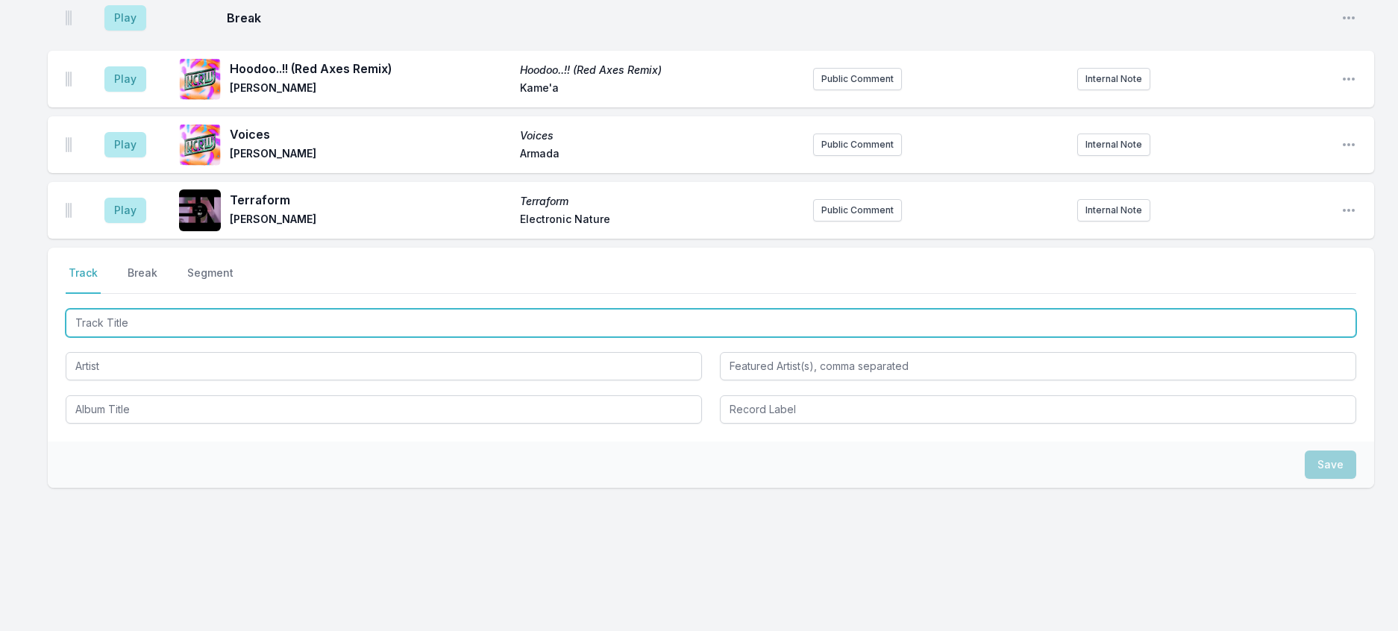
click at [222, 337] on input "Track Title" at bounding box center [711, 323] width 1291 height 28
type input "t"
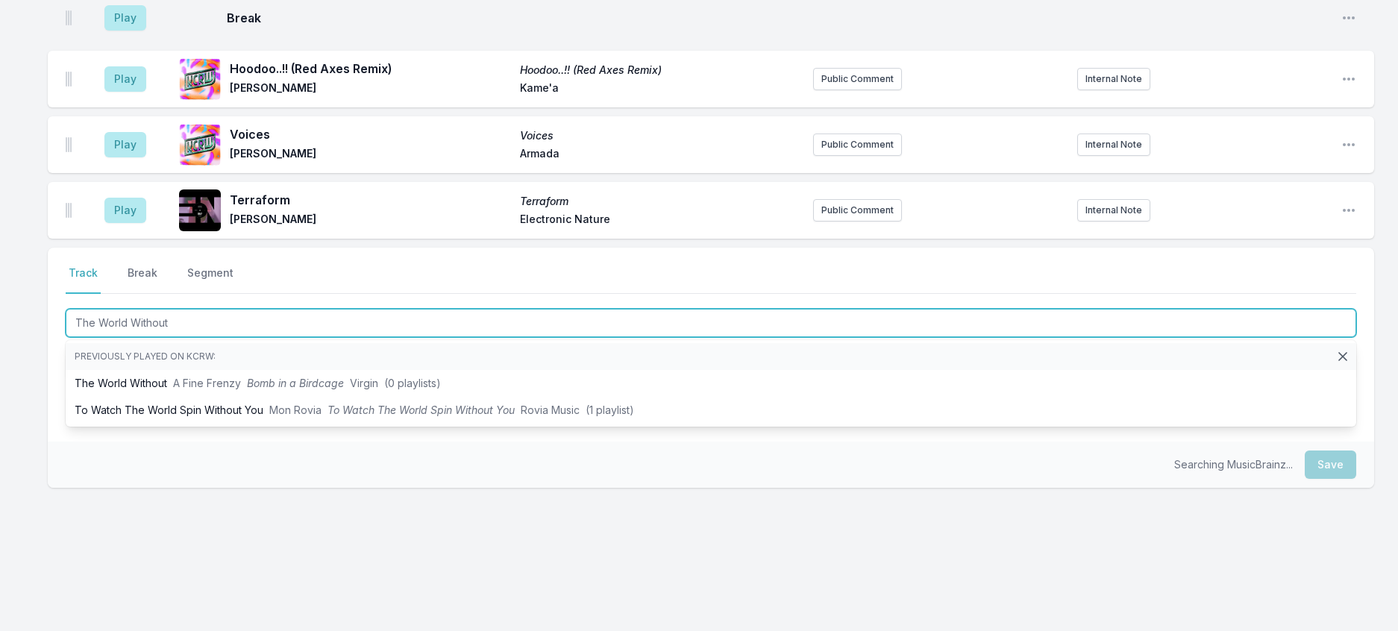
scroll to position [1619, 0]
drag, startPoint x: 340, startPoint y: 419, endPoint x: 331, endPoint y: 386, distance: 33.8
click at [338, 337] on input "The World Without" at bounding box center [711, 323] width 1291 height 28
type input "The World Without U"
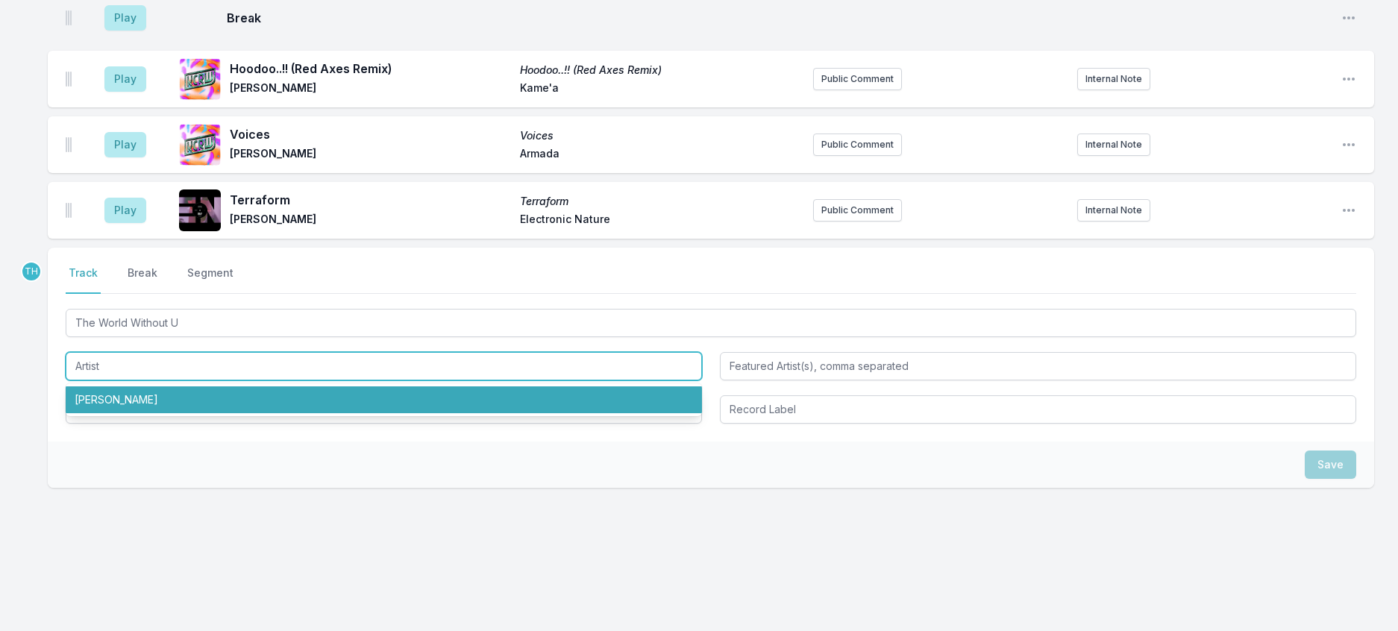
click at [179, 413] on li "[PERSON_NAME]" at bounding box center [384, 400] width 636 height 27
type input "[PERSON_NAME]"
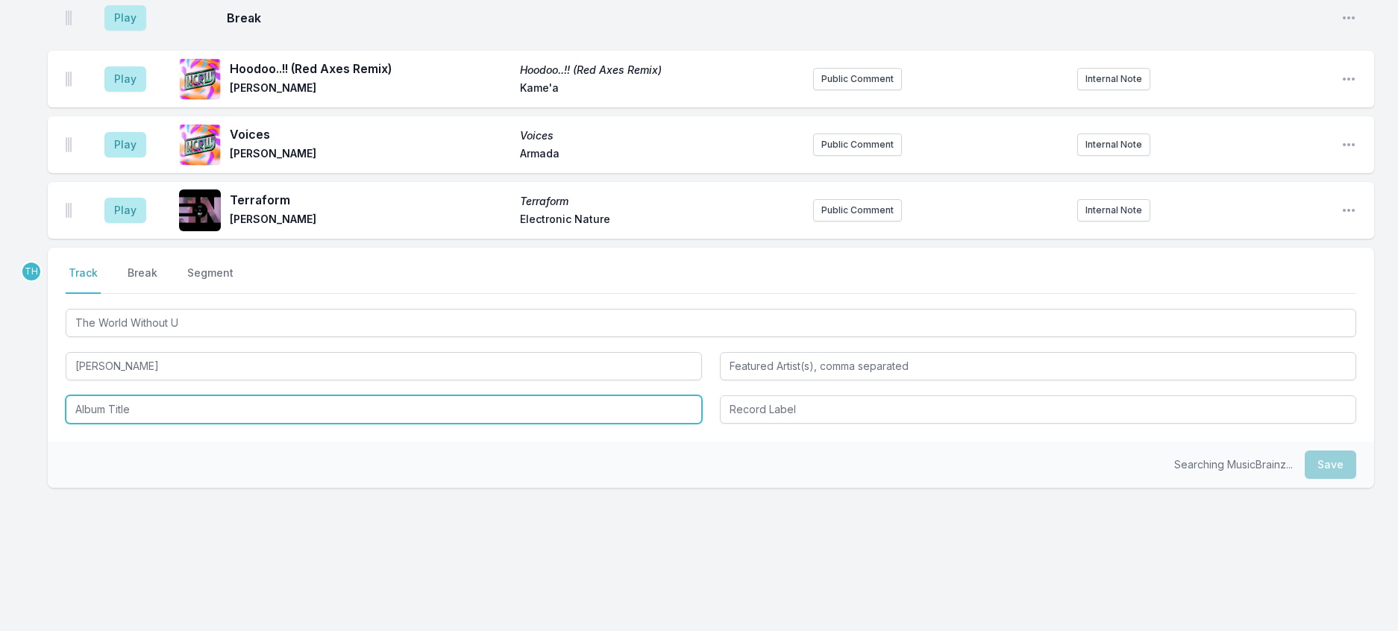
click at [143, 424] on input "Album Title" at bounding box center [384, 409] width 636 height 28
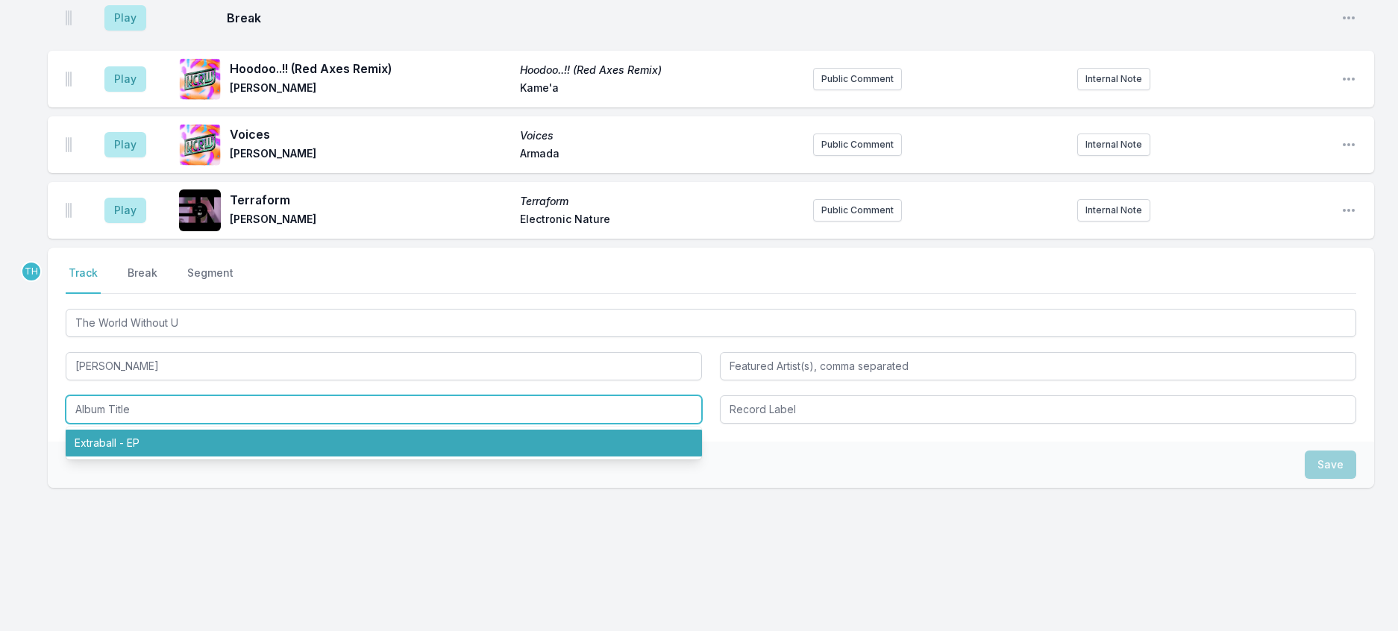
click at [132, 457] on li "Extraball - EP" at bounding box center [384, 443] width 636 height 27
type input "Extraball - EP"
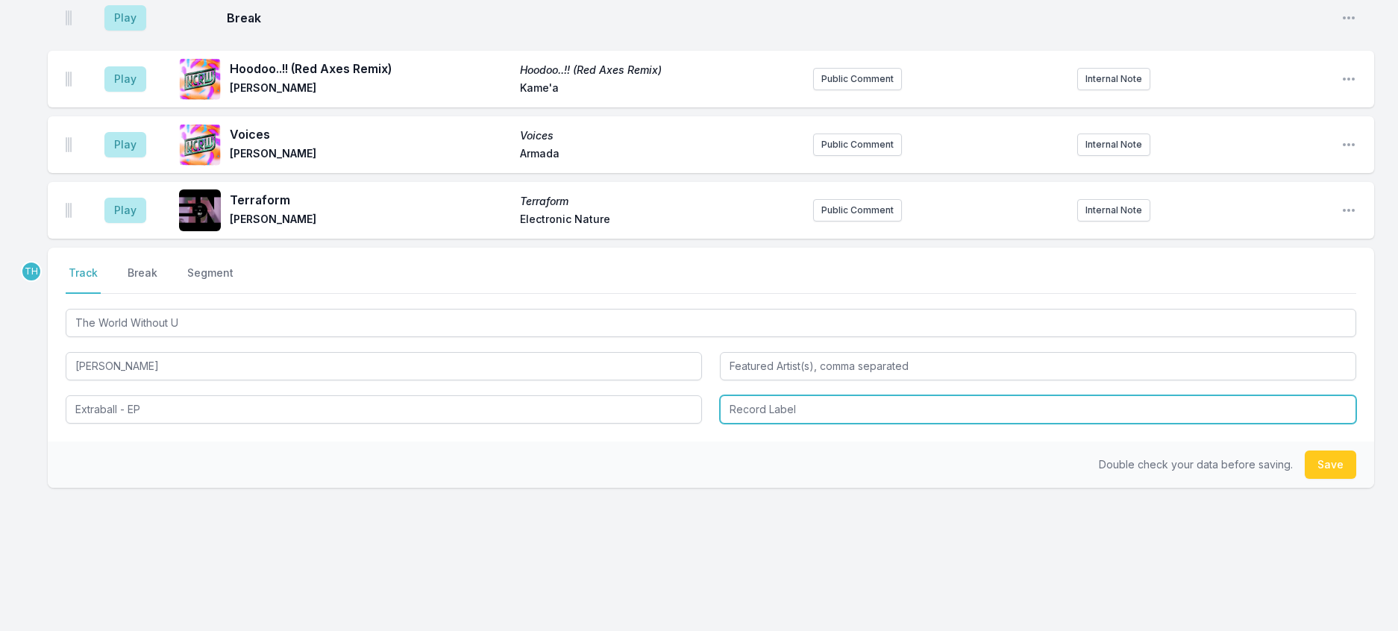
click at [837, 424] on input "Record Label" at bounding box center [1038, 409] width 636 height 28
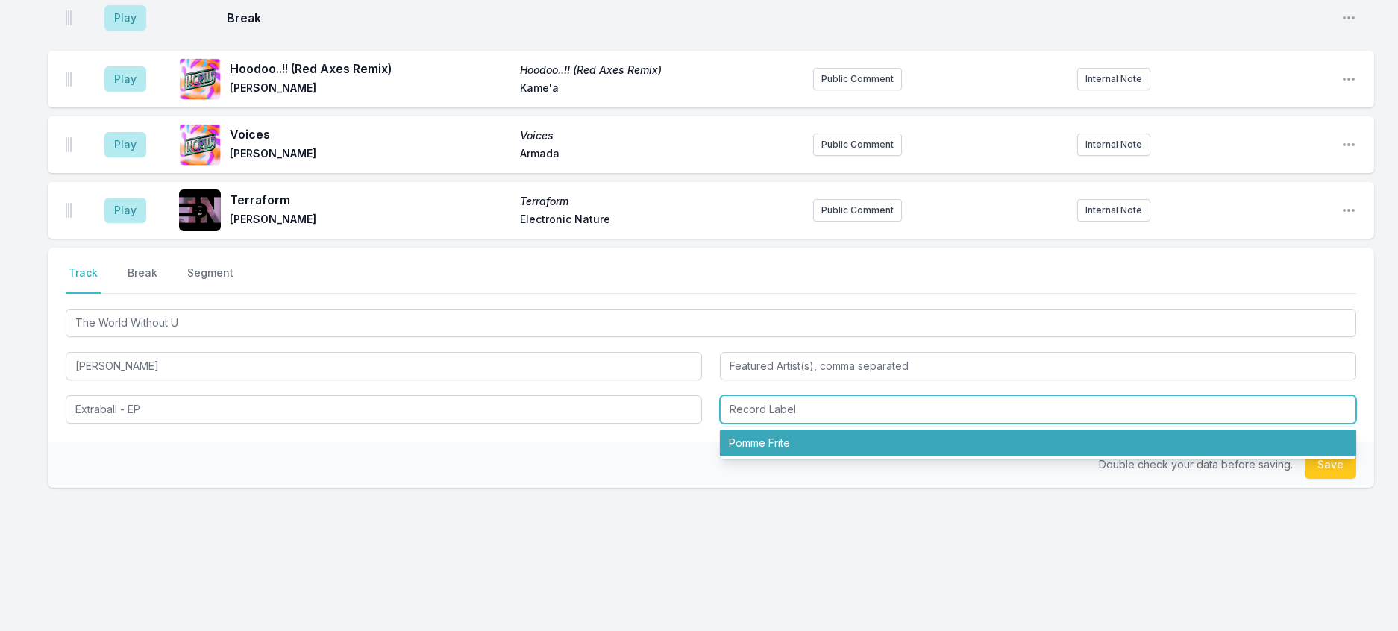
click at [792, 457] on li "Pomme Frite" at bounding box center [1038, 443] width 636 height 27
type input "Pomme Frite"
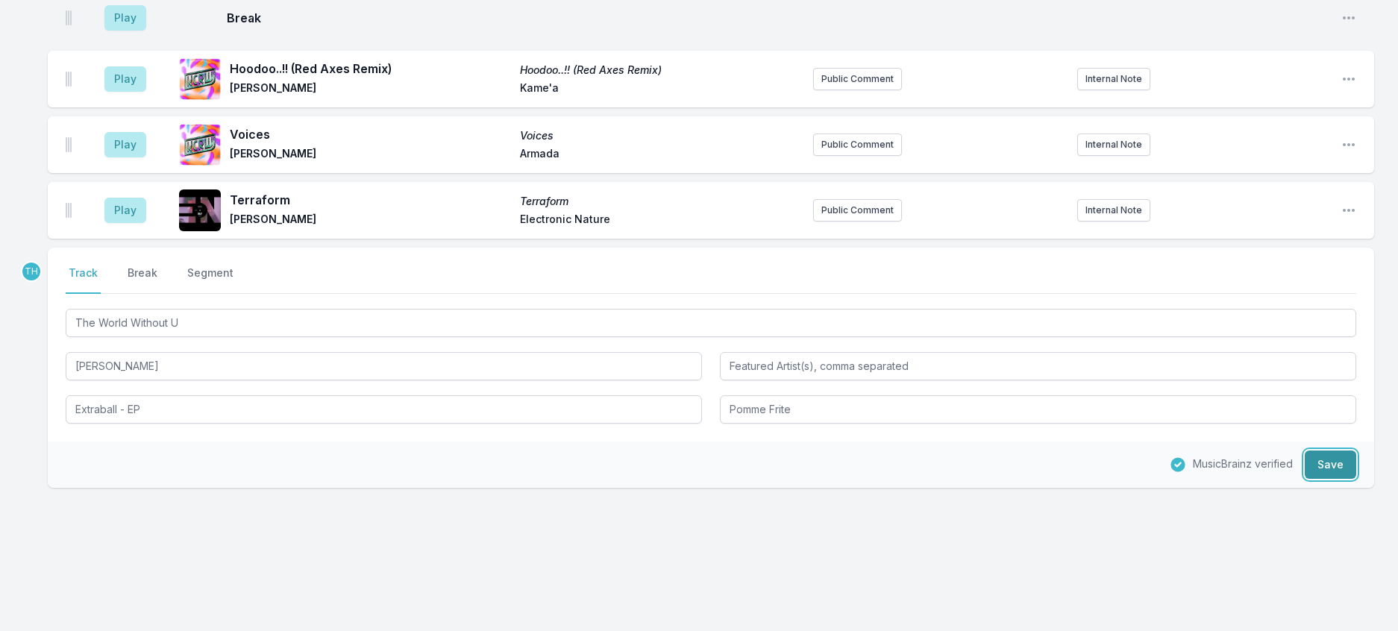
click at [1310, 479] on button "Save" at bounding box center [1330, 465] width 51 height 28
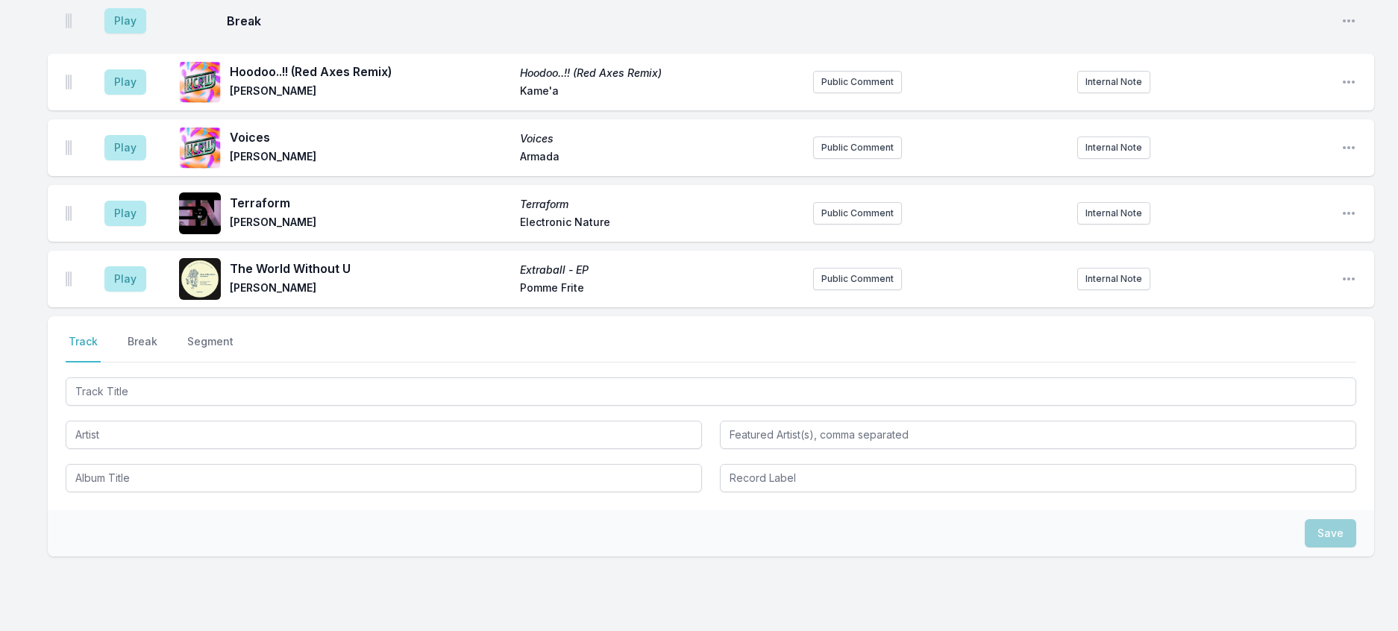
scroll to position [1395, 0]
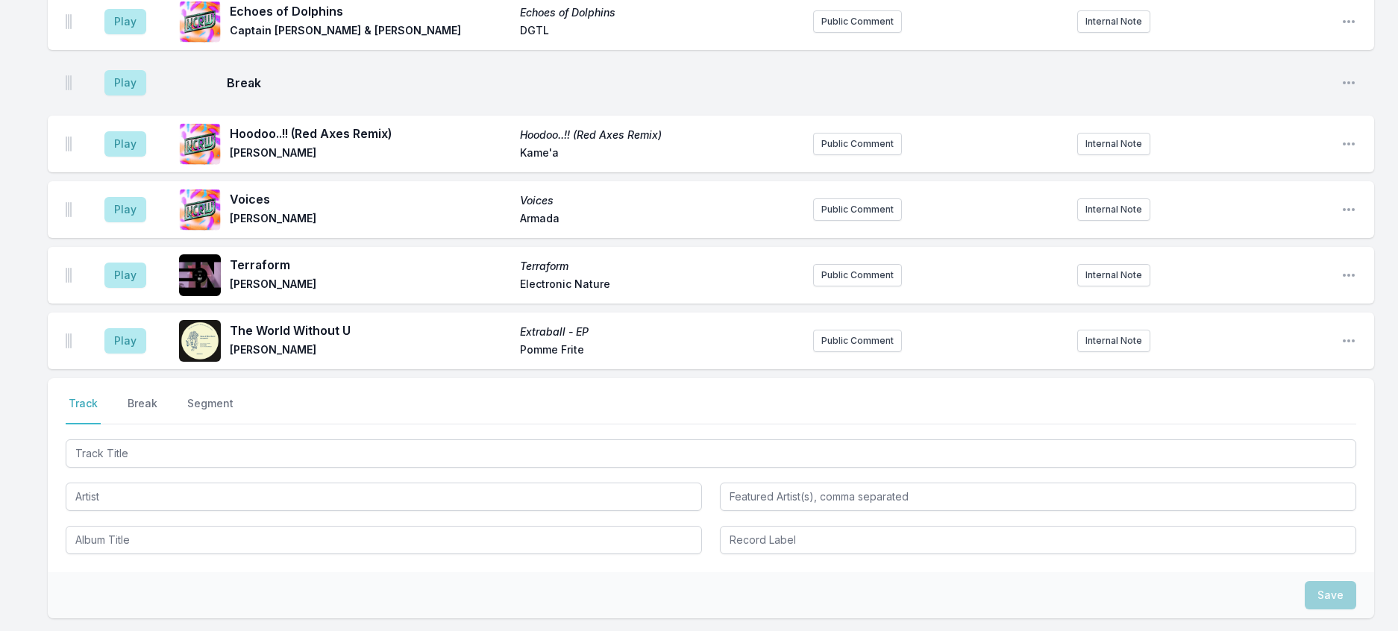
click at [1344, 50] on div "Play Echoes of Dolphins Echoes of Dolphins Captain [PERSON_NAME] & [PERSON_NAME…" at bounding box center [711, 21] width 1327 height 57
click at [1348, 29] on icon "Open playlist item options" at bounding box center [1349, 21] width 15 height 15
click at [1189, 119] on button "Delete Entry" at bounding box center [1272, 105] width 167 height 27
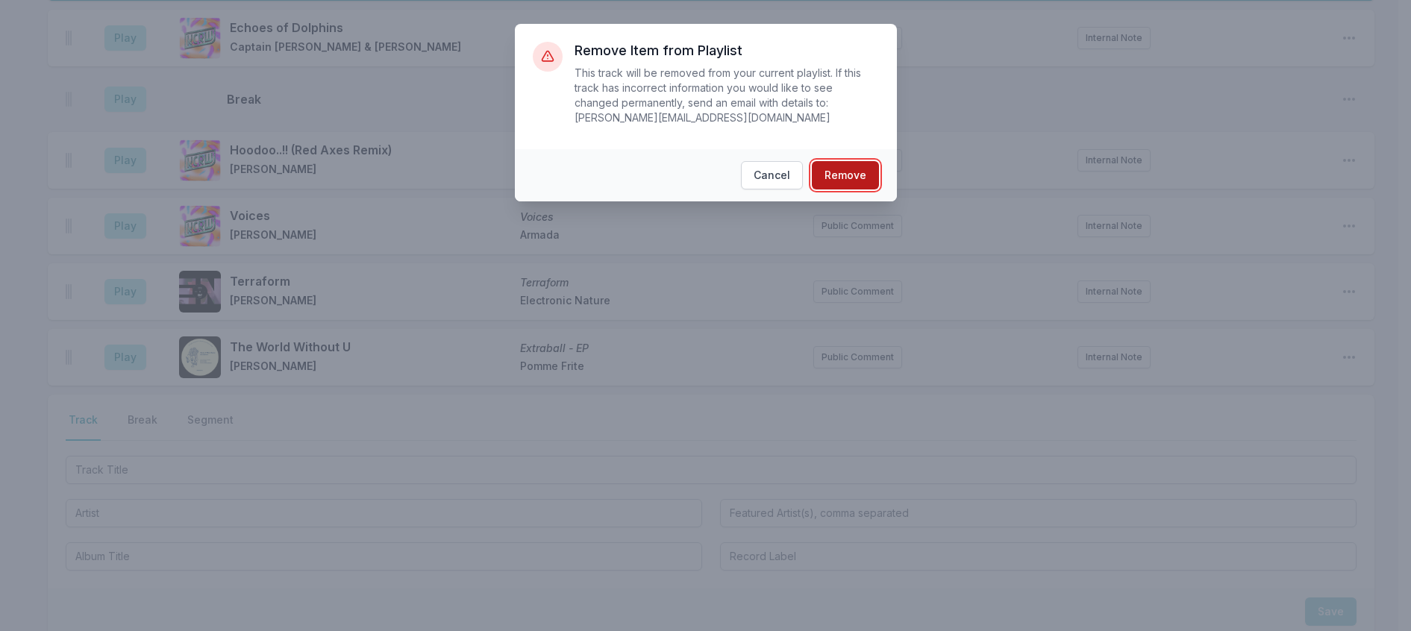
click at [848, 177] on button "Remove" at bounding box center [845, 175] width 67 height 28
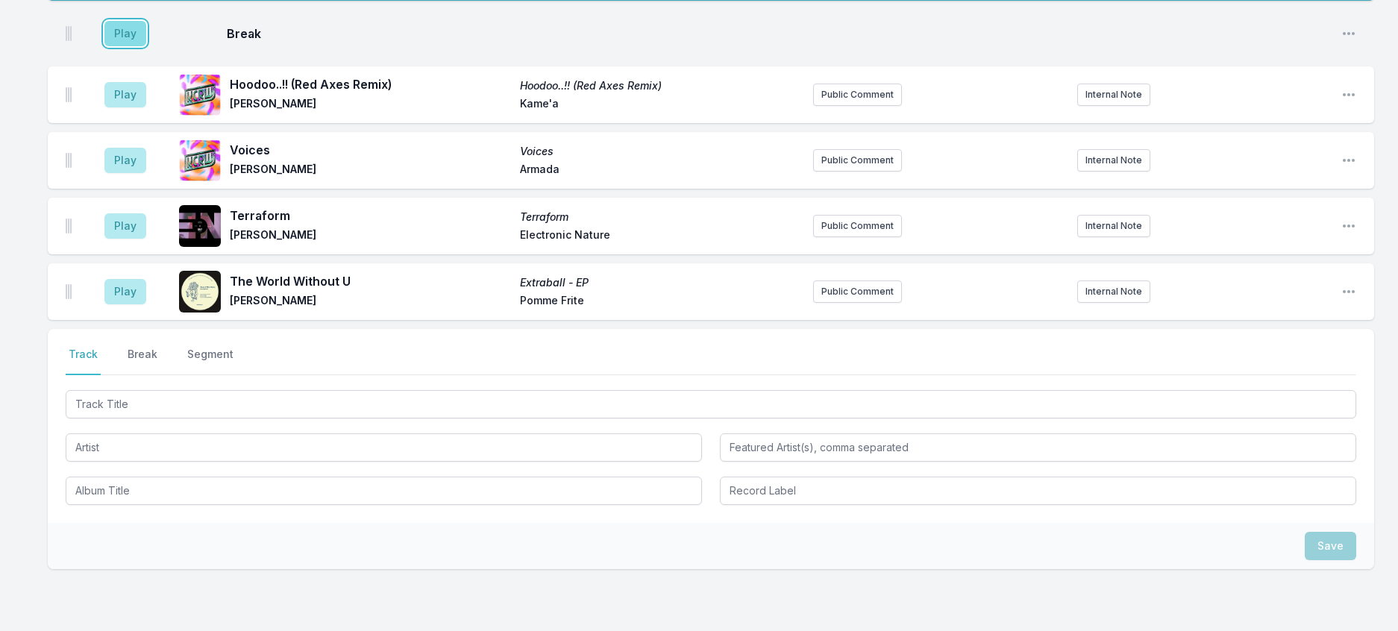
click at [146, 46] on button "Play" at bounding box center [125, 33] width 42 height 25
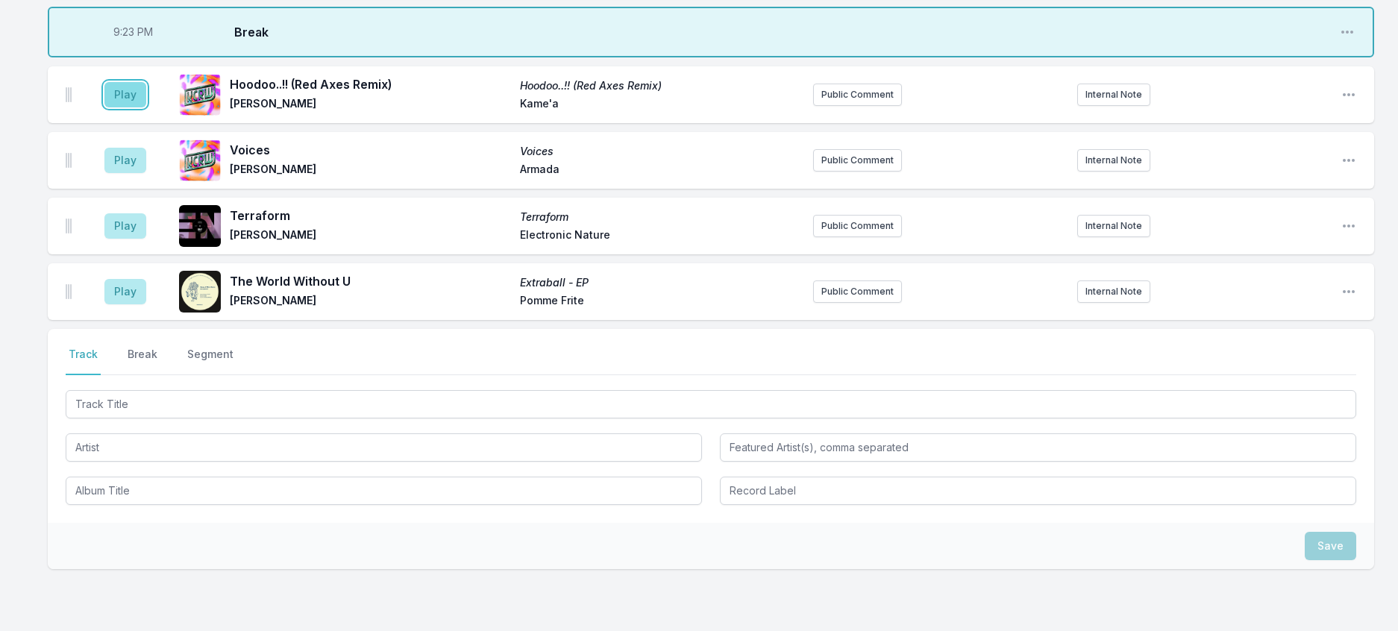
click at [146, 107] on button "Play" at bounding box center [125, 94] width 42 height 25
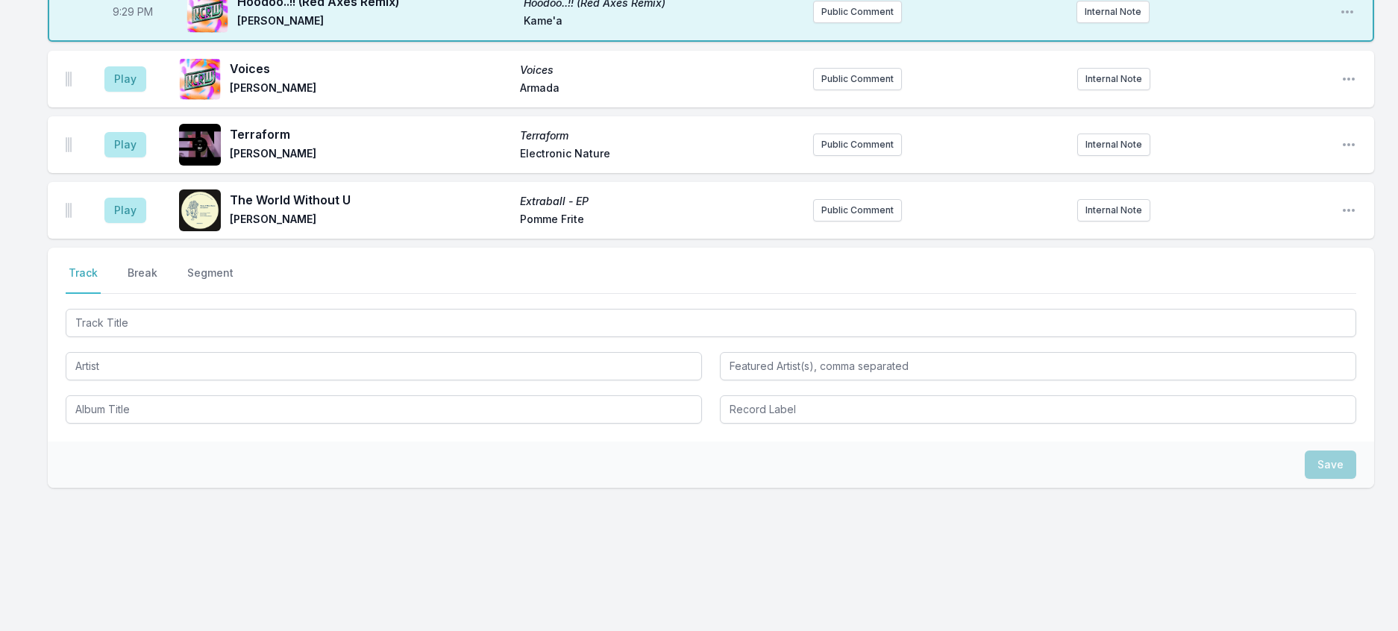
scroll to position [1677, 0]
click at [157, 294] on button "Break" at bounding box center [143, 280] width 36 height 28
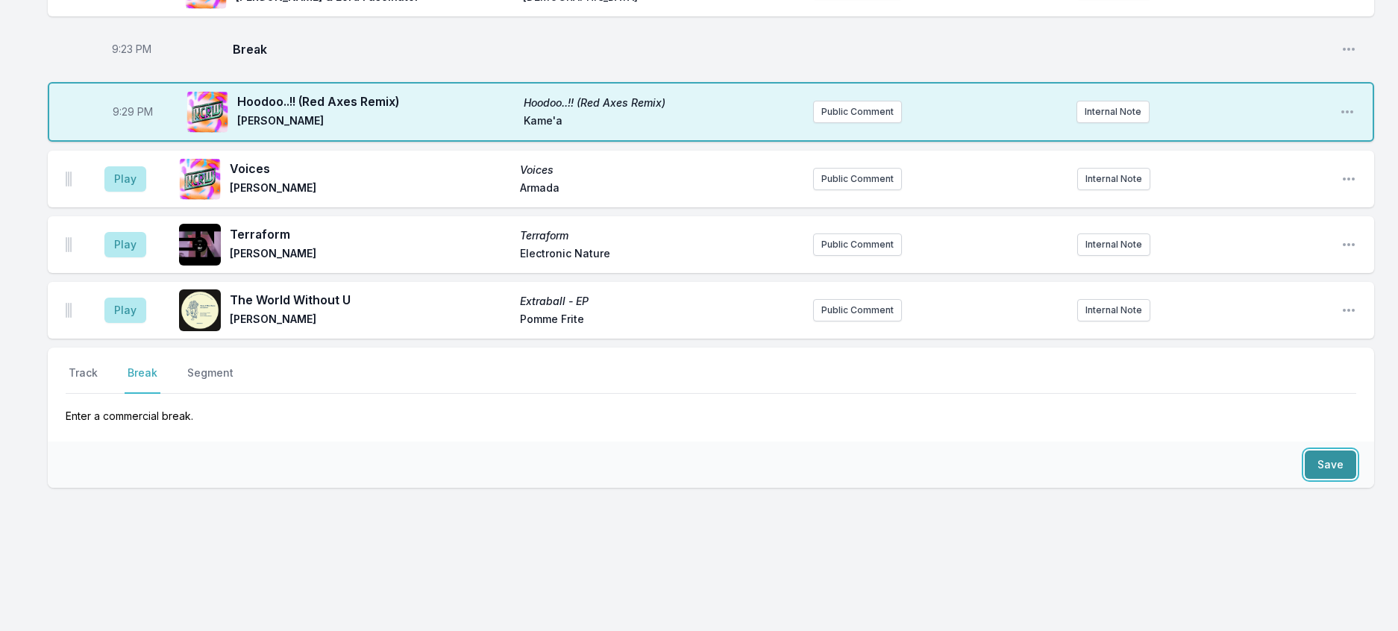
click at [1313, 451] on button "Save" at bounding box center [1330, 465] width 51 height 28
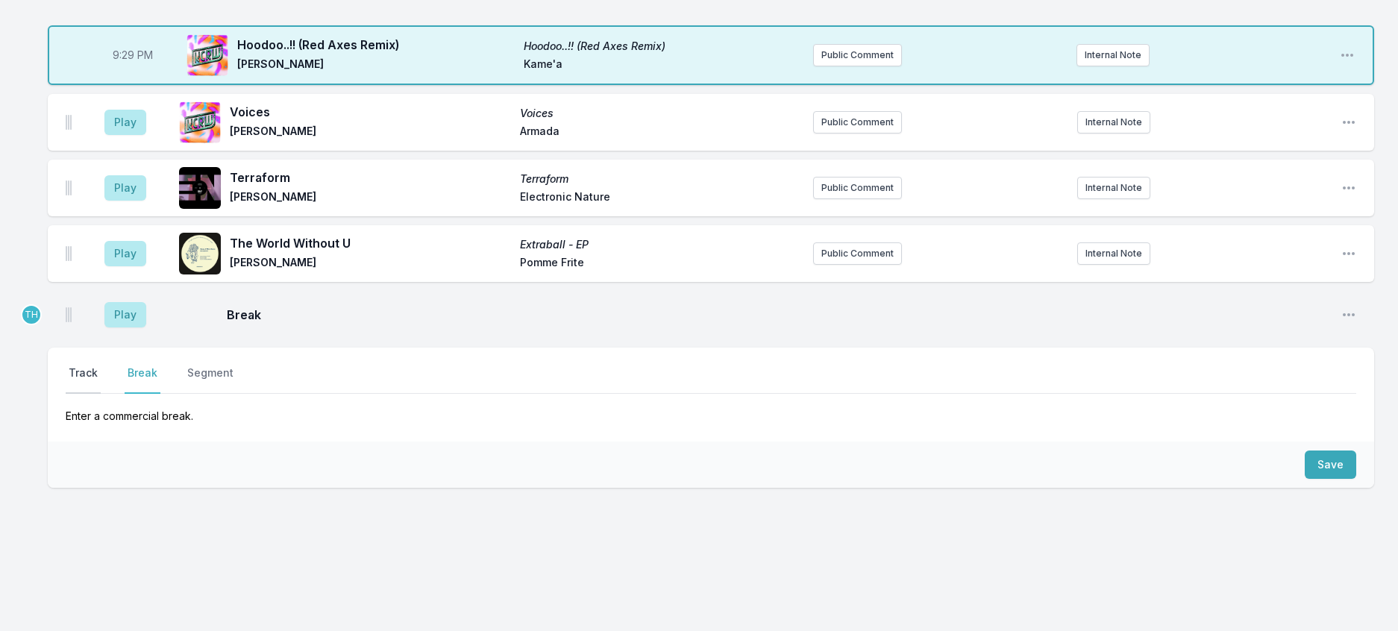
click at [84, 394] on button "Track" at bounding box center [83, 380] width 35 height 28
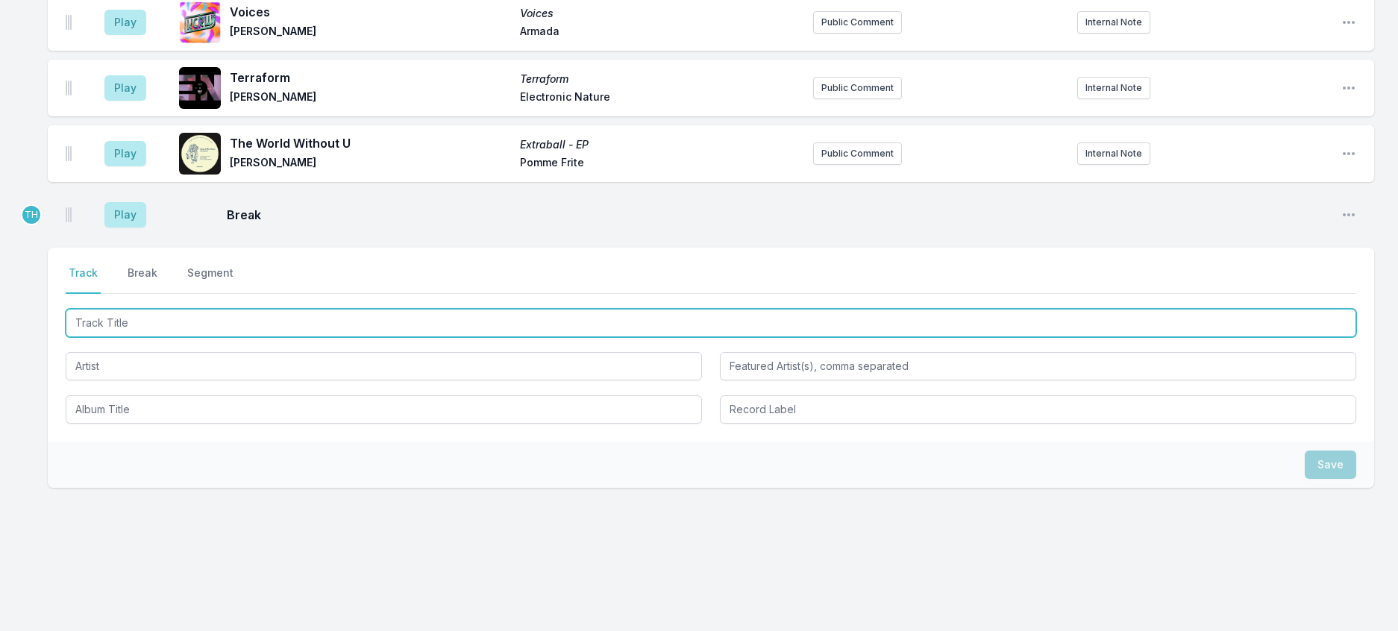
click at [118, 337] on input "Track Title" at bounding box center [711, 323] width 1291 height 28
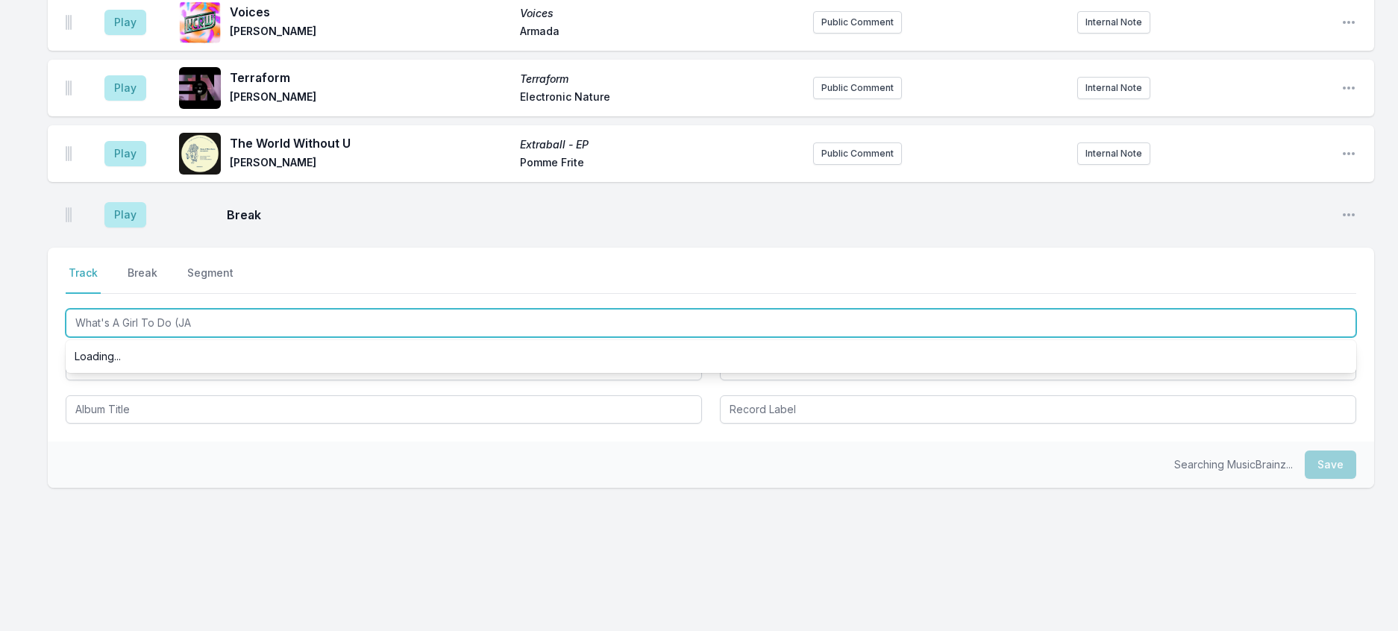
type input "What's A Girl To Do (JAE"
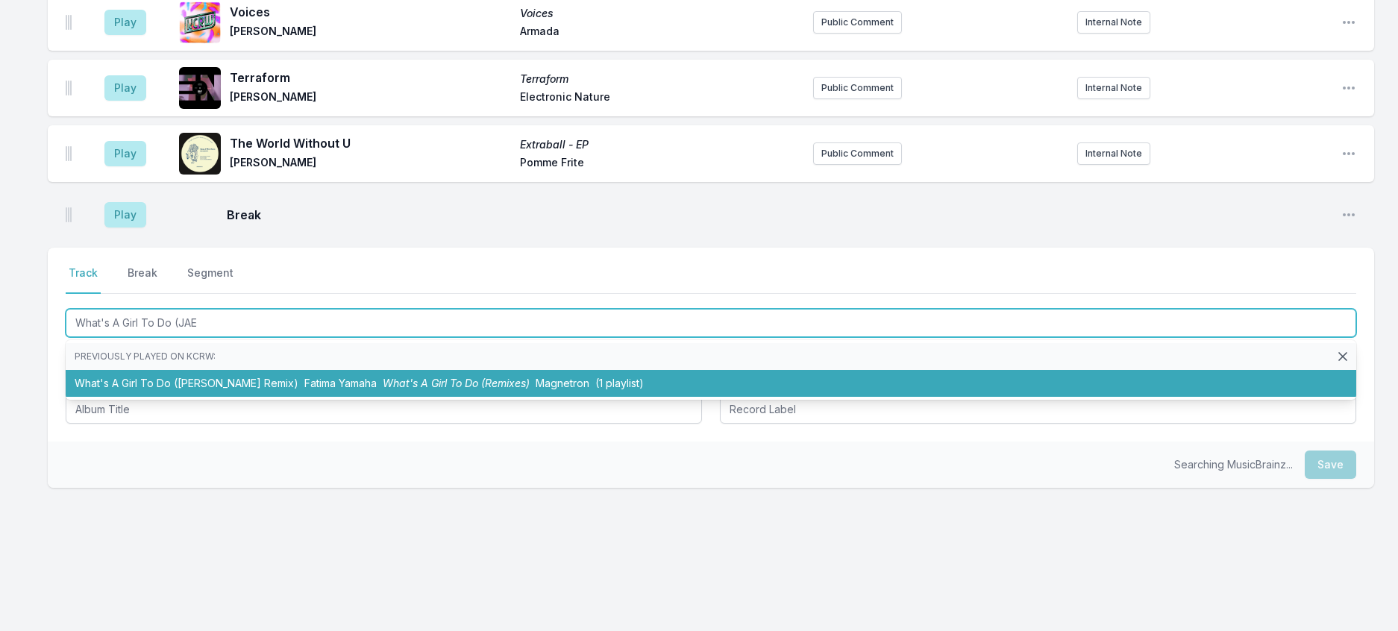
click at [288, 397] on li "What's A Girl To Do ([PERSON_NAME] Remix) Fatima Yamaha What's A Girl To Do (Re…" at bounding box center [711, 383] width 1291 height 27
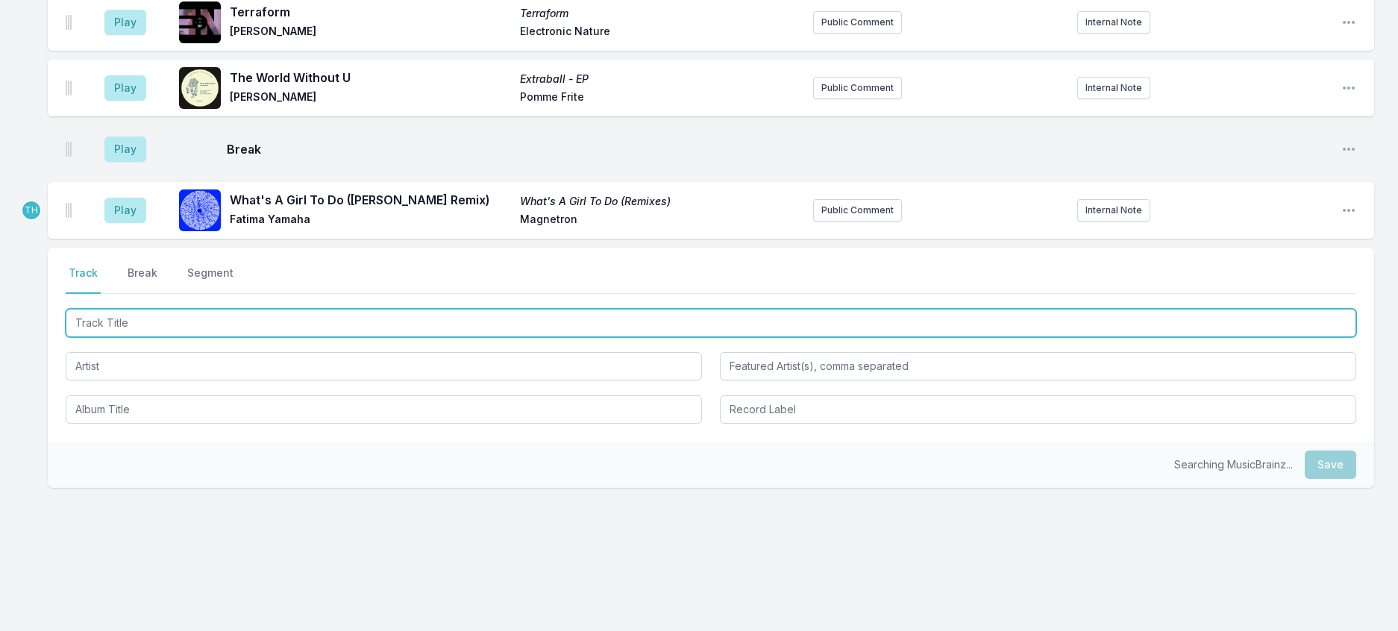
click at [319, 337] on input "Track Title" at bounding box center [711, 323] width 1291 height 28
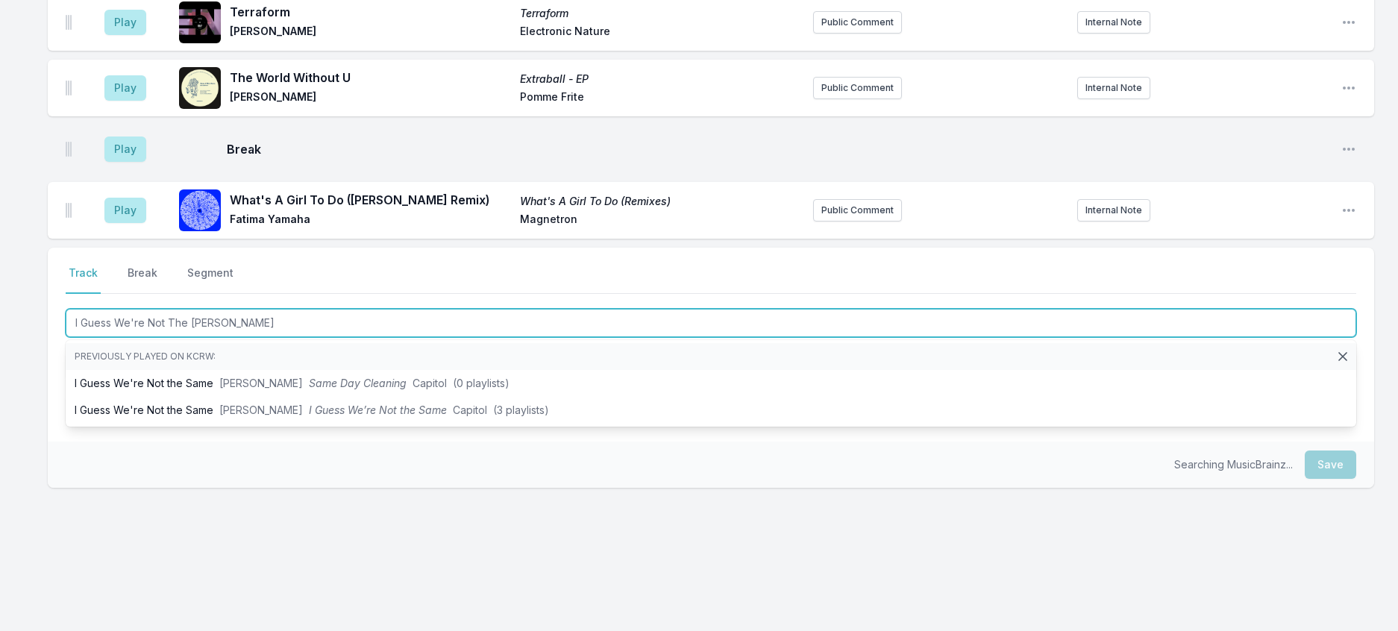
type input "I Guess We're Not The Same"
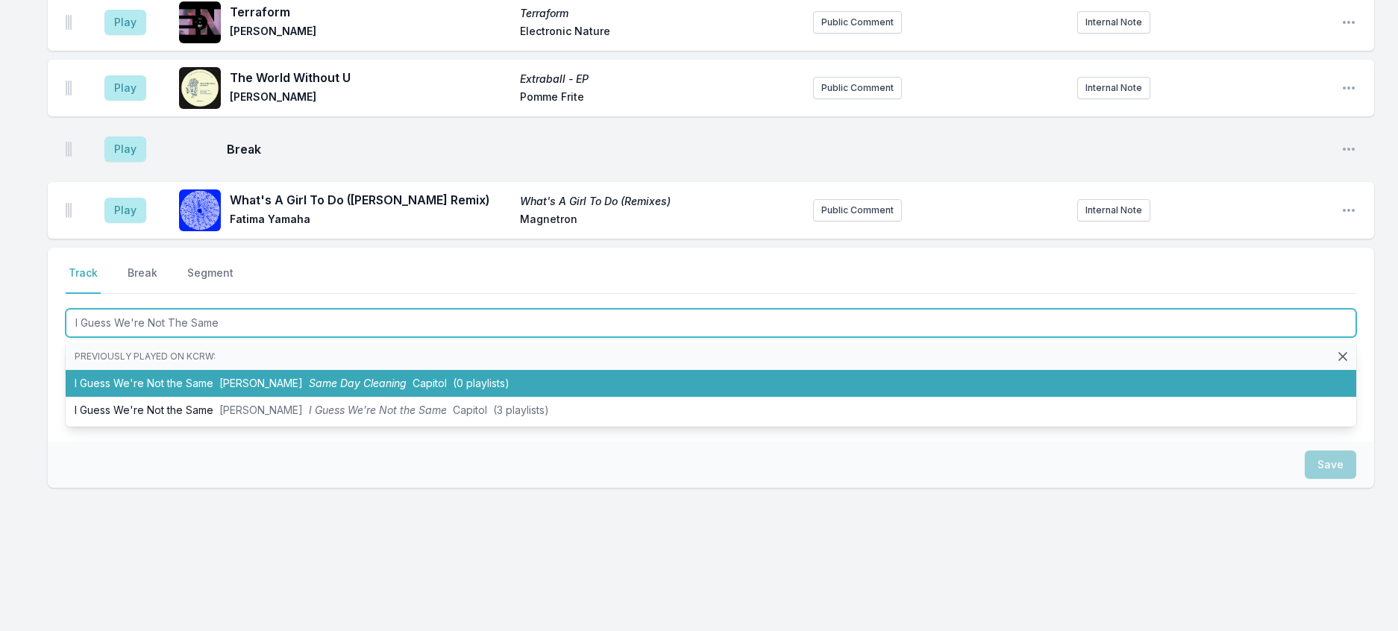
click at [348, 389] on span "Same Day Cleaning" at bounding box center [358, 383] width 98 height 13
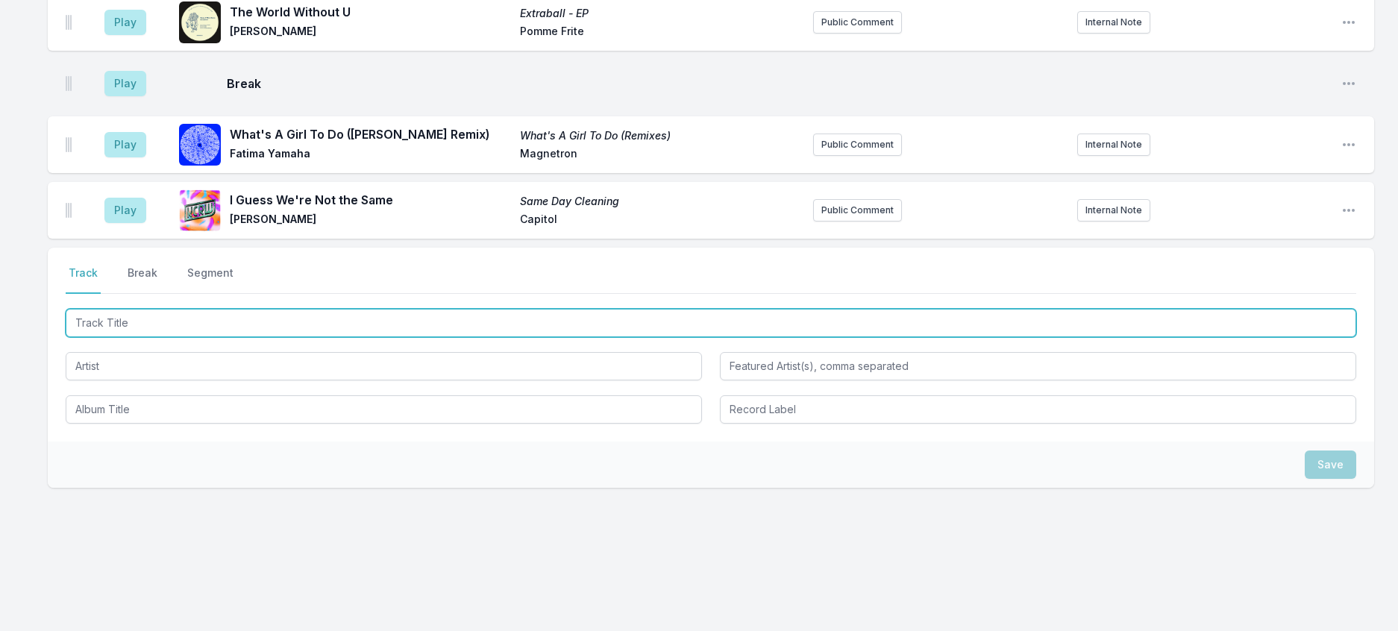
scroll to position [1865, 0]
type input "Jalek (Speed Garage Mix)"
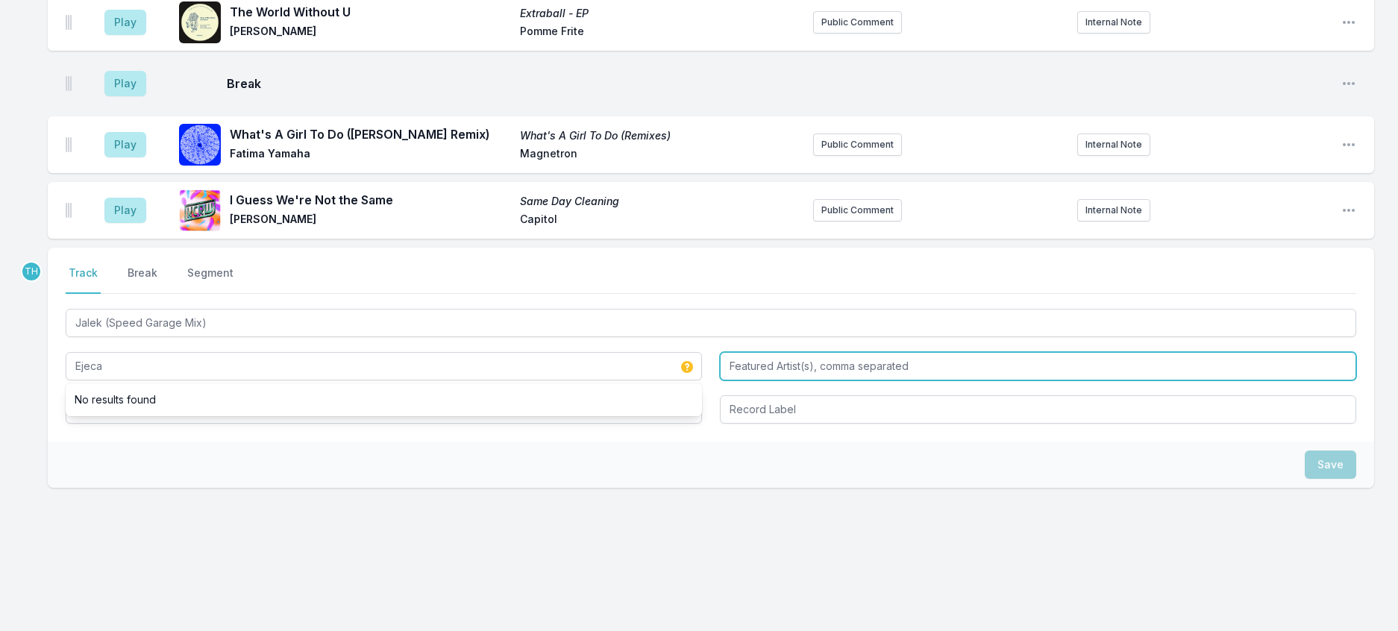
type input "Ejeca"
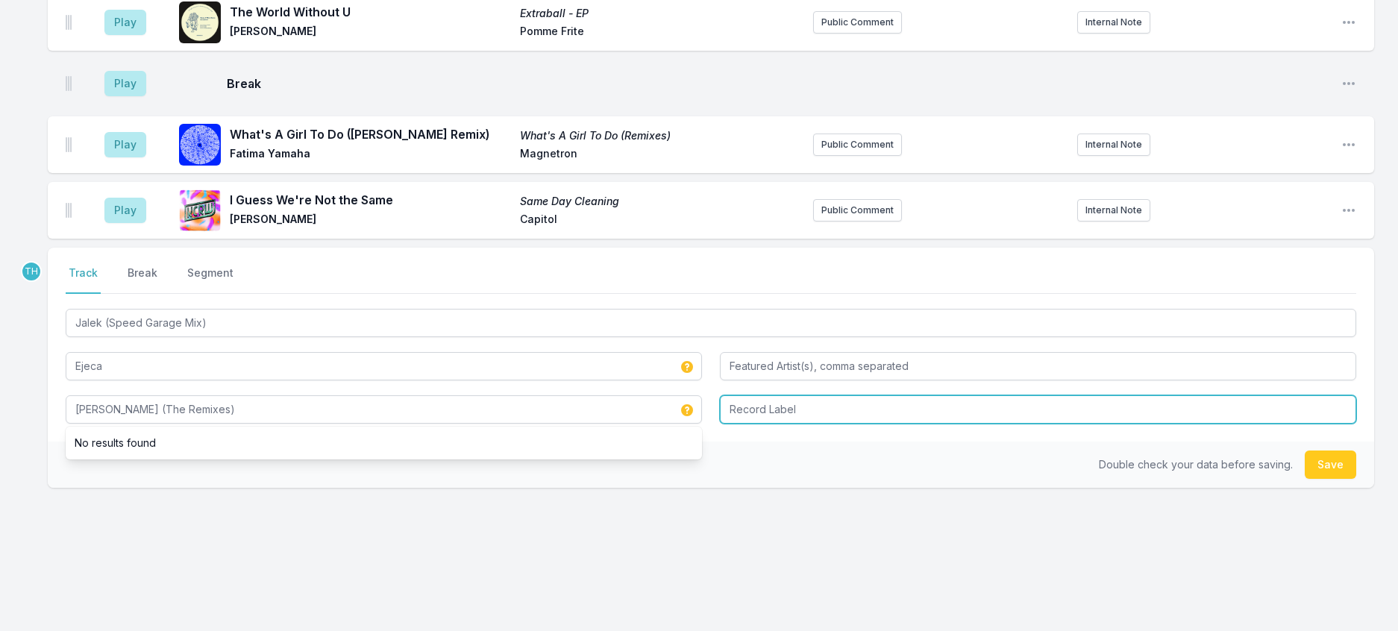
type input "[PERSON_NAME] (The Remixes)"
type input "Greenisland"
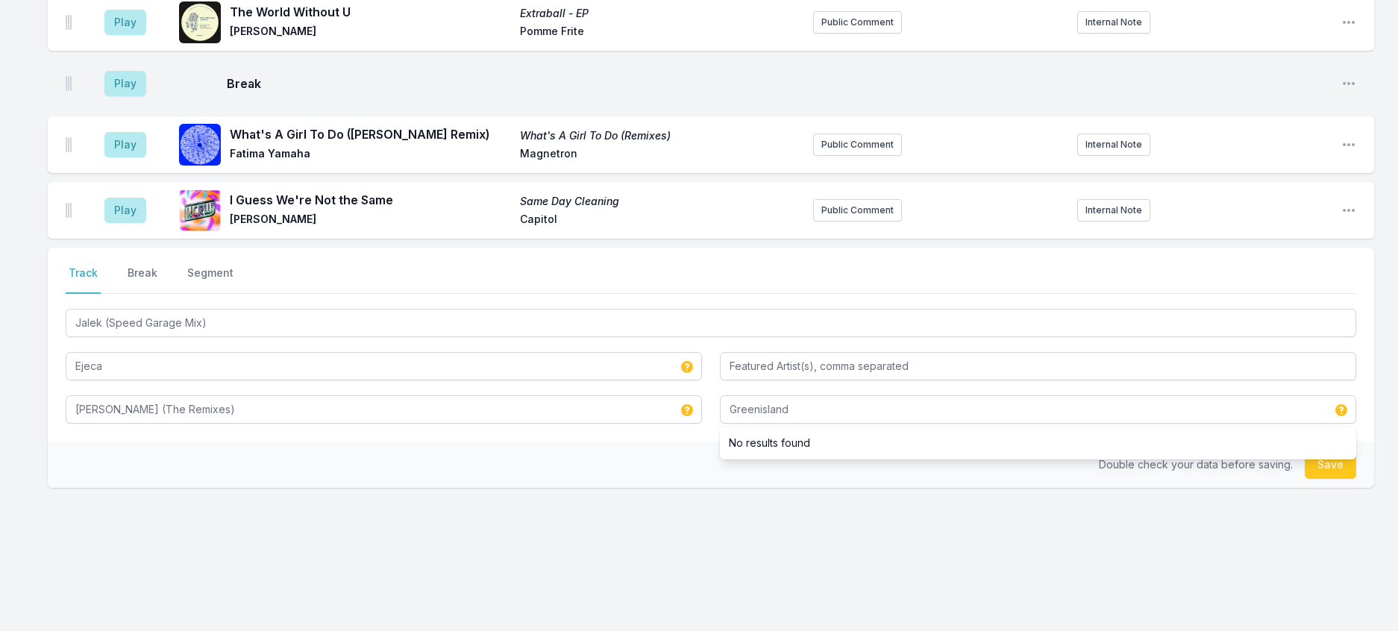
drag, startPoint x: 613, startPoint y: 535, endPoint x: 1004, endPoint y: 525, distance: 390.4
click at [614, 488] on div "Double check your data before saving. Save" at bounding box center [711, 465] width 1327 height 46
click at [1313, 479] on button "Save" at bounding box center [1330, 465] width 51 height 28
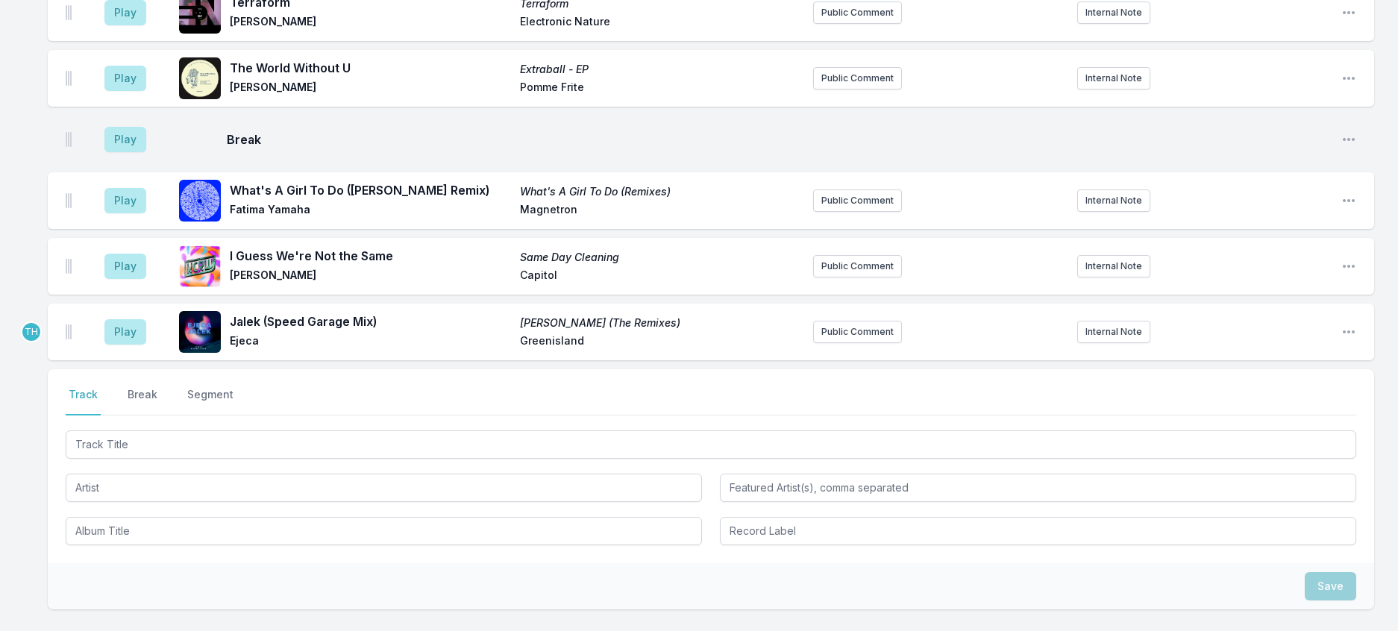
scroll to position [1565, 0]
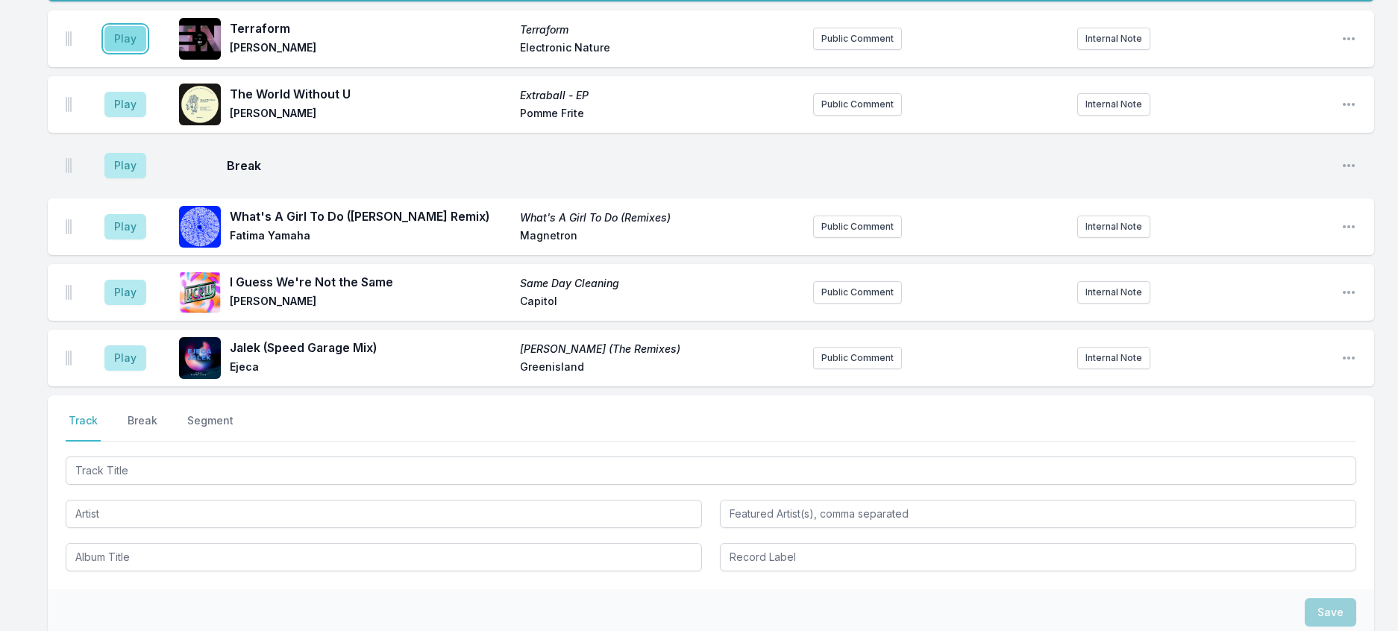
click at [146, 51] on button "Play" at bounding box center [125, 38] width 42 height 25
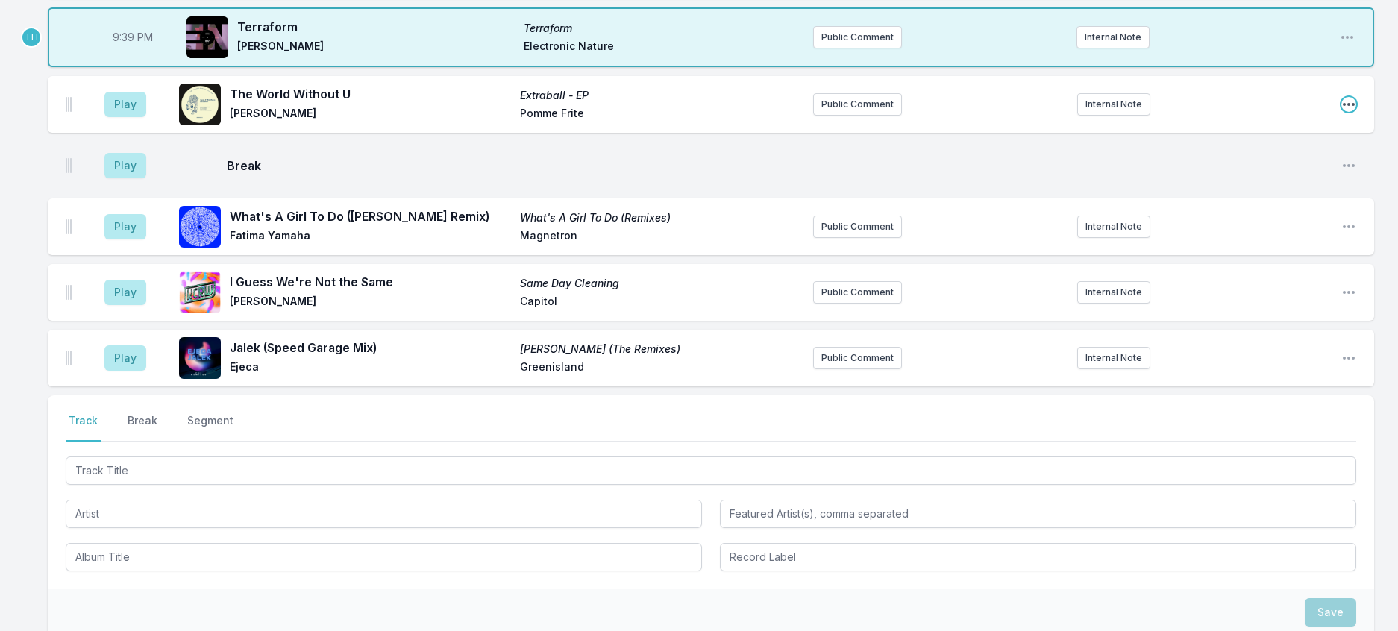
click at [1342, 112] on icon "Open playlist item options" at bounding box center [1349, 104] width 15 height 15
click at [1227, 201] on button "Delete Entry" at bounding box center [1272, 188] width 167 height 27
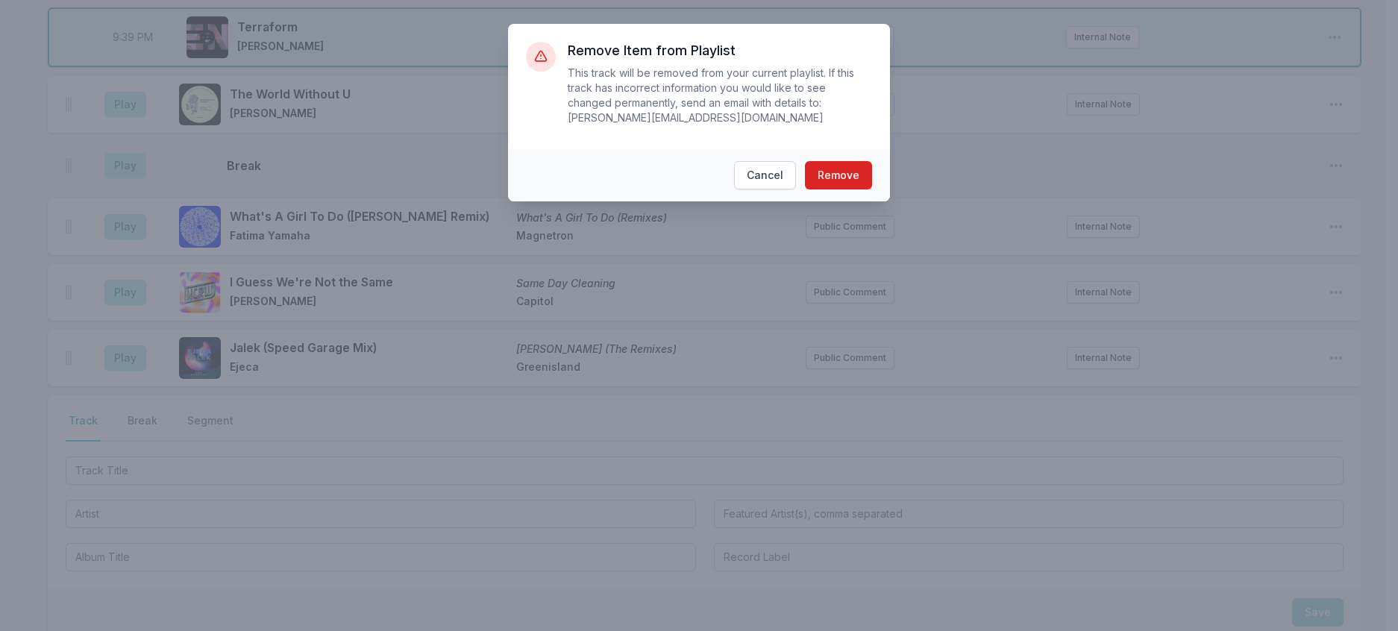
scroll to position [1548, 0]
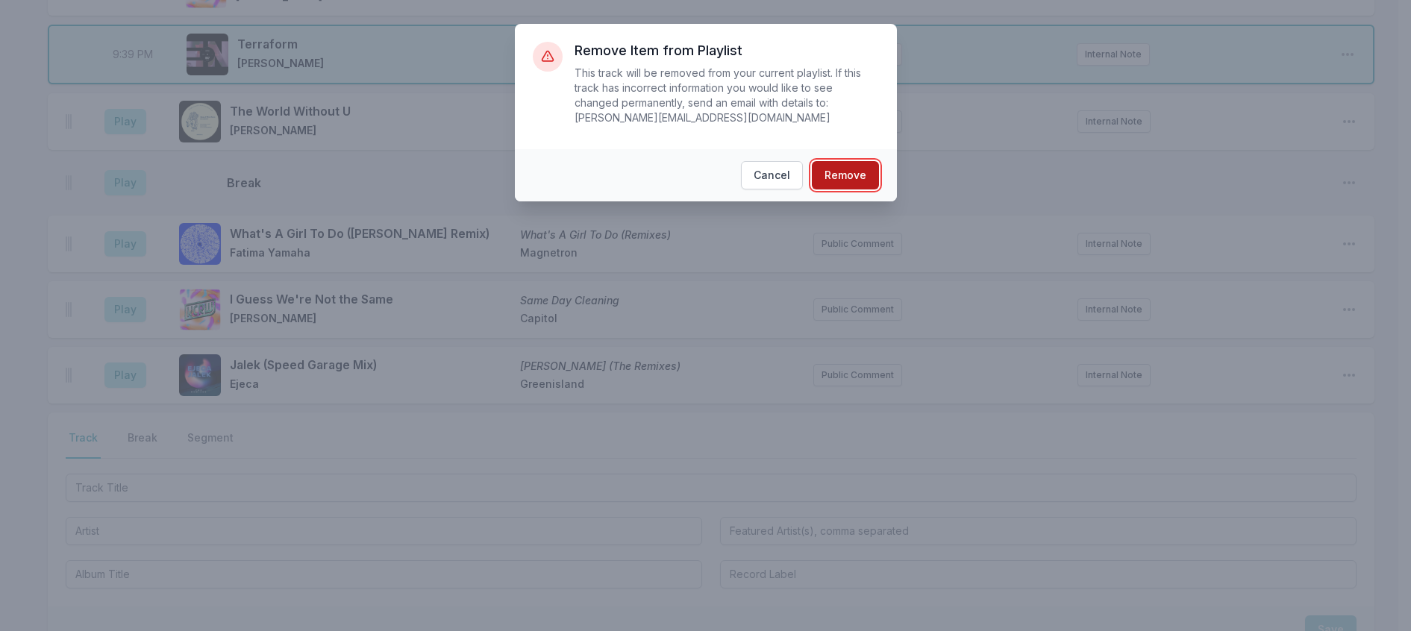
click at [843, 181] on button "Remove" at bounding box center [845, 175] width 67 height 28
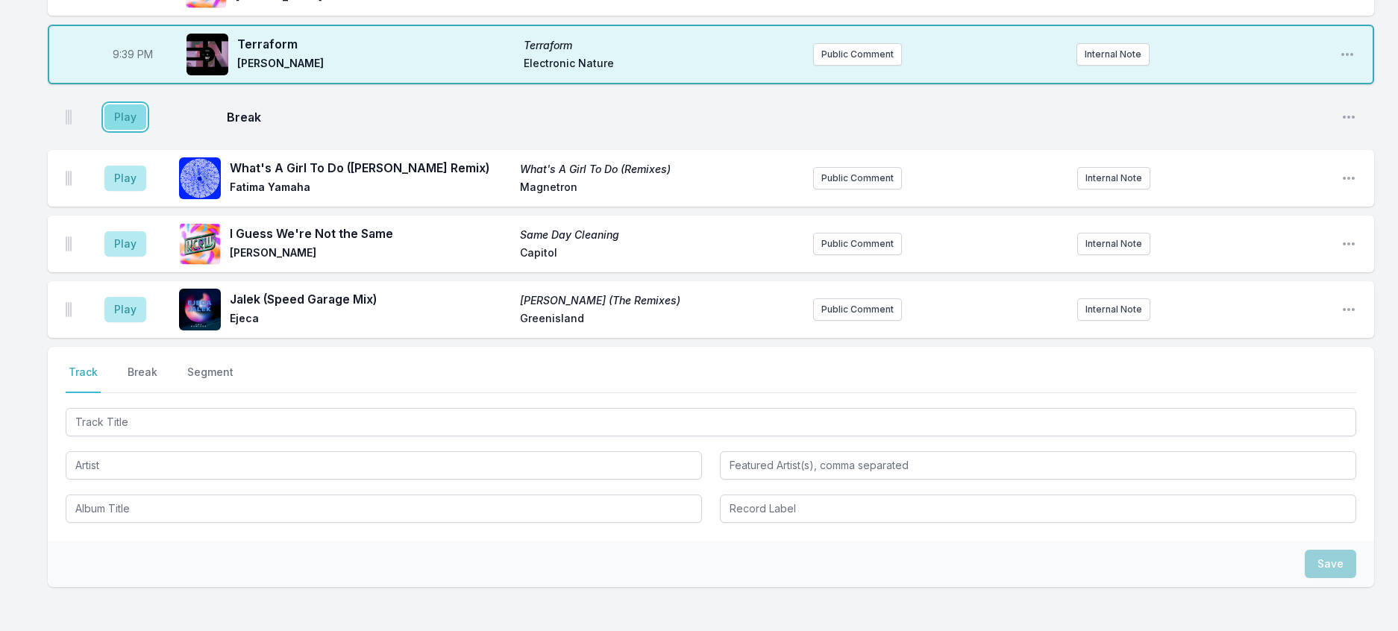
click at [133, 130] on button "Play" at bounding box center [125, 116] width 42 height 25
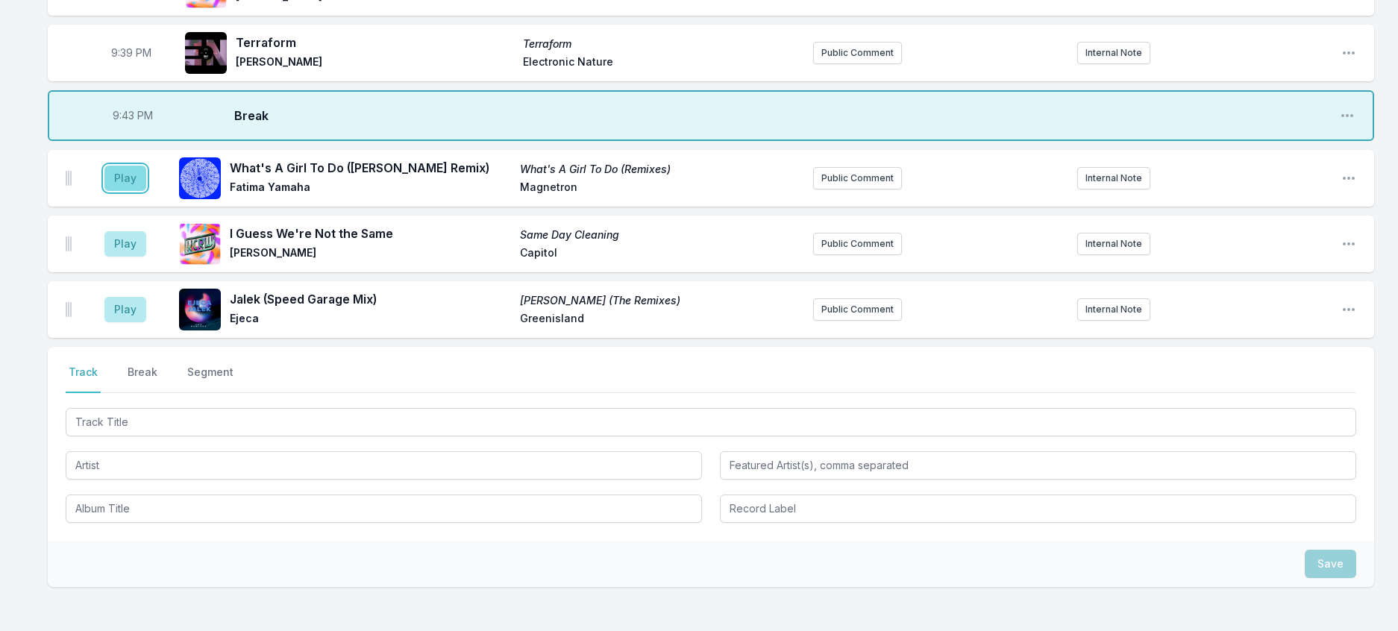
click at [146, 191] on button "Play" at bounding box center [125, 178] width 42 height 25
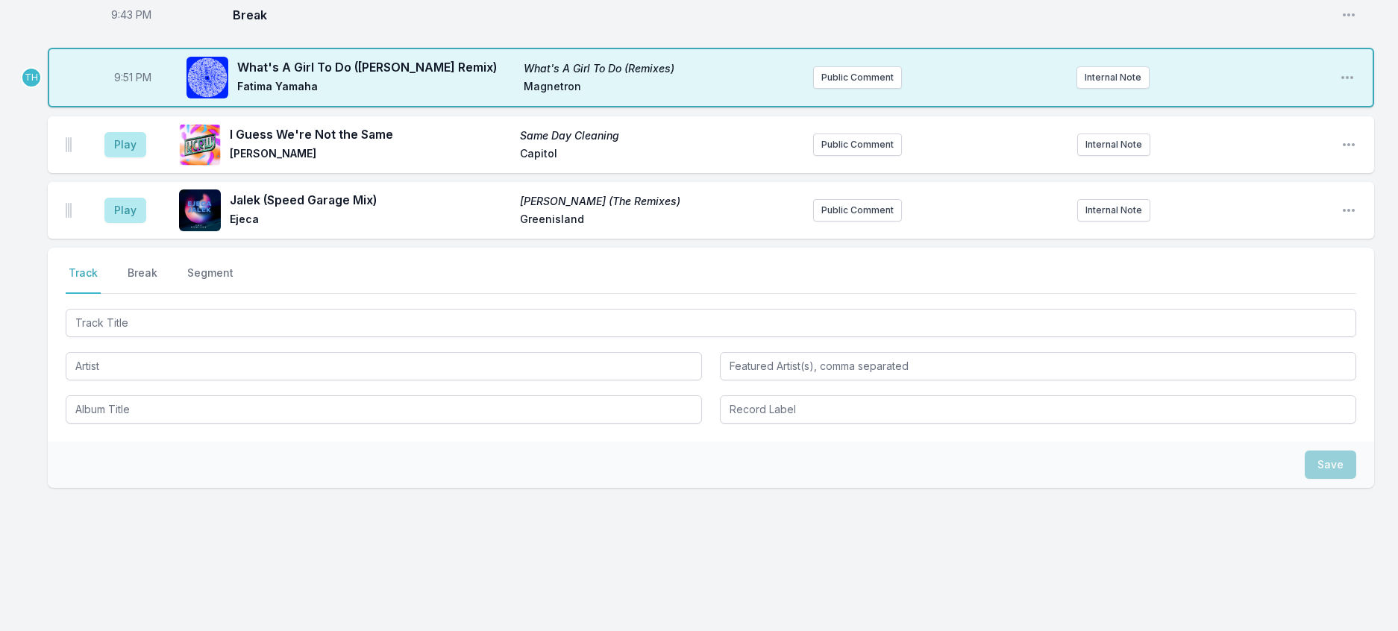
scroll to position [1772, 0]
click at [1094, 89] on button "Internal Note" at bounding box center [1113, 77] width 73 height 22
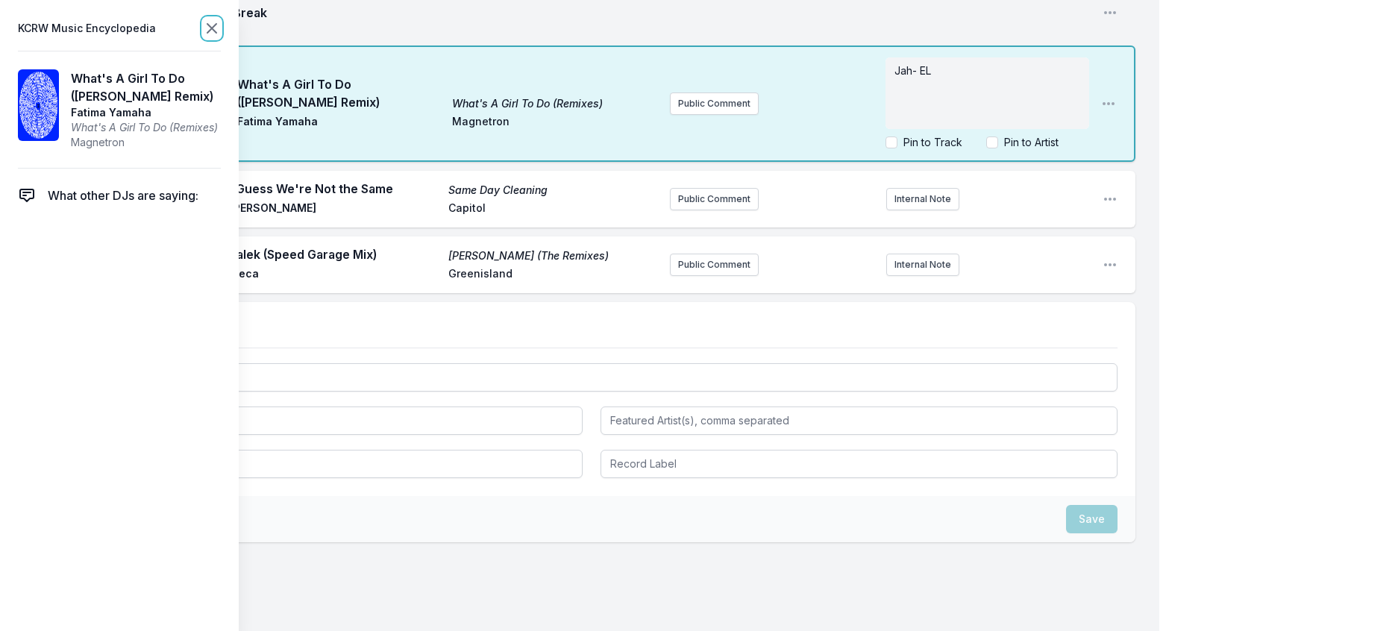
click at [216, 28] on icon at bounding box center [211, 28] width 9 height 9
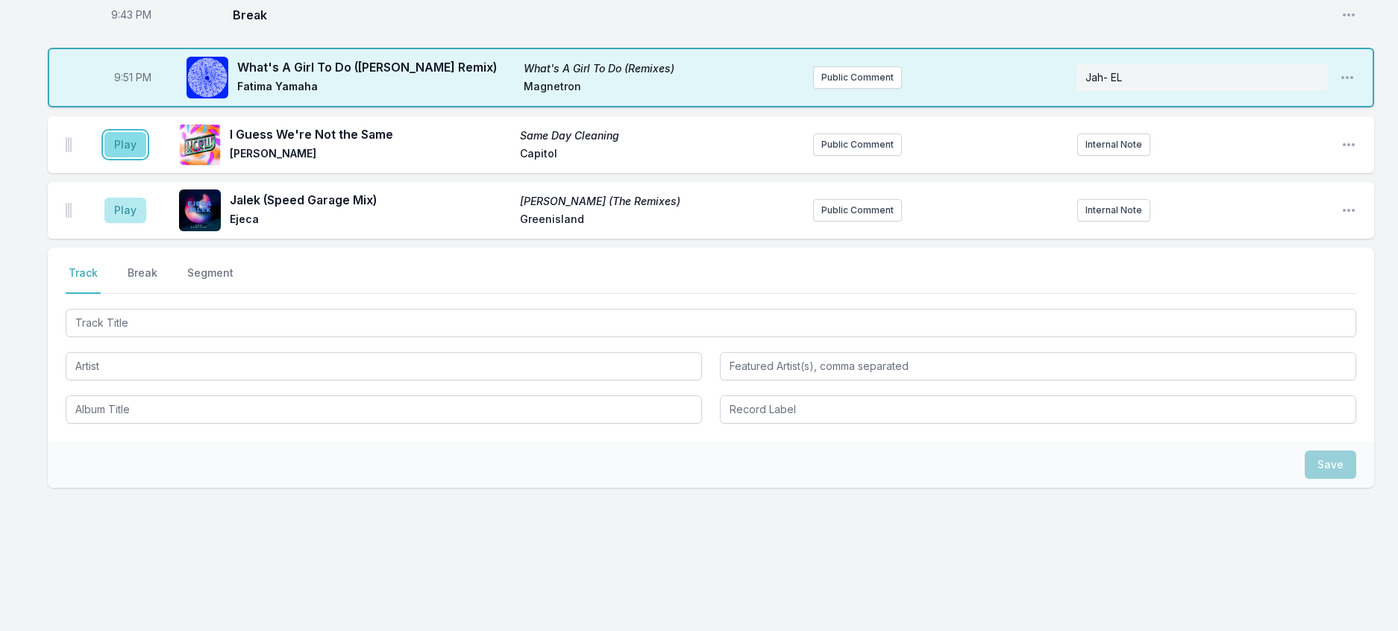
click at [146, 157] on button "Play" at bounding box center [125, 144] width 42 height 25
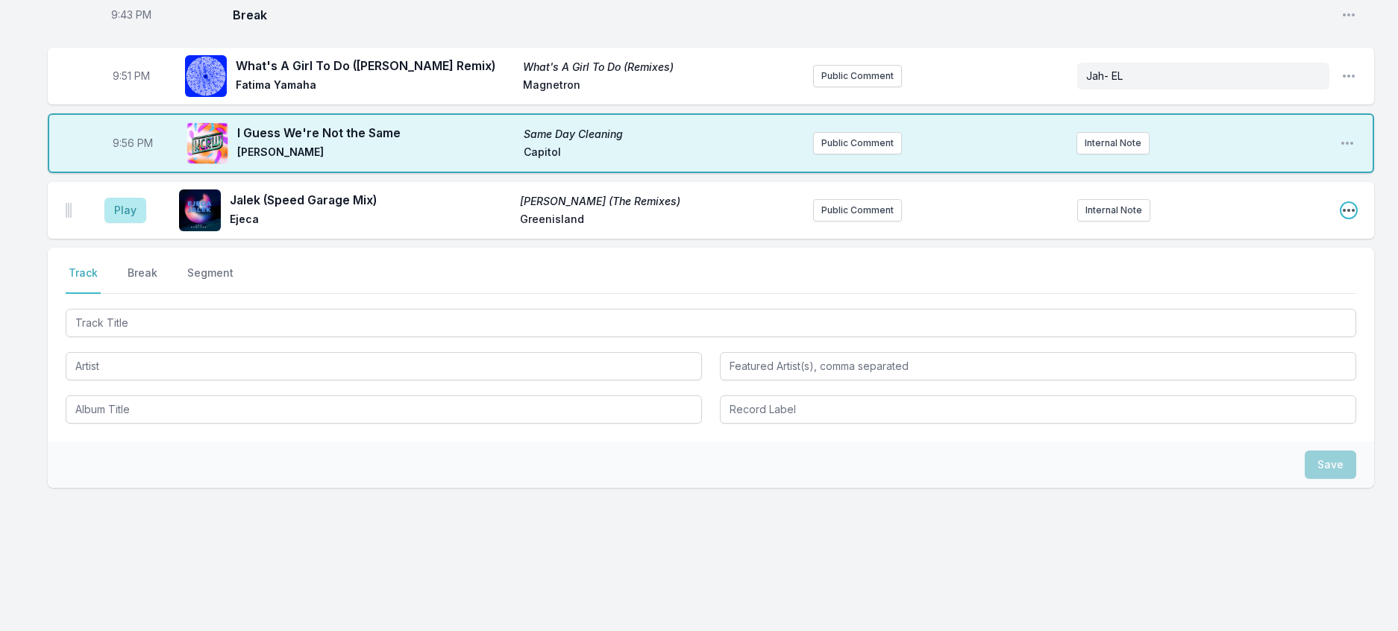
click at [1342, 218] on icon "Open playlist item options" at bounding box center [1349, 210] width 15 height 15
click at [1249, 307] on button "Delete Entry" at bounding box center [1272, 294] width 167 height 27
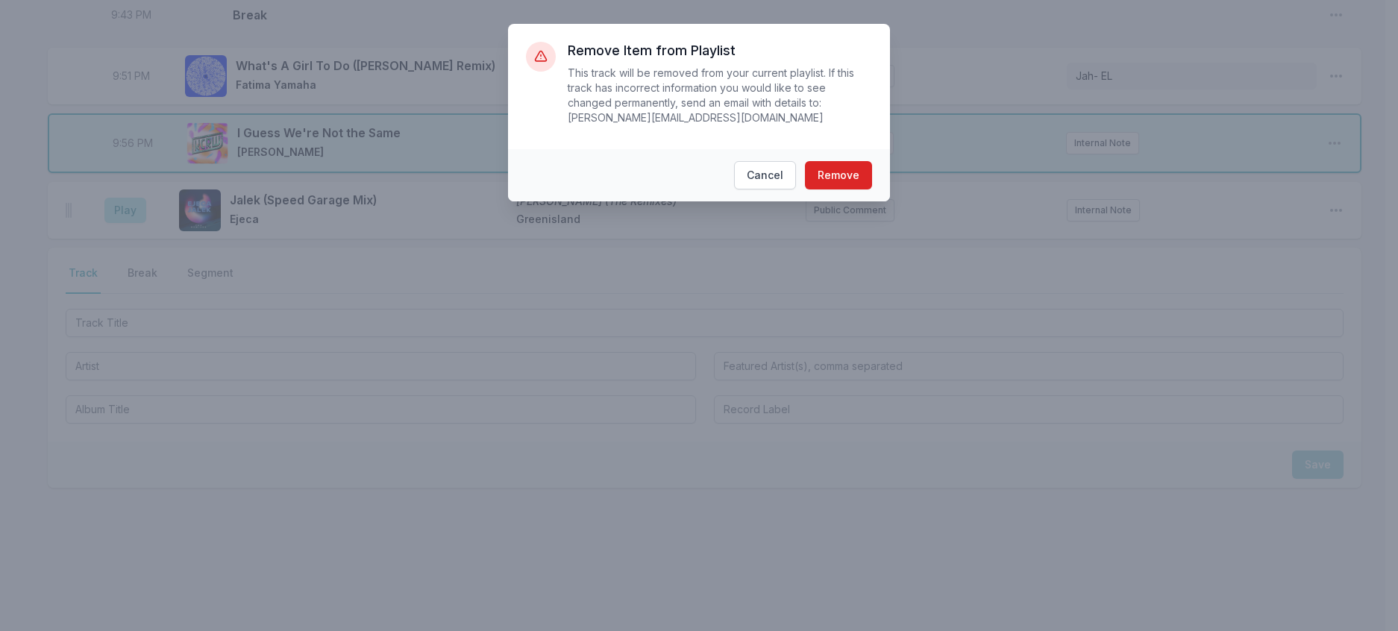
scroll to position [1756, 0]
click at [873, 190] on button "Remove" at bounding box center [845, 175] width 67 height 28
